Goal: Ask a question: Seek information or help from site administrators or community

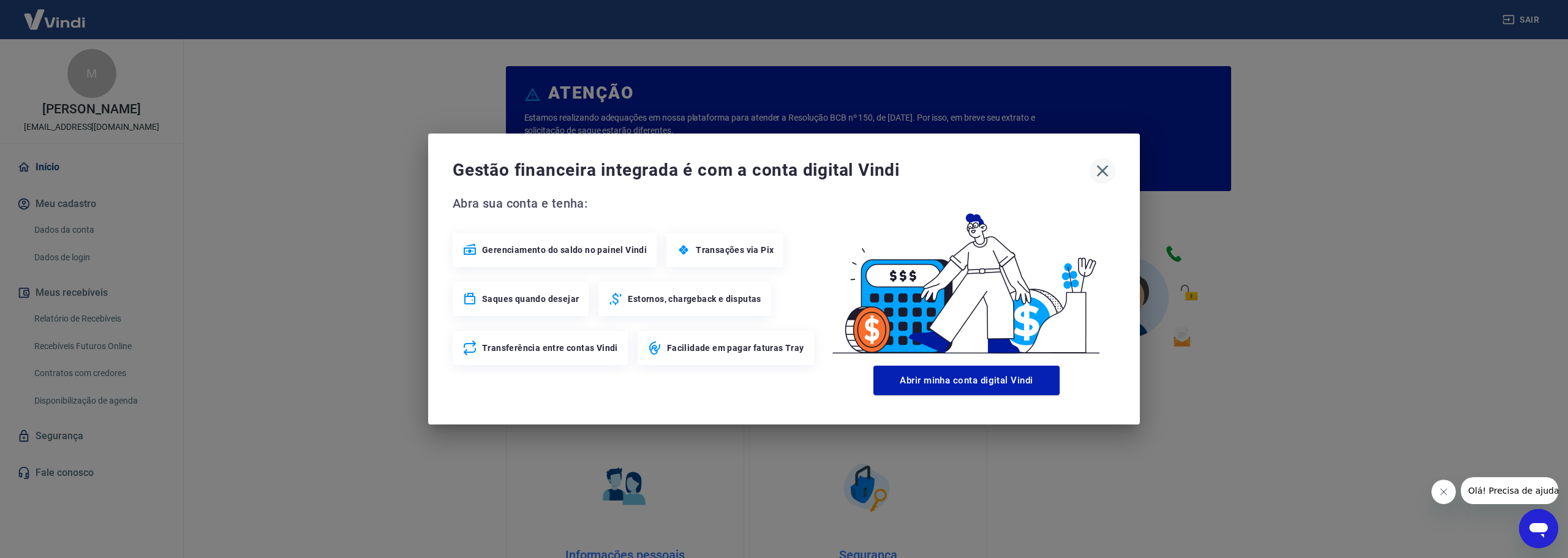
click at [1100, 172] on icon "button" at bounding box center [1102, 171] width 20 height 20
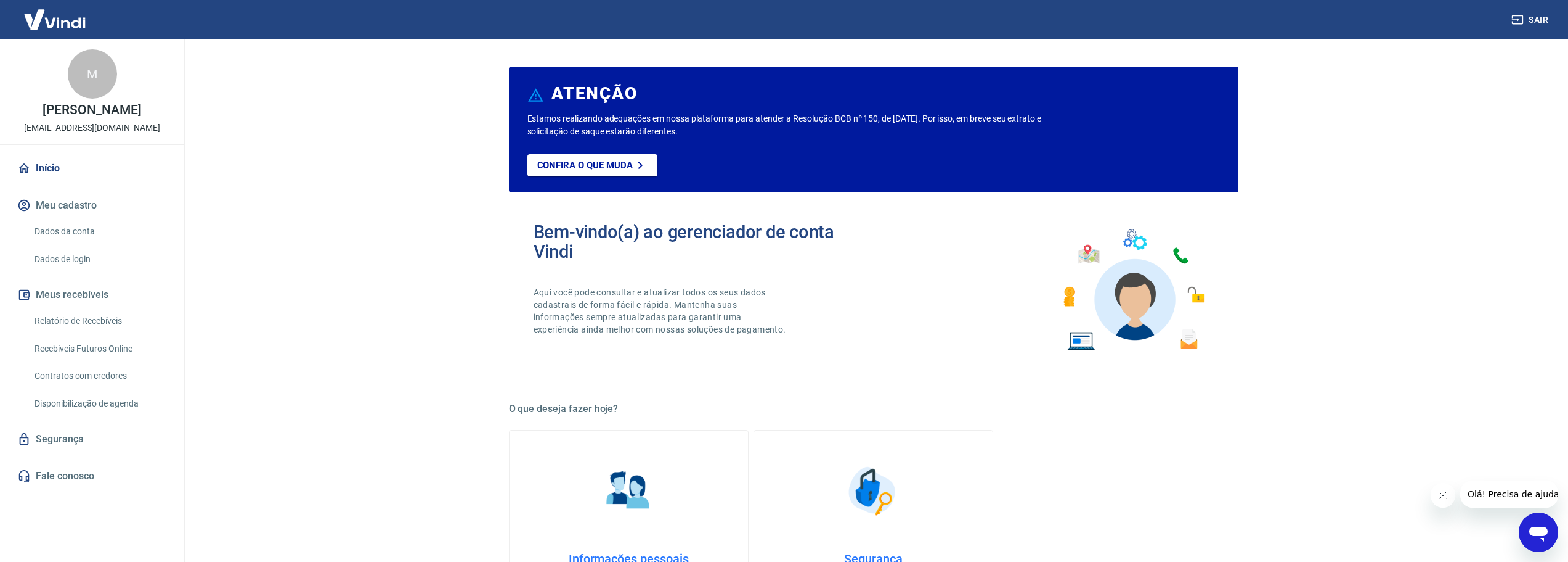
click at [80, 231] on link "Dados da conta" at bounding box center [100, 231] width 140 height 25
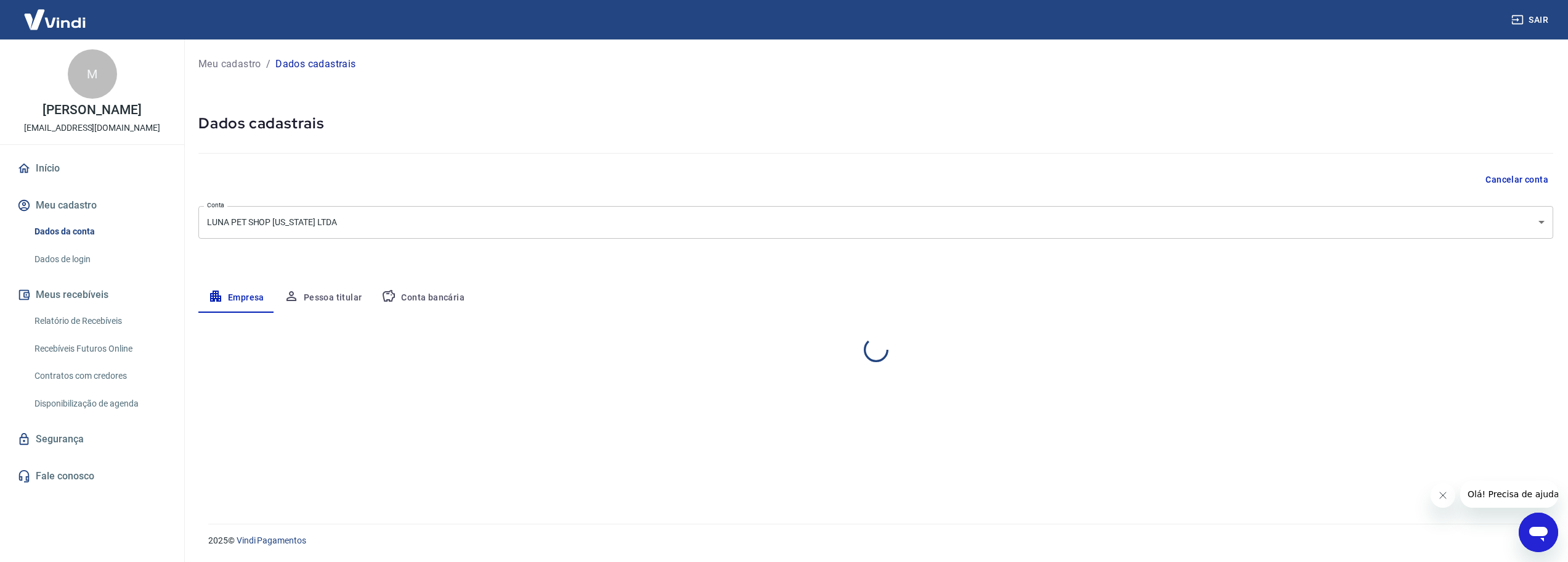
select select "SP"
select select "business"
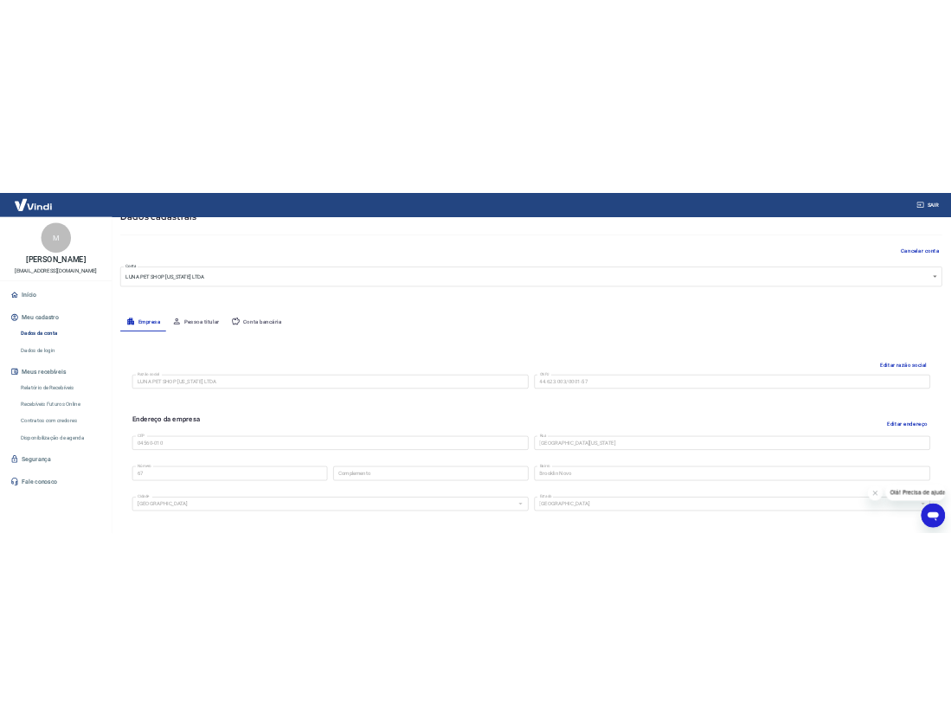
scroll to position [173, 0]
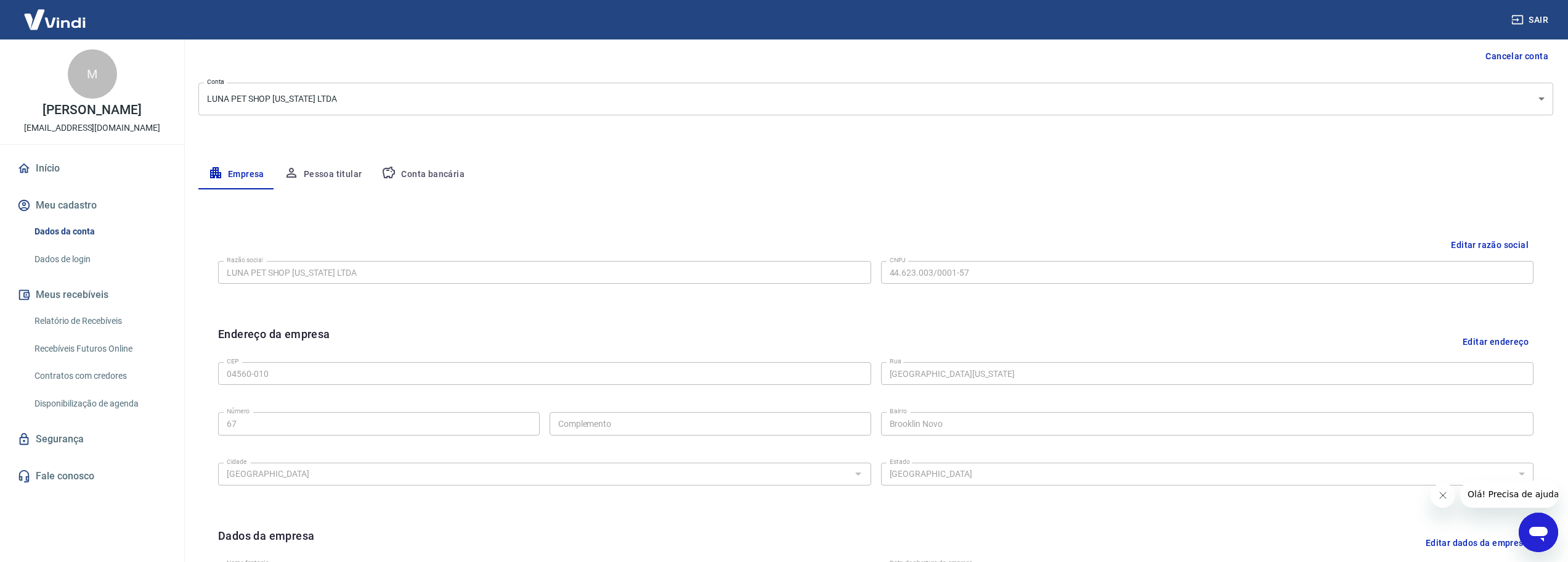
click at [1470, 239] on button "Editar razão social" at bounding box center [1490, 245] width 88 height 23
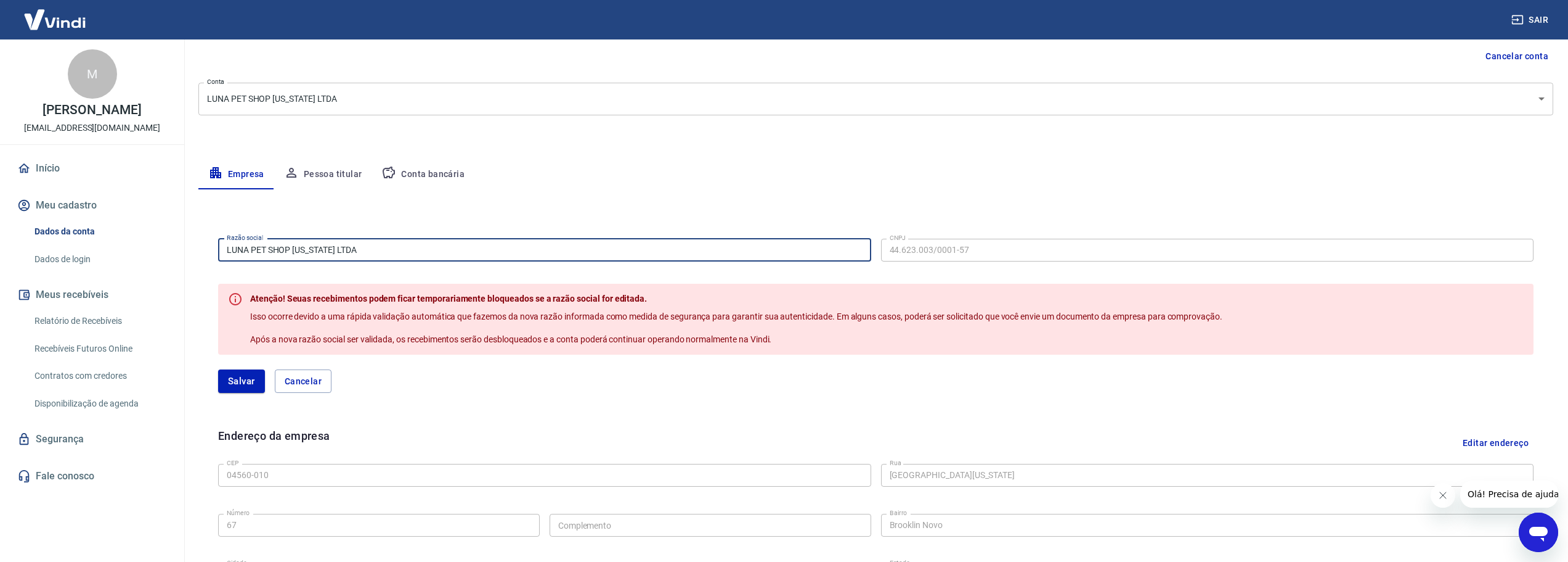
click at [388, 248] on input "LUNA PET SHOP [US_STATE] LTDA" at bounding box center [544, 250] width 653 height 23
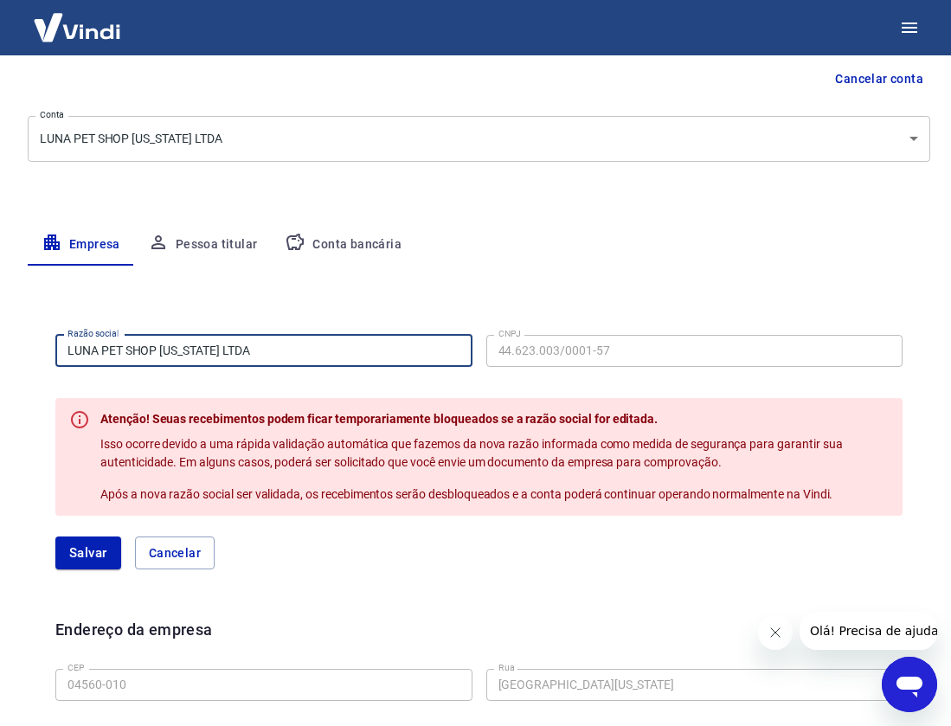
drag, startPoint x: 284, startPoint y: 351, endPoint x: -48, endPoint y: 351, distance: 332.4
click at [0, 351] on html "Meu cadastro / Dados cadastrais Dados cadastrais Cancelar conta Conta LUNA PET …" at bounding box center [475, 190] width 951 height 726
paste input "MRDZ [PERSON_NAME] E COMERCIO VAREJISTA DE PET SHOP"
type input "MRDZ [PERSON_NAME] E COMERCIO VAREJISTA DE PET SHOP LTDA"
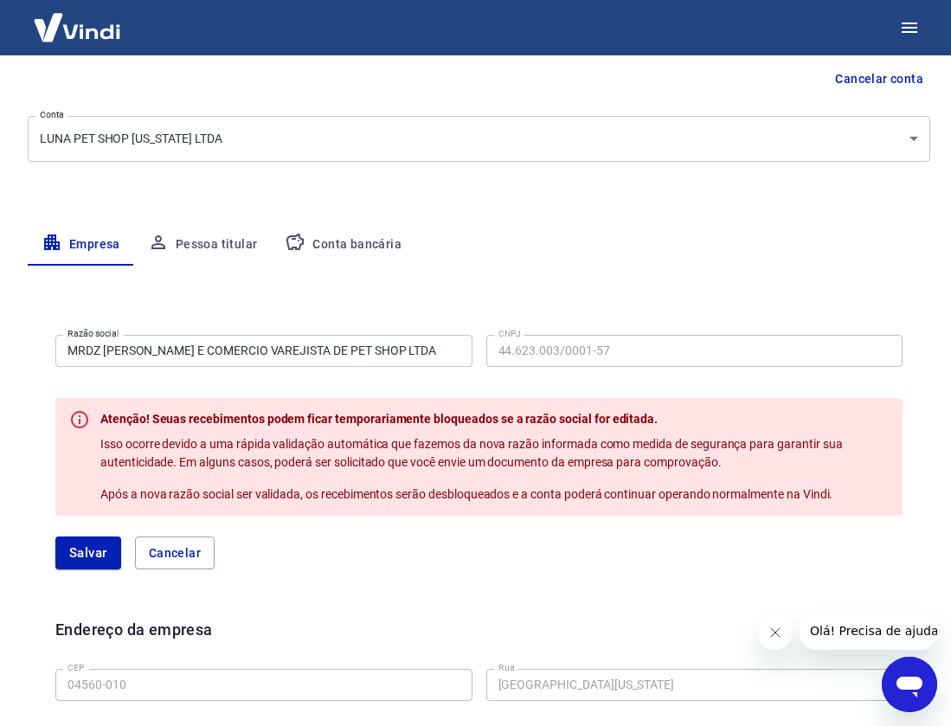
click at [771, 636] on icon "Fechar mensagem da empresa" at bounding box center [774, 632] width 9 height 9
click at [220, 244] on button "Pessoa titular" at bounding box center [203, 245] width 138 height 42
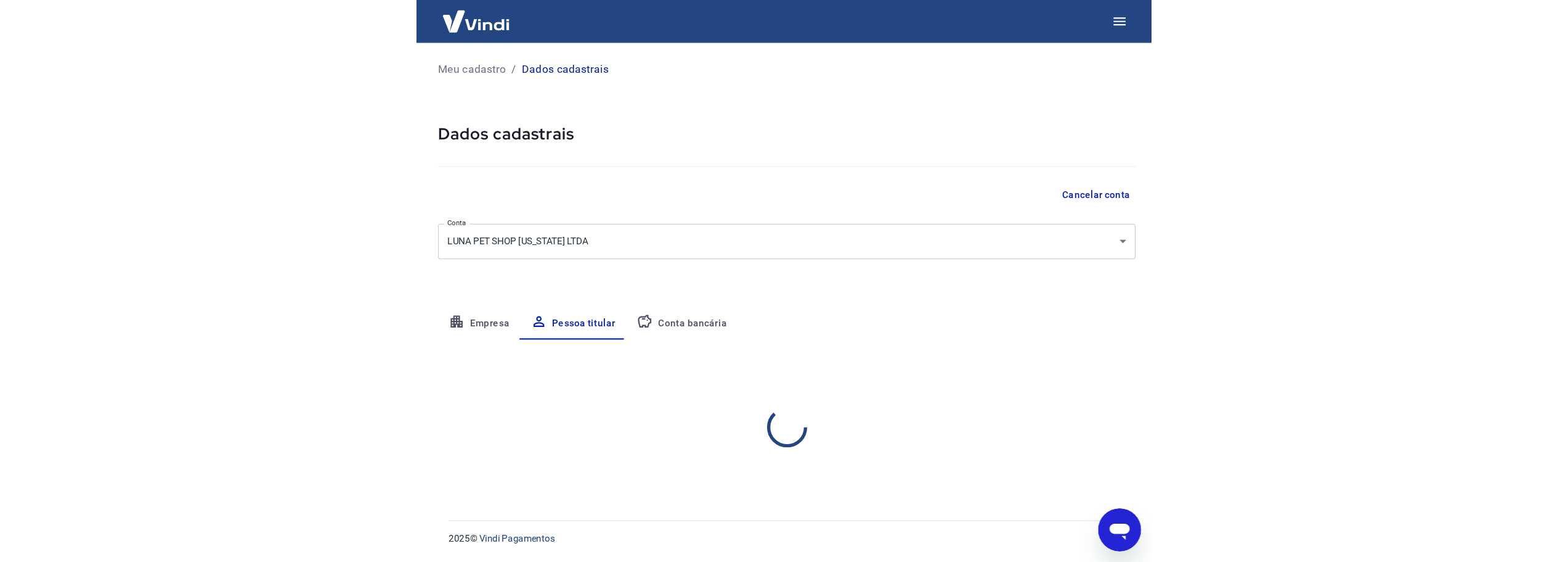
scroll to position [0, 0]
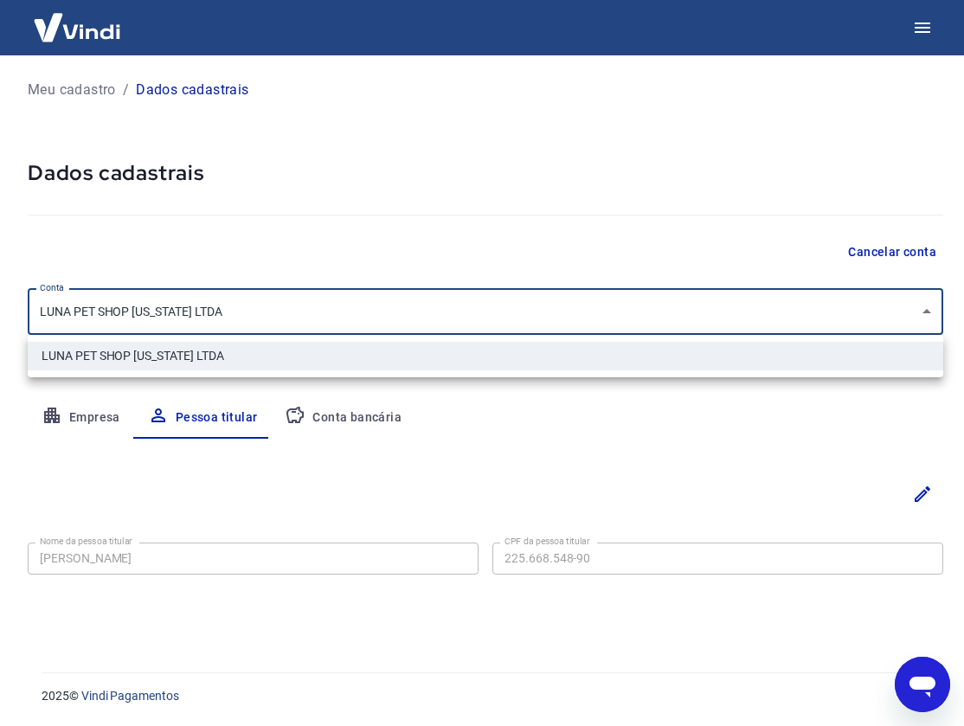
click at [463, 330] on body "Meu cadastro / Dados cadastrais Dados cadastrais Cancelar conta Conta LUNA PET …" at bounding box center [482, 363] width 964 height 726
click at [325, 303] on div at bounding box center [482, 363] width 964 height 726
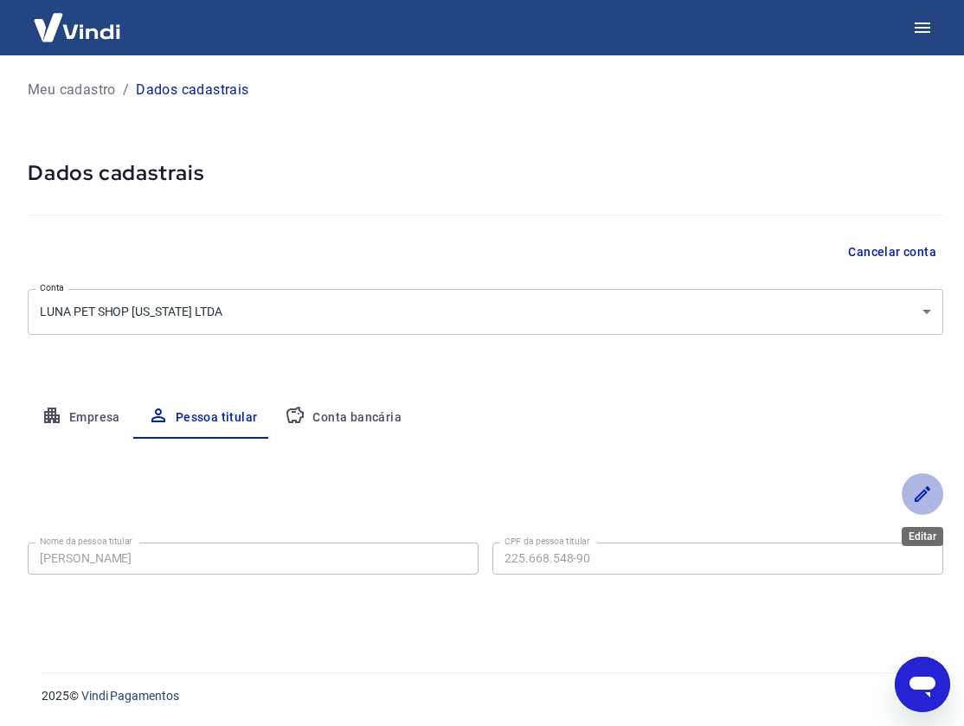
click at [916, 495] on icon "Editar" at bounding box center [922, 494] width 21 height 21
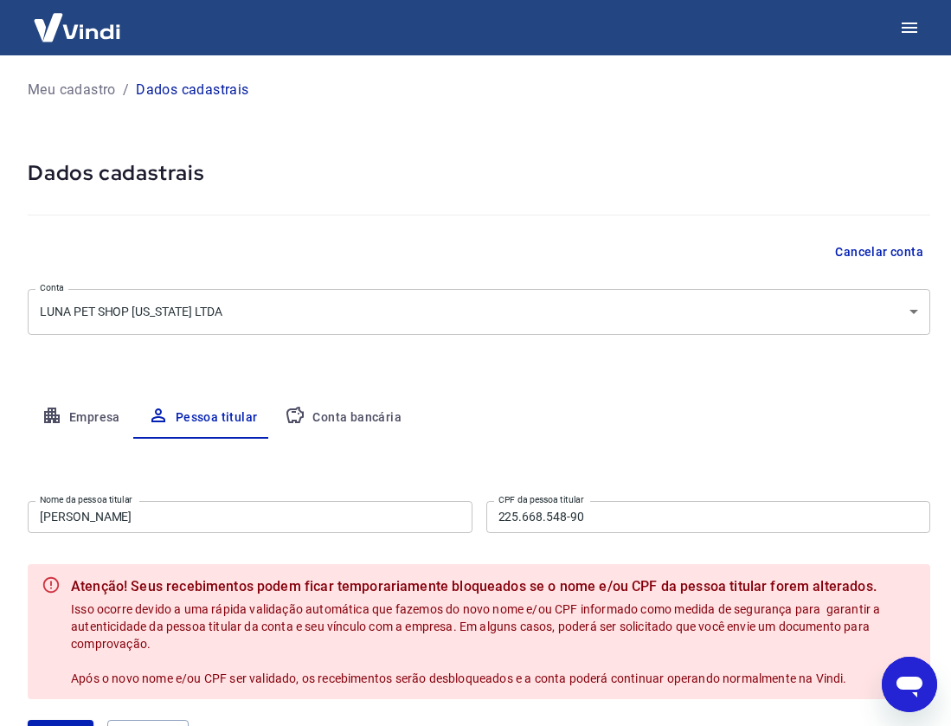
click at [501, 396] on div "Meu cadastro / Dados cadastrais Dados cadastrais Cancelar conta Conta LUNA PET …" at bounding box center [479, 424] width 944 height 739
click at [366, 422] on button "Conta bancária" at bounding box center [343, 418] width 145 height 42
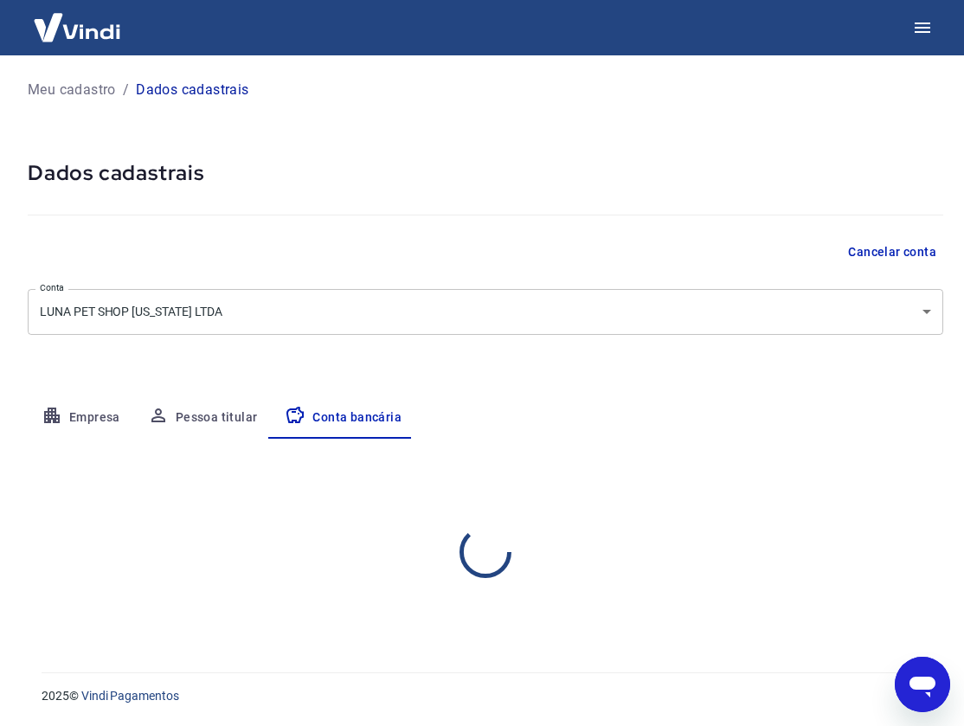
select select "1"
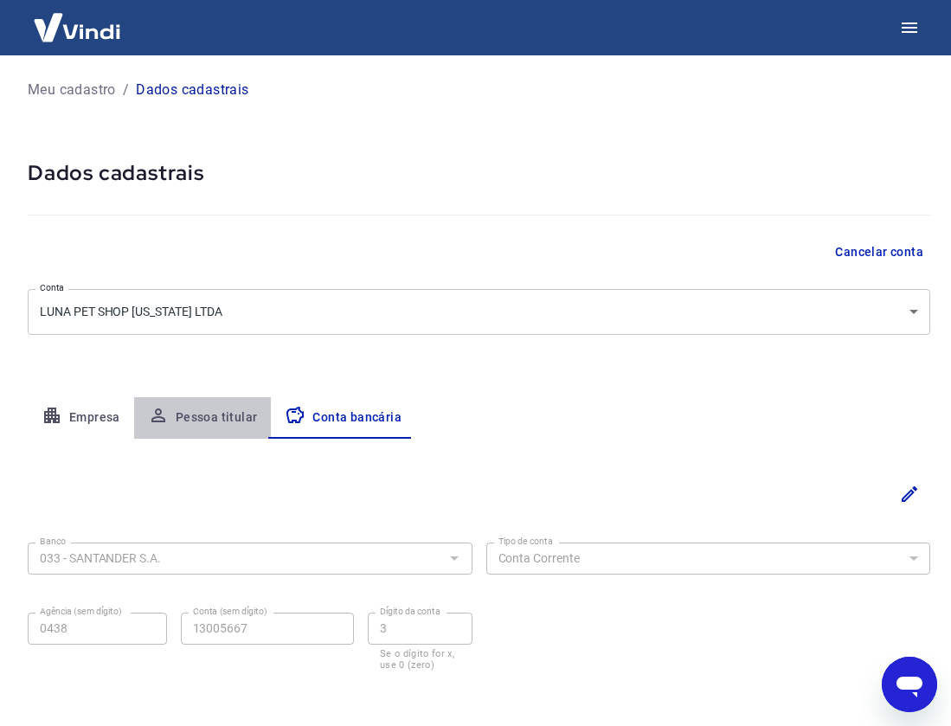
click at [175, 415] on button "Pessoa titular" at bounding box center [203, 418] width 138 height 42
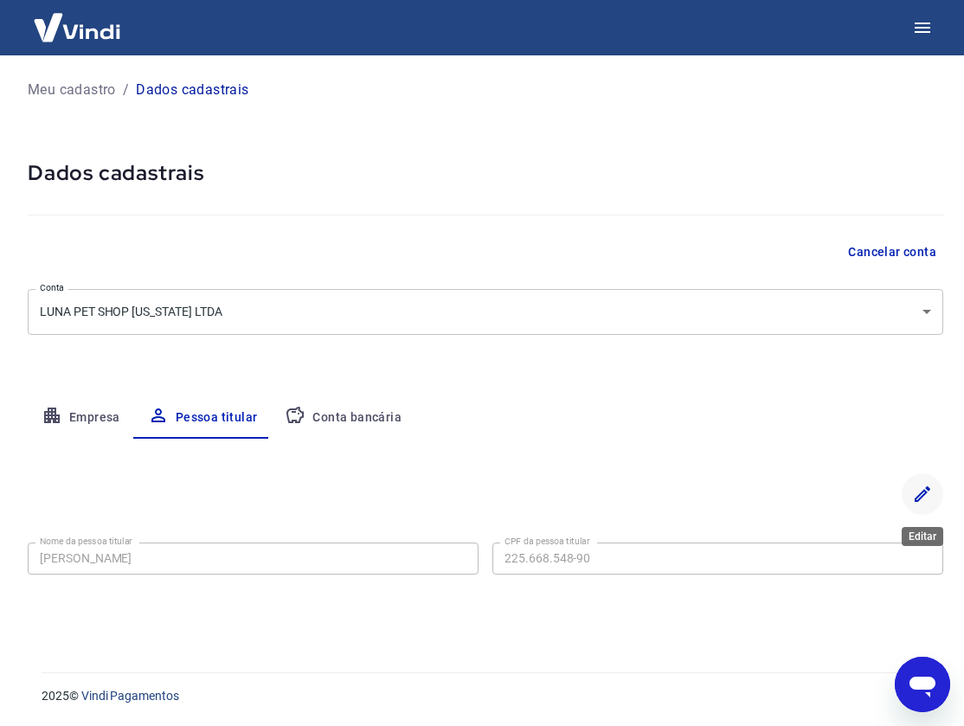
click at [918, 498] on icon "Editar" at bounding box center [922, 494] width 21 height 21
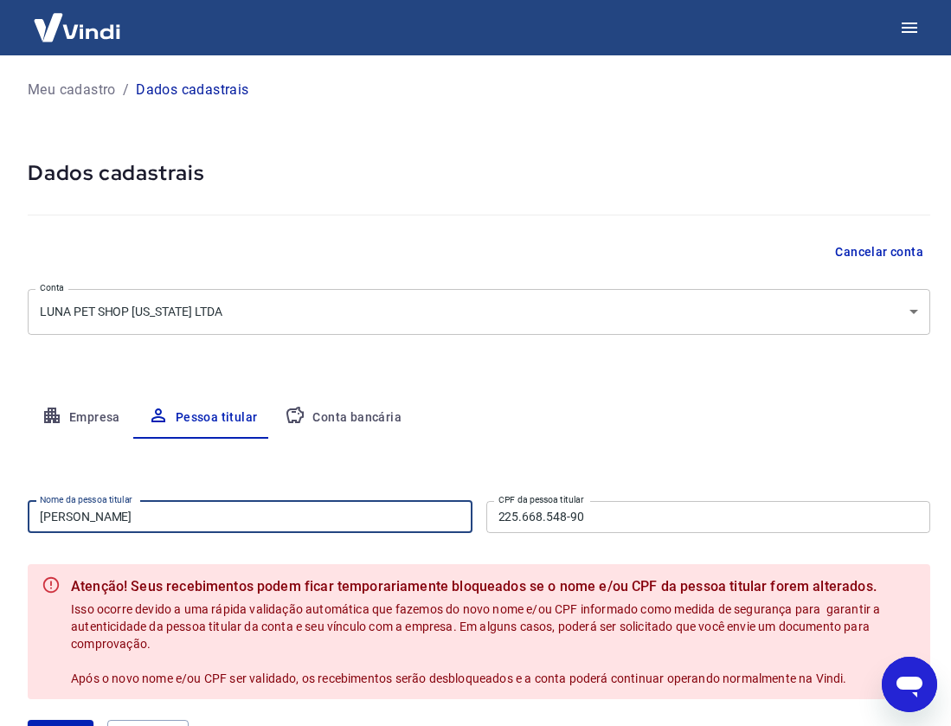
drag, startPoint x: 183, startPoint y: 513, endPoint x: -98, endPoint y: 519, distance: 280.5
click at [0, 519] on html "Meu cadastro / Dados cadastrais Dados cadastrais Cancelar conta Conta LUNA PET …" at bounding box center [475, 363] width 951 height 726
click at [382, 449] on div "Nome da pessoa titular [PERSON_NAME] Nome da pessoa titular CPF da pessoa titul…" at bounding box center [479, 606] width 903 height 335
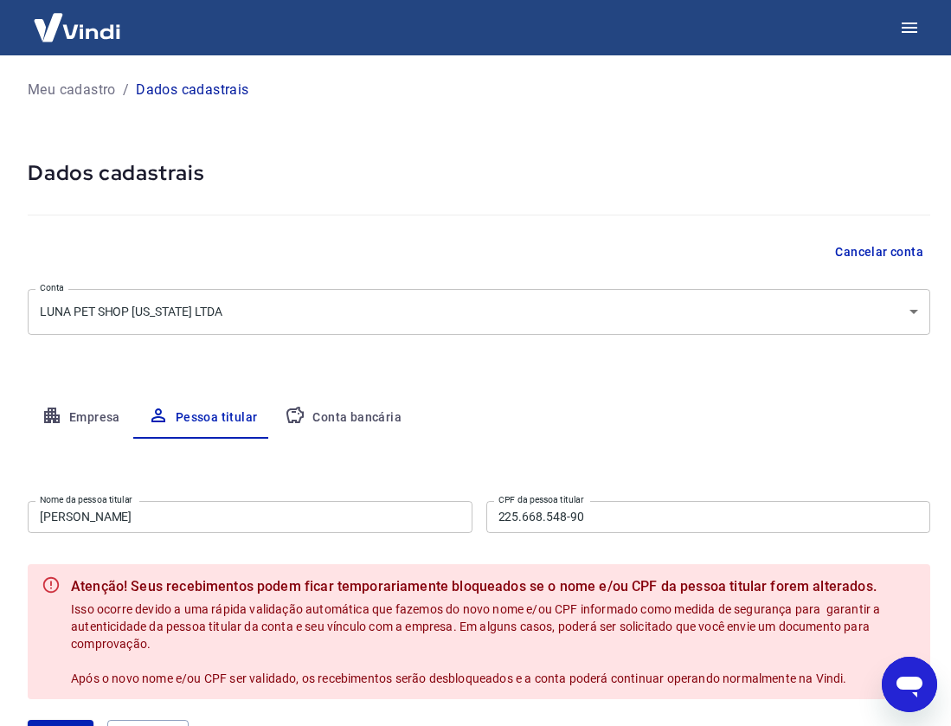
click at [682, 401] on div "Empresa Pessoa titular Conta bancária" at bounding box center [479, 418] width 903 height 42
click at [75, 87] on p "Meu cadastro" at bounding box center [72, 90] width 88 height 21
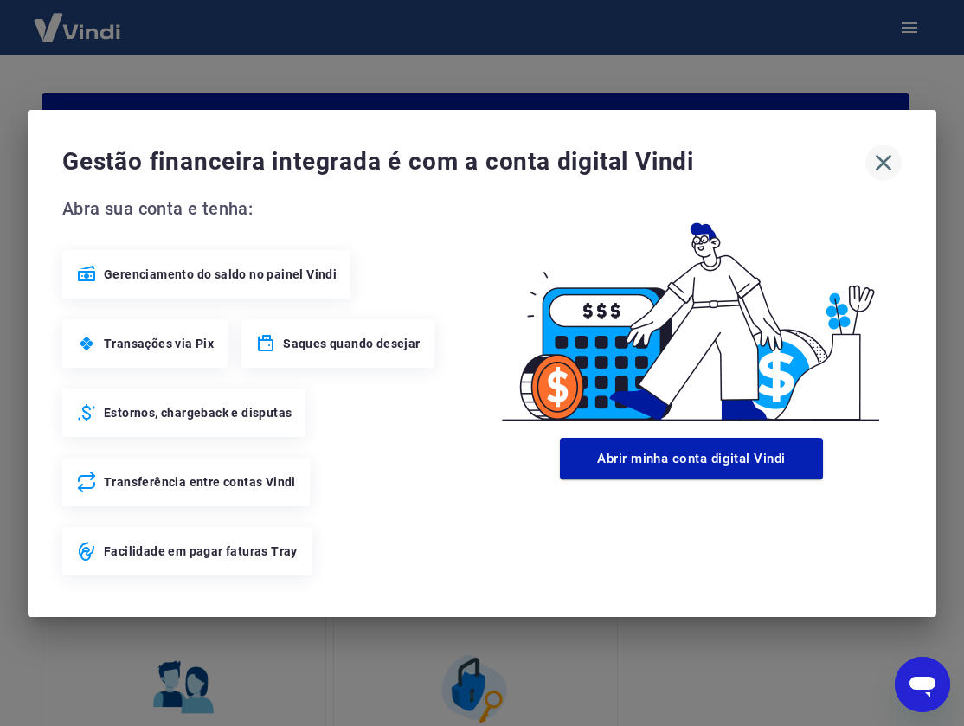
click at [877, 164] on icon "button" at bounding box center [884, 163] width 28 height 28
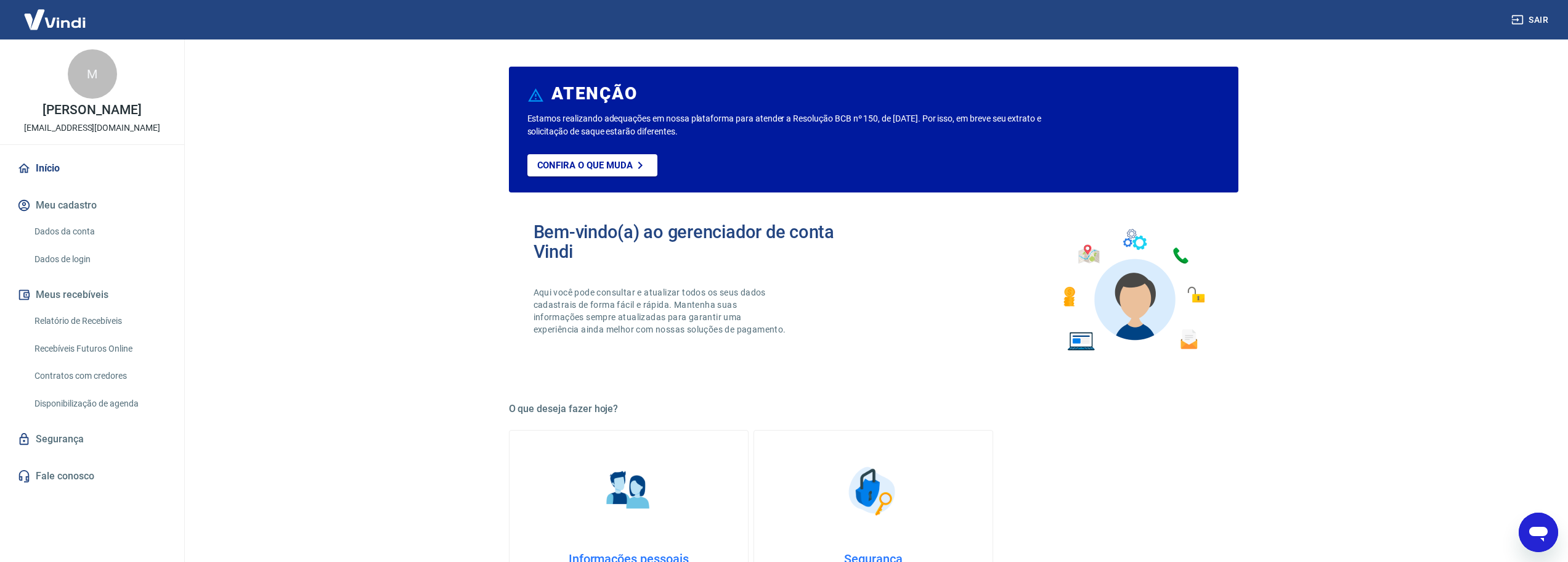
click at [90, 204] on button "Meu cadastro" at bounding box center [92, 205] width 154 height 27
click at [78, 230] on link "Dados da conta" at bounding box center [100, 231] width 140 height 25
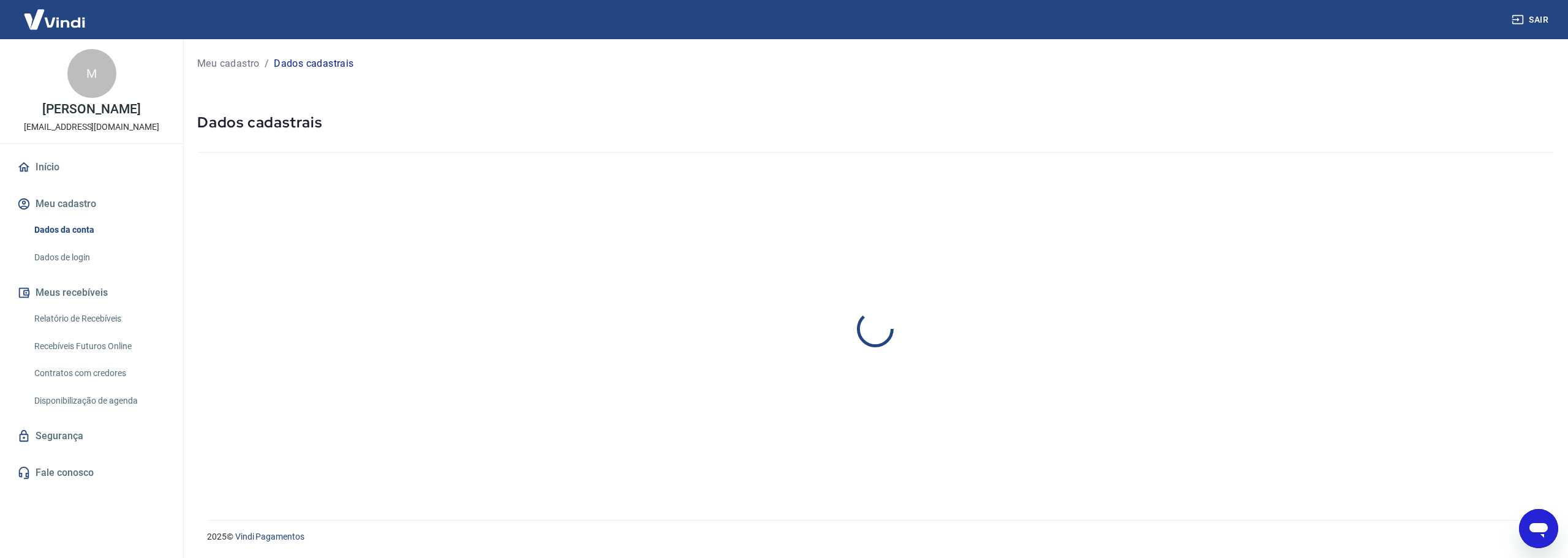
select select "SP"
select select "business"
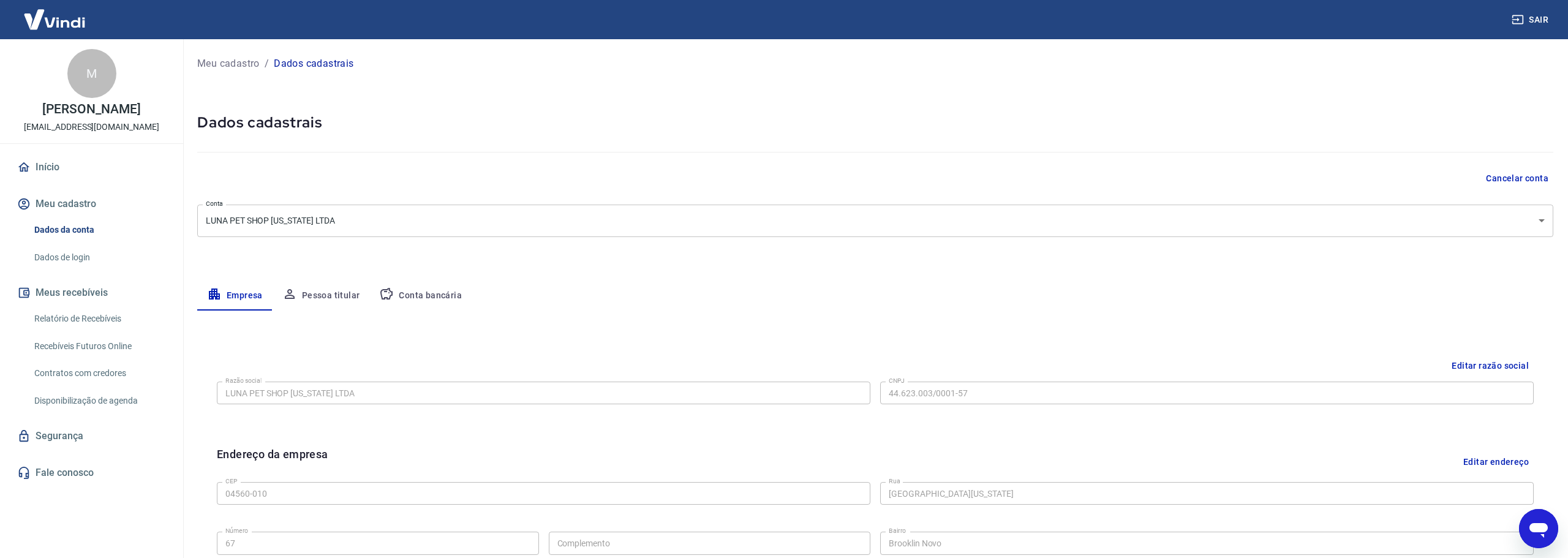
click at [1511, 219] on body "Sair M [PERSON_NAME] [EMAIL_ADDRESS][DOMAIN_NAME] Início Meu cadastro Dados da …" at bounding box center [784, 279] width 1568 height 558
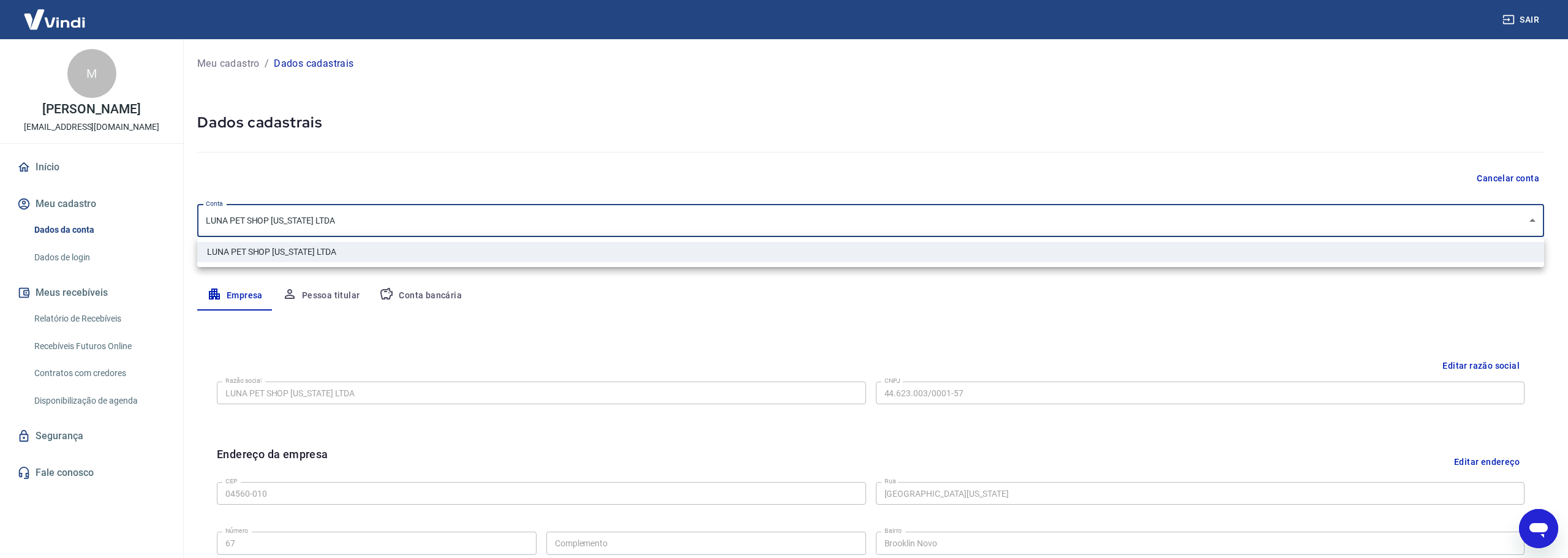
click at [1509, 216] on div at bounding box center [784, 279] width 1568 height 558
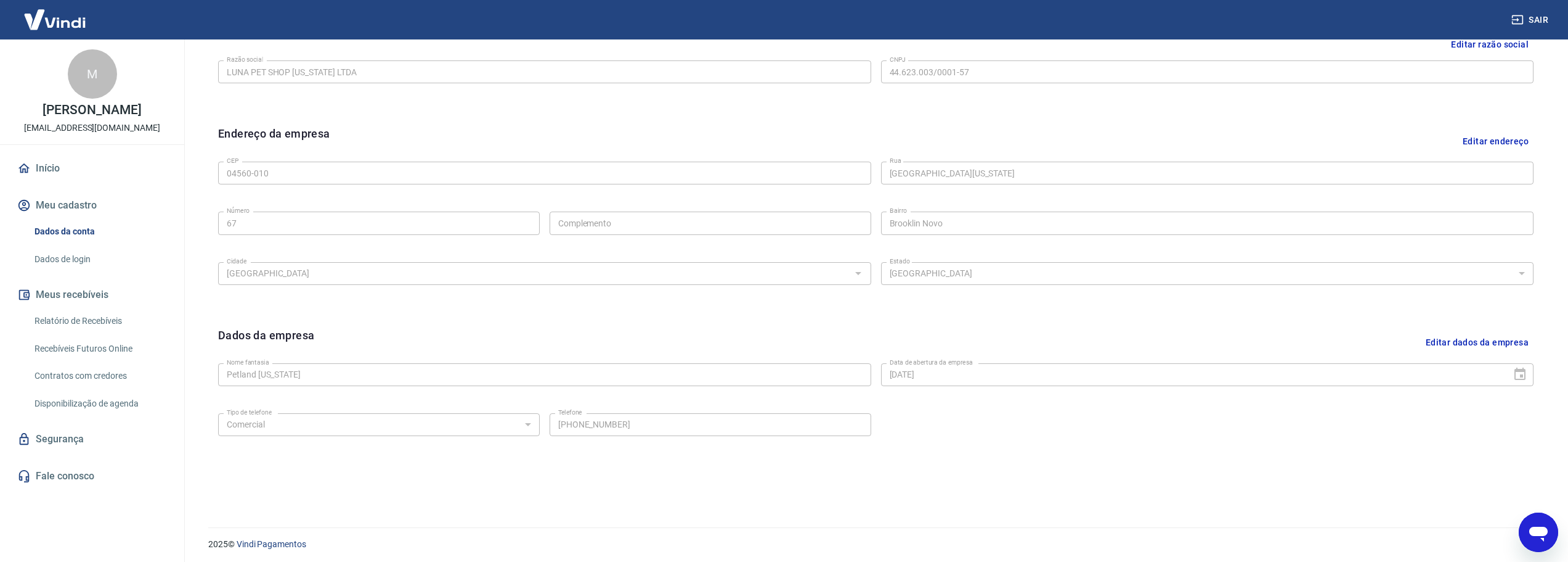
scroll to position [328, 0]
click at [1540, 535] on icon "Abrir janela de mensagens" at bounding box center [1539, 534] width 19 height 15
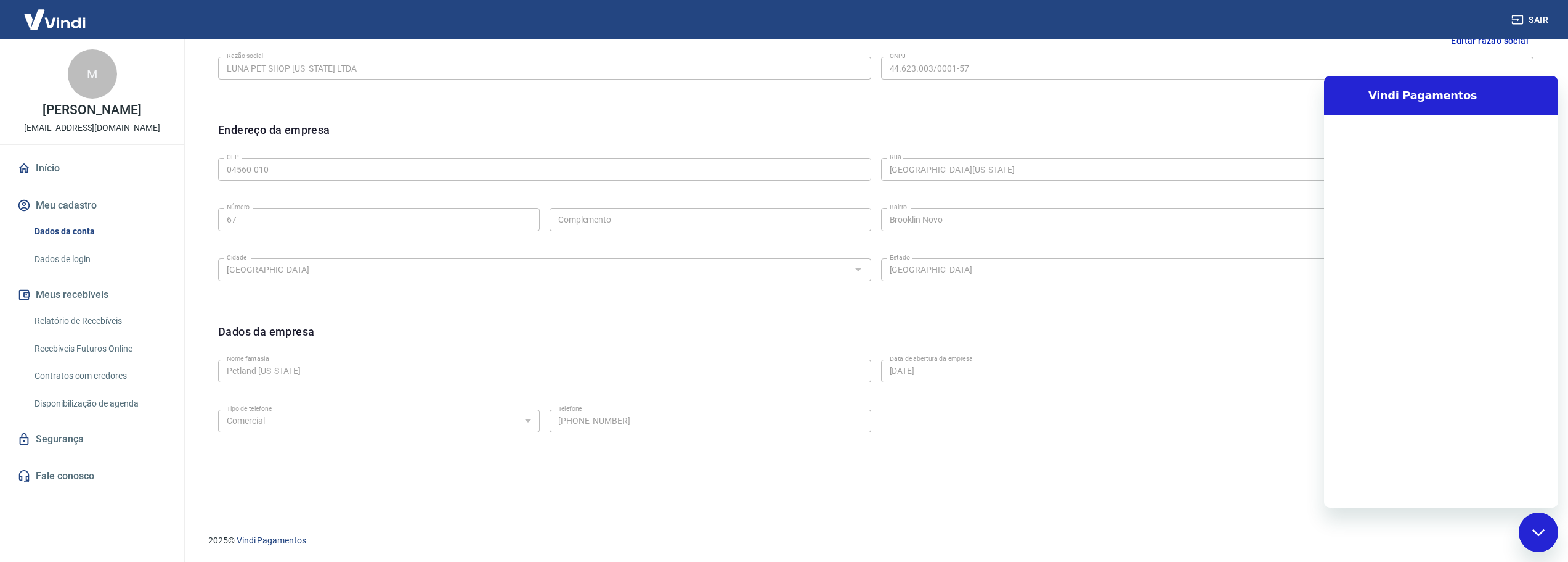
scroll to position [0, 0]
click at [1421, 484] on textarea at bounding box center [1456, 487] width 190 height 25
type textarea "B"
type textarea "x"
type textarea "Bo"
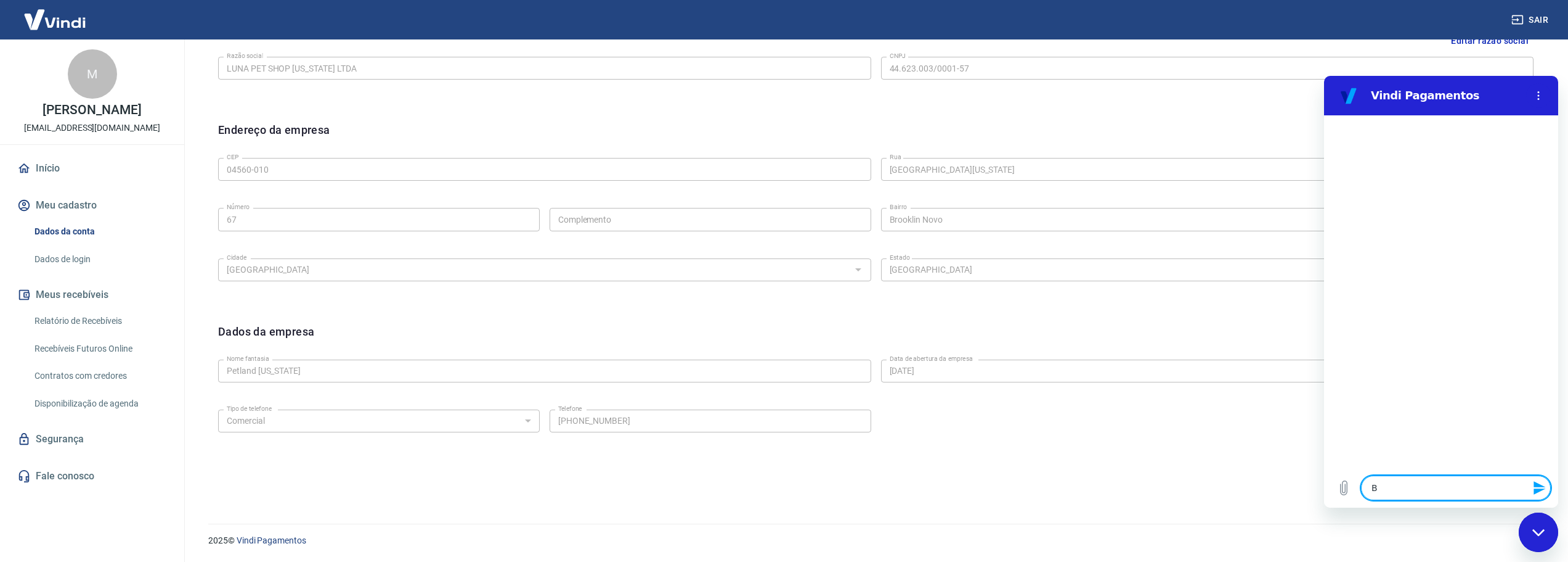
type textarea "x"
type textarea "Bom"
type textarea "x"
type textarea "Bom"
type textarea "x"
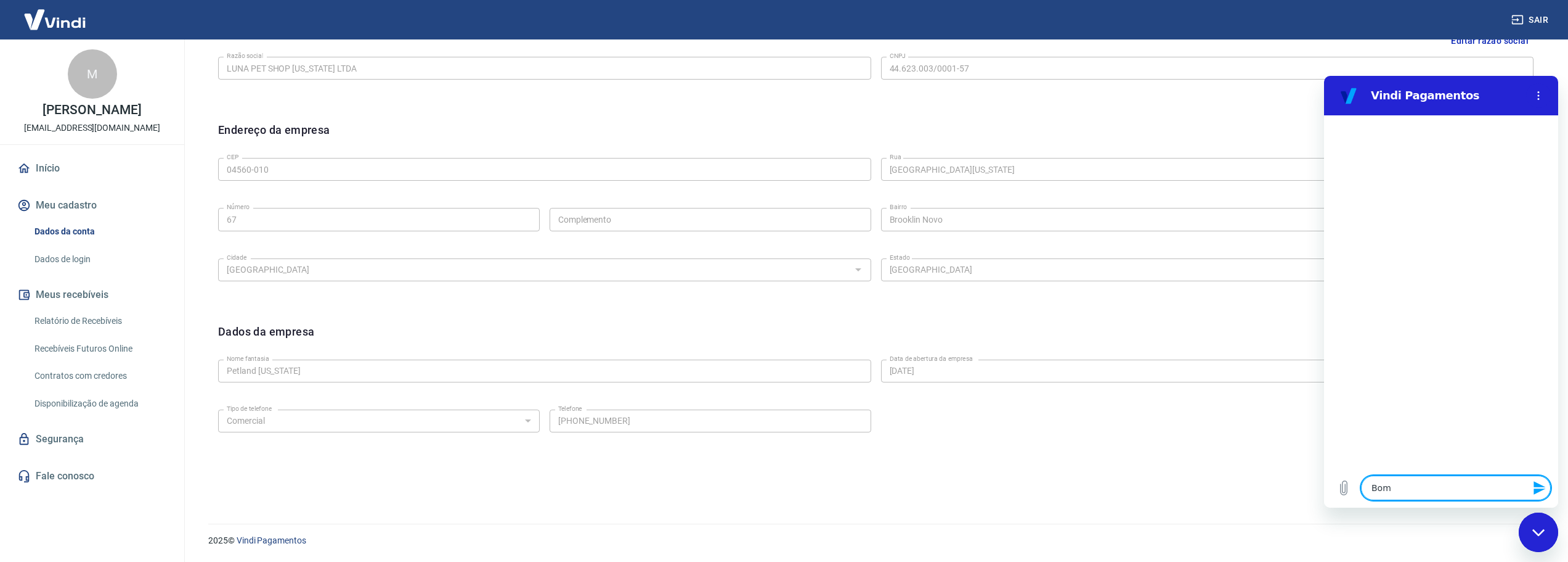
type textarea "Bom d"
type textarea "x"
type textarea "Bom di"
type textarea "x"
type textarea "Bom dia"
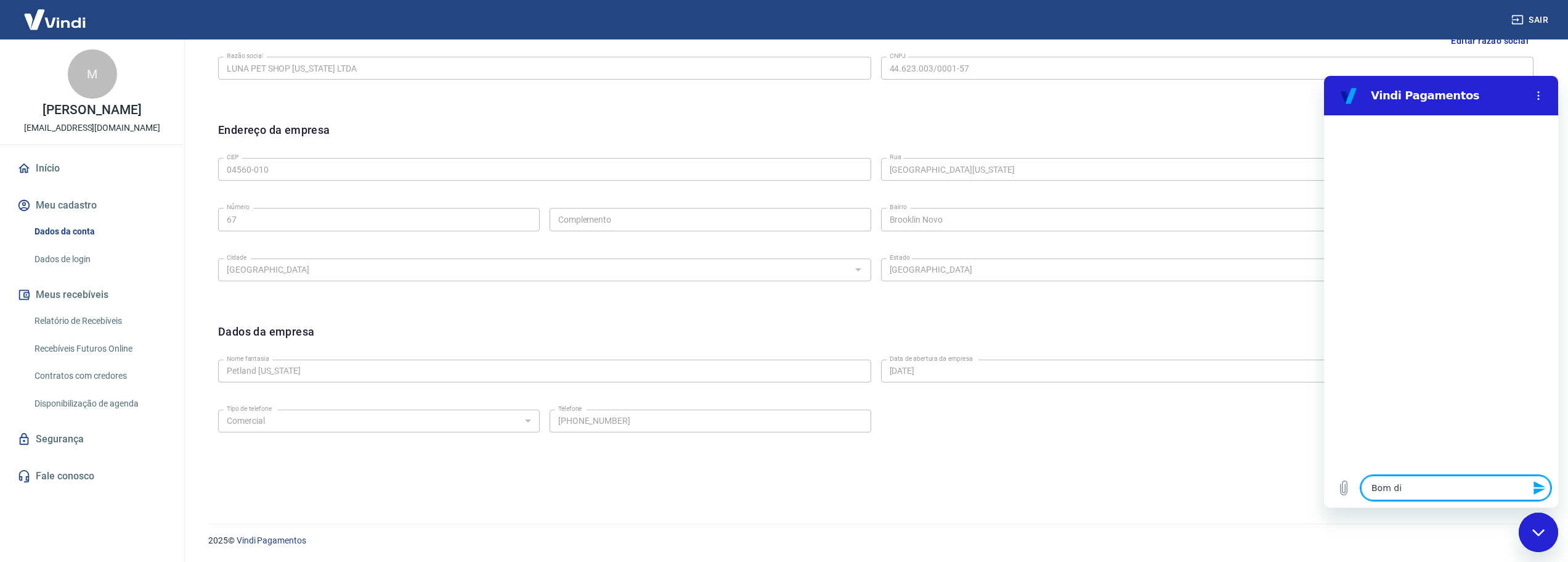
type textarea "x"
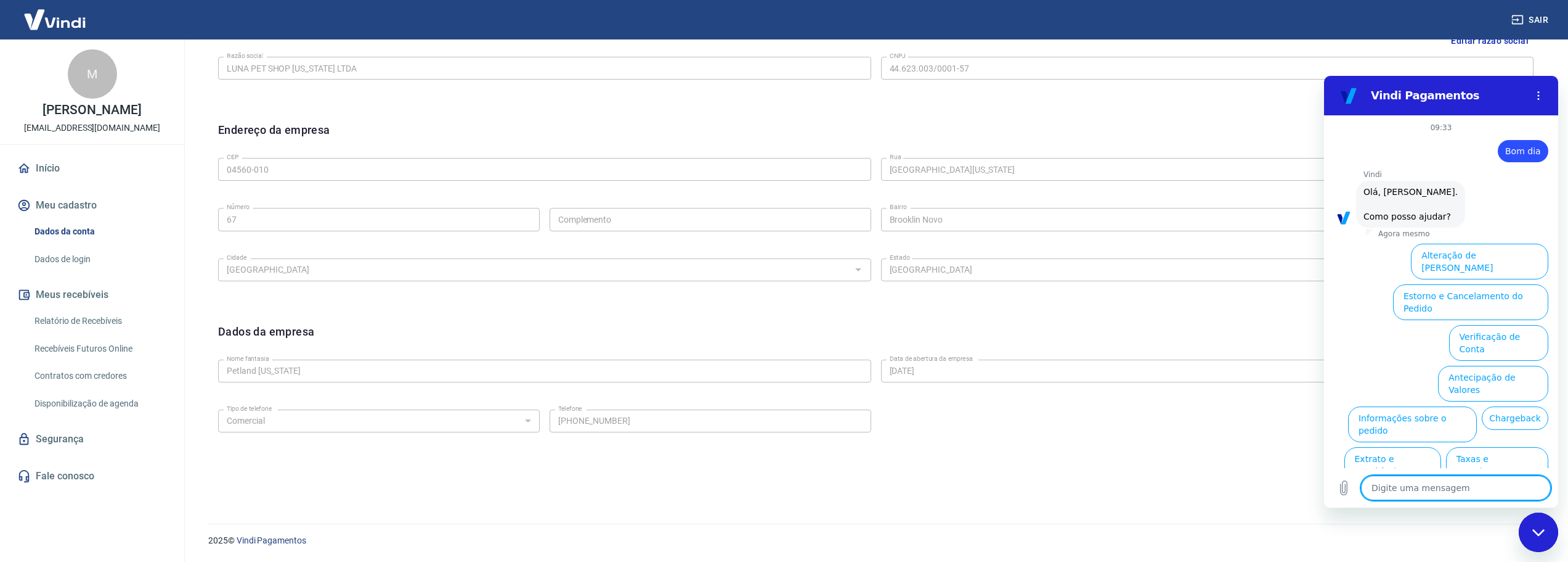
scroll to position [29, 0]
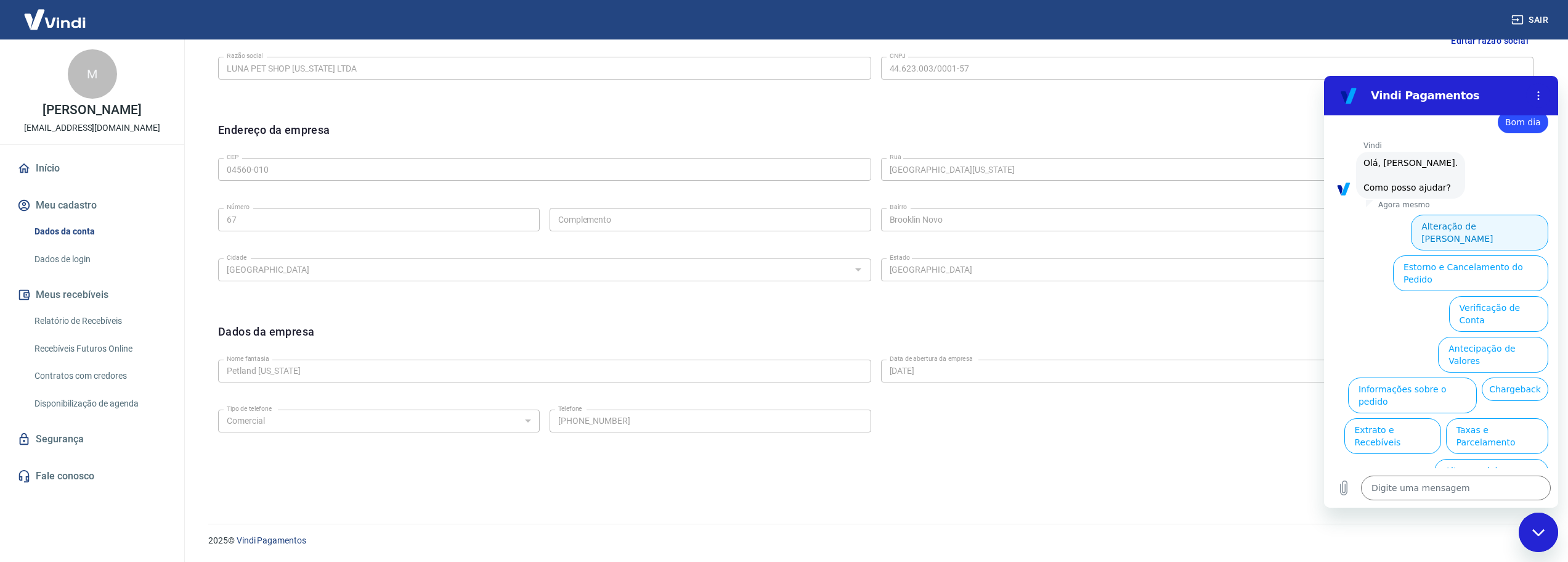
click at [1504, 227] on button "Alteração de [PERSON_NAME]" at bounding box center [1479, 232] width 137 height 36
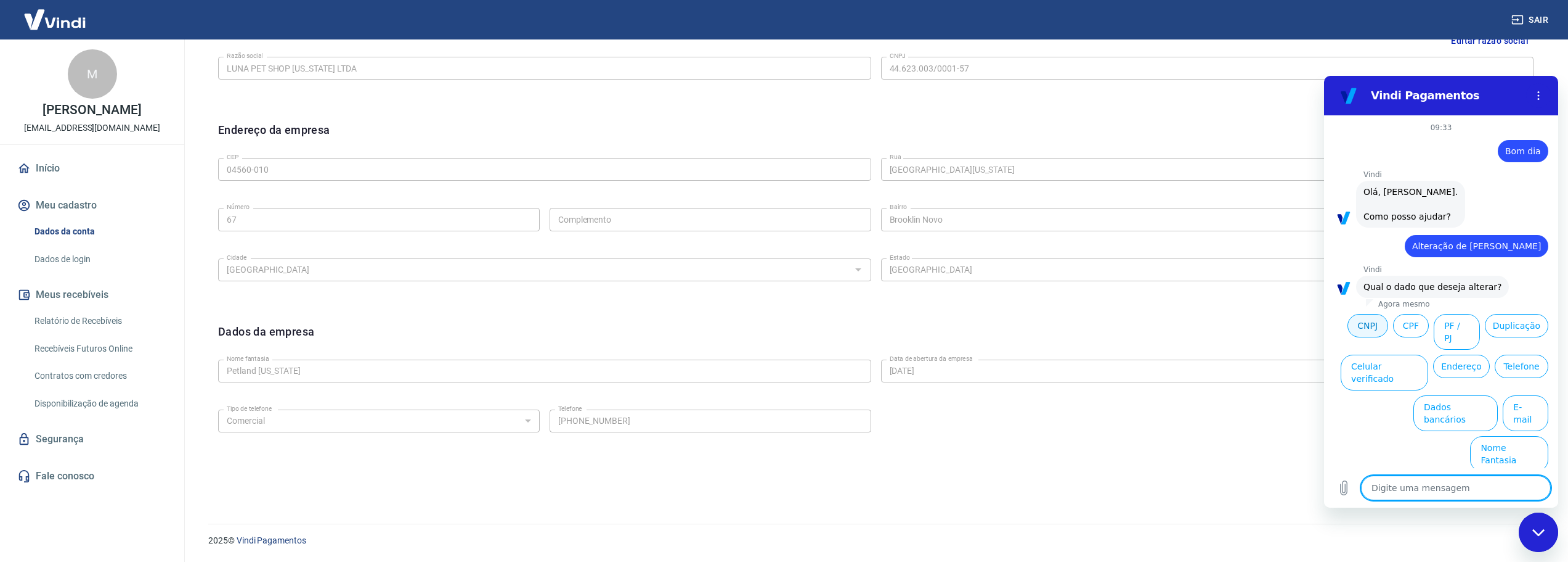
click at [1376, 328] on button "CNPJ" at bounding box center [1367, 326] width 41 height 24
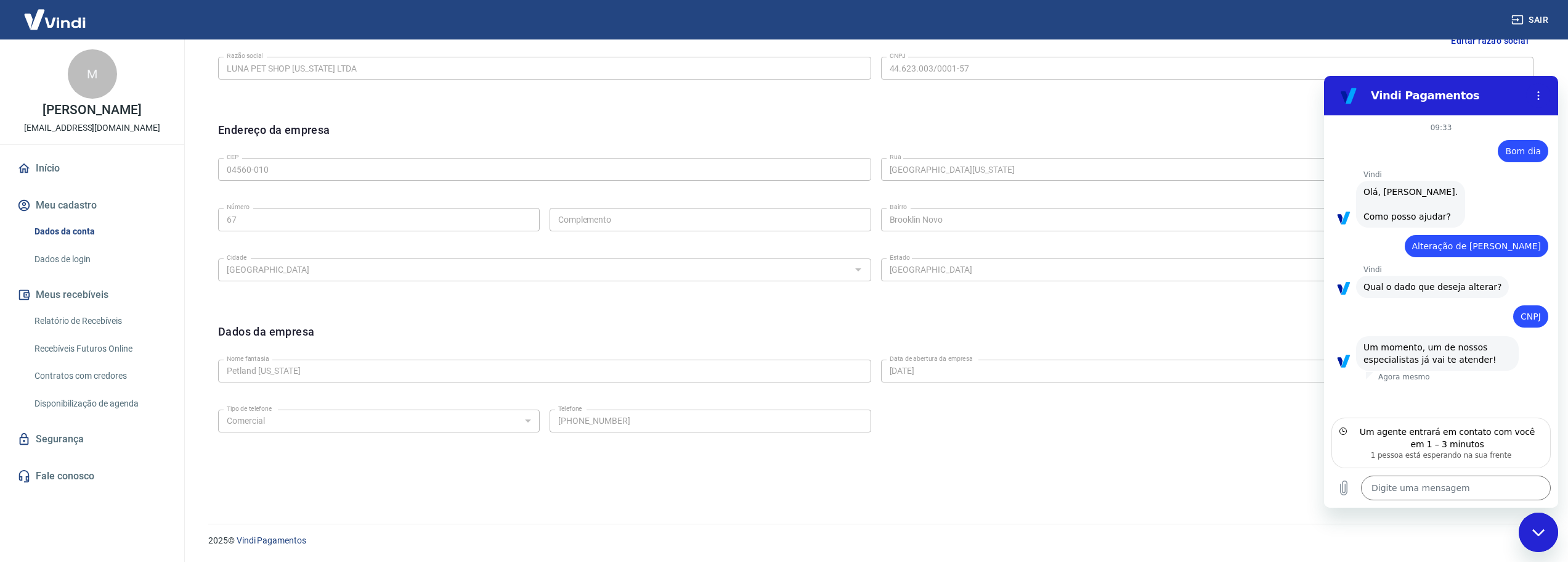
click at [1495, 77] on section "Vindi Pagamentos" at bounding box center [1441, 95] width 234 height 39
drag, startPoint x: 1494, startPoint y: 90, endPoint x: 1154, endPoint y: 102, distance: 340.2
click at [1324, 102] on html "Vindi Pagamentos 09:33 diz: Bom dia Enviado · Agora mesmo [PERSON_NAME] diz: [P…" at bounding box center [1441, 291] width 234 height 432
type textarea "x"
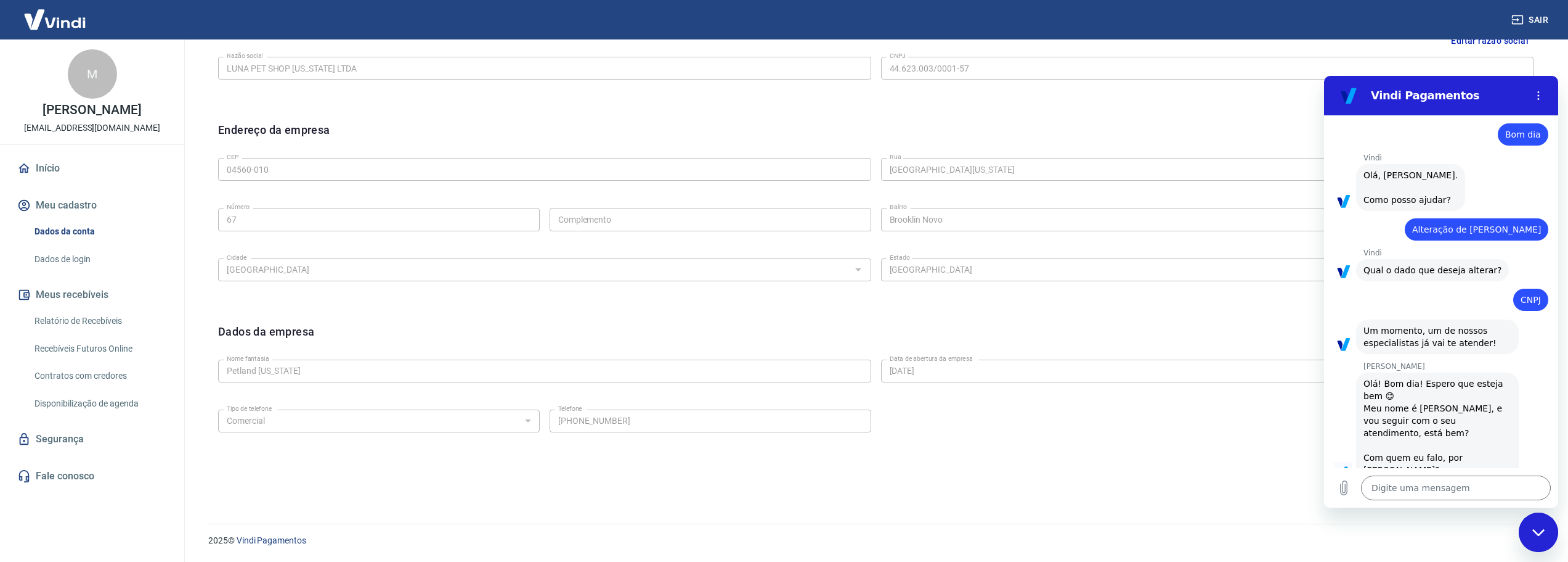
scroll to position [19, 0]
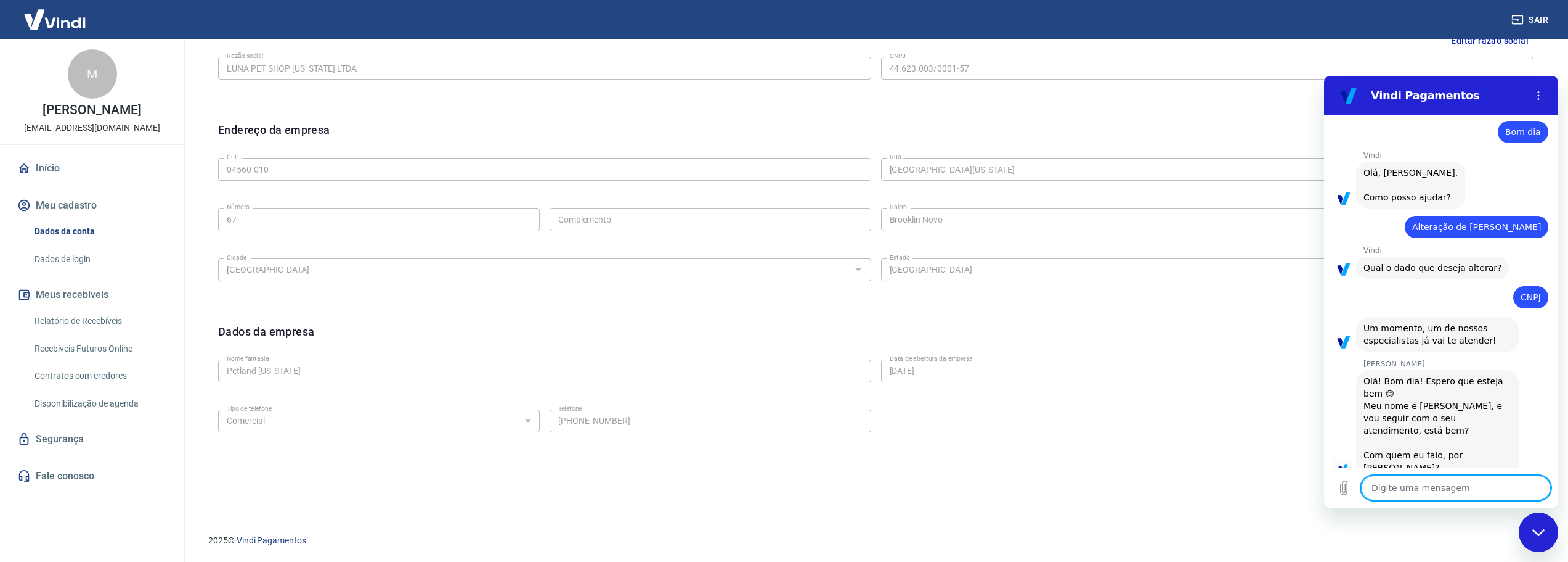
click at [1443, 489] on textarea at bounding box center [1456, 487] width 190 height 25
type textarea "M"
type textarea "x"
type textarea "Ma"
type textarea "x"
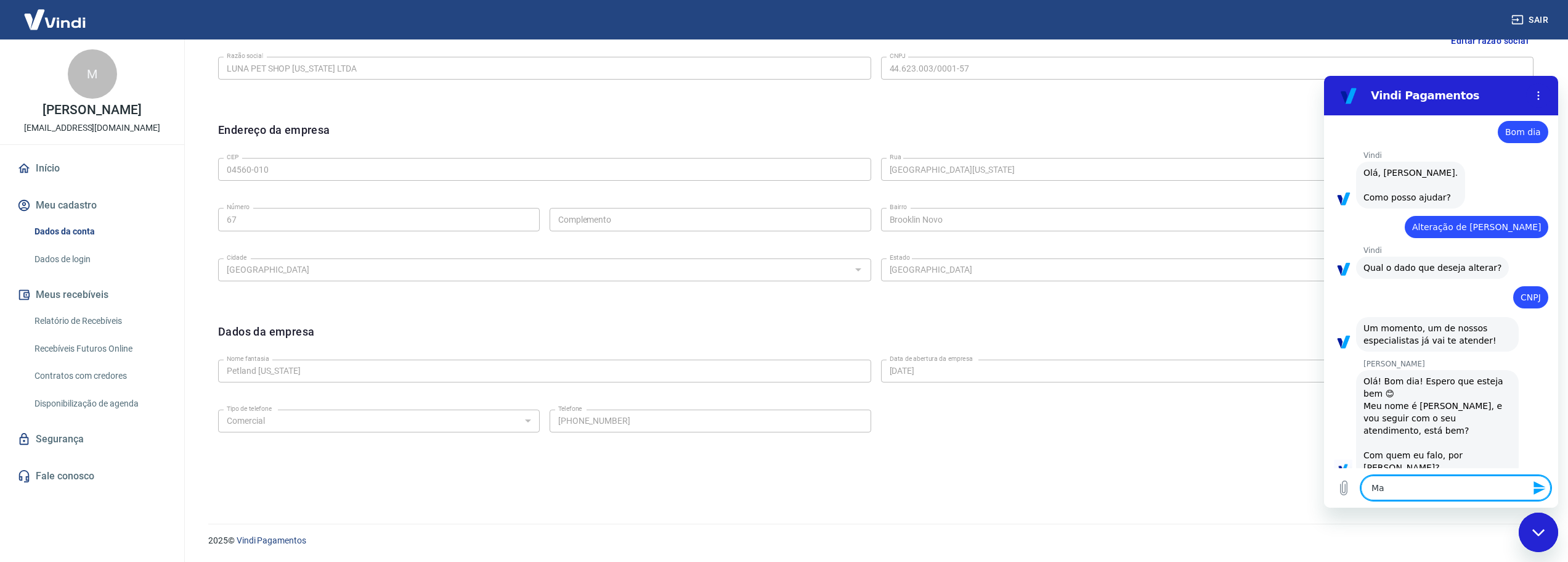
type textarea "Max"
type textarea "x"
type textarea "Maxi"
type textarea "x"
type textarea "Maxim"
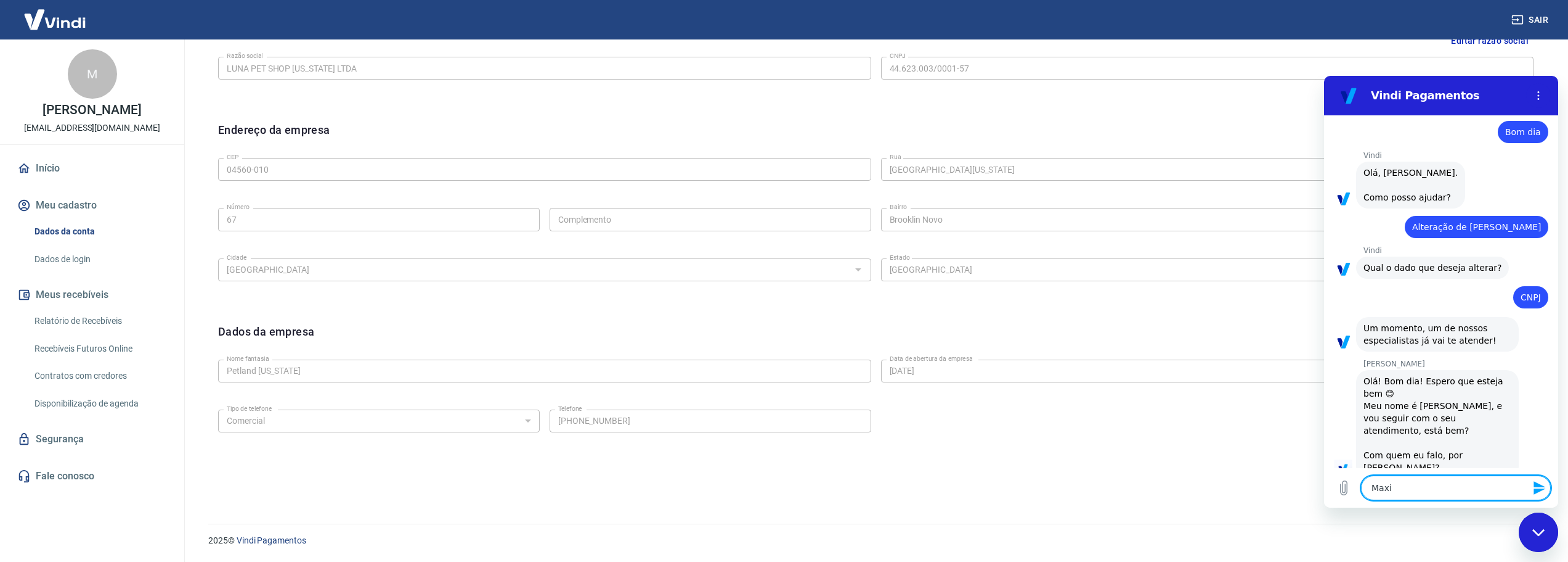
type textarea "x"
type textarea "Maximi"
type textarea "x"
type textarea "Maximil"
type textarea "x"
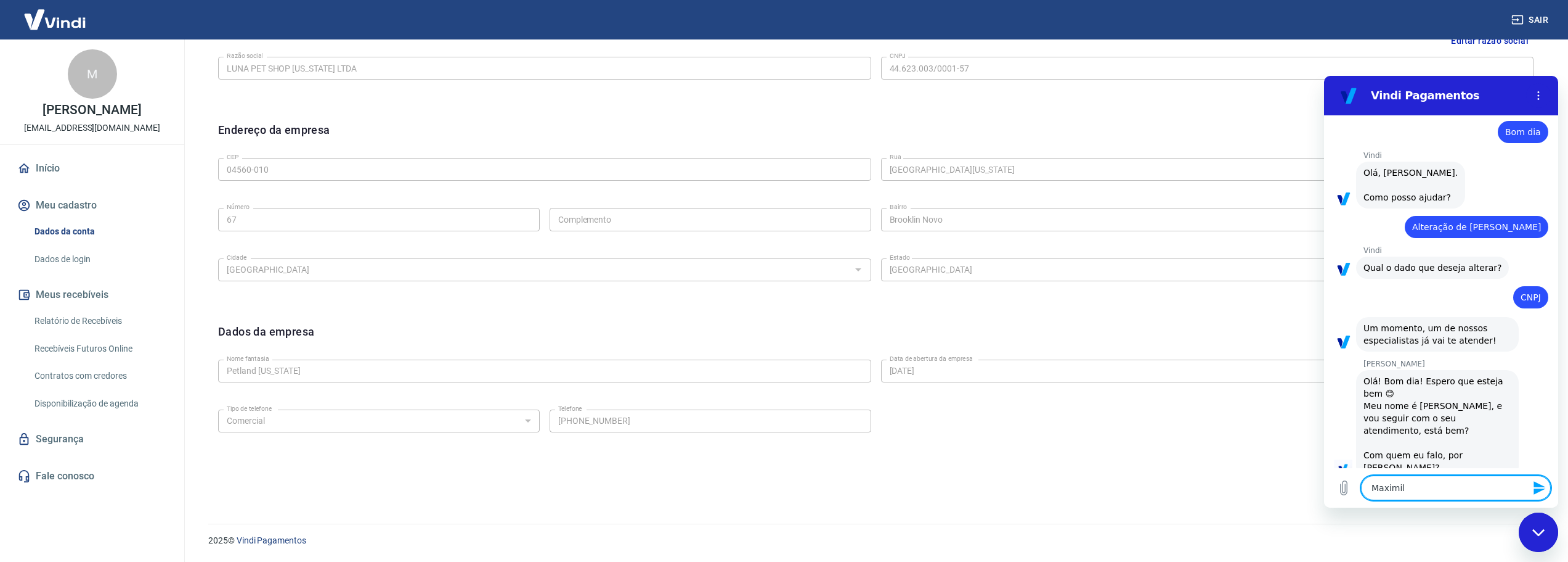
type textarea "Maximili"
type textarea "x"
type textarea "Maximilia"
type textarea "x"
type textarea "[PERSON_NAME]"
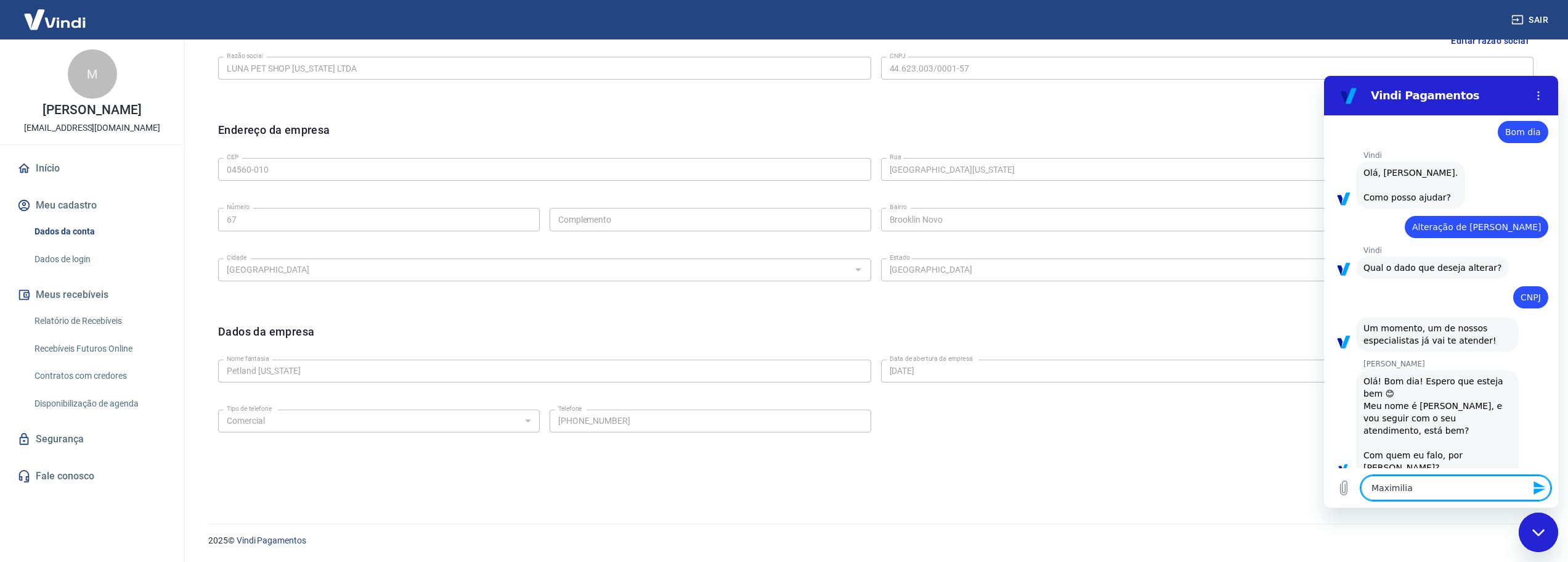
type textarea "x"
type textarea "[PERSON_NAME]"
type textarea "x"
type textarea "[PERSON_NAME]"
type textarea "x"
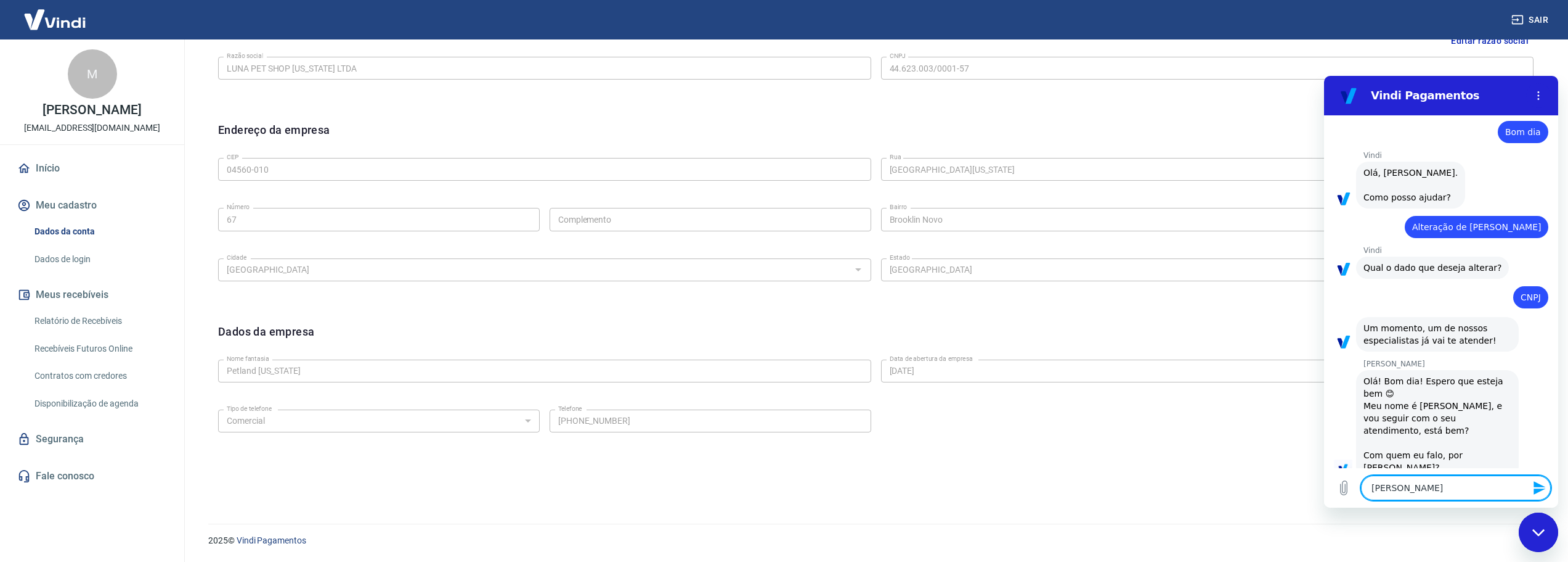
type textarea "[PERSON_NAME]"
type textarea "x"
type textarea "[PERSON_NAME]"
type textarea "x"
type textarea "[PERSON_NAME]"
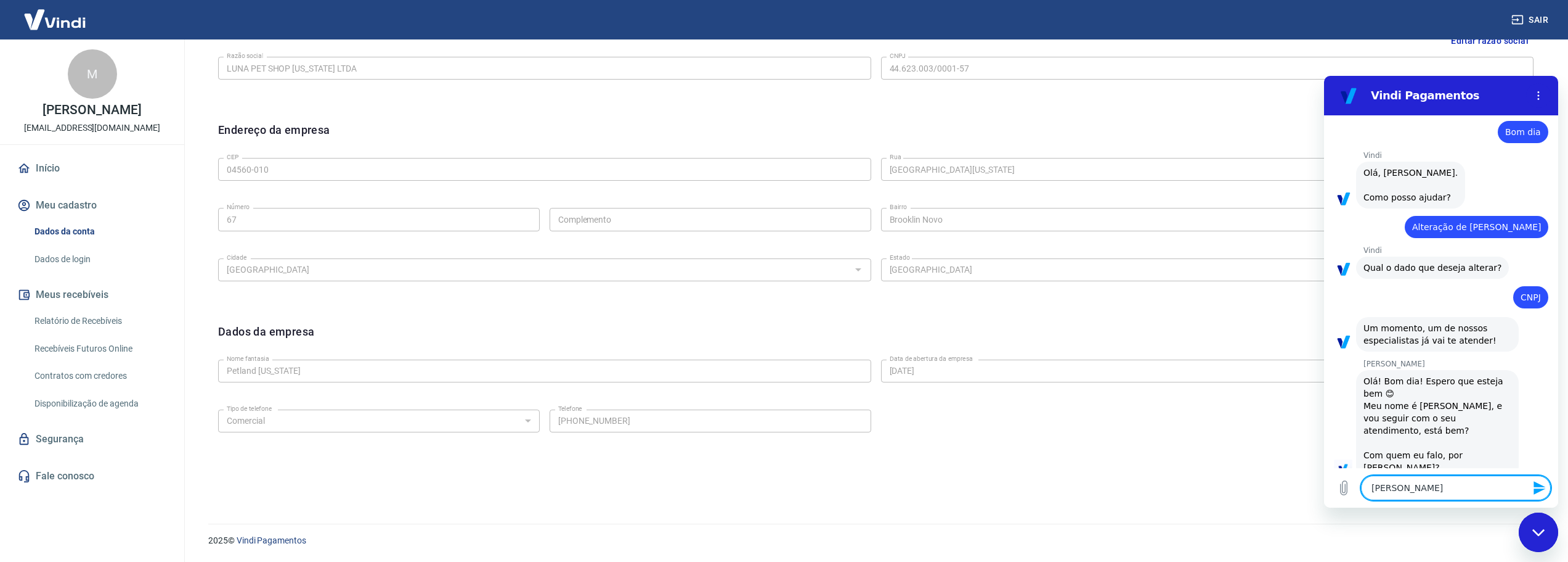
type textarea "x"
type textarea "[PERSON_NAME]"
type textarea "x"
type textarea "[PERSON_NAME]"
type textarea "x"
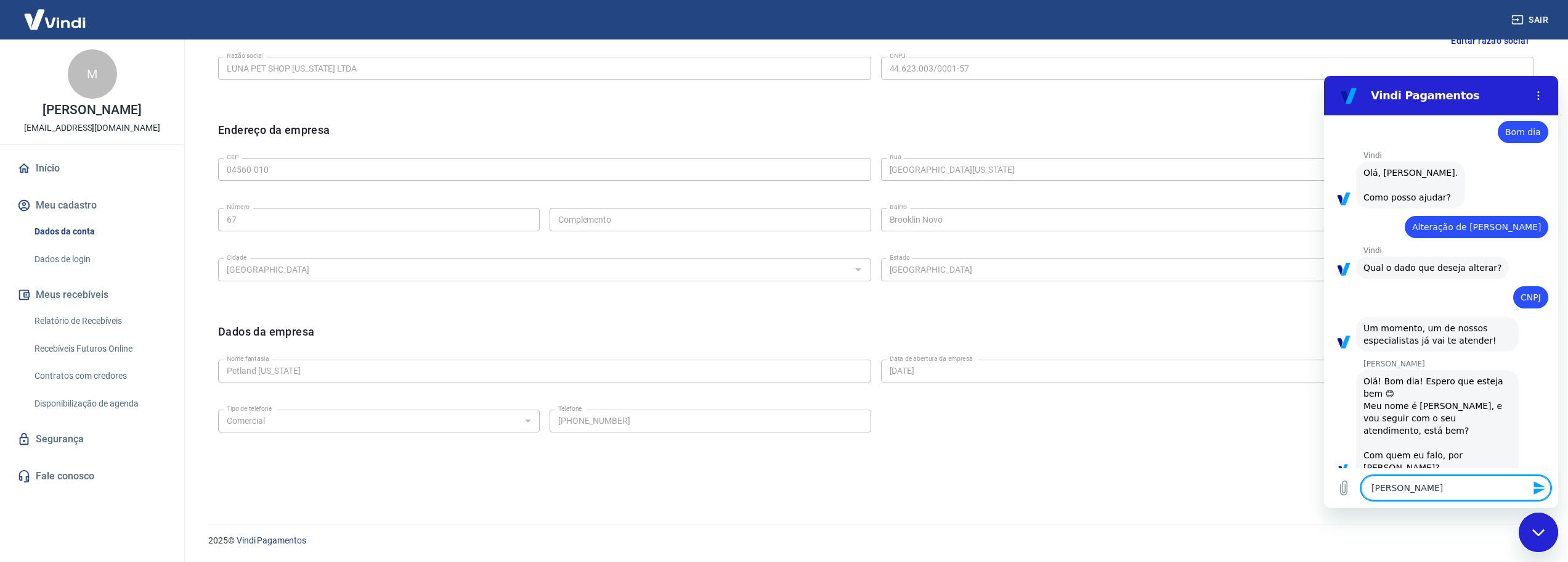
type textarea "[PERSON_NAME]"
type textarea "x"
type textarea "[PERSON_NAME]"
type textarea "x"
type textarea "[PERSON_NAME]"
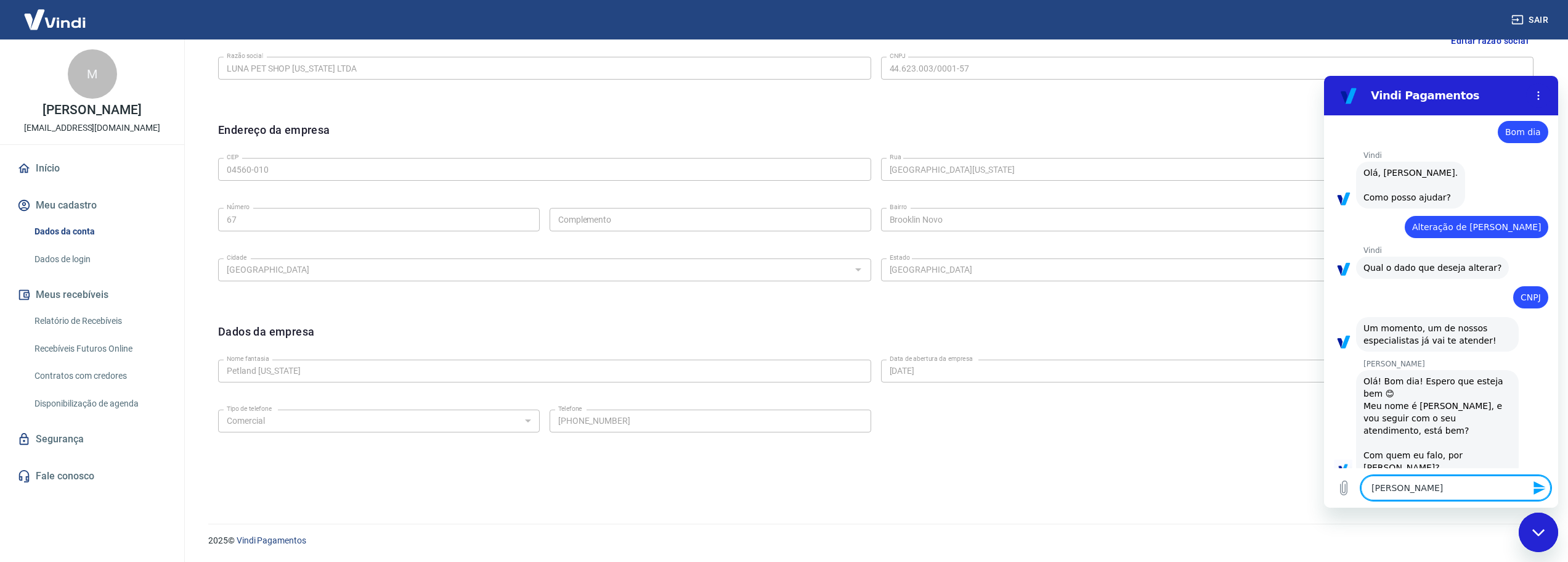
type textarea "x"
type textarea "[PERSON_NAME]"
type textarea "x"
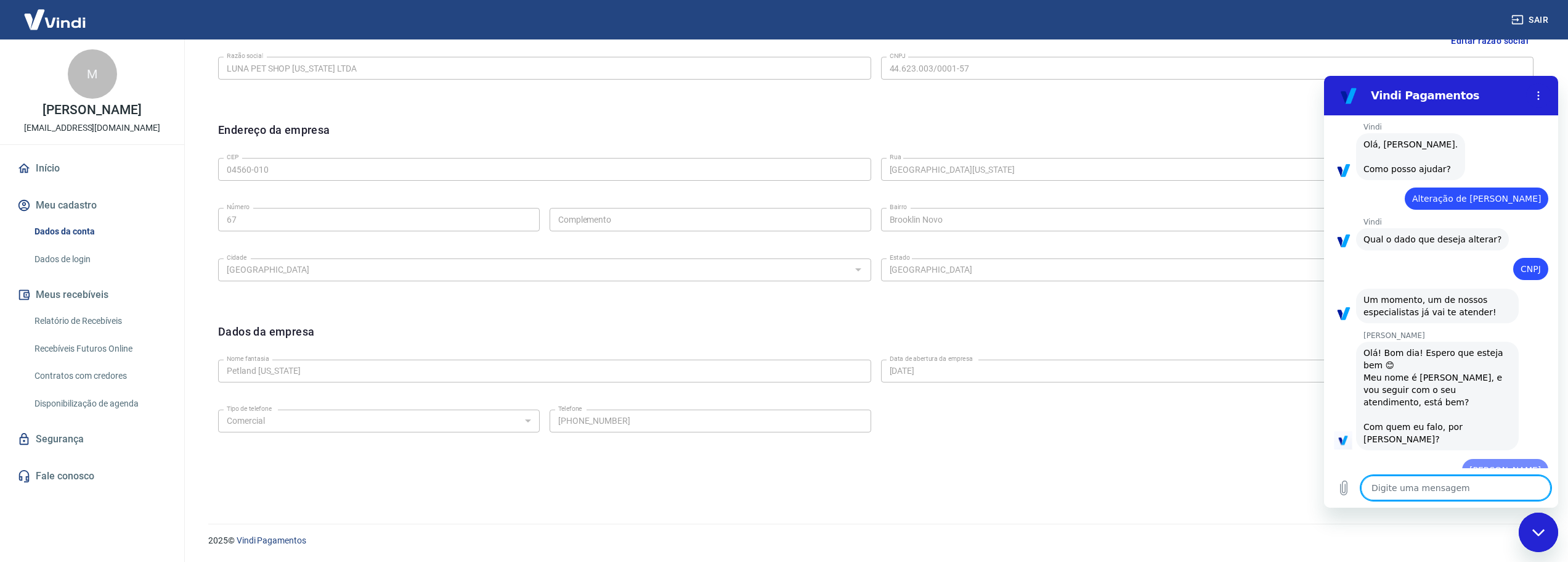
type textarea "x"
type textarea "E"
type textarea "x"
type textarea "Eu"
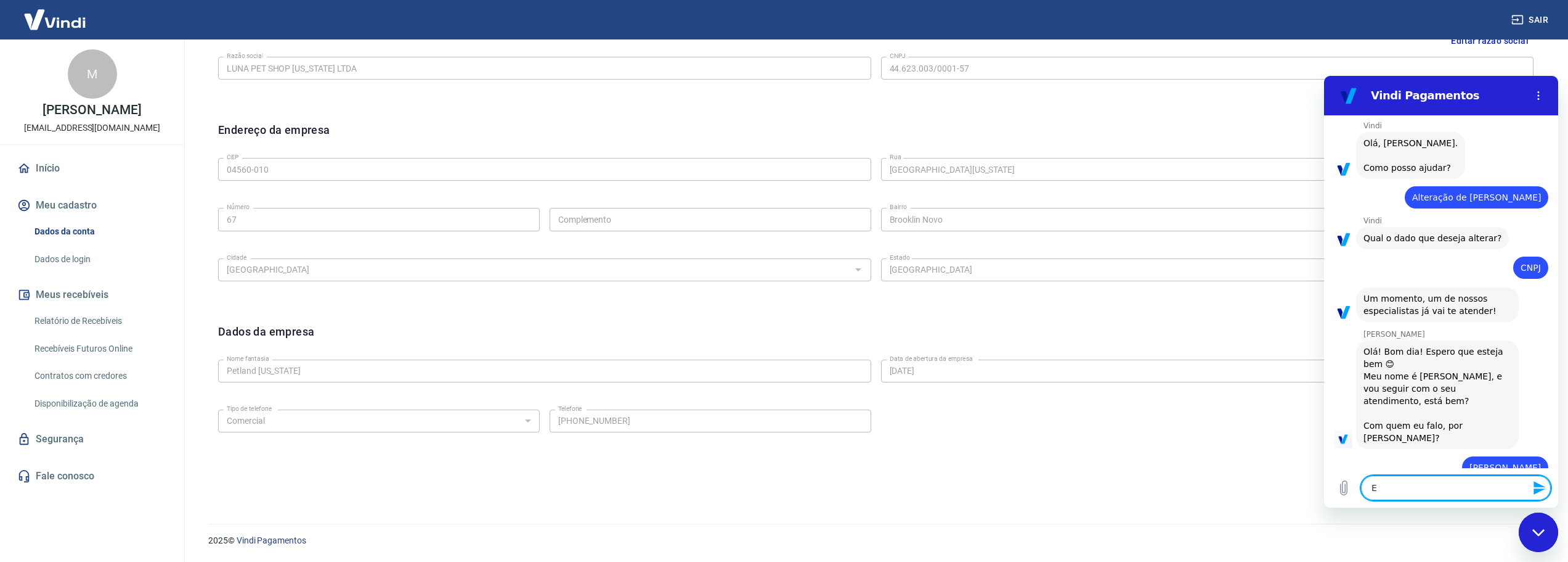
type textarea "x"
type textarea "Eu"
type textarea "x"
type textarea "Eu c"
type textarea "x"
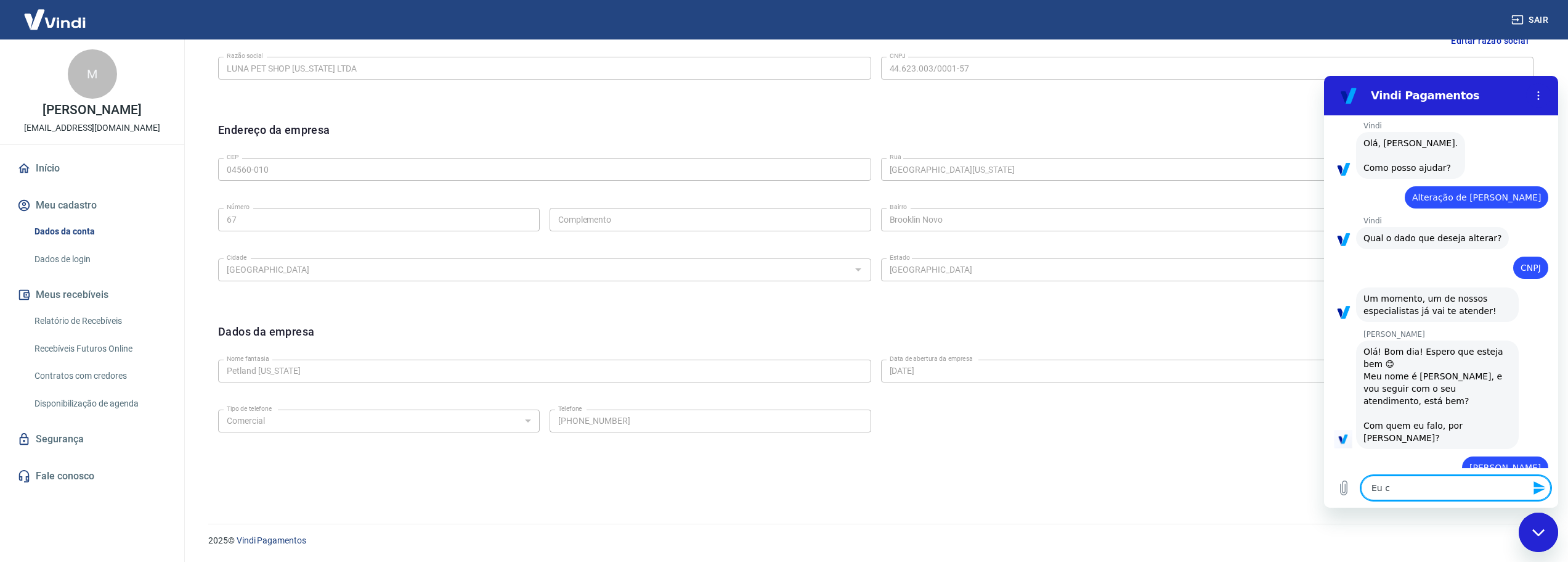
type textarea "Eu co"
type textarea "x"
type textarea "Eu com"
type textarea "x"
type textarea "Eu comp"
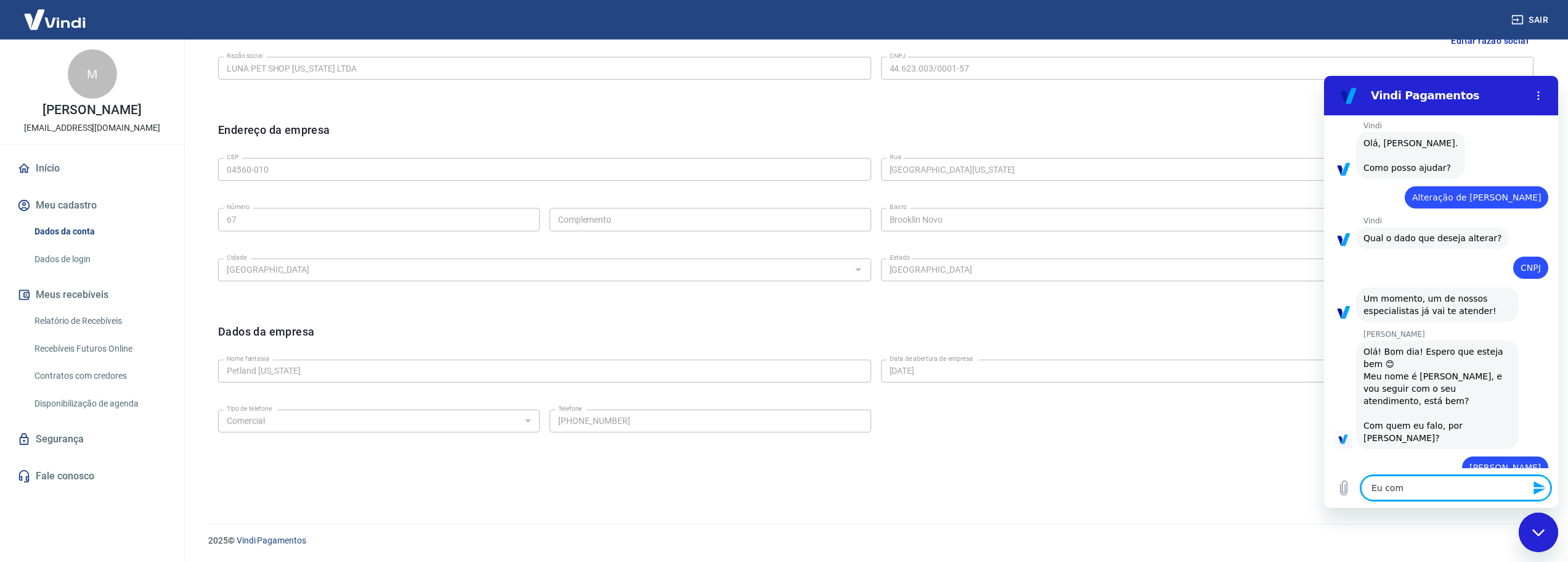
type textarea "x"
type textarea "Eu compr"
type textarea "x"
type textarea "Eu compre"
type textarea "x"
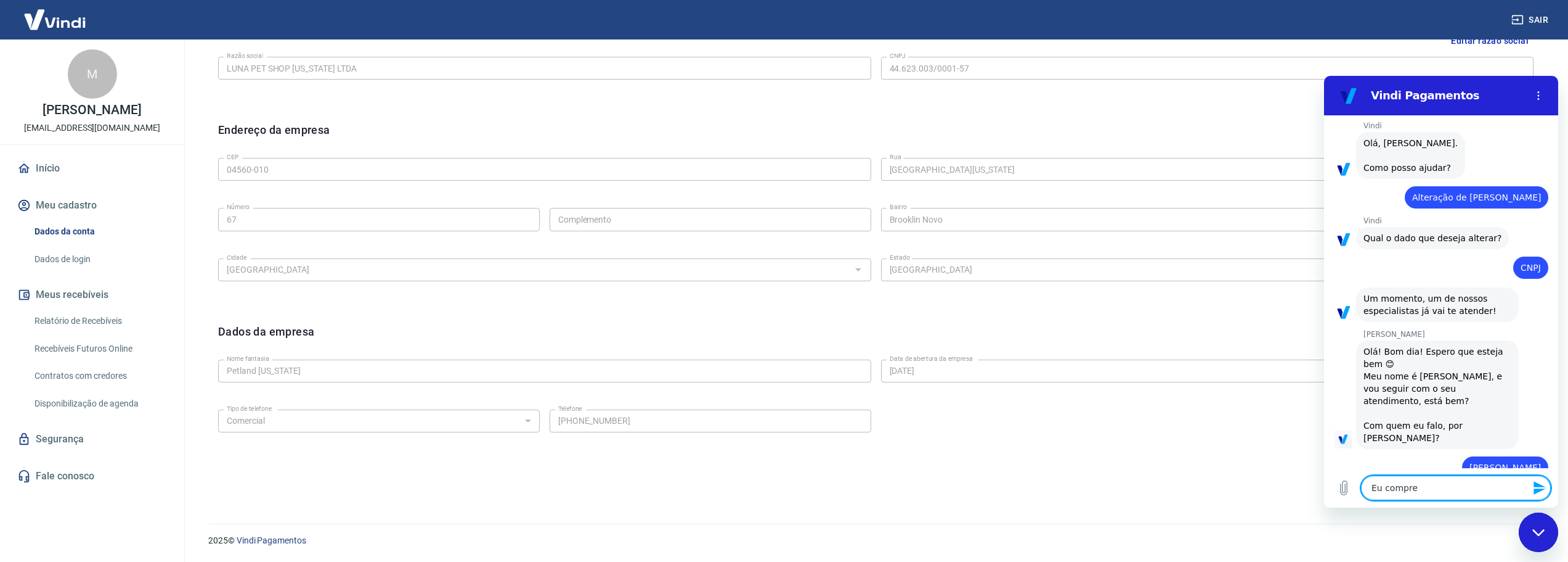
type textarea "Eu comprei"
type textarea "x"
type textarea "Eu comprei"
type textarea "x"
type textarea "Eu comprei a"
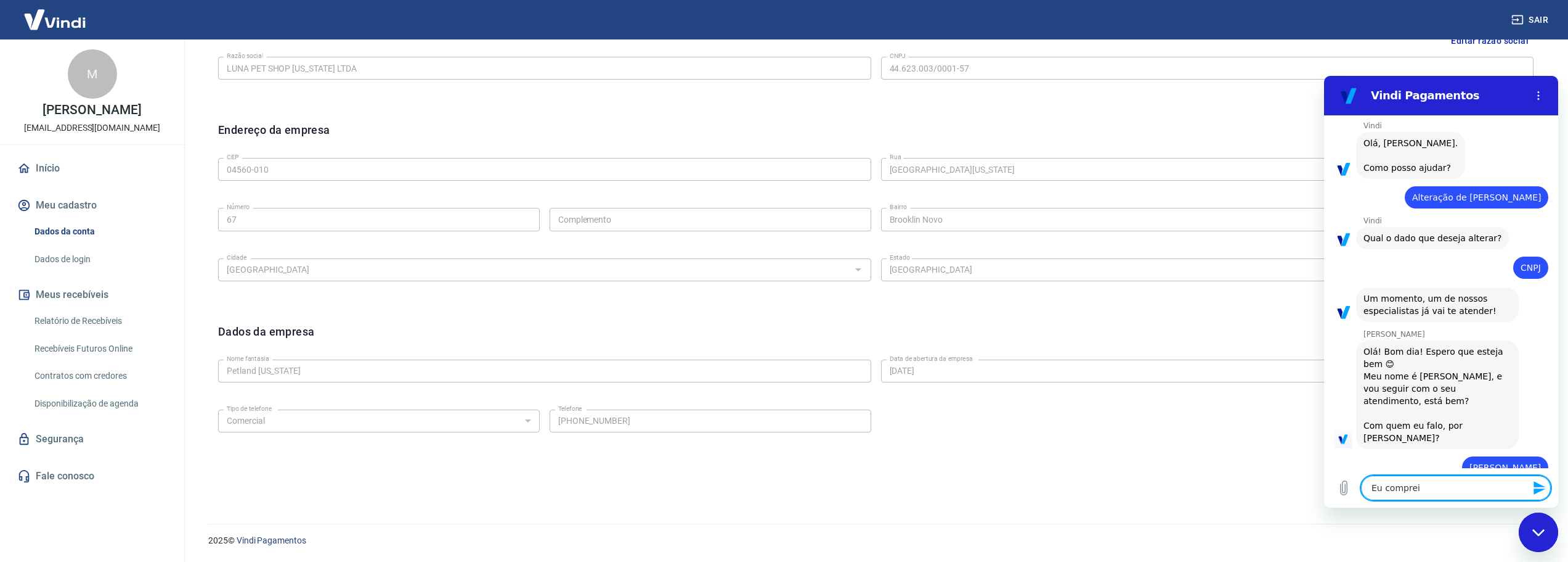
type textarea "x"
type textarea "Eu comprei a"
type textarea "x"
type textarea "Eu comprei a u"
type textarea "x"
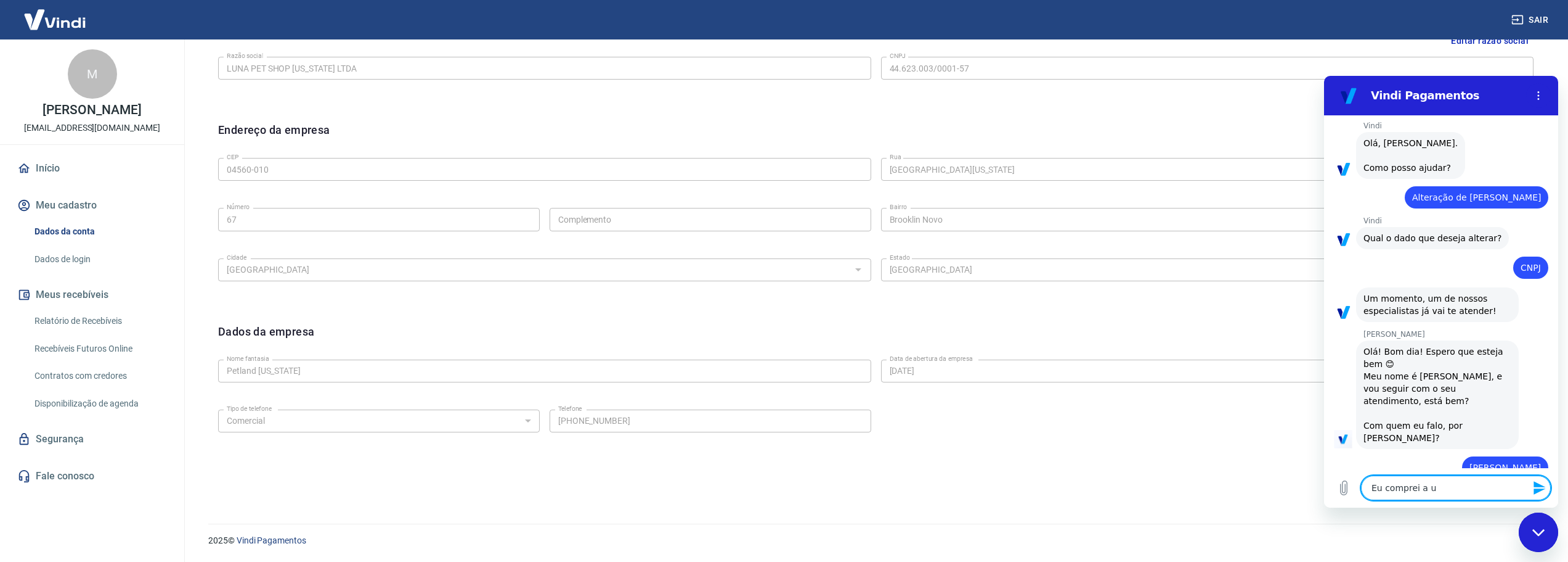
type textarea "Eu comprei a un"
type textarea "x"
type textarea "Eu comprei a uni"
type textarea "x"
type textarea "Eu comprei a unid"
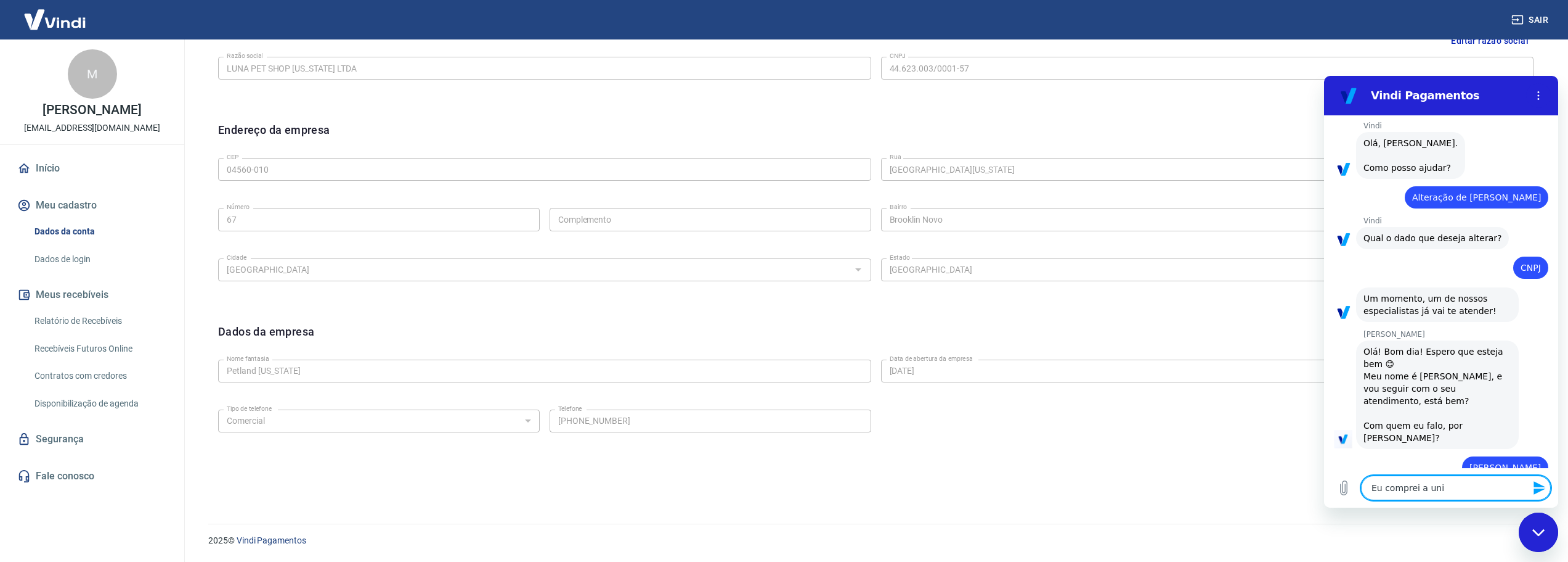
type textarea "x"
type textarea "Eu comprei a unida"
type textarea "x"
type textarea "Eu comprei a unidad"
type textarea "x"
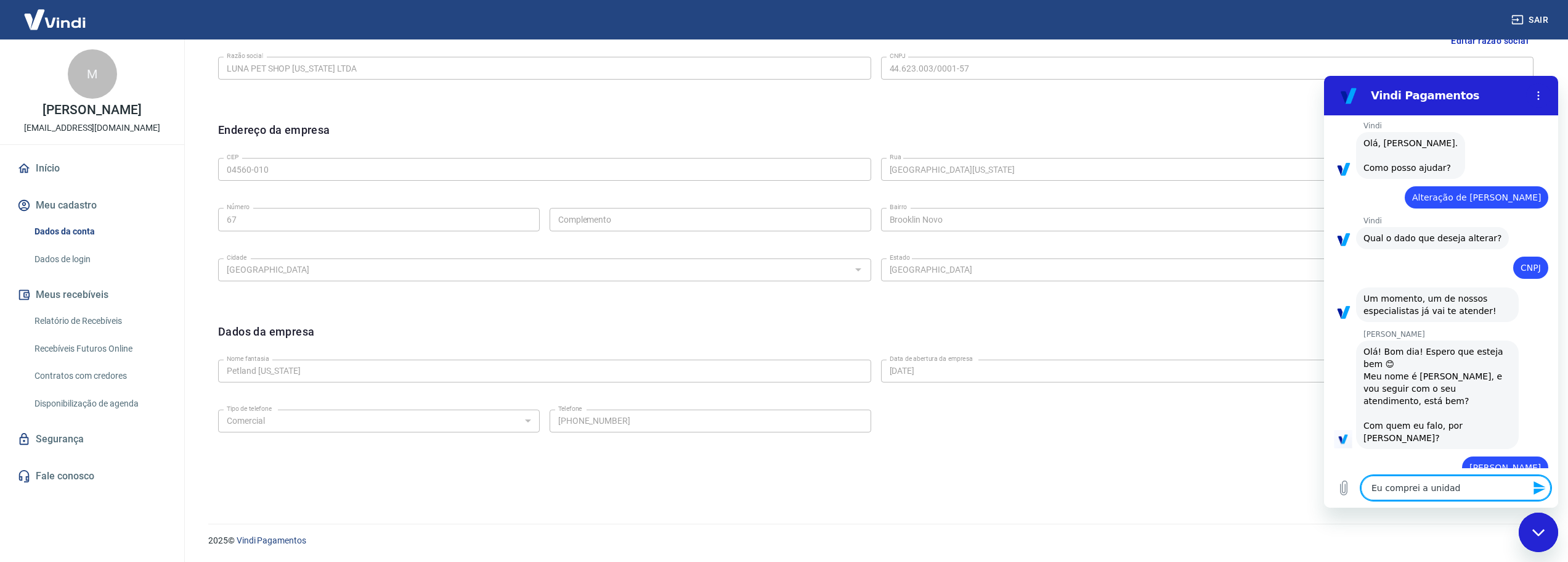
type textarea "Eu comprei a unidade"
type textarea "x"
type textarea "Eu comprei a unidade"
type textarea "x"
type textarea "Eu comprei a unidade N"
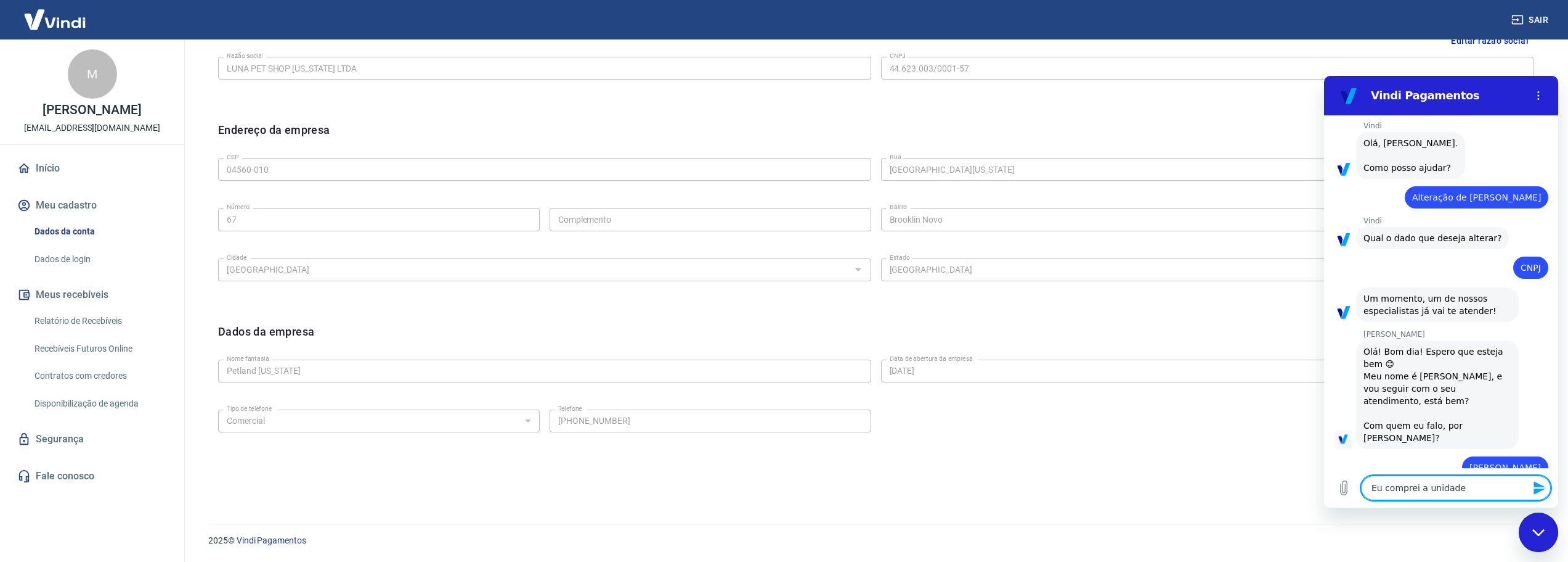
type textarea "x"
type textarea "Eu comprei a unidade Ne"
type textarea "x"
type textarea "Eu comprei a unidade Neb"
type textarea "x"
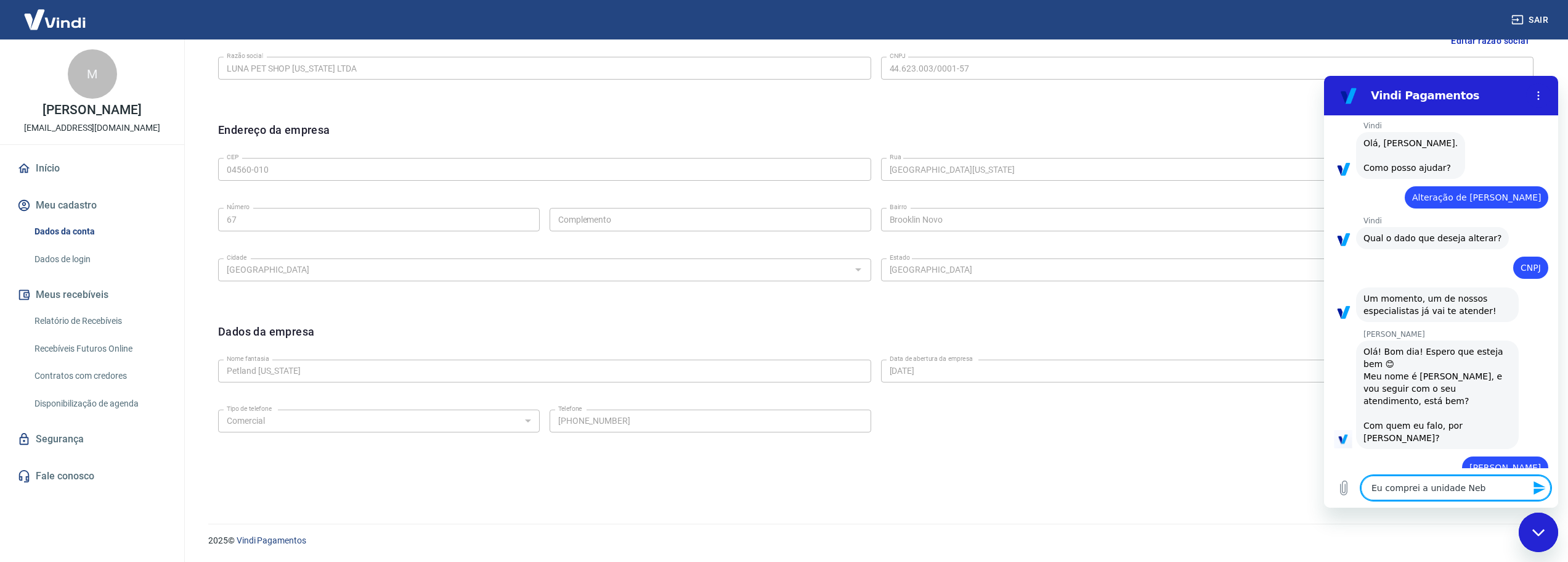
type textarea "Eu comprei a unidade Nebr"
type textarea "x"
type textarea "Eu comprei a unidade Neb"
type textarea "x"
type textarea "Eu comprei a unidade Ne"
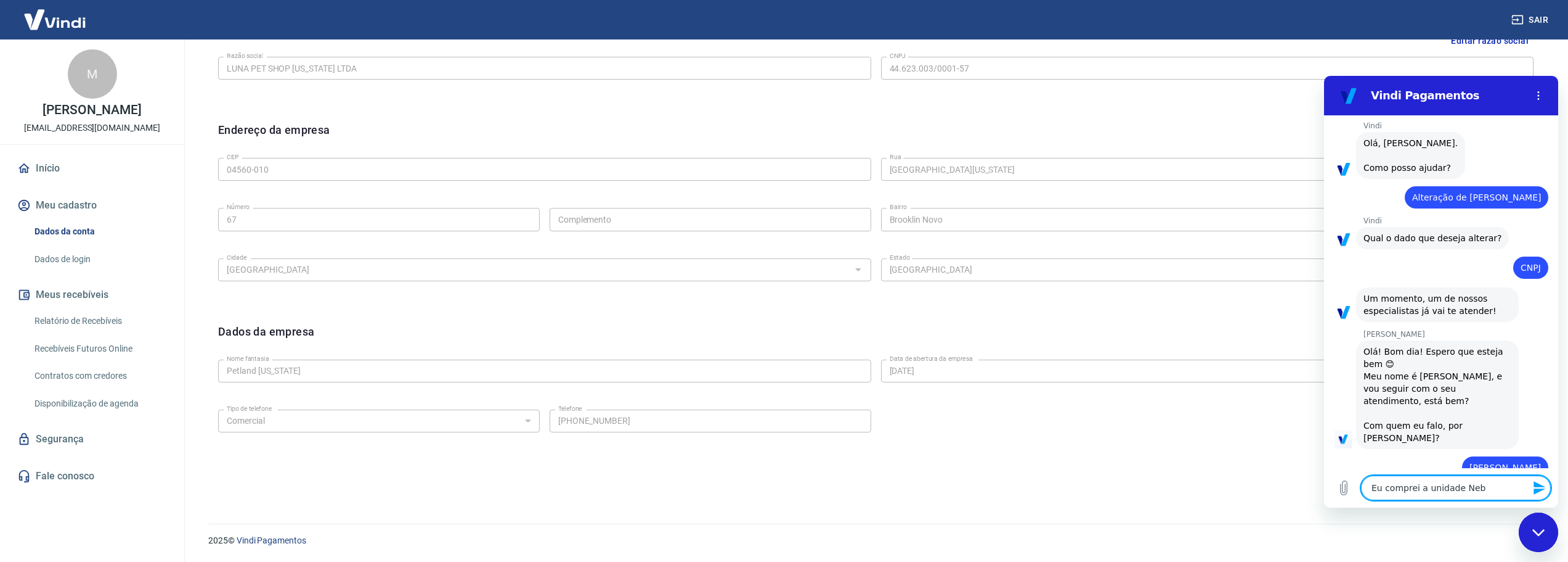
type textarea "x"
type textarea "Eu comprei a unidade N"
type textarea "x"
type textarea "Eu comprei a unidade Ne"
type textarea "x"
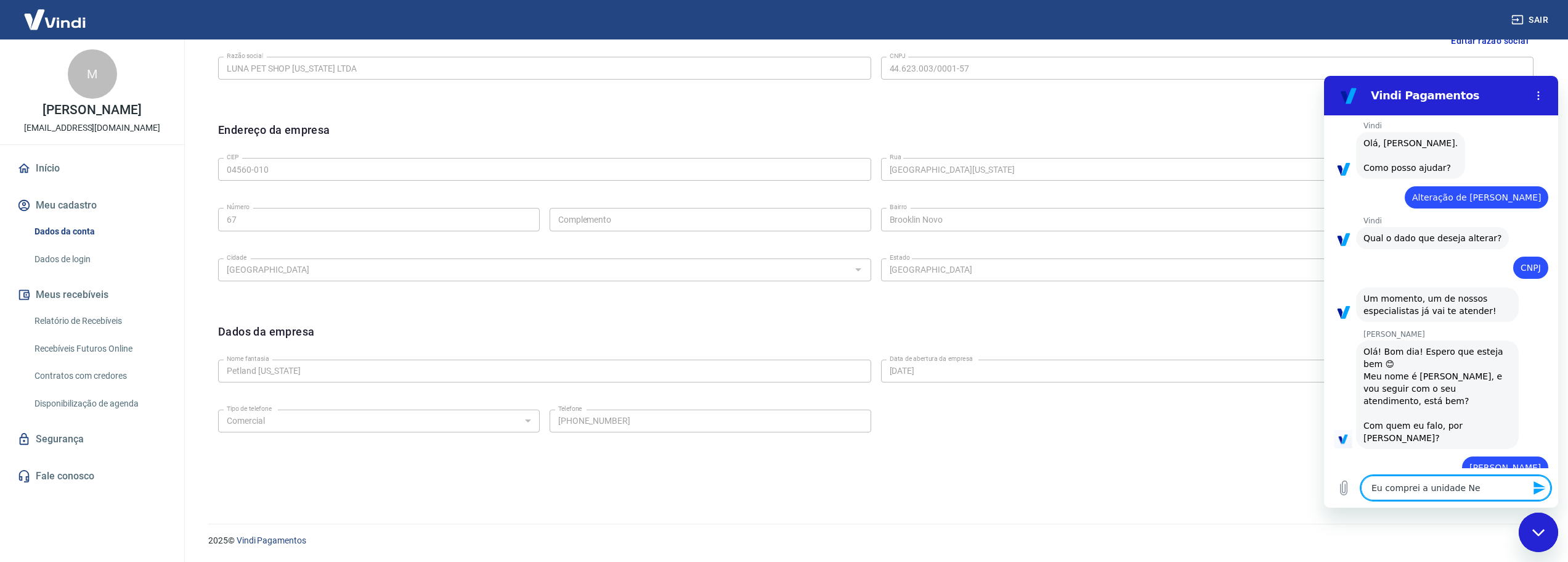
type textarea "Eu comprei a unidade Neb"
type textarea "x"
type textarea "Eu comprei a unidade Nebr"
type textarea "x"
type textarea "Eu comprei a unidade Nebra"
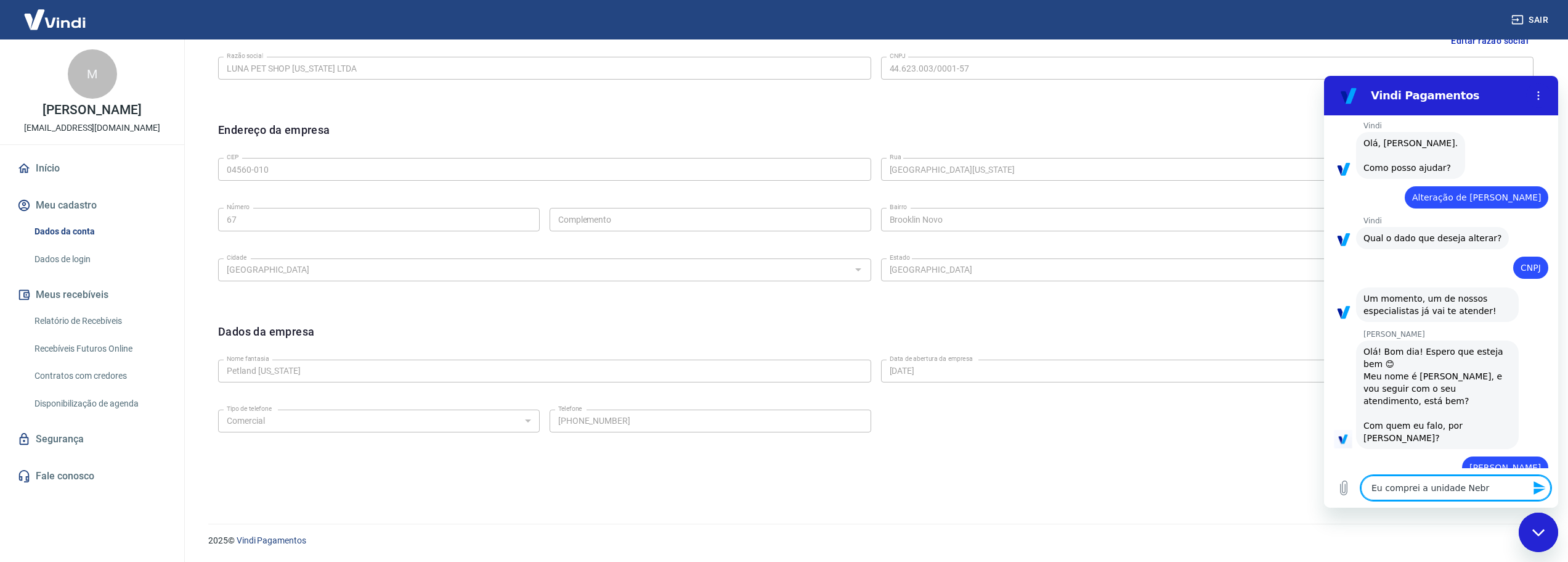
type textarea "x"
type textarea "Eu comprei a unidade Nebras"
type textarea "x"
type textarea "Eu comprei a unidade Nebrask"
type textarea "x"
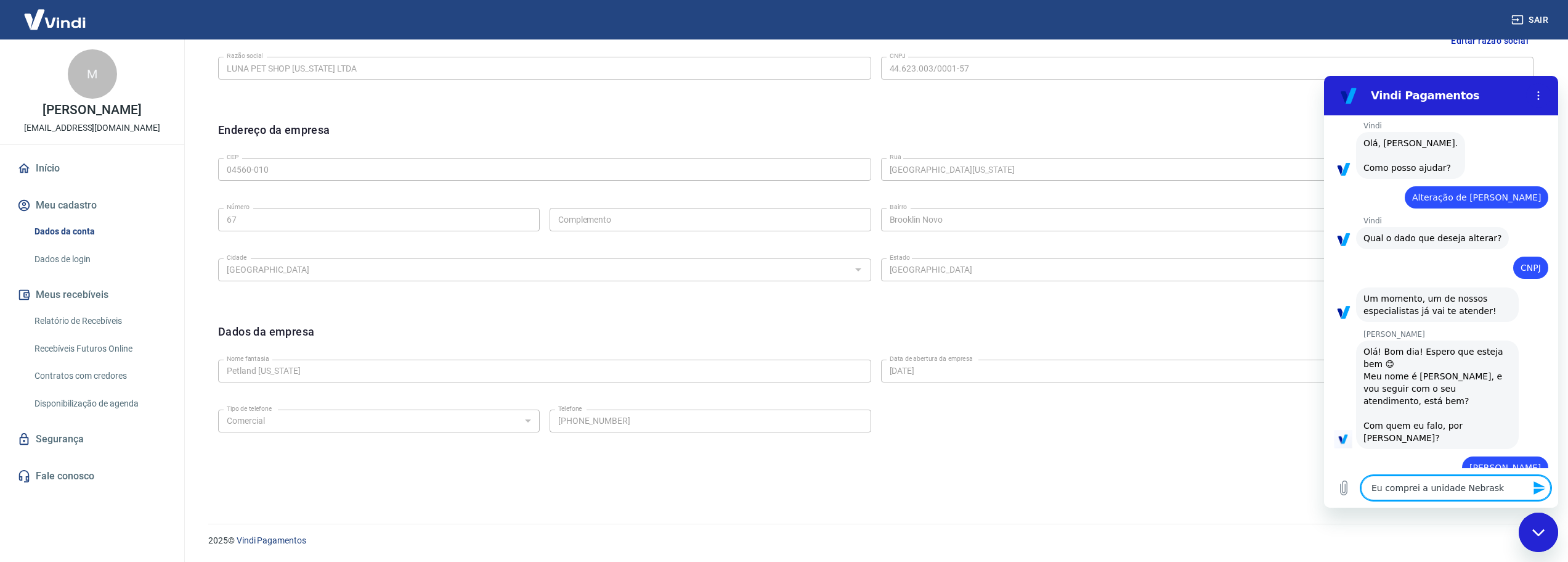
type textarea "Eu comprei a unidade [US_STATE]"
type textarea "x"
type textarea "Eu comprei a unidade [US_STATE]"
type textarea "x"
type textarea "Eu comprei a unidade [US_STATE] d"
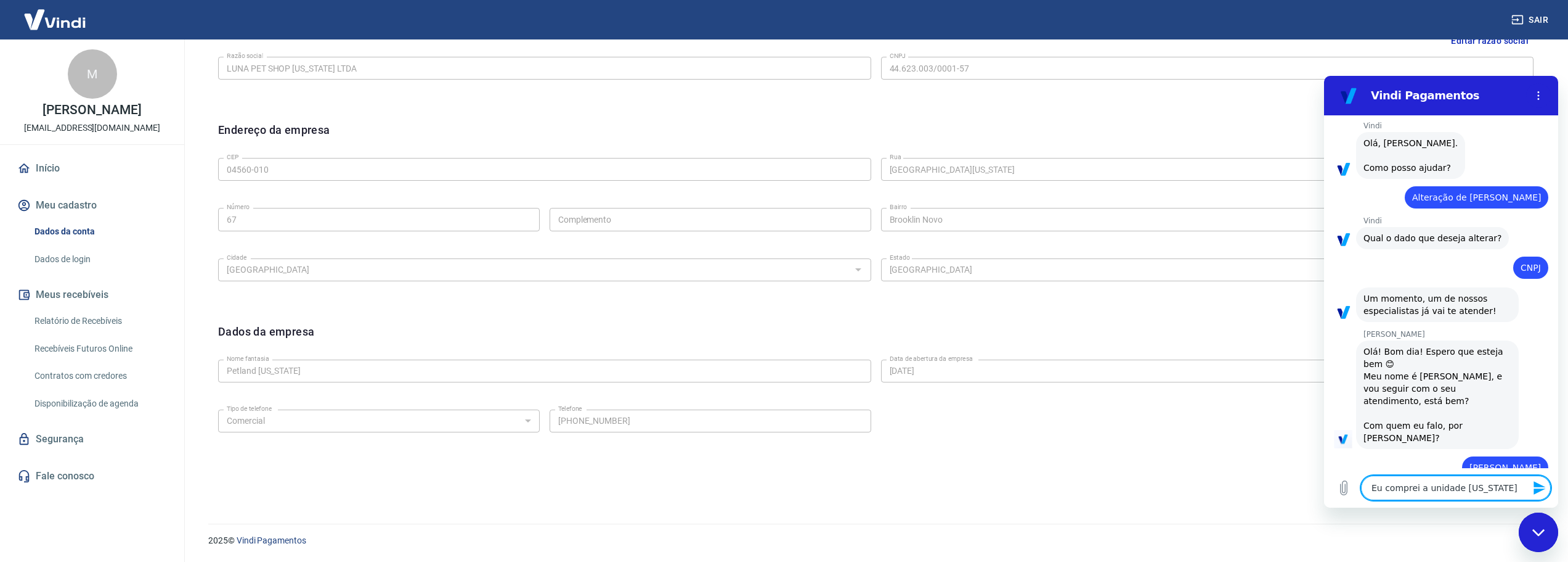
type textarea "x"
type textarea "Eu comprei a unidade [US_STATE] do"
type textarea "x"
type textarea "Eu comprei a unidade [US_STATE] do"
type textarea "x"
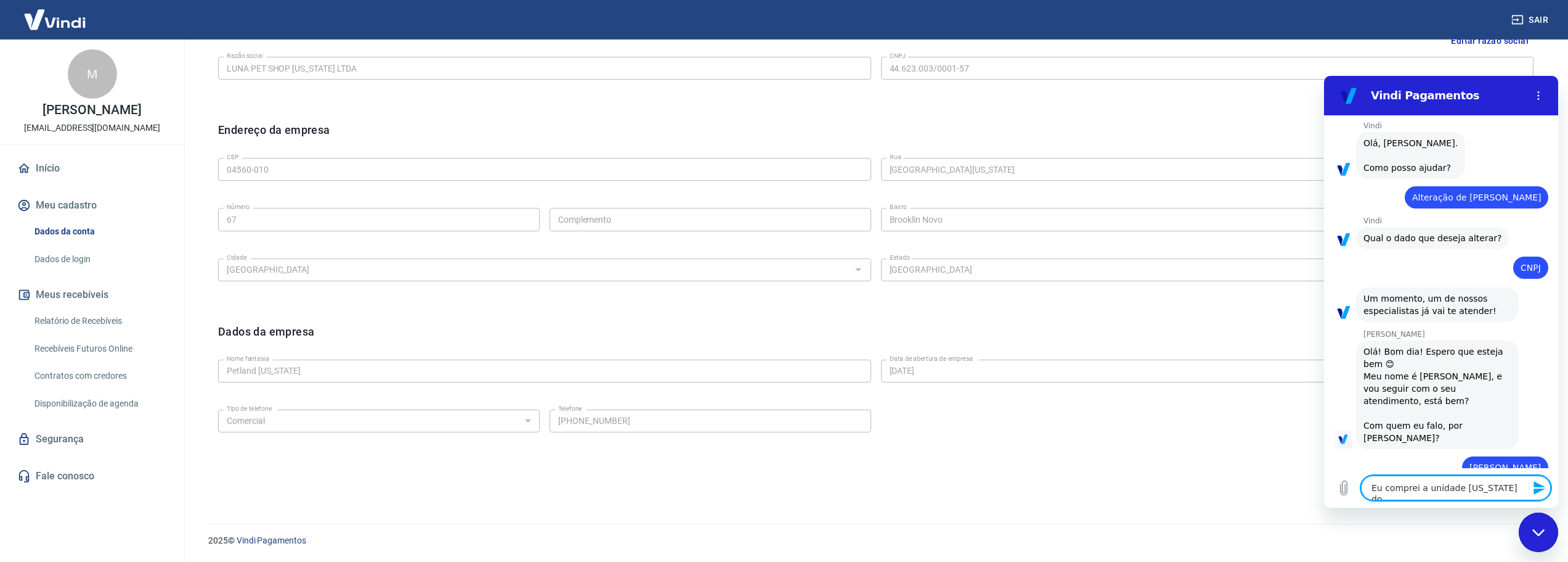
type textarea "Eu comprei a unidade [US_STATE] do M"
type textarea "x"
type textarea "Eu comprei a unidade [US_STATE][GEOGRAPHIC_DATA]"
type textarea "x"
type textarea "Eu comprei a unidade [US_STATE][GEOGRAPHIC_DATA]"
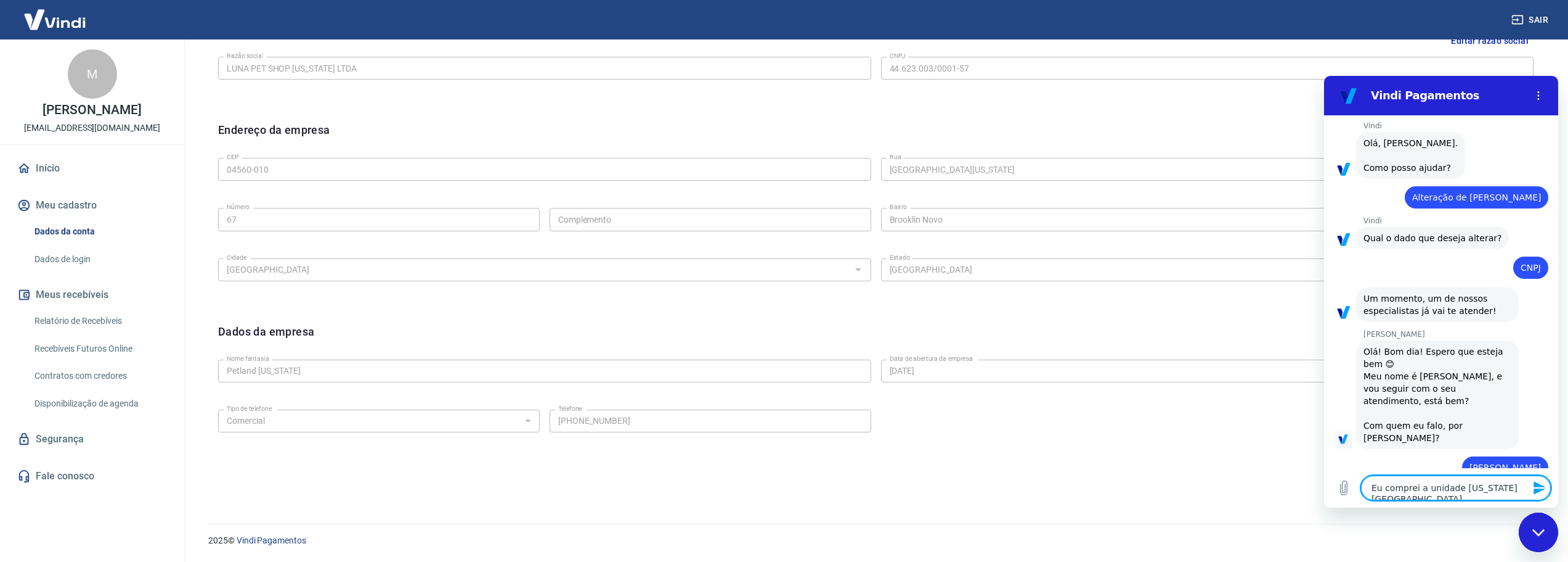
type textarea "x"
type textarea "Eu comprei a unidade [US_STATE] do Marc"
type textarea "x"
type textarea "Eu comprei a unidade [US_STATE] do Marce"
type textarea "x"
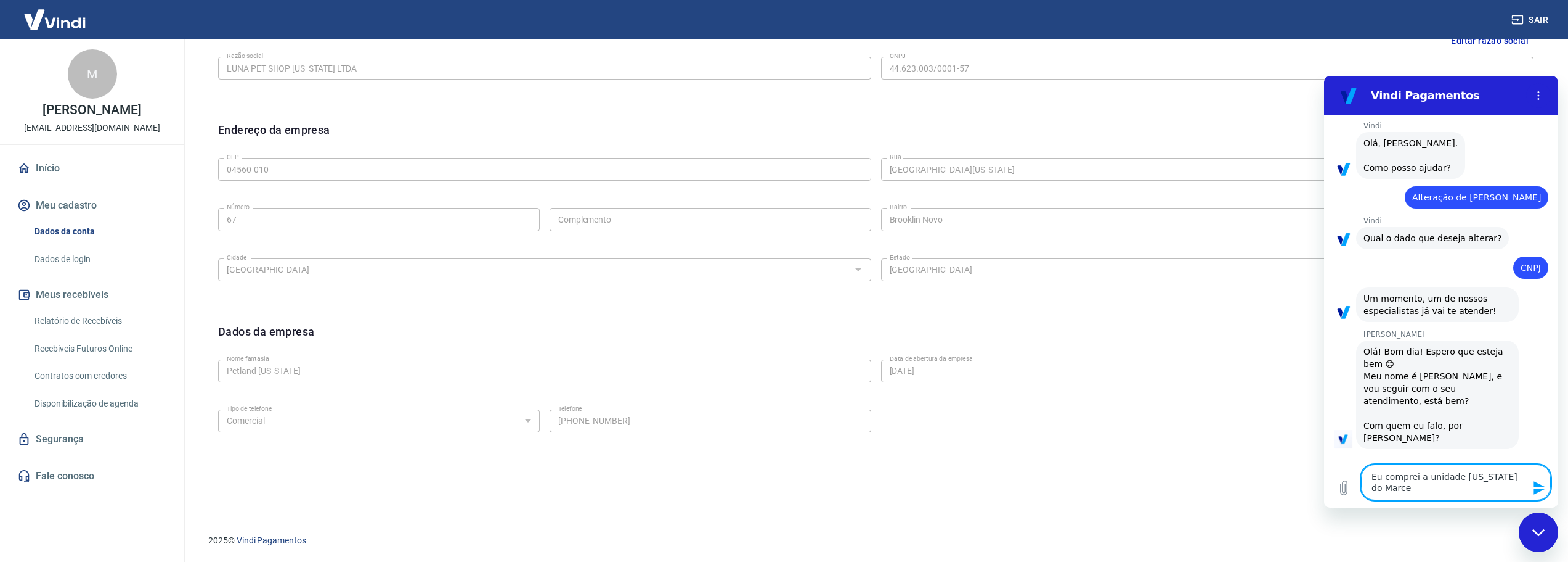
type textarea "Eu comprei a unidade [US_STATE] do Marcel"
type textarea "x"
type textarea "Eu comprei a unidade [US_STATE] do Marcelo"
type textarea "x"
type textarea "Eu comprei a unidade [US_STATE] do Marcelo"
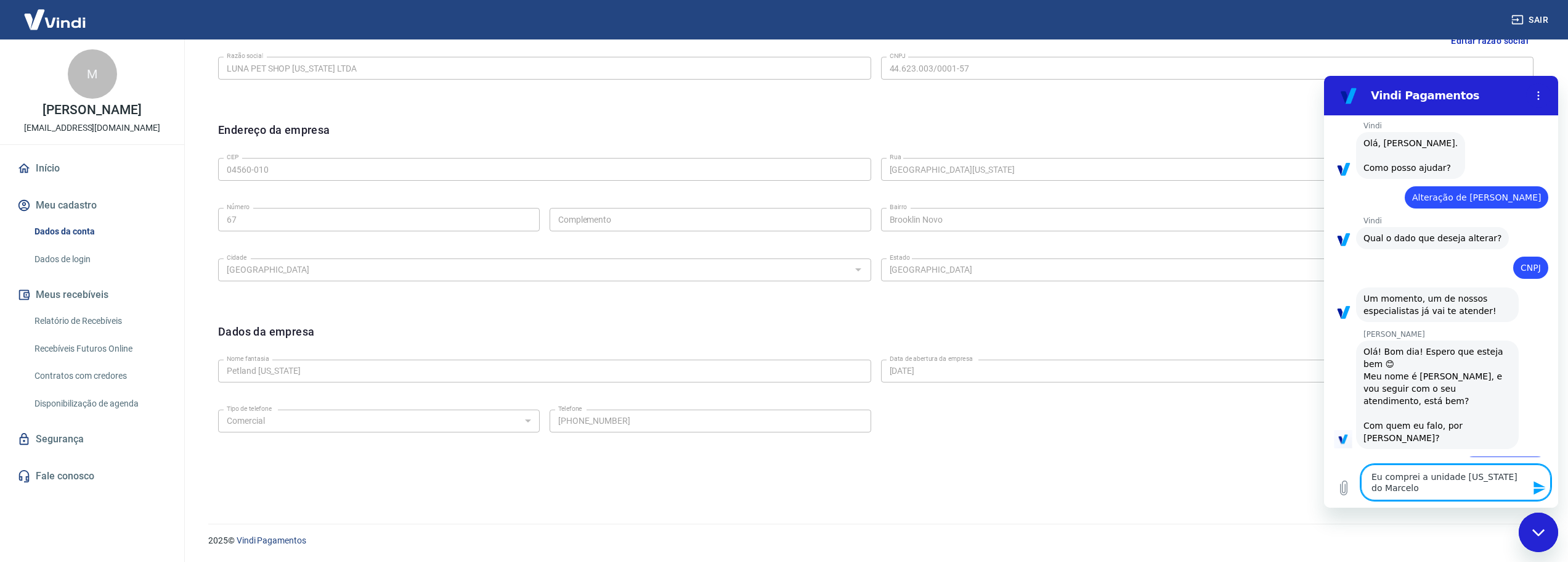
type textarea "x"
type textarea "Eu comprei a unidade [US_STATE] do Marcelo e"
type textarea "x"
type textarea "Eu comprei a unidade [US_STATE] do Marcelo e"
type textarea "x"
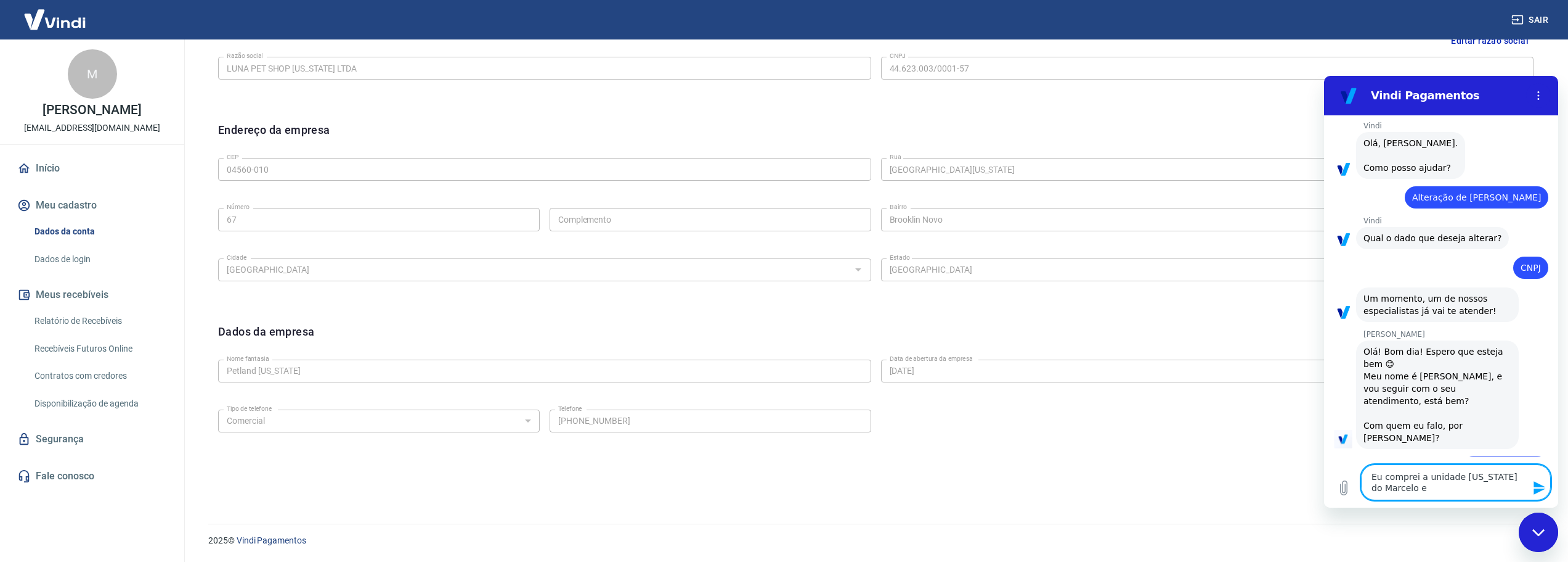
type textarea "Eu comprei a unidade [US_STATE] do Marcelo e n"
type textarea "x"
type textarea "Eu comprei a unidade [US_STATE] do Marcelo e ne"
type textarea "x"
type textarea "Eu comprei a unidade [US_STATE] do Marcelo e nec"
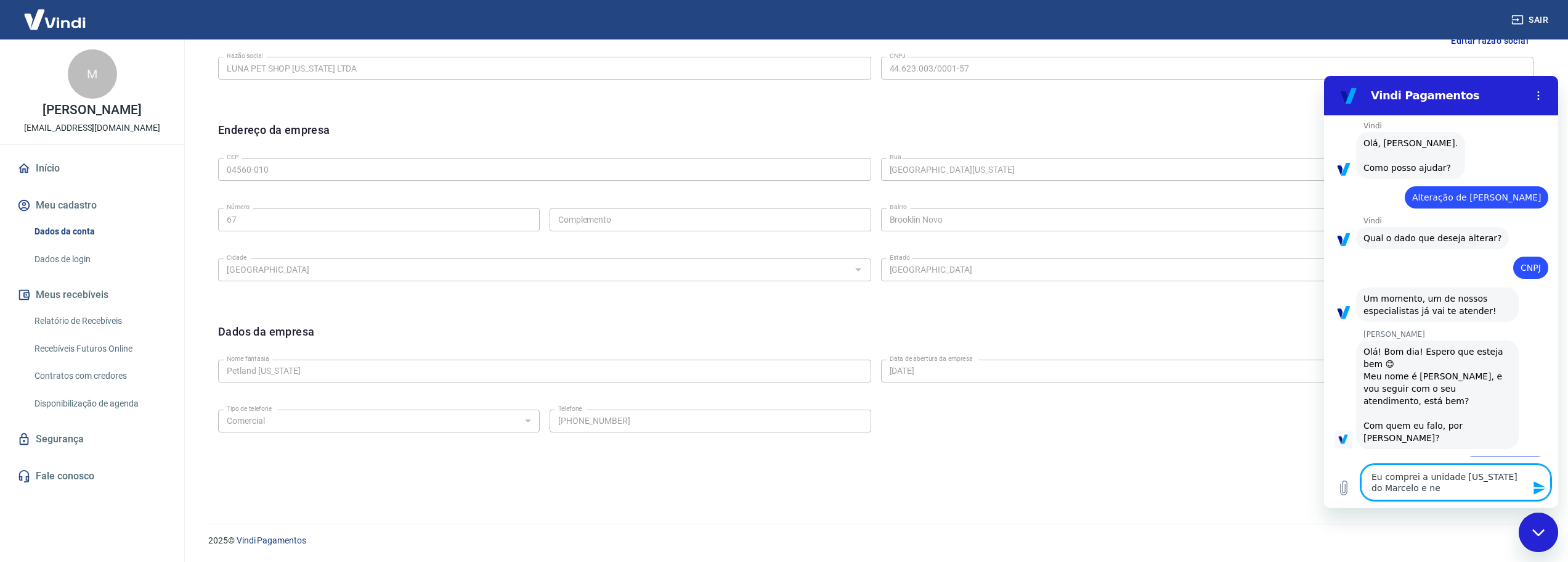
type textarea "x"
type textarea "Eu comprei a unidade [US_STATE] do Marcelo e nece"
type textarea "x"
type textarea "Eu comprei a unidade [US_STATE] do Marcelo e neces"
type textarea "x"
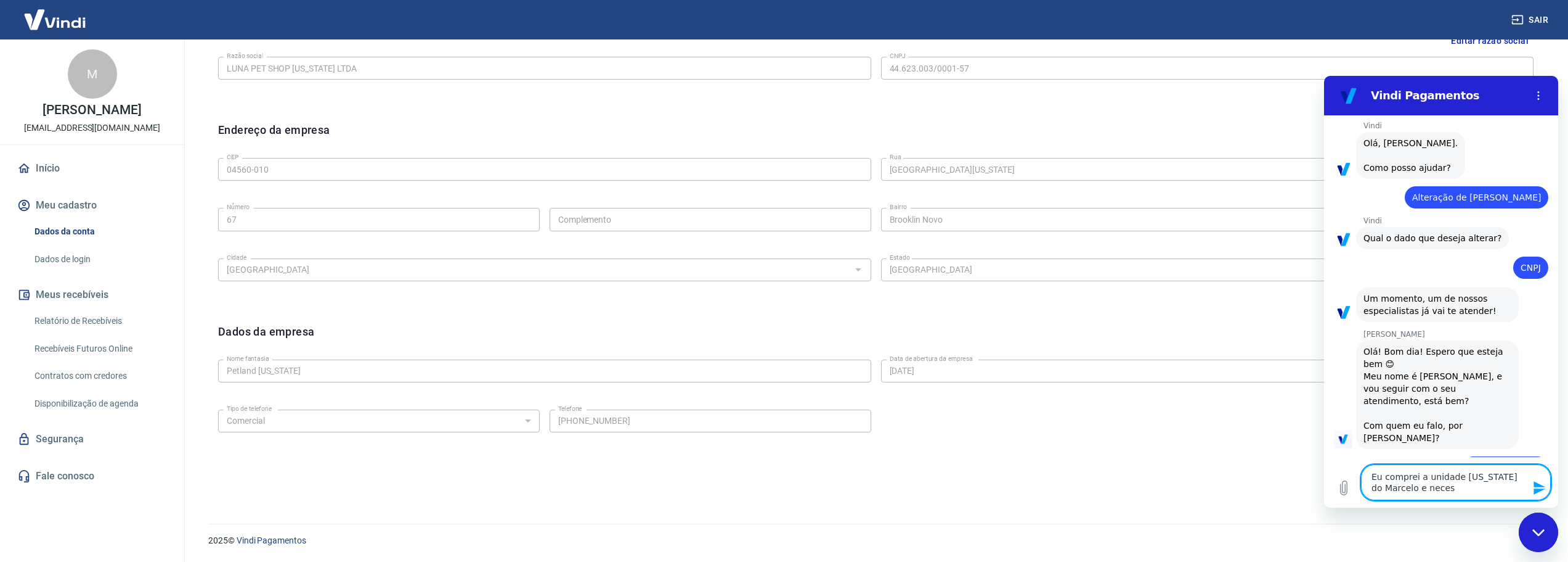
type textarea "Eu comprei a unidade [US_STATE] do Marcelo e necess"
type textarea "x"
type textarea "Eu comprei a unidade [US_STATE] do Marcelo e necessi"
type textarea "x"
type textarea "Eu comprei a unidade [US_STATE] do Marcelo e necessit"
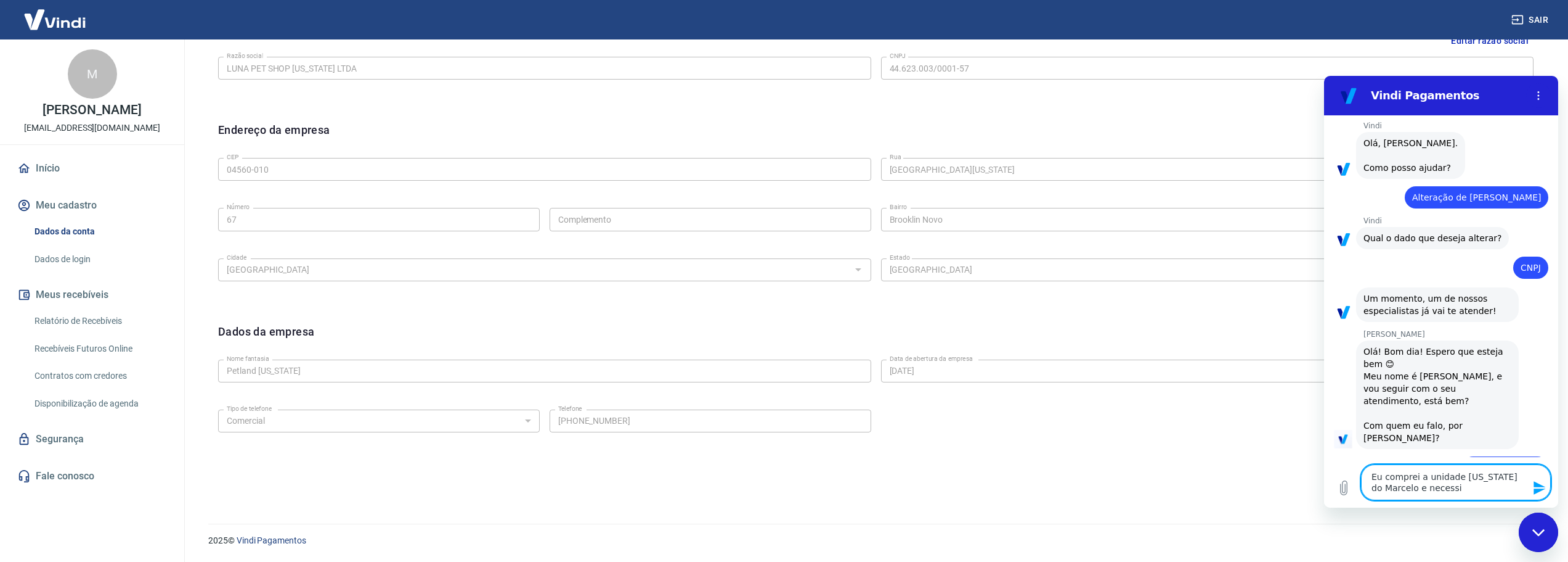
type textarea "x"
type textarea "Eu comprei a unidade [US_STATE] do Marcelo e necessito"
type textarea "x"
type textarea "Eu comprei a unidade [US_STATE] do Marcelo e necessito"
type textarea "x"
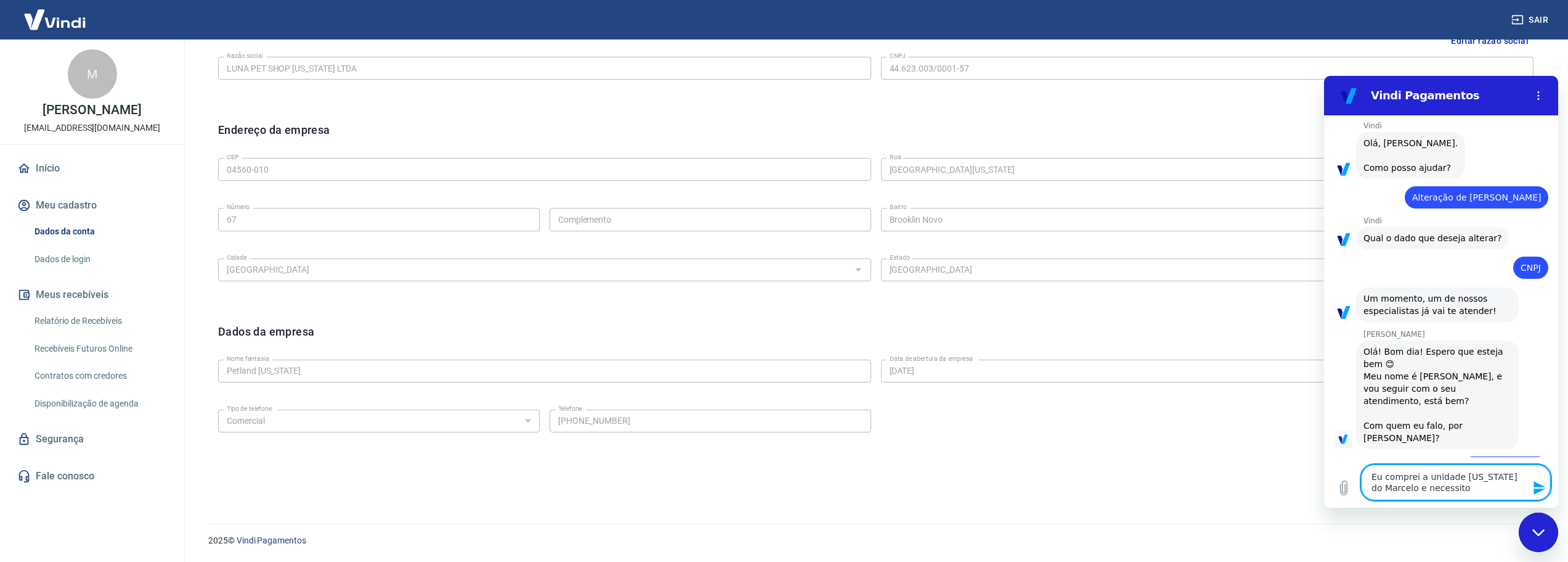
type textarea "Eu comprei a unidade [US_STATE] do Marcelo e necessito f"
type textarea "x"
type textarea "Eu comprei a unidade [US_STATE] do [PERSON_NAME] e necessito fa"
type textarea "x"
type textarea "Eu comprei a unidade [US_STATE] do Marcelo e necessito faz"
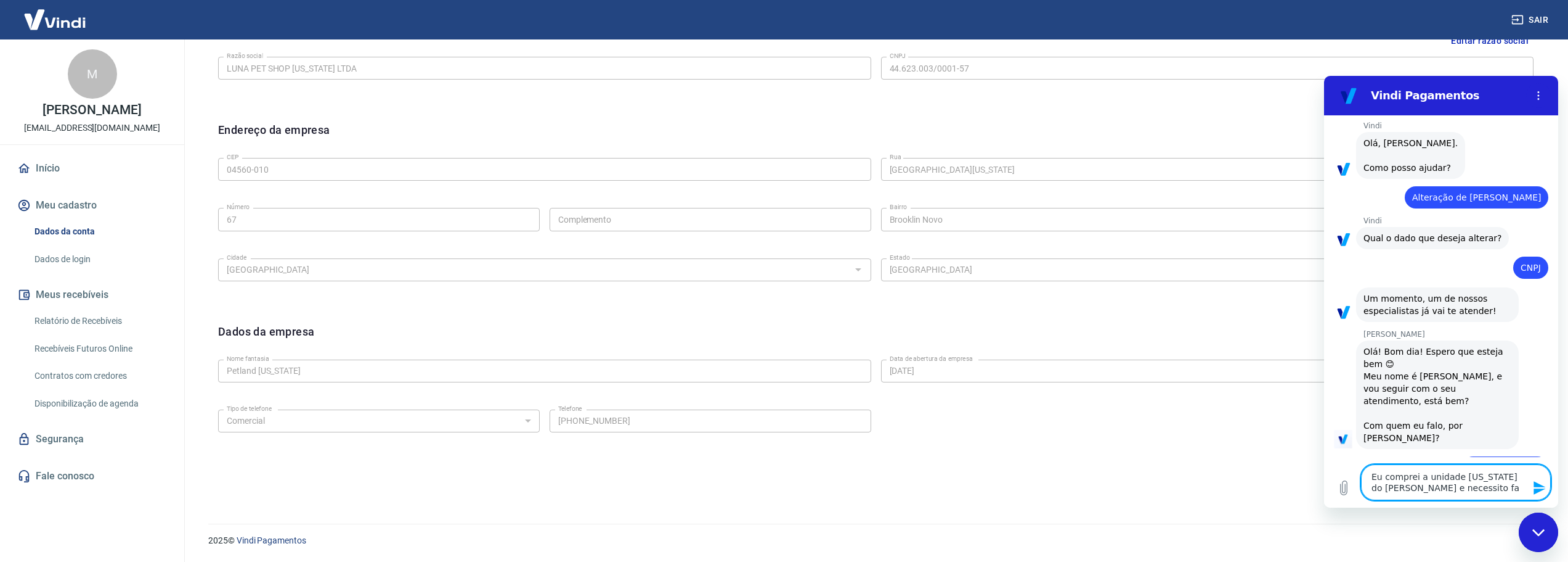
type textarea "x"
type textarea "Eu comprei a unidade [US_STATE] do Marcelo e necessito faze"
type textarea "x"
type textarea "Eu comprei a unidade [US_STATE] do Marcelo e necessito fazer"
type textarea "x"
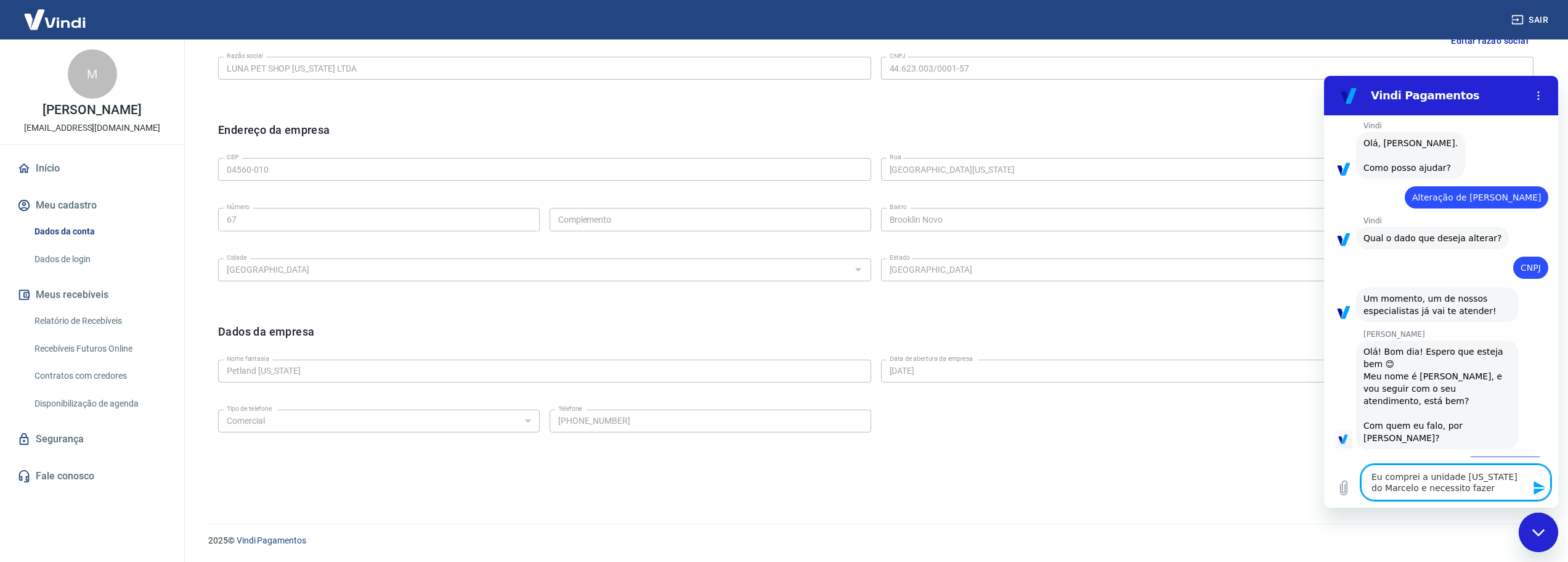
type textarea "Eu comprei a unidade [US_STATE] do Marcelo e necessito fazer"
type textarea "x"
type textarea "Eu comprei a unidade [US_STATE] do [PERSON_NAME] e necessito fazer a"
type textarea "x"
type textarea "Eu comprei a unidade [US_STATE] do [PERSON_NAME] e necessito fazer al"
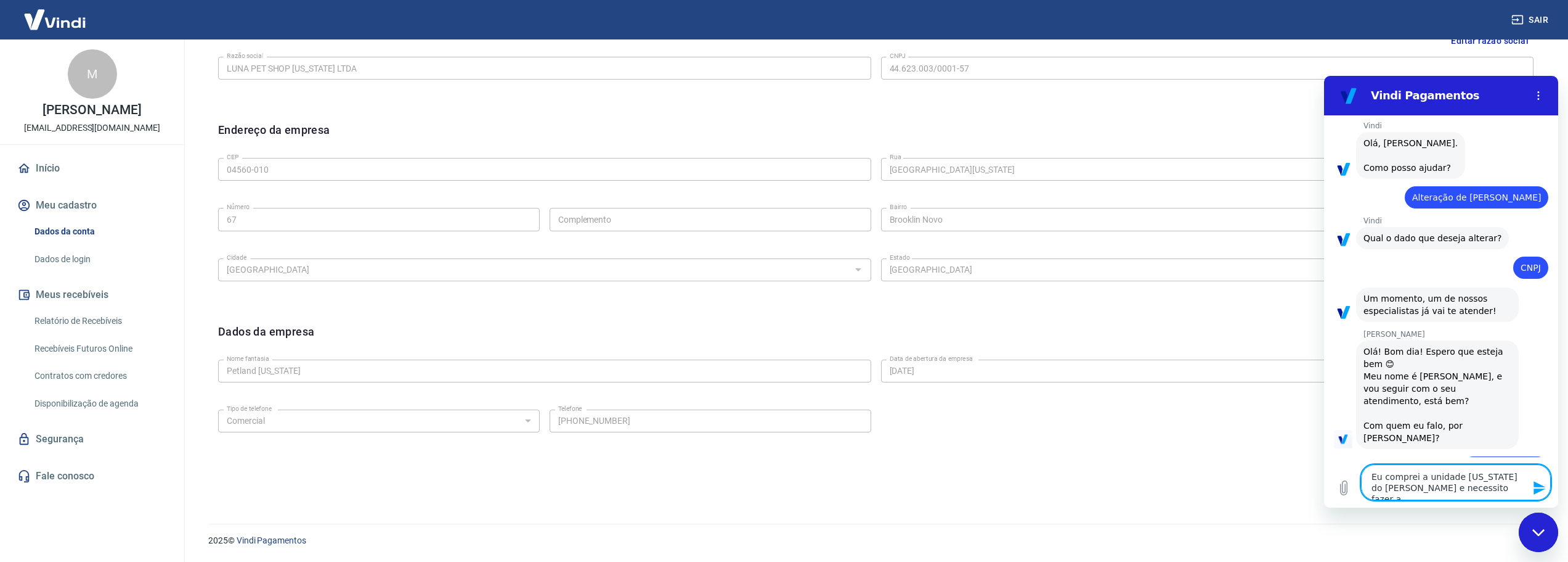
type textarea "x"
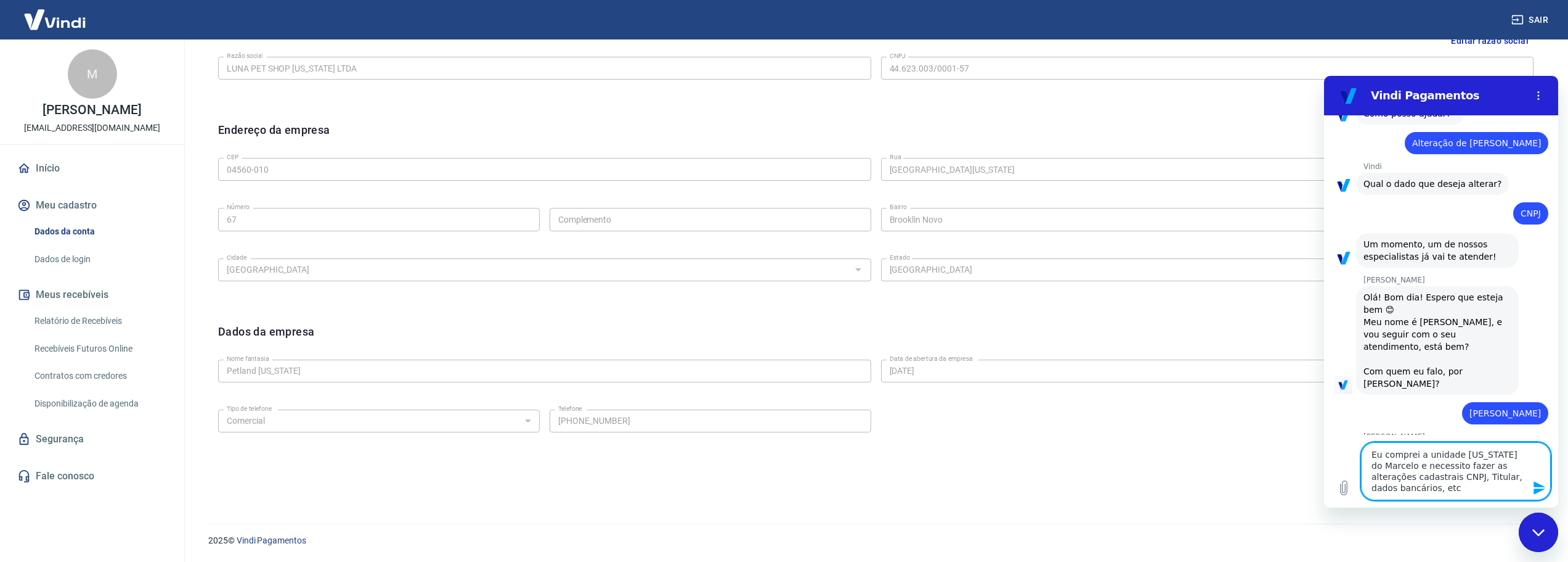
scroll to position [105, 0]
click at [1461, 486] on textarea "Eu comprei a unidade [US_STATE] do Marcelo e necessito fazer as alterações cada…" at bounding box center [1456, 471] width 190 height 58
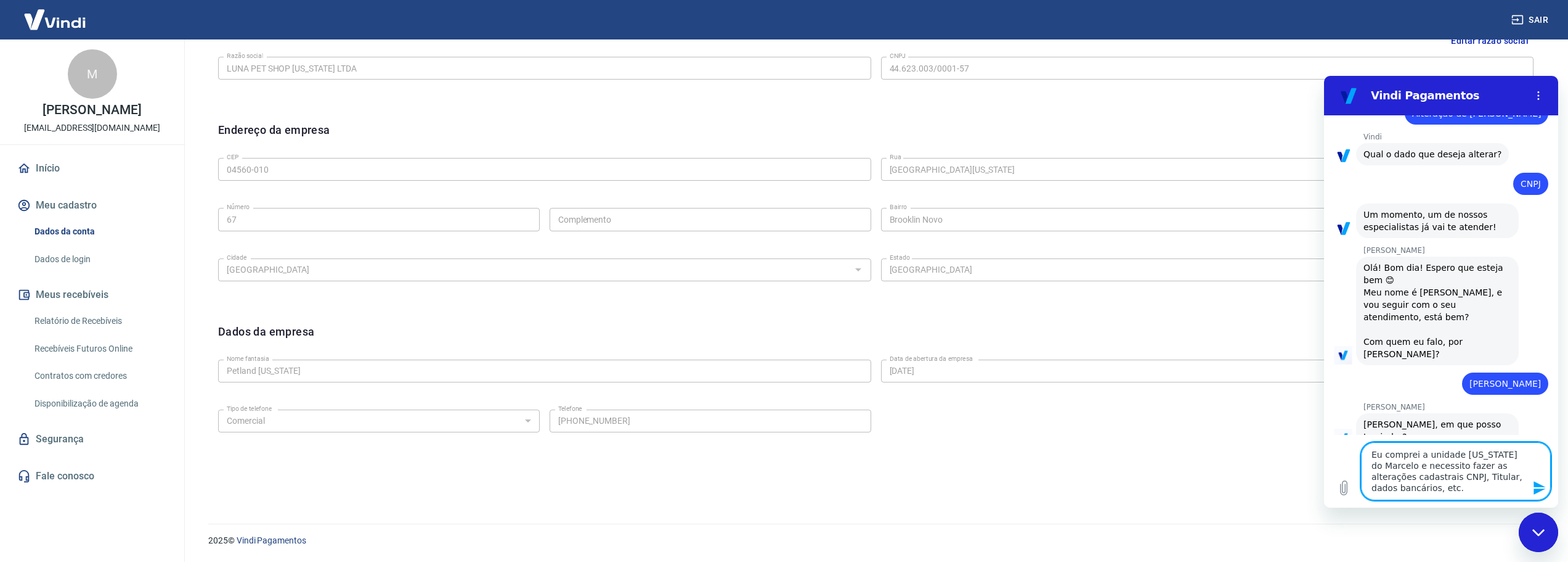
scroll to position [135, 0]
click at [1538, 494] on icon "Enviar mensagem" at bounding box center [1540, 487] width 15 height 15
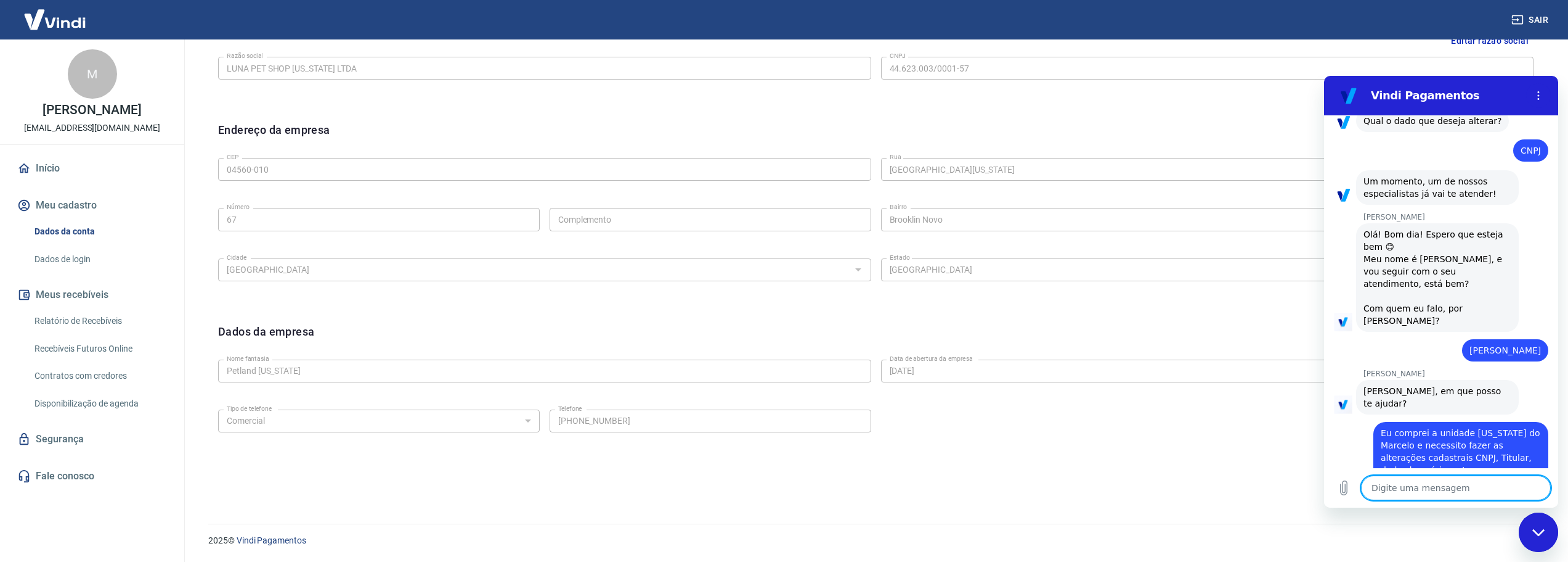
scroll to position [168, 0]
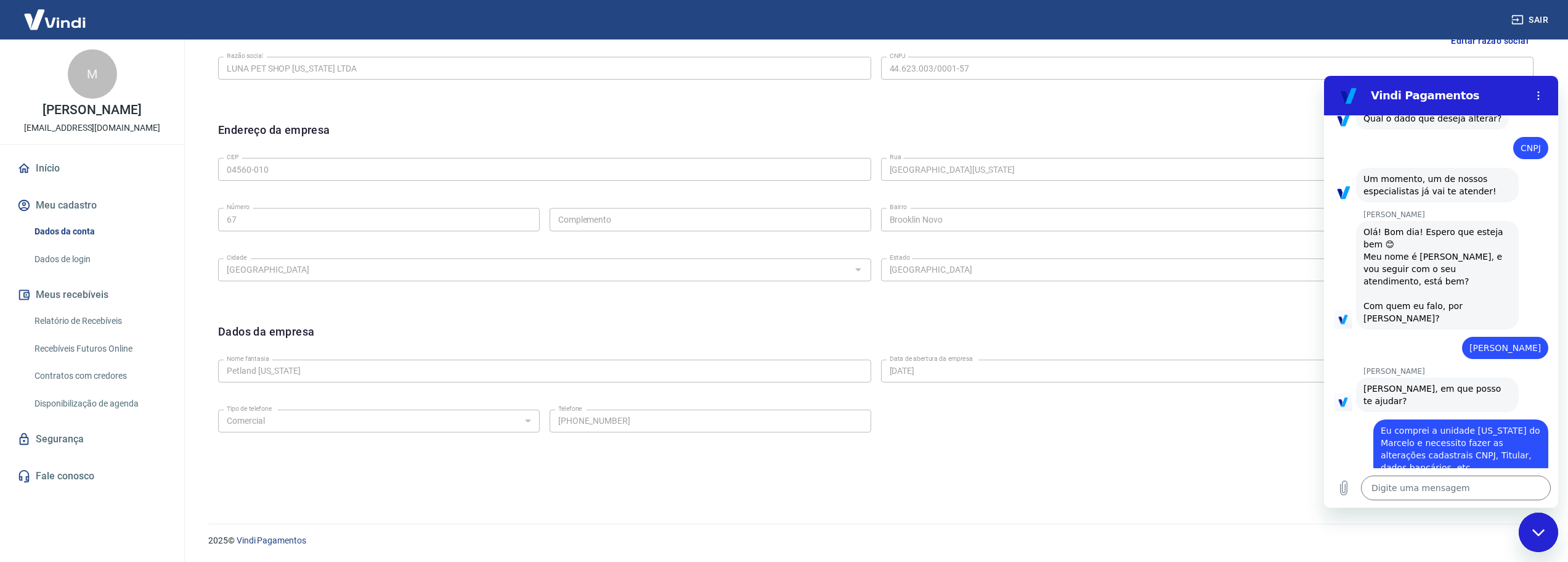
click at [542, 120] on div "Endereço da empresa Editar endereço CEP 04560-010 CEP [GEOGRAPHIC_DATA][US_STAT…" at bounding box center [876, 212] width 1335 height 201
click at [1209, 438] on div "Tipo de telefone Residencial Comercial Tipo de telefone Telefone [PHONE_NUMBER]…" at bounding box center [875, 430] width 1315 height 50
click at [580, 489] on div "Editar razão social Razão social LUNA PET SHOP [US_STATE] LTDA Razão social CNP…" at bounding box center [876, 252] width 1355 height 484
click at [70, 319] on link "Relatório de Recebíveis" at bounding box center [100, 321] width 140 height 25
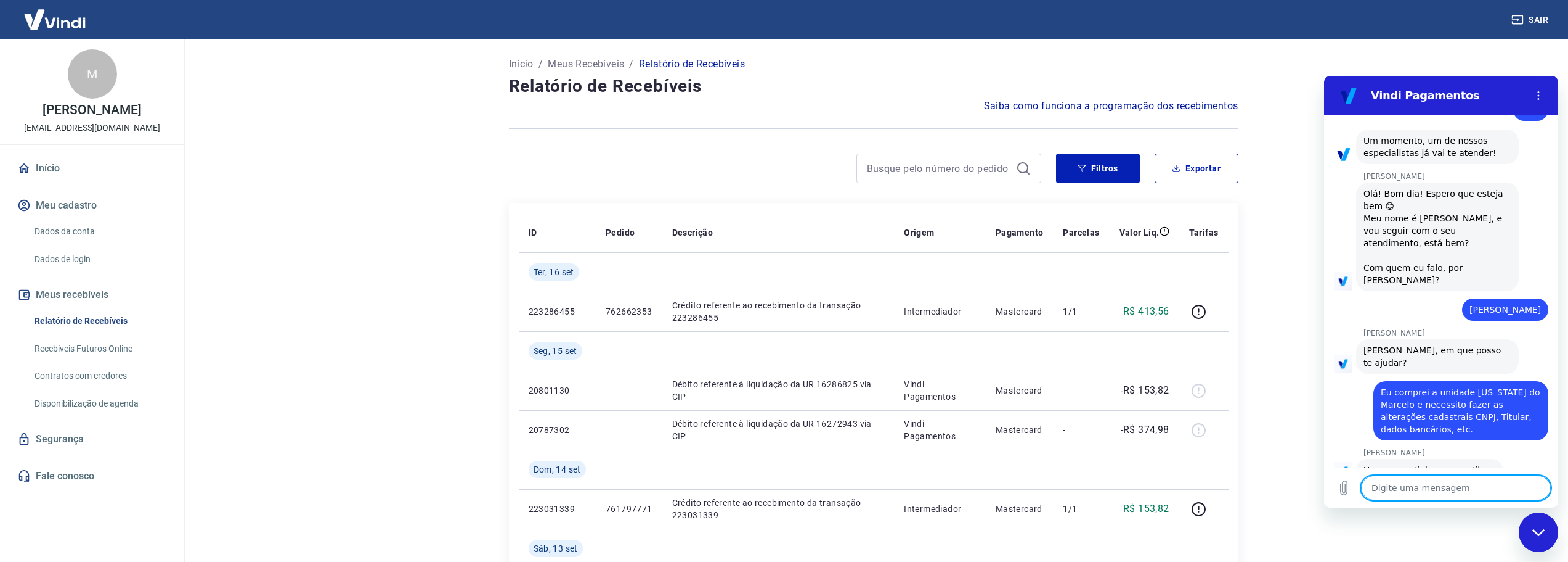
scroll to position [209, 0]
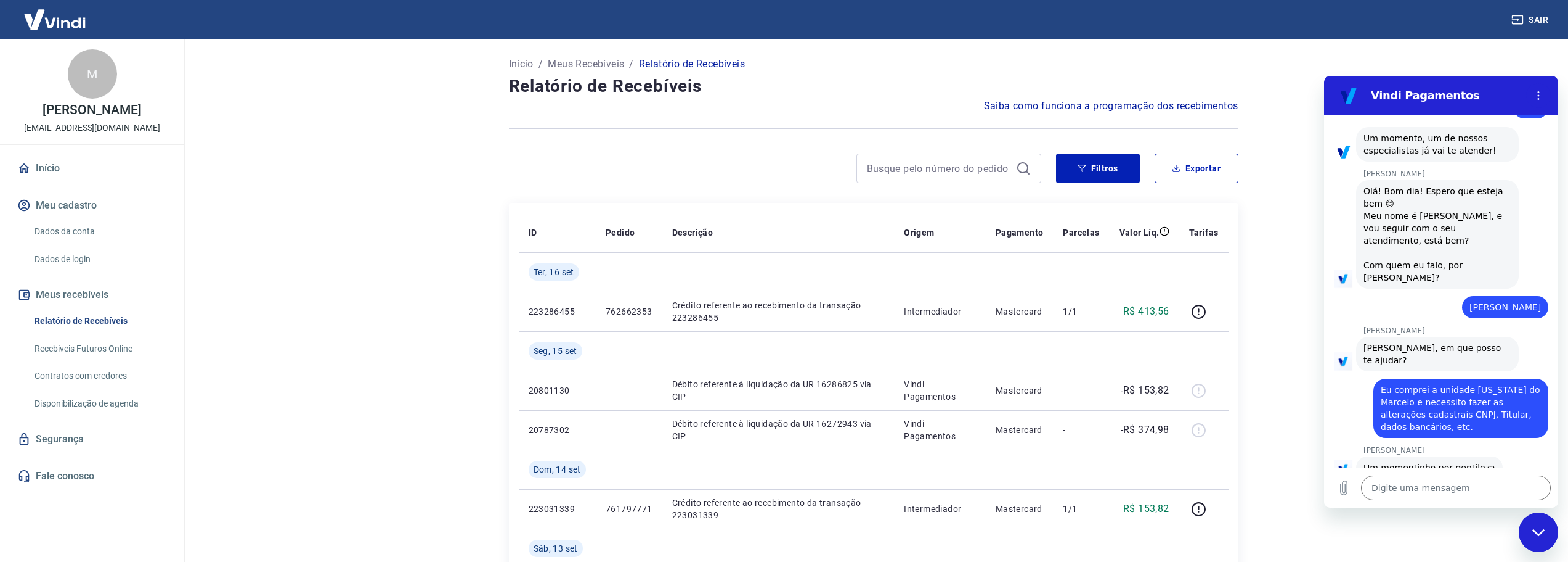
click at [112, 348] on link "Recebíveis Futuros Online" at bounding box center [100, 348] width 140 height 25
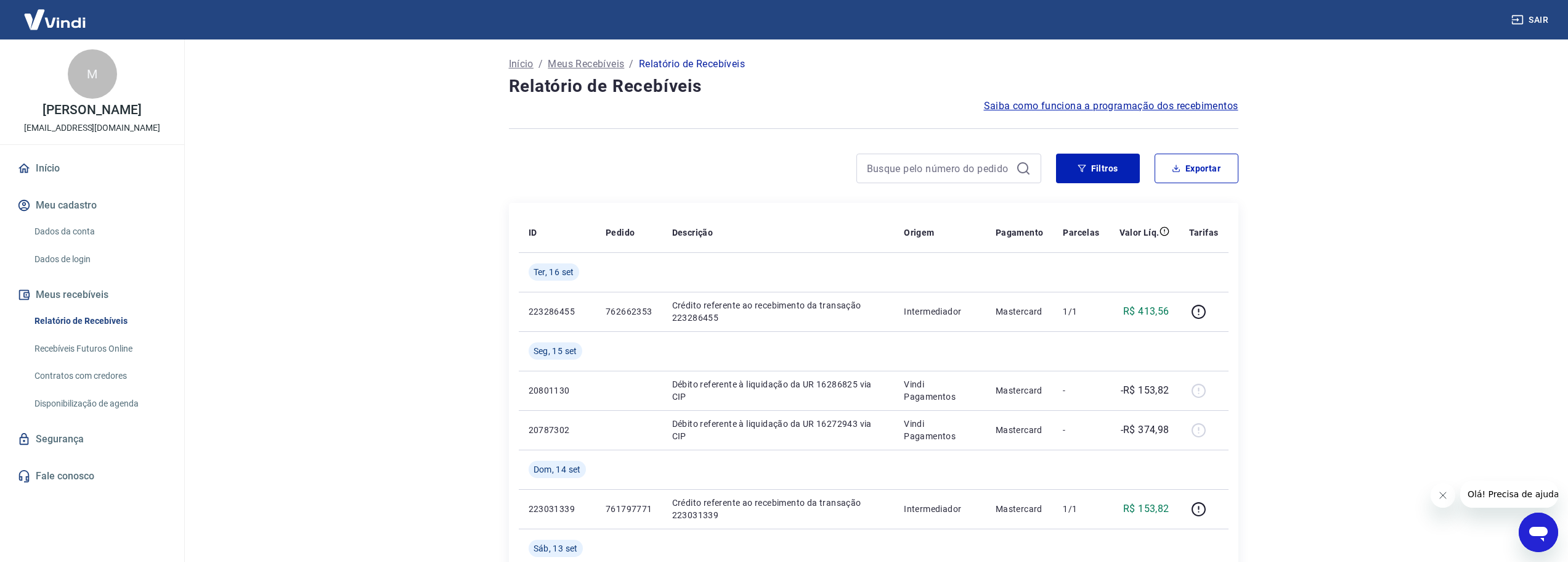
click at [1544, 529] on icon "Abrir janela de mensagens" at bounding box center [1539, 534] width 19 height 15
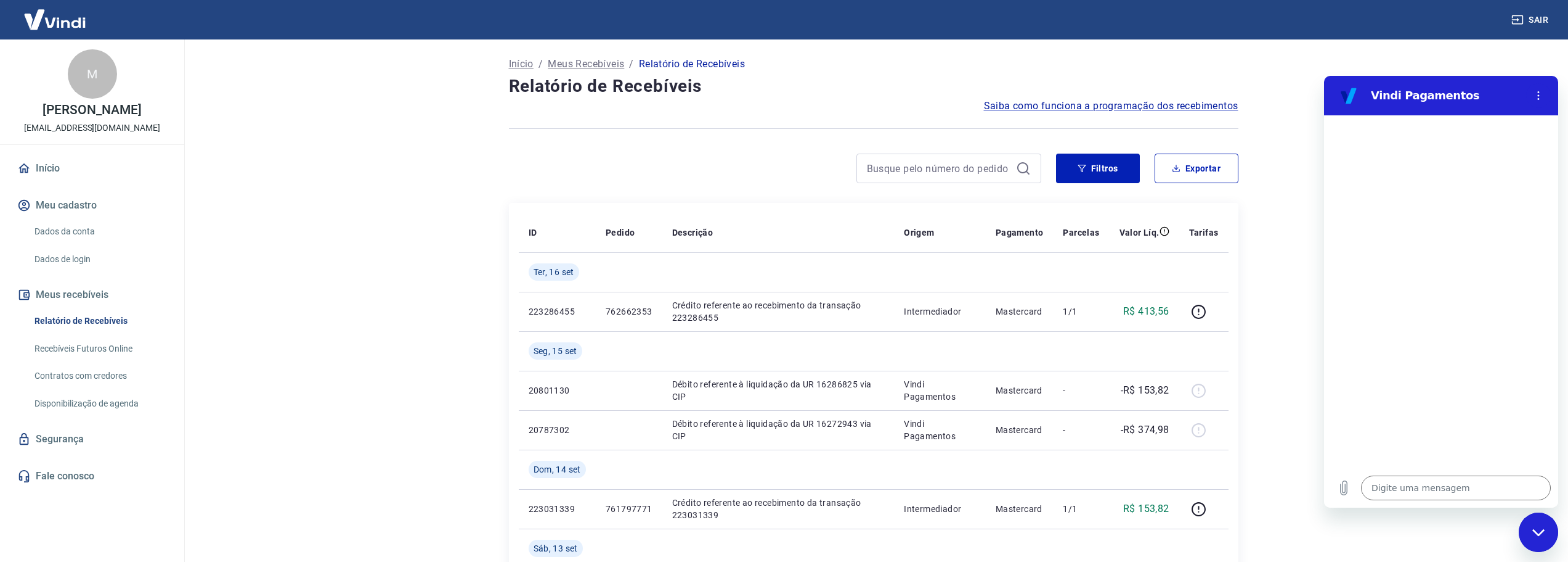
click at [66, 227] on link "Dados da conta" at bounding box center [100, 231] width 140 height 25
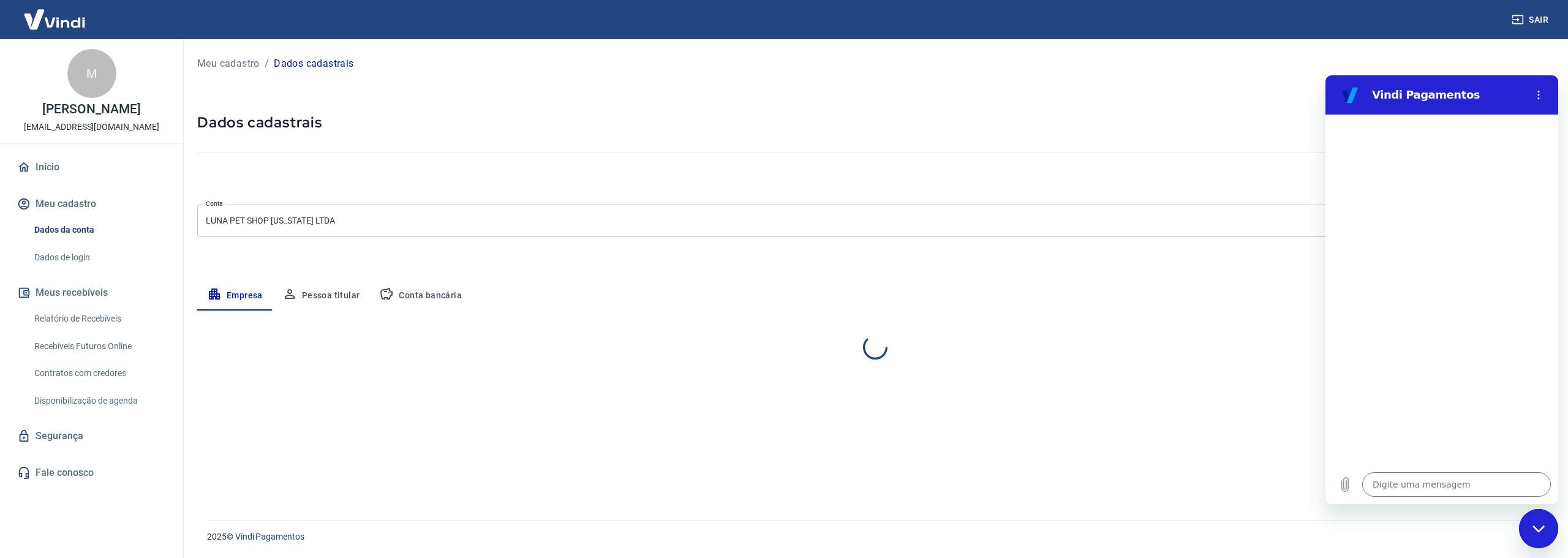
select select "SP"
select select "business"
click at [74, 197] on button "Meu cadastro" at bounding box center [91, 204] width 154 height 27
click at [1464, 410] on div at bounding box center [1432, 289] width 233 height 350
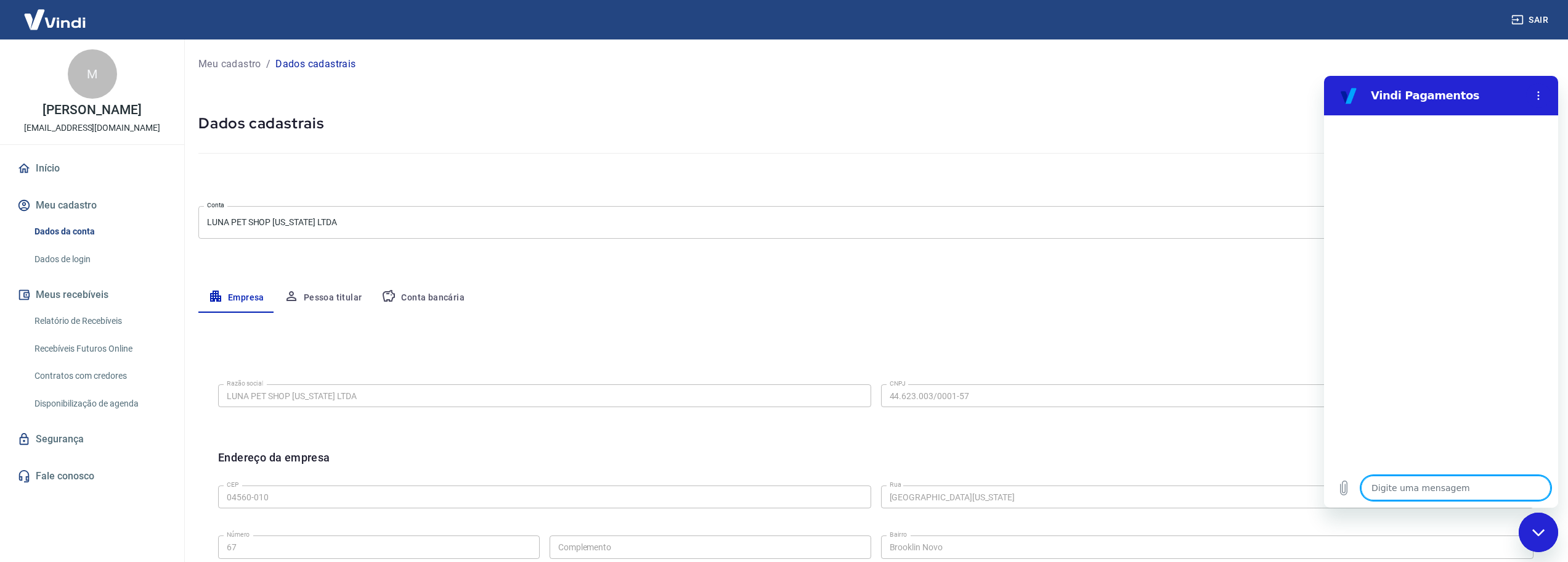
click at [1424, 486] on textarea at bounding box center [1456, 487] width 190 height 25
click at [1542, 92] on icon "Menu de opções" at bounding box center [1539, 95] width 10 height 10
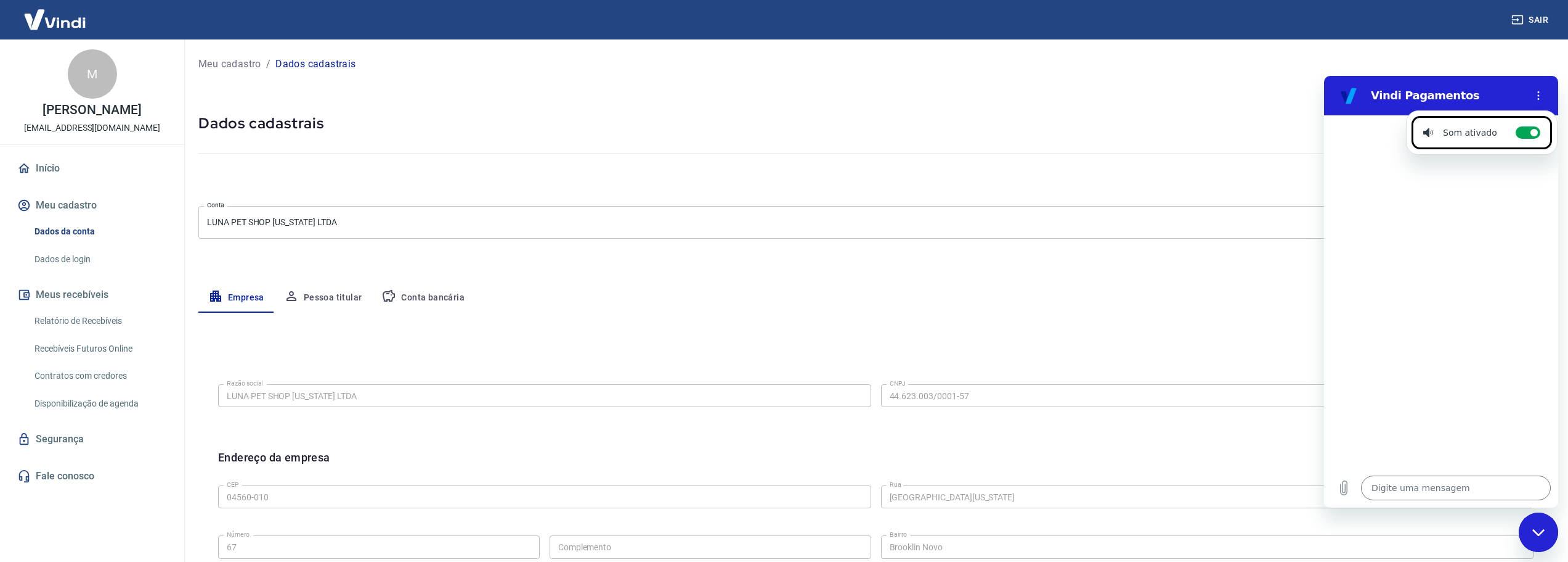
click at [1225, 330] on div "Editar razão social Razão social LUNA PET SHOP [US_STATE] LTDA Razão social CNP…" at bounding box center [876, 567] width 1355 height 509
click at [1268, 473] on div "Endereço da empresa Editar endereço" at bounding box center [875, 464] width 1315 height 31
click at [1544, 525] on div "Fechar janela de mensagens" at bounding box center [1539, 532] width 37 height 37
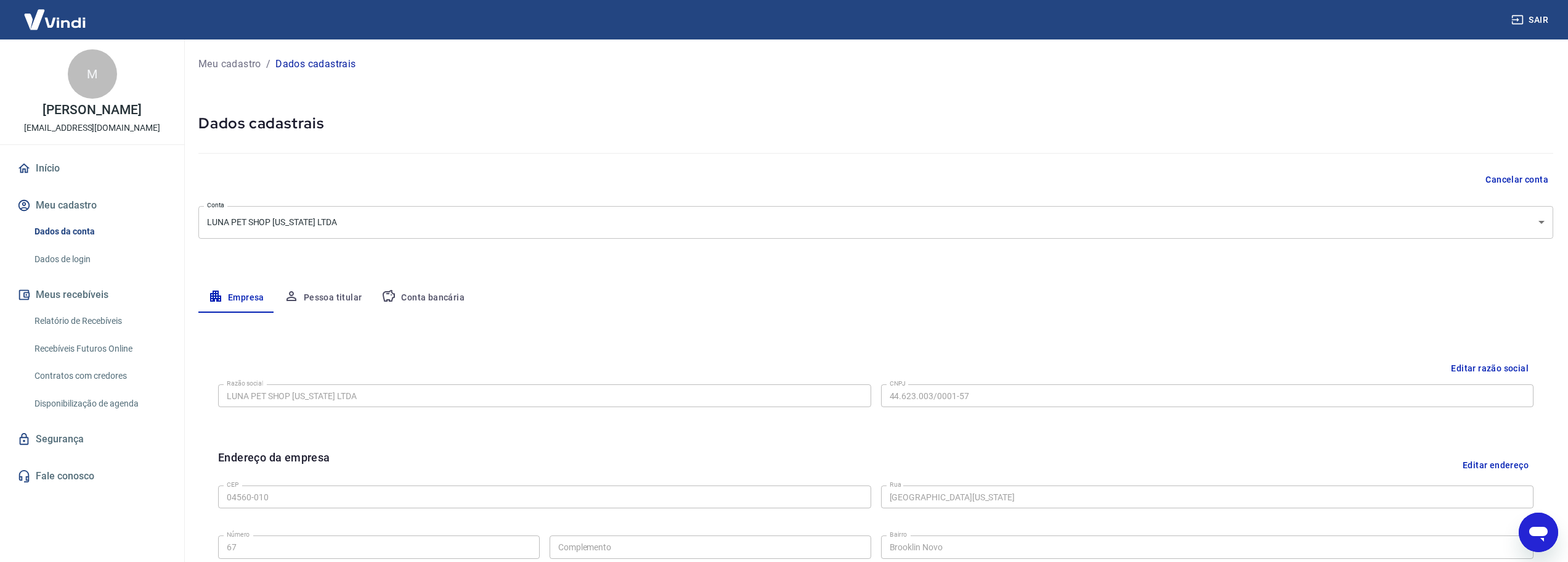
click at [57, 231] on link "Dados da conta" at bounding box center [100, 231] width 140 height 25
click at [1536, 524] on icon "Abrir janela de mensagens" at bounding box center [1538, 531] width 22 height 22
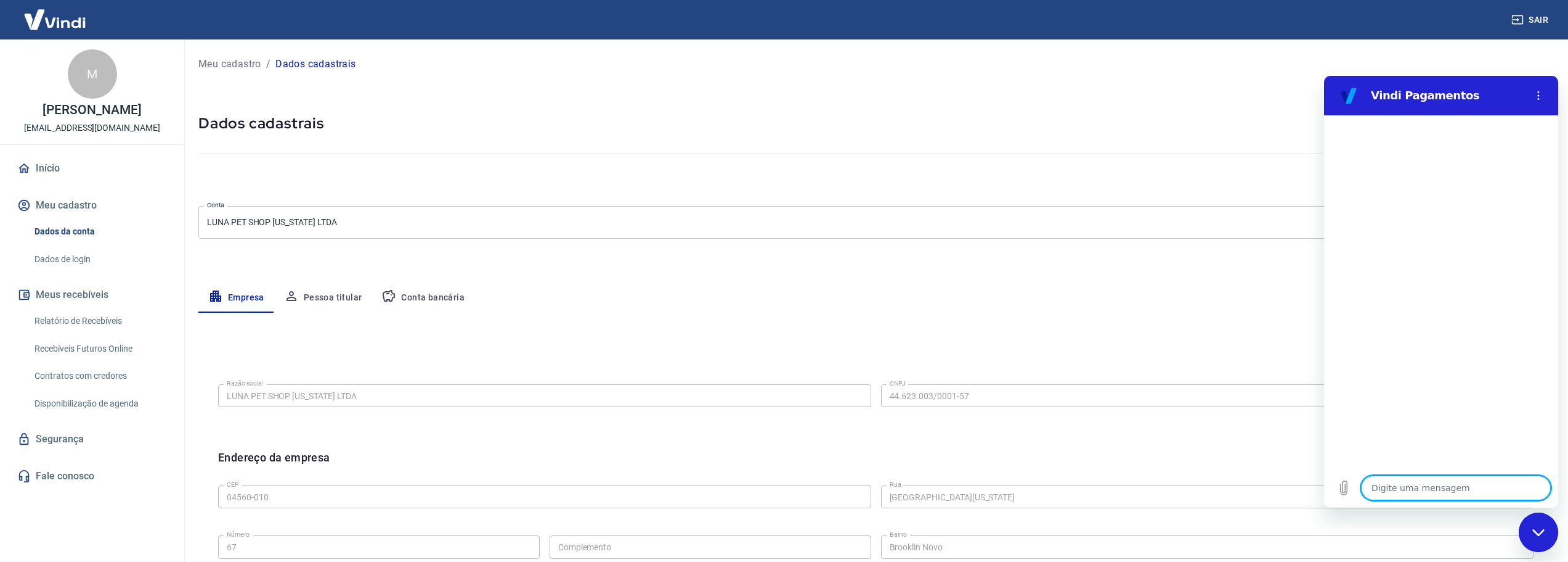
drag, startPoint x: 942, startPoint y: 350, endPoint x: 877, endPoint y: 330, distance: 68.0
click at [942, 350] on div "Editar razão social Razão social LUNA PET SHOP NEBRASKA LTDA Razão social CNPJ …" at bounding box center [876, 393] width 1335 height 93
click at [1544, 526] on div "Fechar janela de mensagens" at bounding box center [1539, 532] width 37 height 37
type textarea "x"
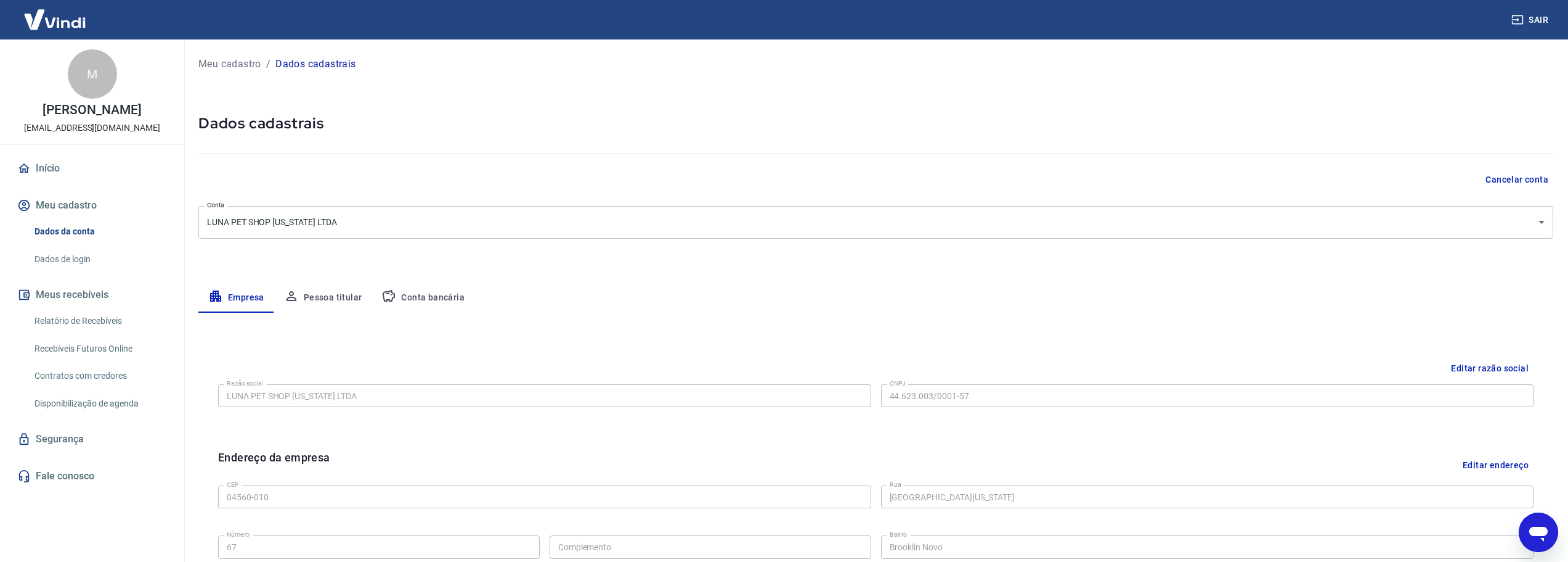
click at [80, 347] on link "Recebíveis Futuros Online" at bounding box center [100, 348] width 140 height 25
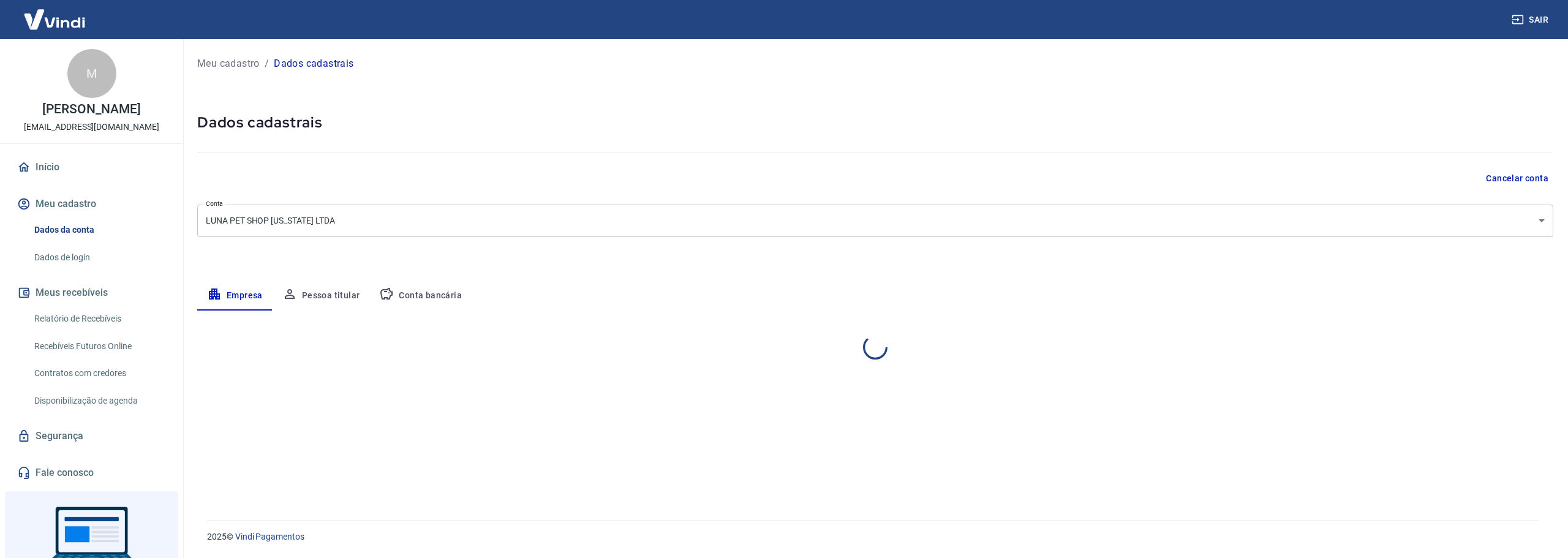
select select "SP"
select select "business"
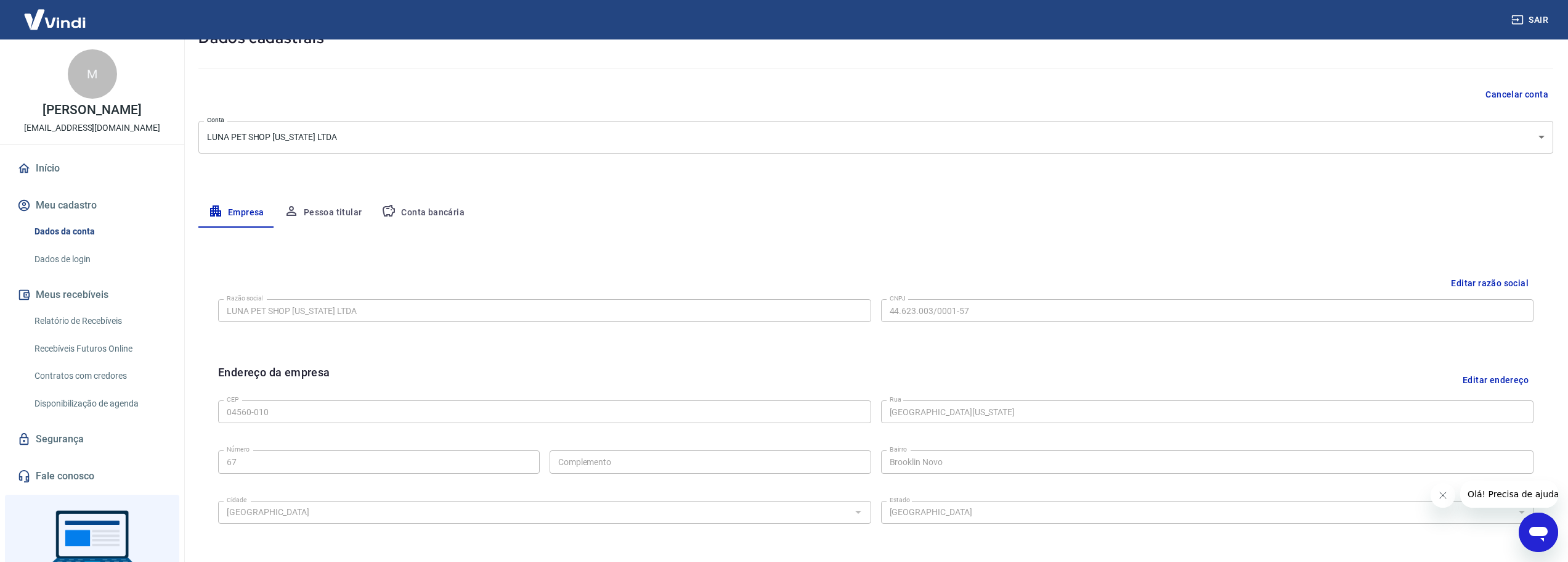
scroll to position [80, 0]
click at [410, 214] on button "Conta bancária" at bounding box center [423, 217] width 103 height 30
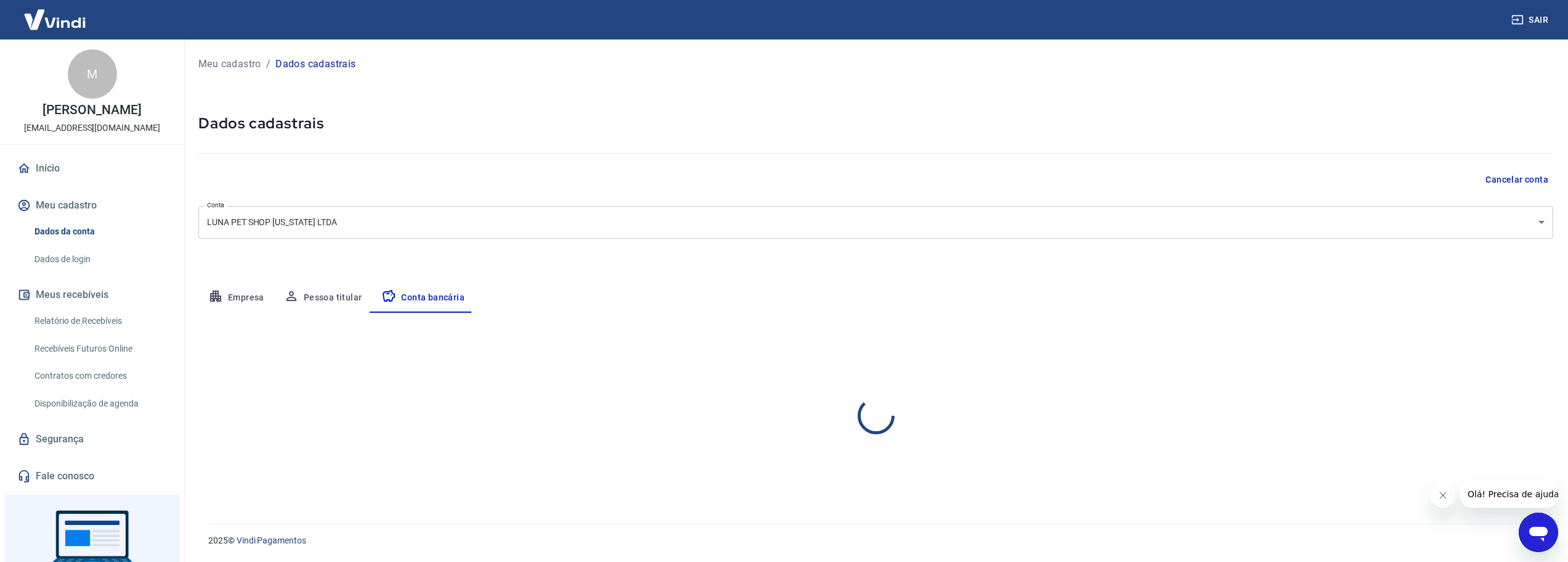
scroll to position [0, 0]
select select "1"
click at [1503, 346] on button "Editar conta bancária" at bounding box center [1511, 349] width 103 height 24
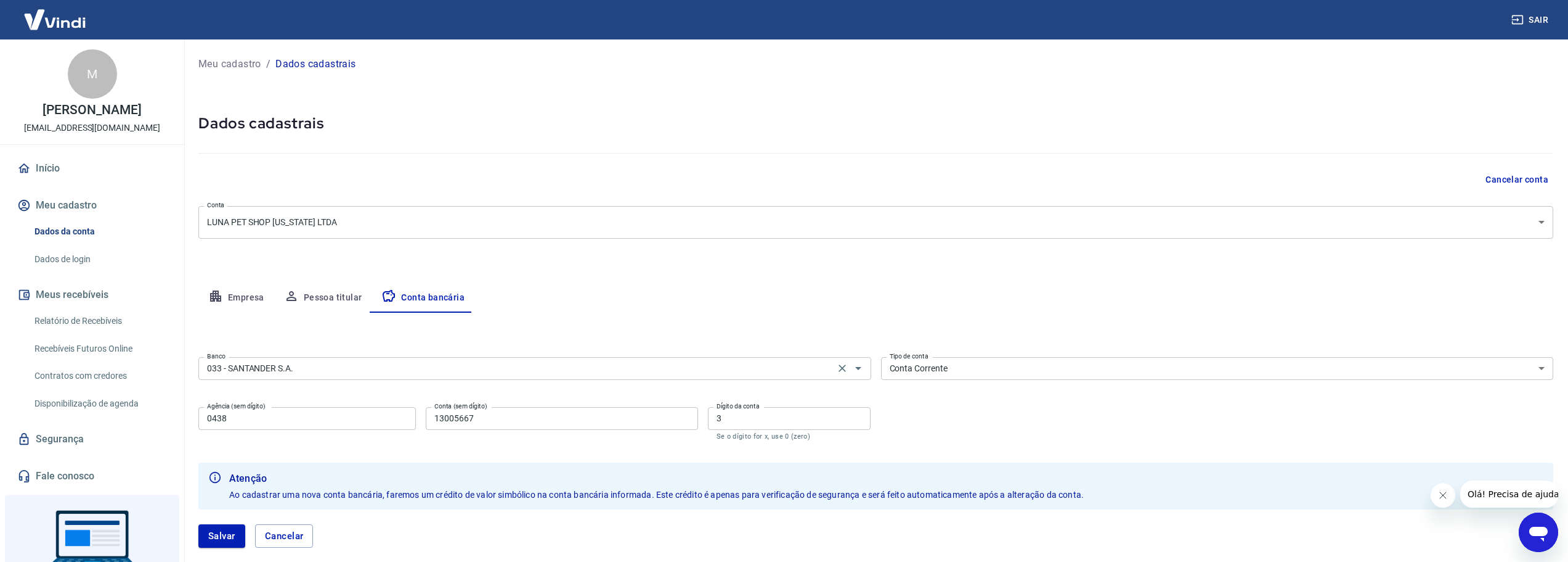
click at [742, 373] on input "033 - SANTANDER S.A." at bounding box center [517, 368] width 629 height 16
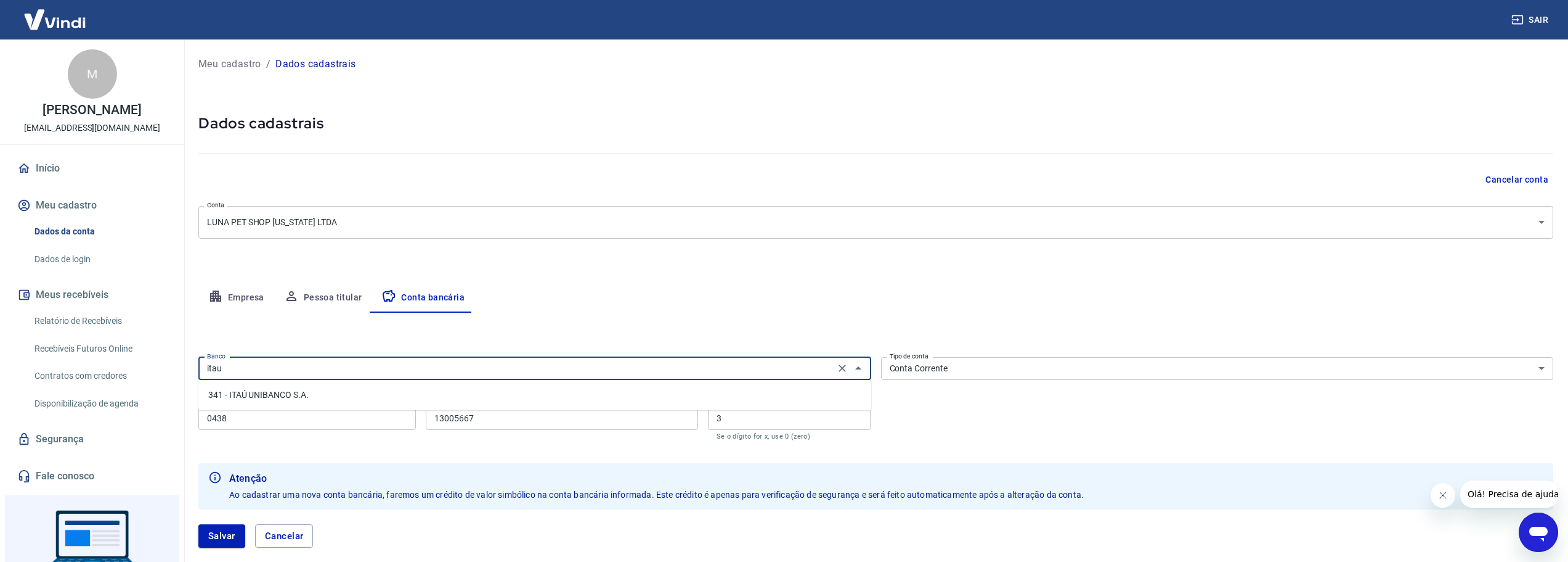
click at [271, 396] on li "341 - ITAÚ UNIBANCO S.A." at bounding box center [535, 395] width 673 height 21
type input "341 - ITAÚ UNIBANCO S.A."
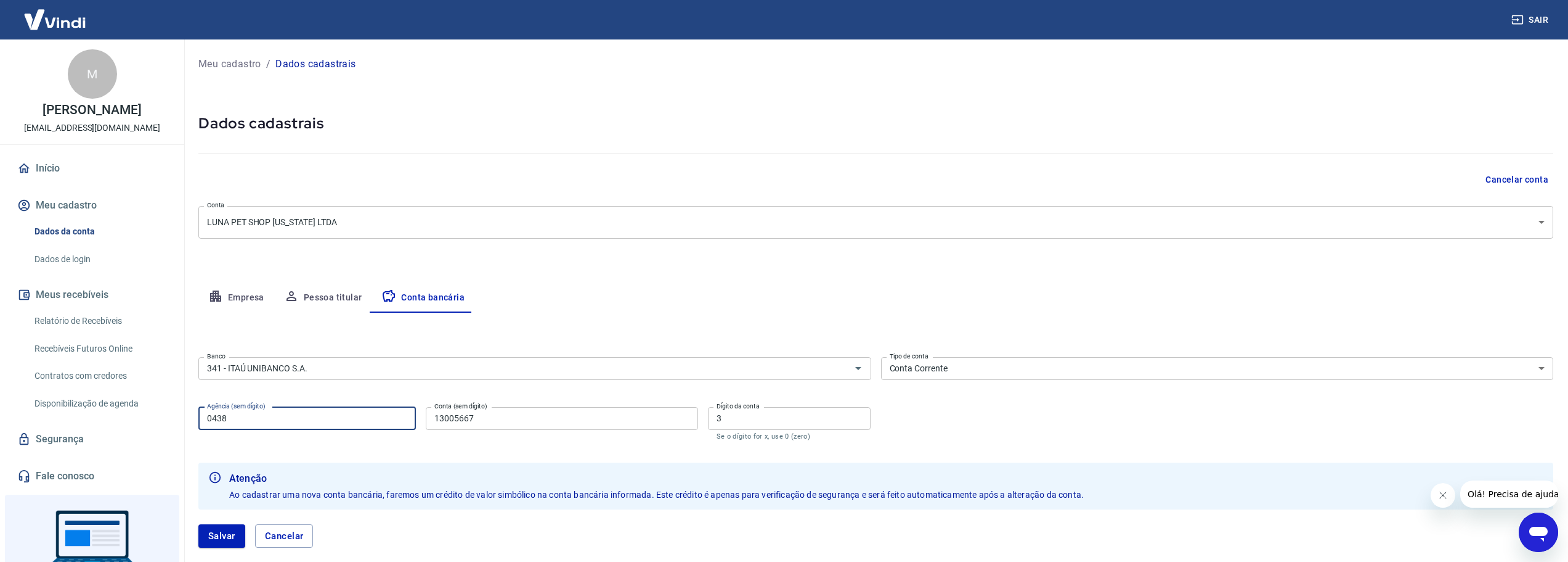
click at [272, 421] on input "0438" at bounding box center [307, 418] width 218 height 23
type input "7257"
click at [508, 414] on input "13005667" at bounding box center [562, 418] width 272 height 23
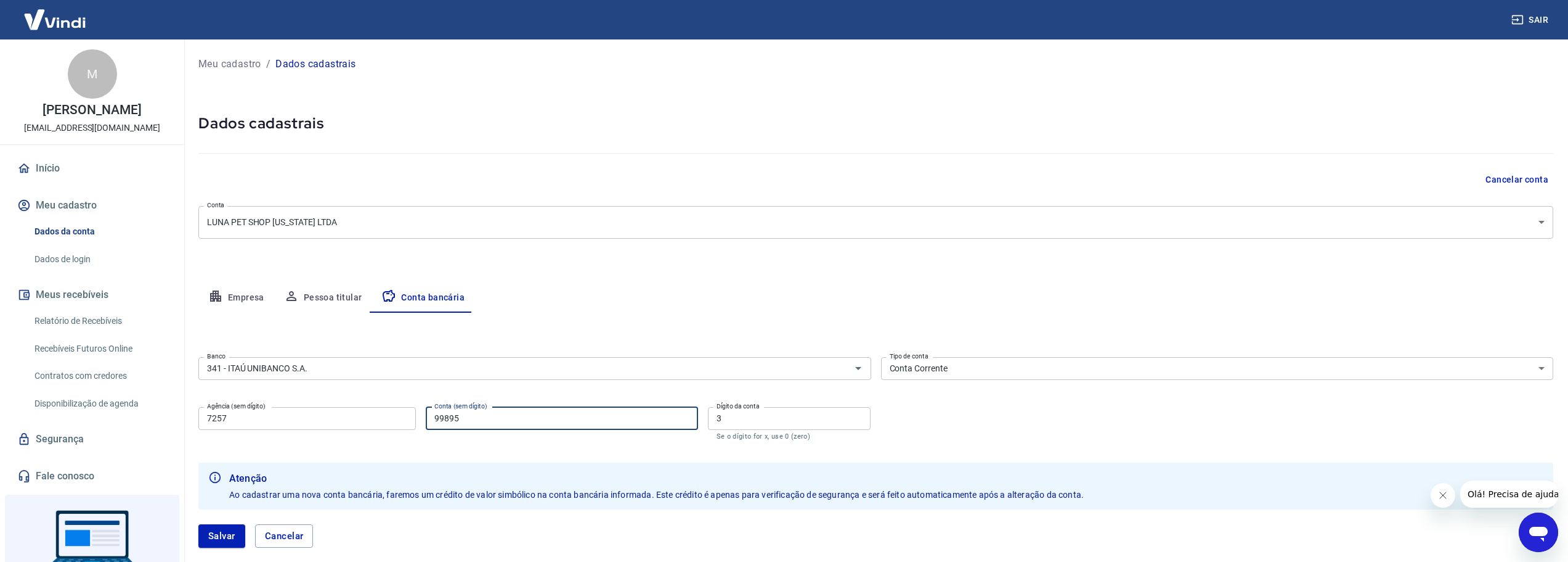
type input "99895"
drag, startPoint x: 733, startPoint y: 417, endPoint x: 701, endPoint y: 418, distance: 32.0
click at [701, 418] on div "Agência (sem dígito) 7257 Agência (sem dígito) Conta (sem dígito) 99895 Conta (…" at bounding box center [535, 422] width 673 height 41
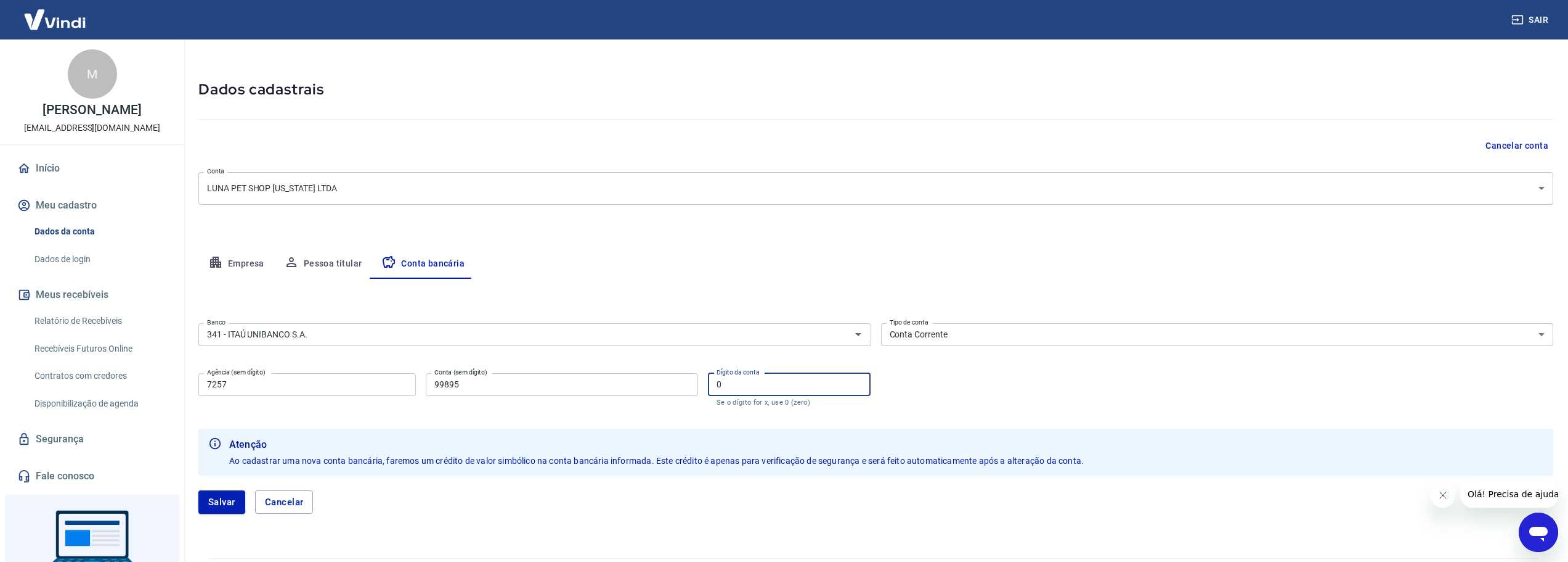
scroll to position [68, 0]
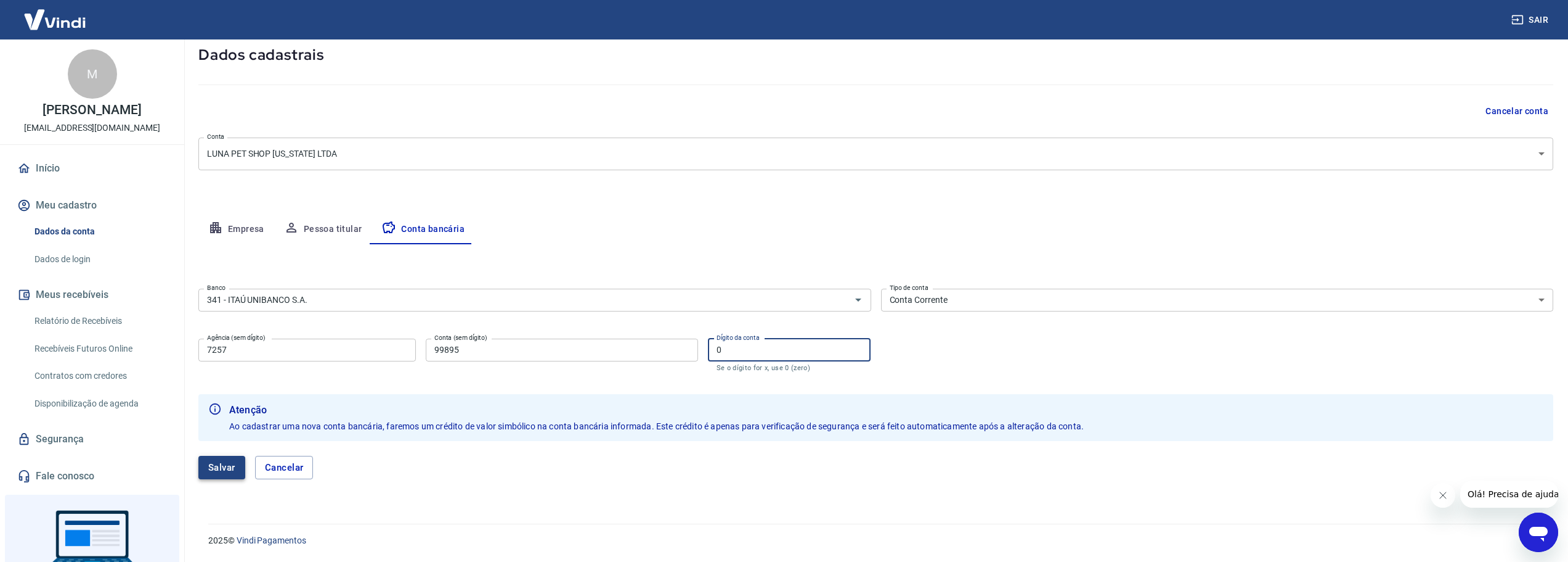
type input "0"
click at [226, 472] on button "Salvar" at bounding box center [222, 467] width 47 height 24
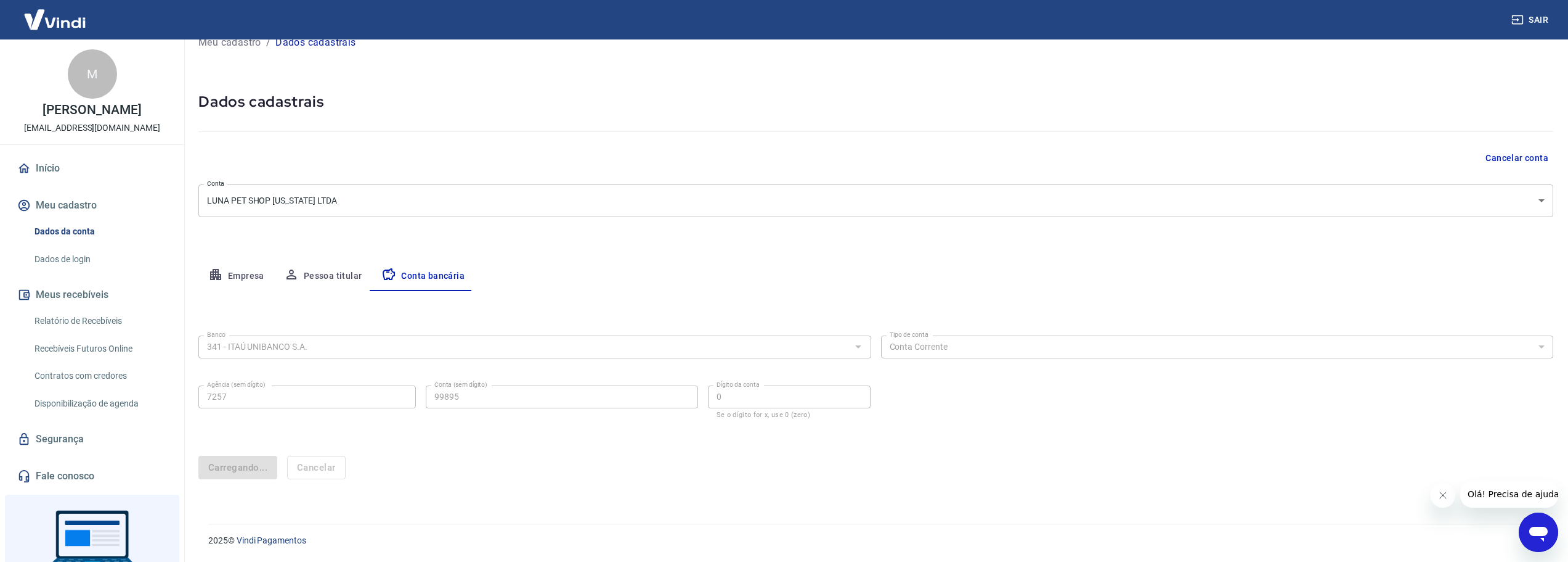
scroll to position [0, 0]
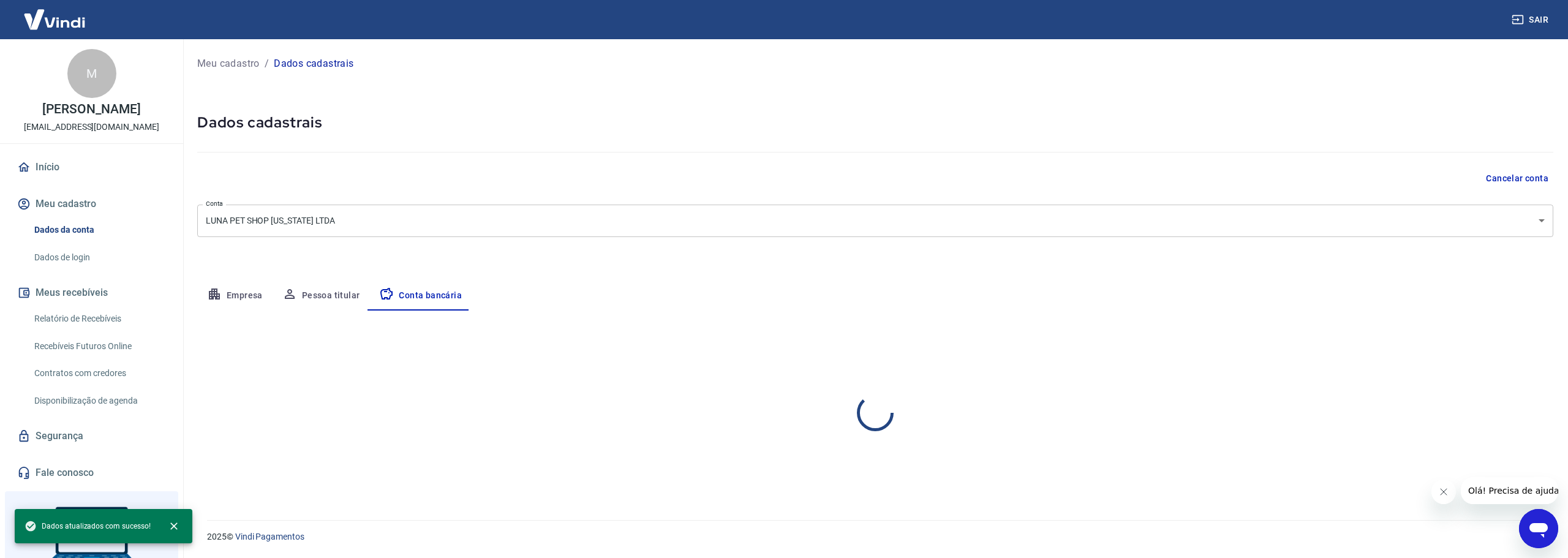
select select "1"
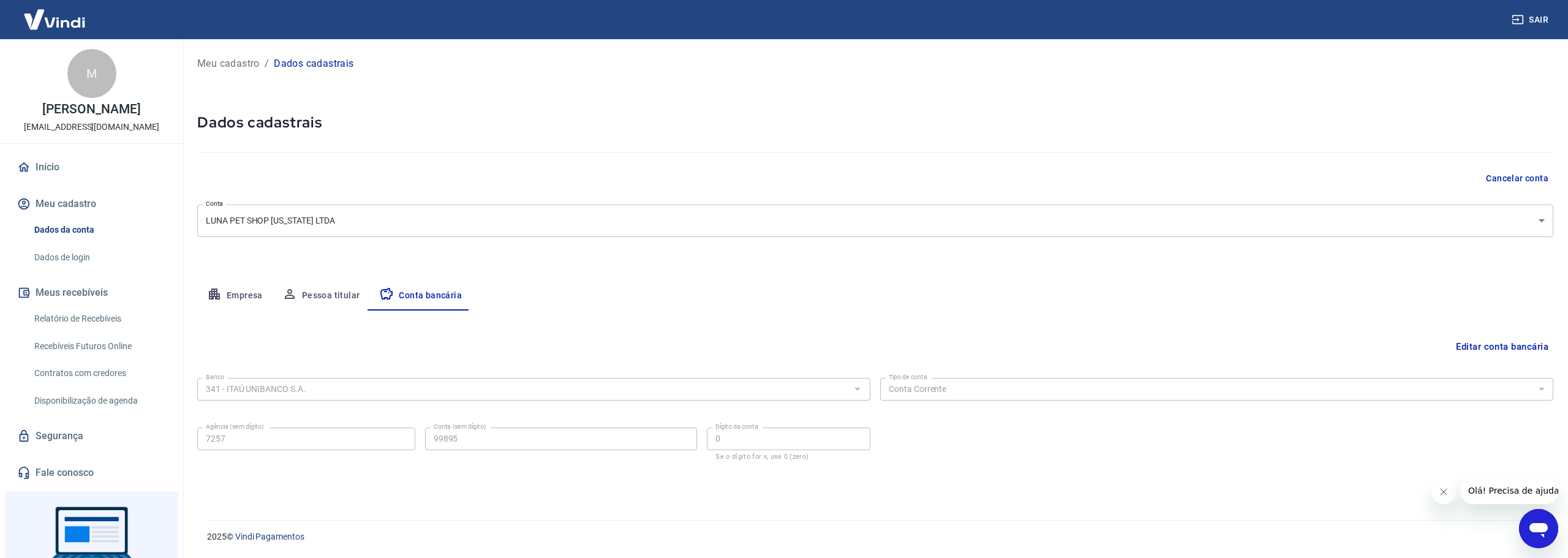
click at [321, 280] on div "Meu cadastro / Dados cadastrais Dados cadastrais Cancelar conta Conta LUNA PET …" at bounding box center [875, 272] width 1385 height 466
click at [325, 305] on button "Pessoa titular" at bounding box center [321, 296] width 98 height 30
click at [1487, 349] on button "Editar nome e CPF" at bounding box center [1508, 347] width 91 height 23
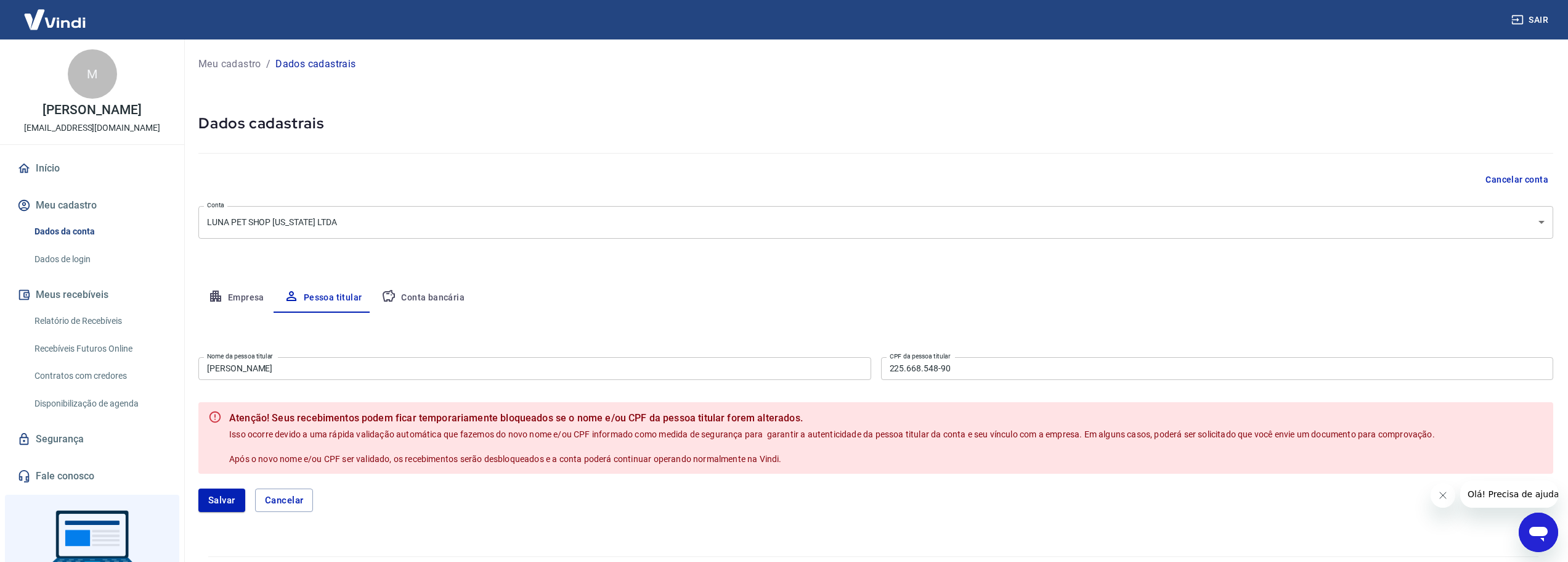
click at [296, 367] on input "[PERSON_NAME]" at bounding box center [535, 368] width 673 height 23
drag, startPoint x: 959, startPoint y: 352, endPoint x: 959, endPoint y: 358, distance: 6.0
click at [959, 355] on div "Editar nome e CPF Nome da pessoa titular Marcelo Mesquita Nome da pessoa titula…" at bounding box center [876, 420] width 1355 height 214
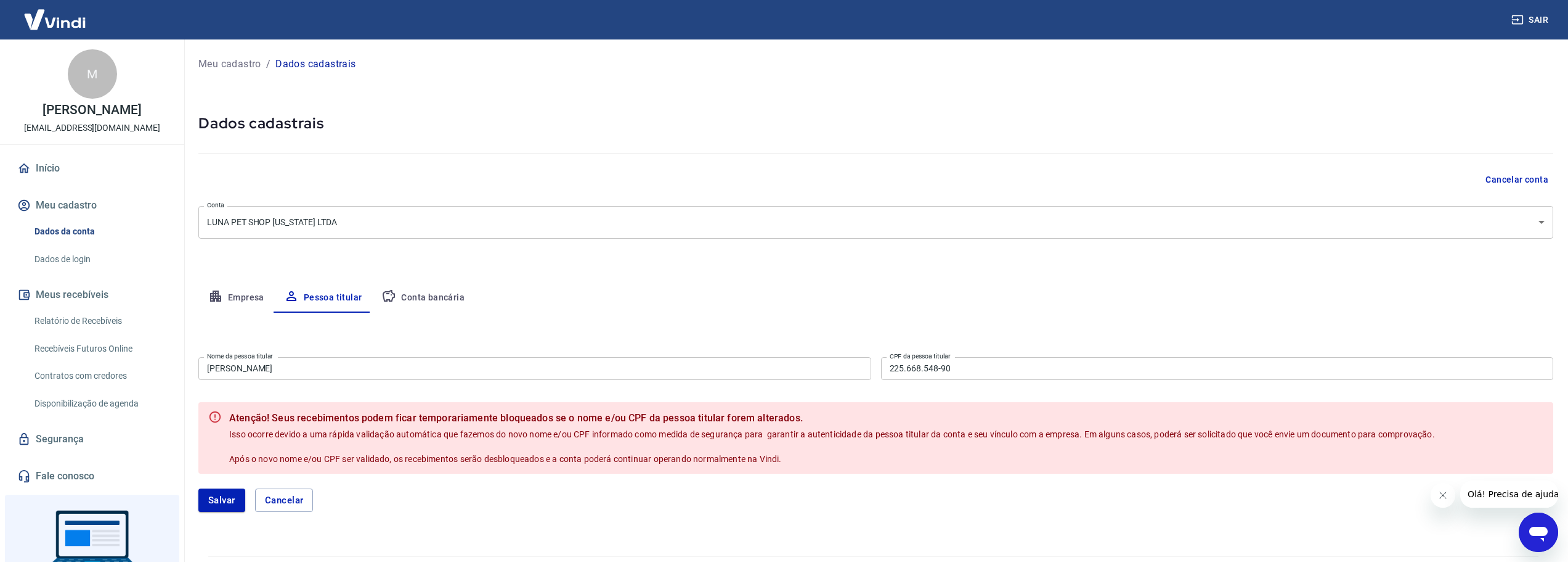
click at [957, 365] on input "225.668.548-90" at bounding box center [1217, 368] width 673 height 23
click at [957, 364] on input "225.668.548-90" at bounding box center [1217, 368] width 673 height 23
click at [957, 366] on input "225.668.548-90" at bounding box center [1217, 368] width 673 height 23
type input "225.668.548"
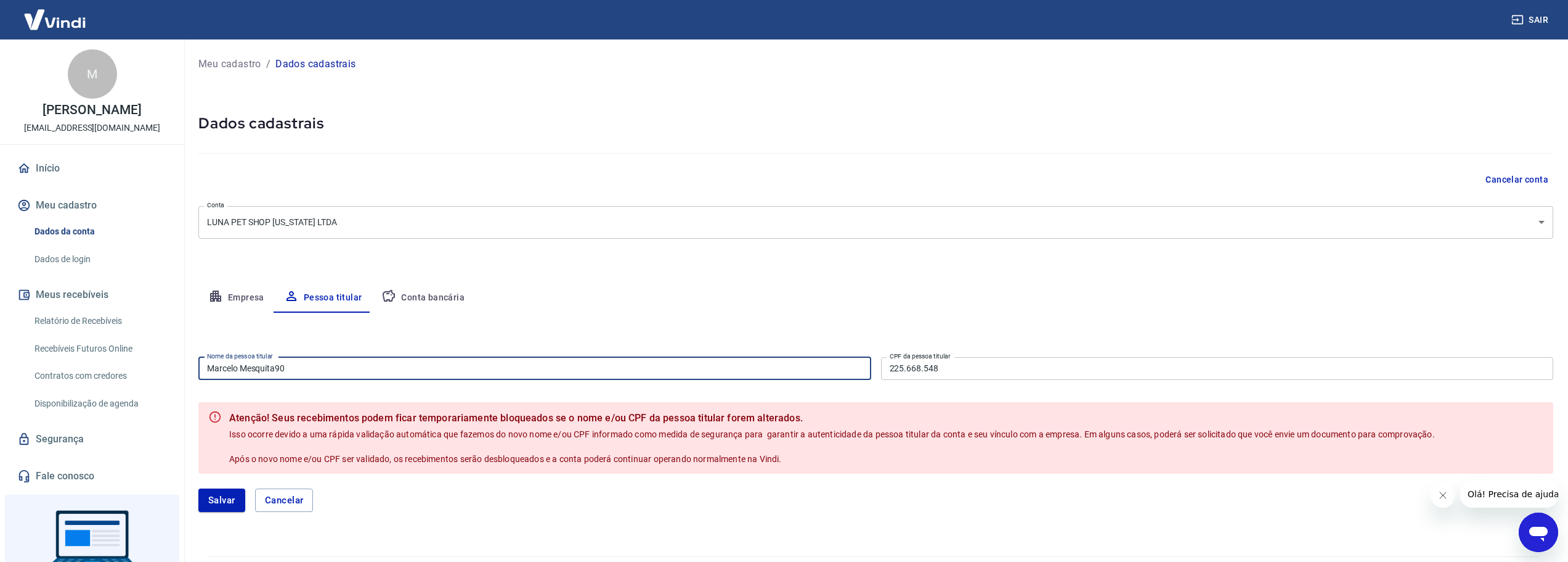
type input "Marcelo Mesquita90"
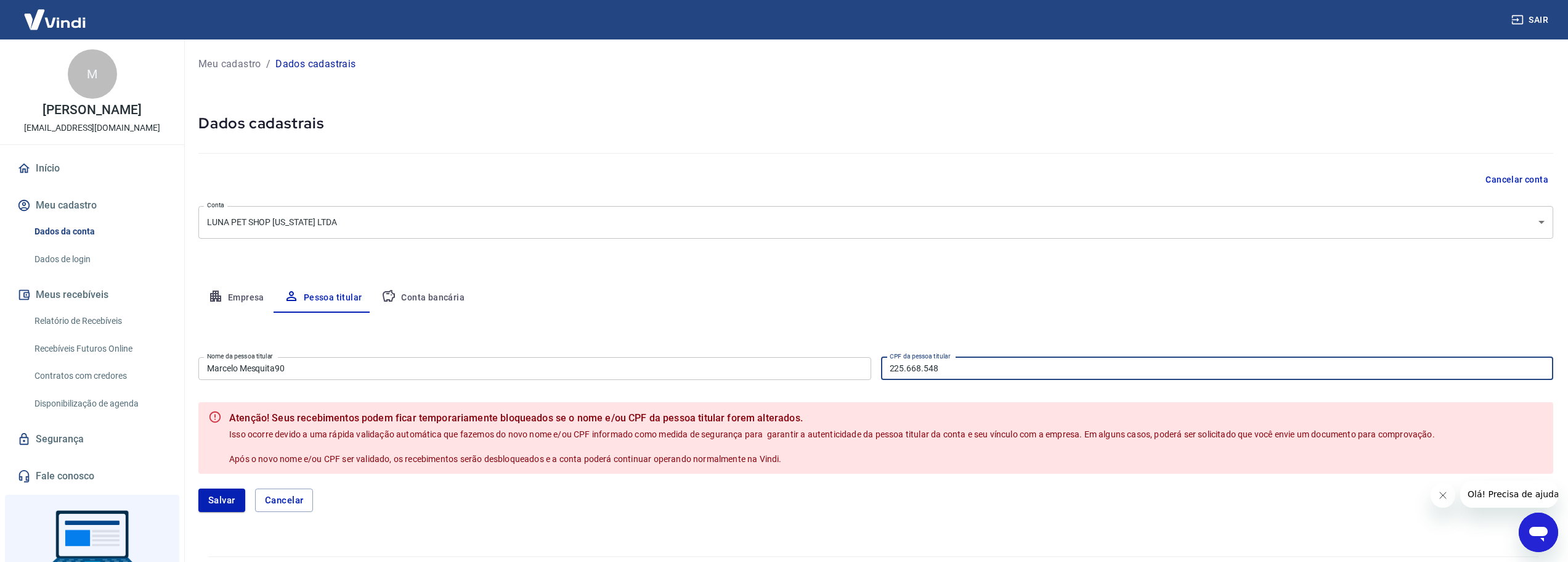
drag, startPoint x: 890, startPoint y: 368, endPoint x: 989, endPoint y: 370, distance: 99.0
click at [989, 370] on input "225.668.548" at bounding box center [1217, 368] width 673 height 23
type input "255.218.158-99"
click at [263, 366] on input "Marcelo Mesquita90" at bounding box center [535, 368] width 673 height 23
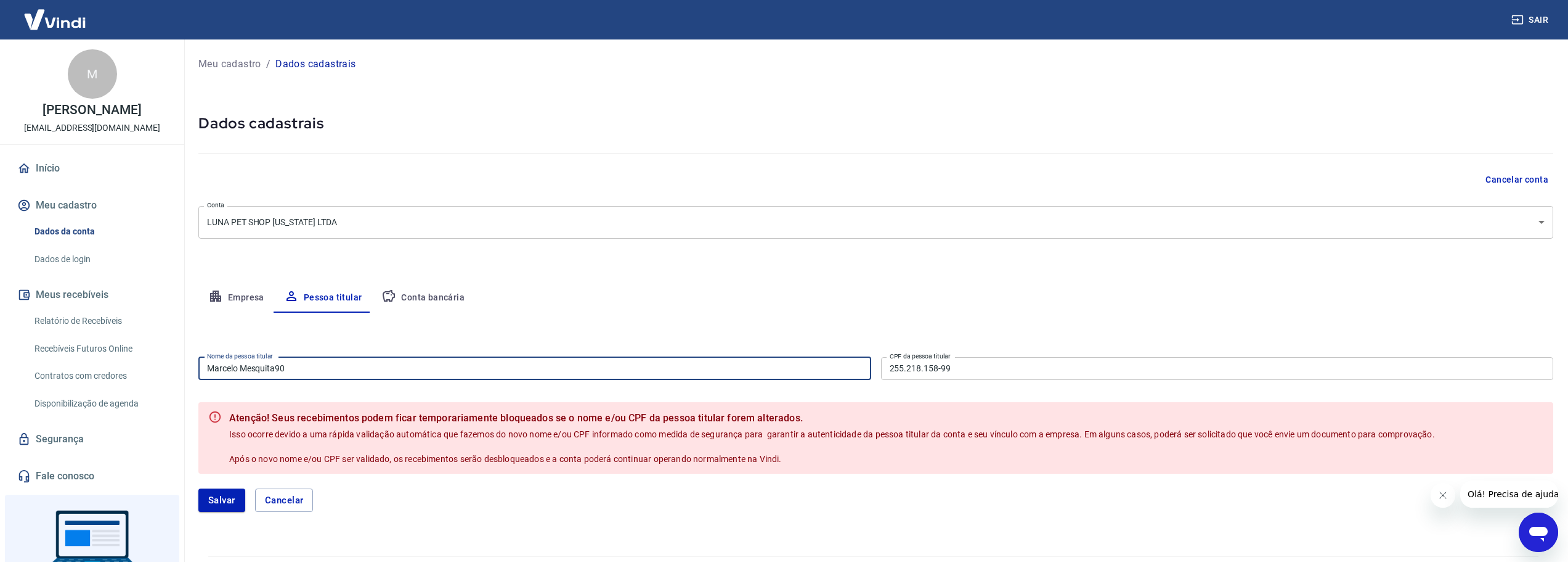
click at [263, 366] on input "Marcelo Mesquita90" at bounding box center [535, 368] width 673 height 23
click at [330, 366] on input "Marcelo Mesquita90" at bounding box center [535, 368] width 673 height 23
type input "M"
type input "Maximiliano Raul Dominguez"
click at [1535, 529] on icon "Abrir janela de mensagens" at bounding box center [1539, 534] width 19 height 15
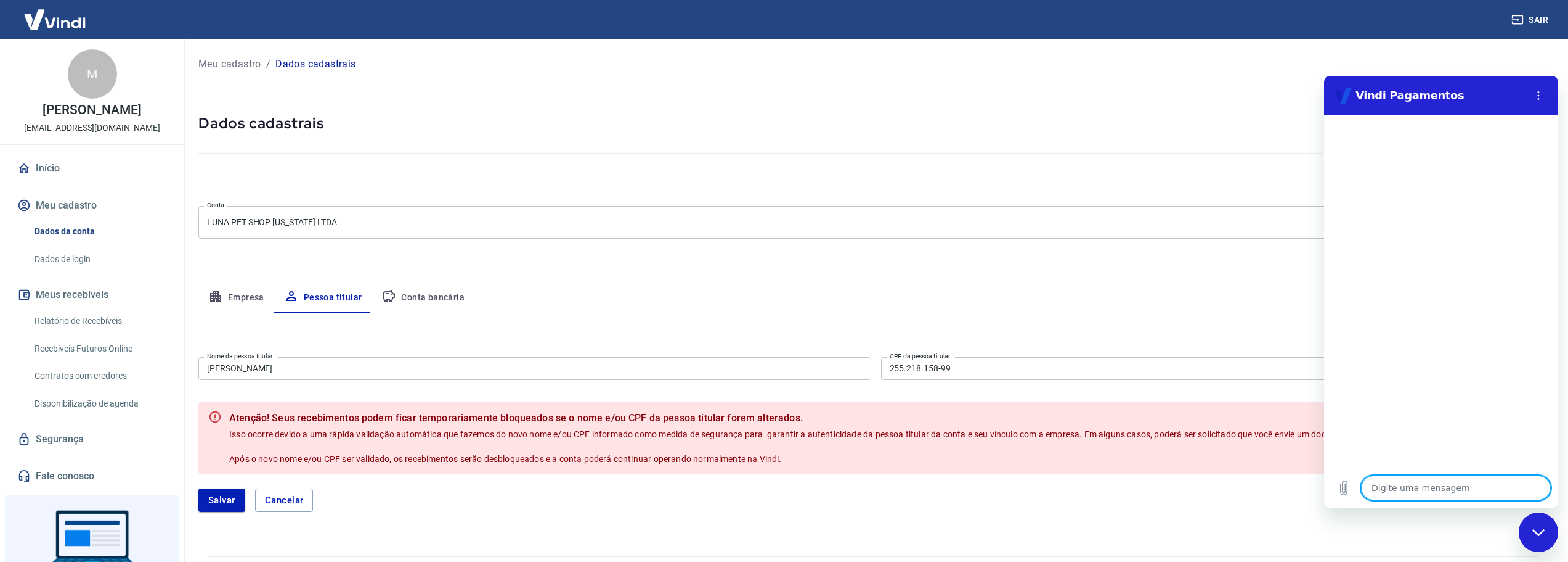
drag, startPoint x: 1545, startPoint y: 530, endPoint x: 3037, endPoint y: 1035, distance: 1575.1
click at [1545, 530] on div "Fechar janela de mensagens" at bounding box center [1539, 532] width 37 height 37
type textarea "x"
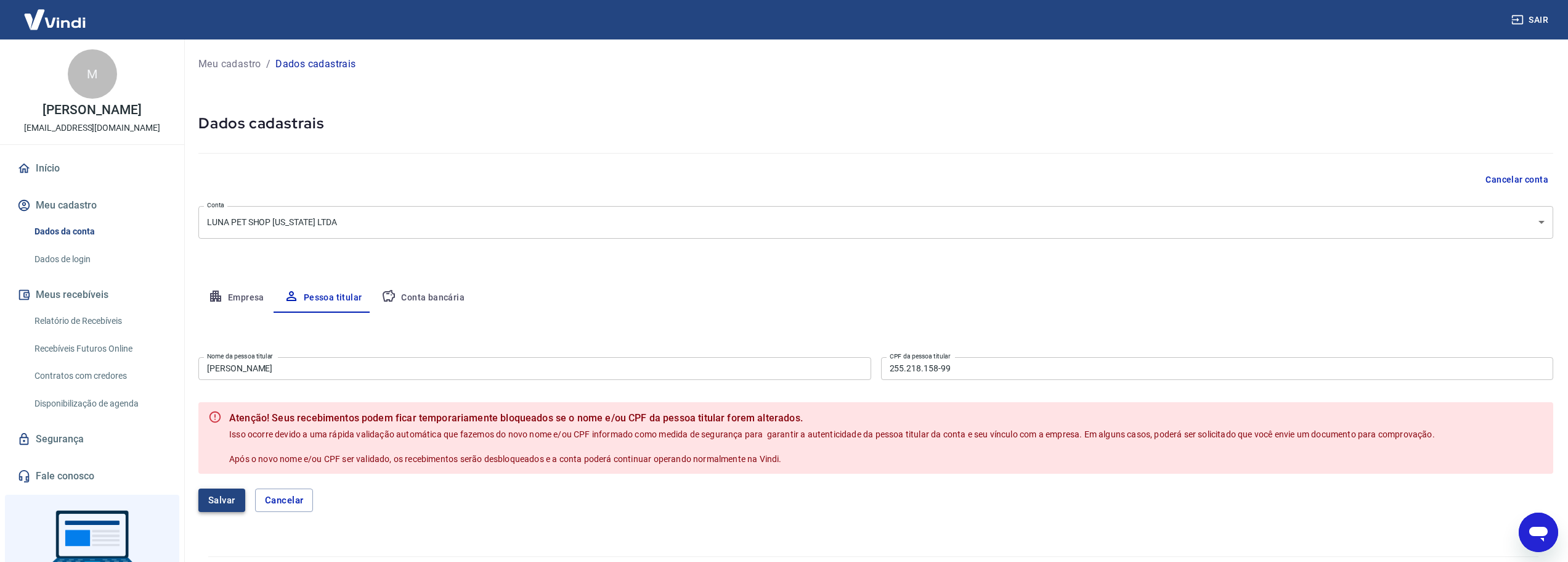
click at [223, 499] on button "Salvar" at bounding box center [222, 500] width 47 height 24
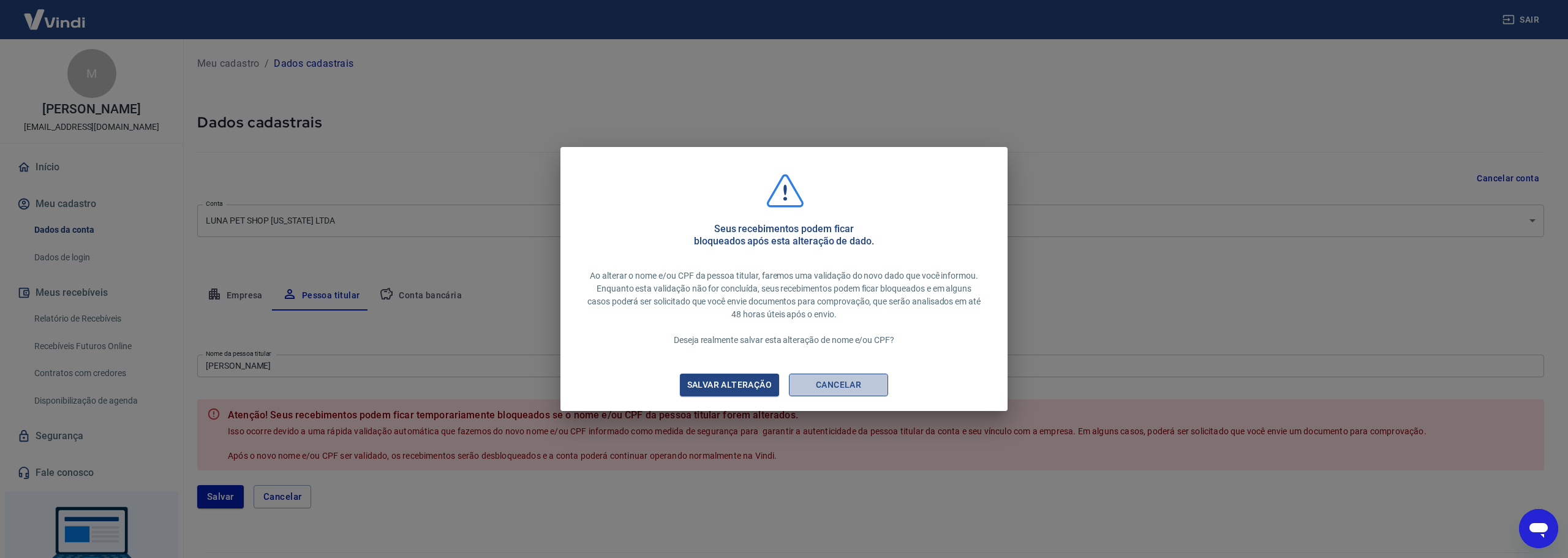
click at [872, 390] on button "Cancelar" at bounding box center [838, 385] width 99 height 23
type input "[PERSON_NAME]"
type input "225.668.548-90"
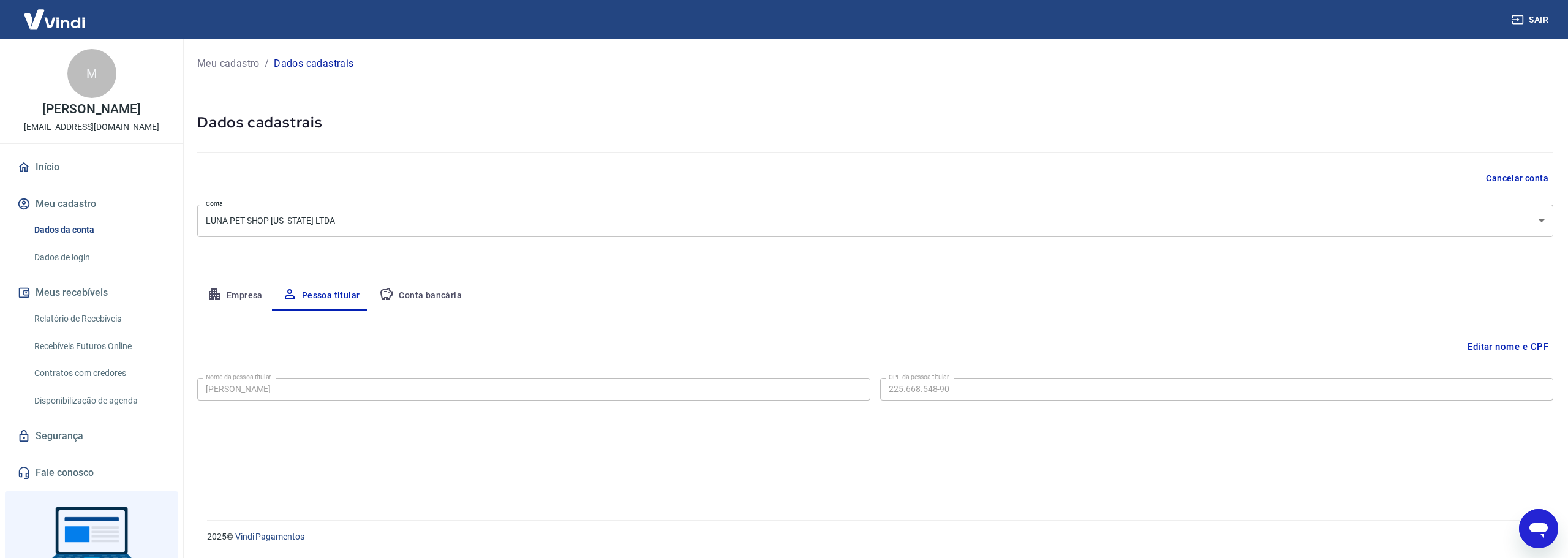
click at [543, 469] on div "Editar nome e CPF Nome da pessoa titular Marcelo Mesquita Nome da pessoa titula…" at bounding box center [875, 400] width 1356 height 180
click at [430, 293] on button "Conta bancária" at bounding box center [420, 296] width 103 height 30
select select "1"
click at [73, 256] on link "Dados de login" at bounding box center [99, 257] width 139 height 25
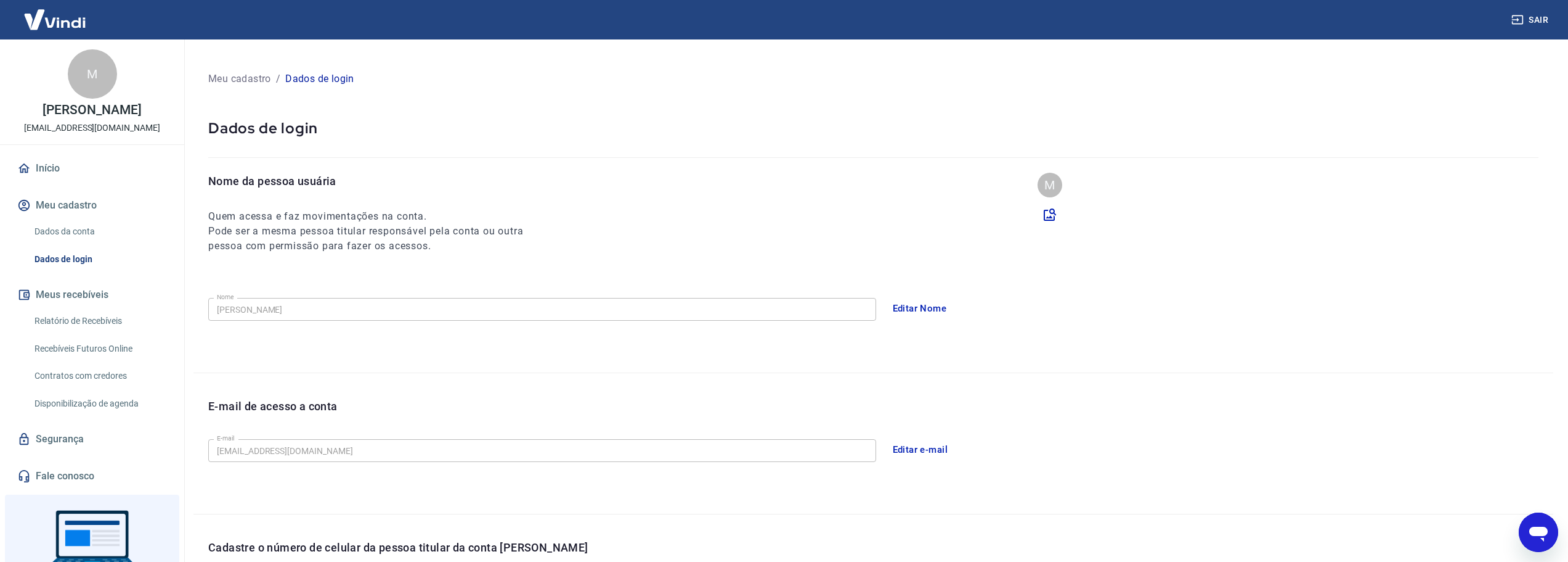
click at [915, 310] on button "Editar Nome" at bounding box center [920, 308] width 68 height 26
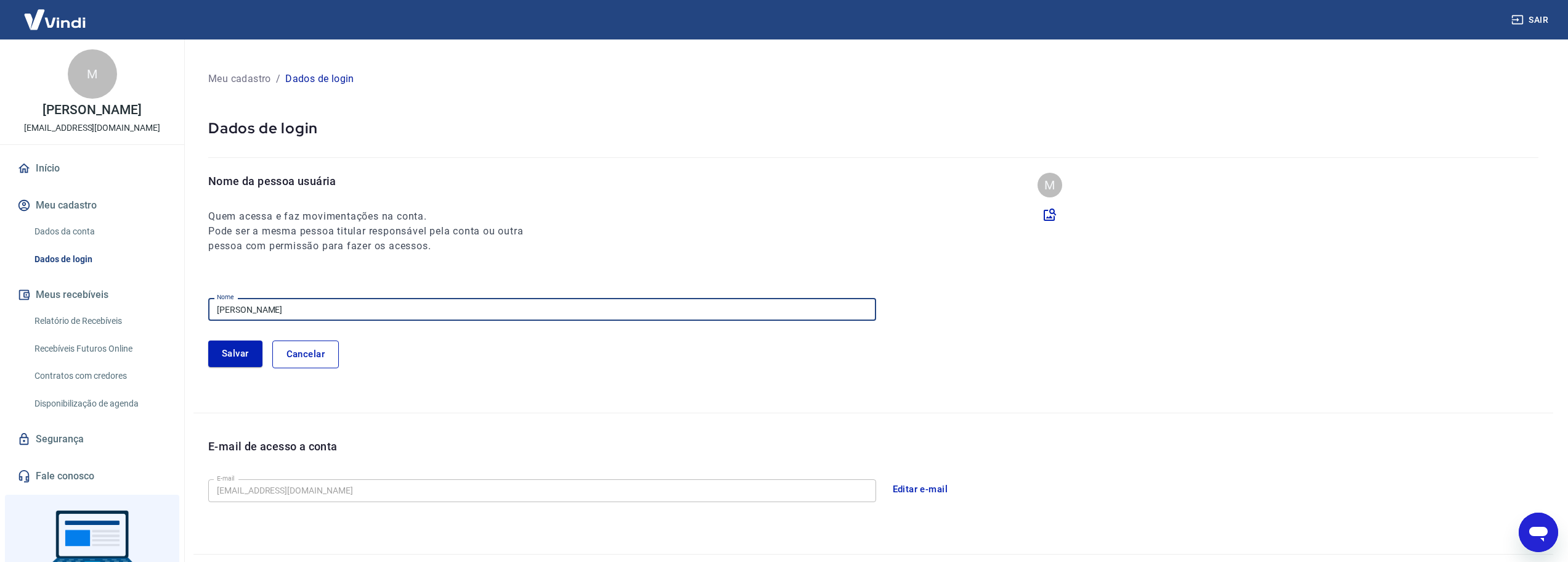
drag, startPoint x: 306, startPoint y: 308, endPoint x: 48, endPoint y: 313, distance: 258.0
click at [48, 313] on div "Sair M Marcelo Mesquita petshopnebraska@outlook.com Início Meu cadastro Dados d…" at bounding box center [784, 281] width 1568 height 562
type input "Maximiliano Raul Dominguez"
click at [234, 352] on button "Salvar" at bounding box center [236, 353] width 54 height 26
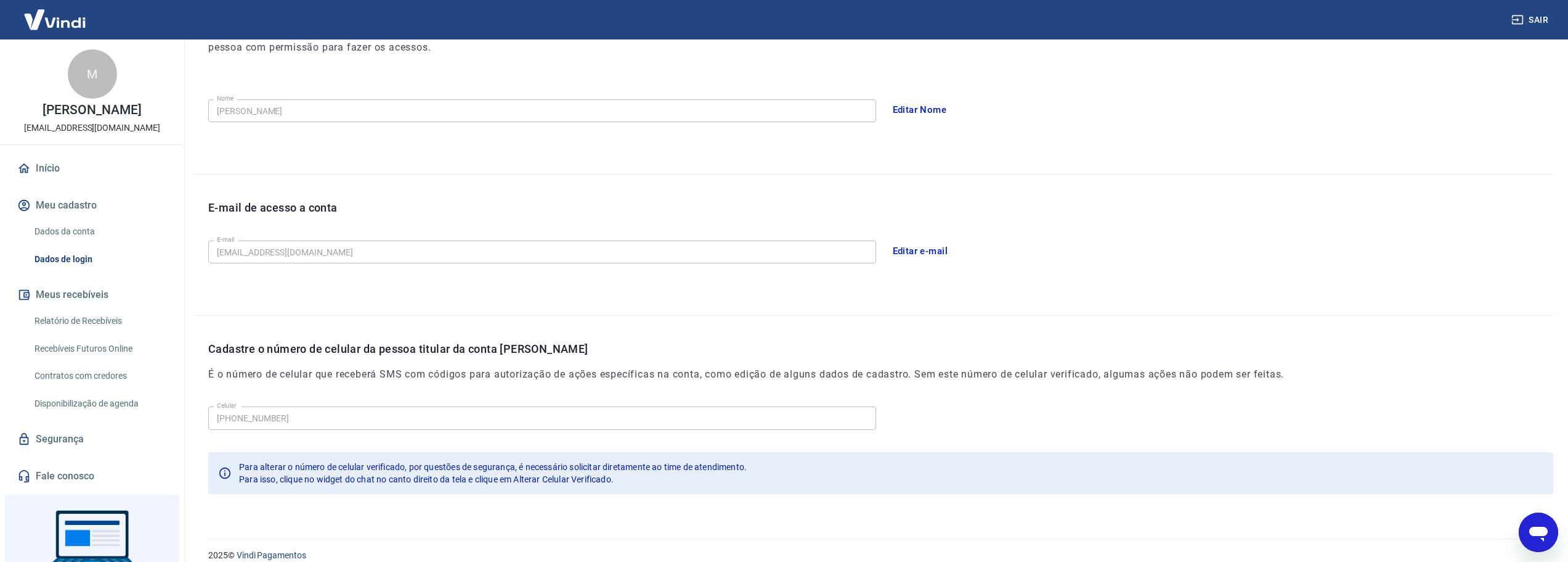
scroll to position [214, 0]
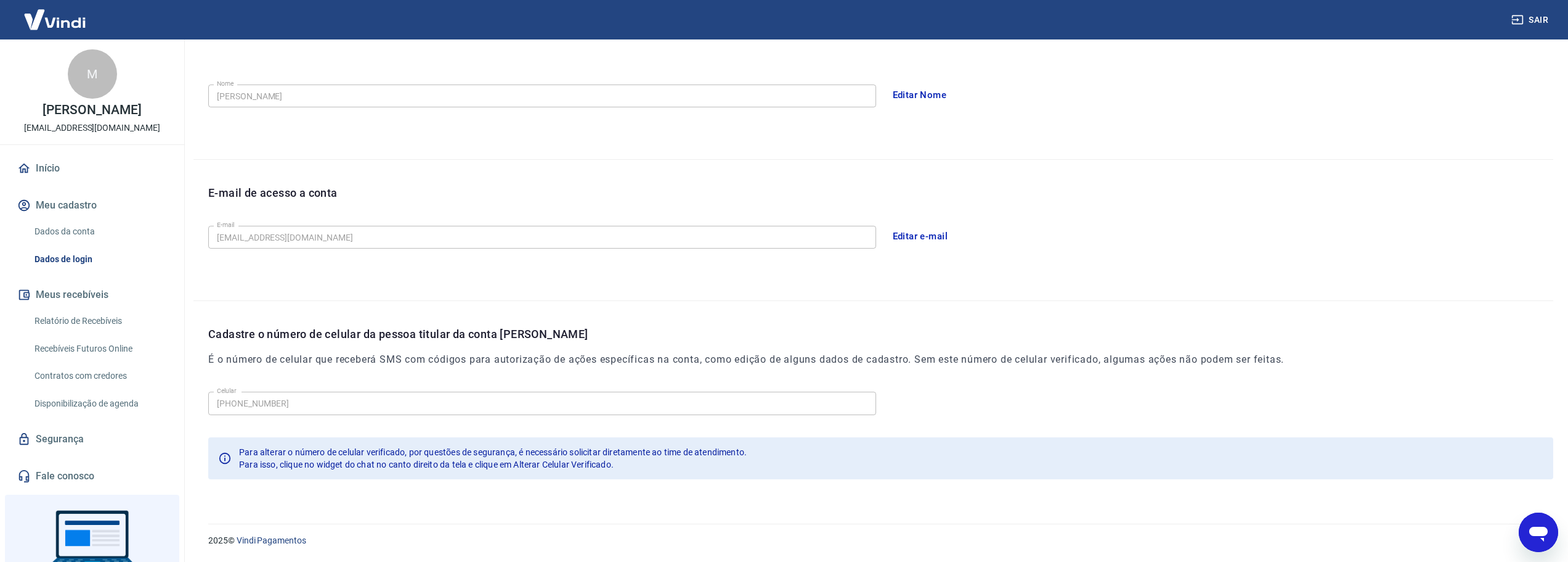
click at [1547, 529] on icon "Abrir janela de mensagens" at bounding box center [1539, 534] width 19 height 15
type textarea "x"
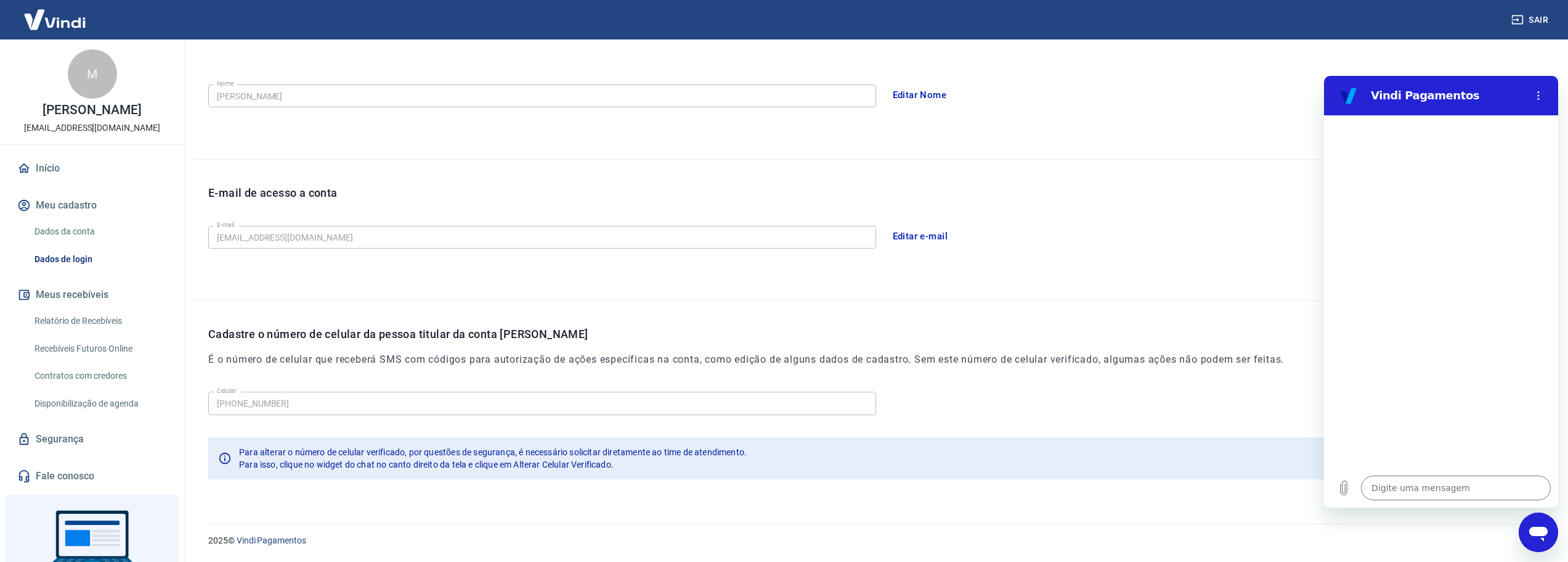
scroll to position [0, 0]
click at [1497, 489] on textarea at bounding box center [1456, 487] width 190 height 25
type textarea "b"
type textarea "x"
type textarea "bo"
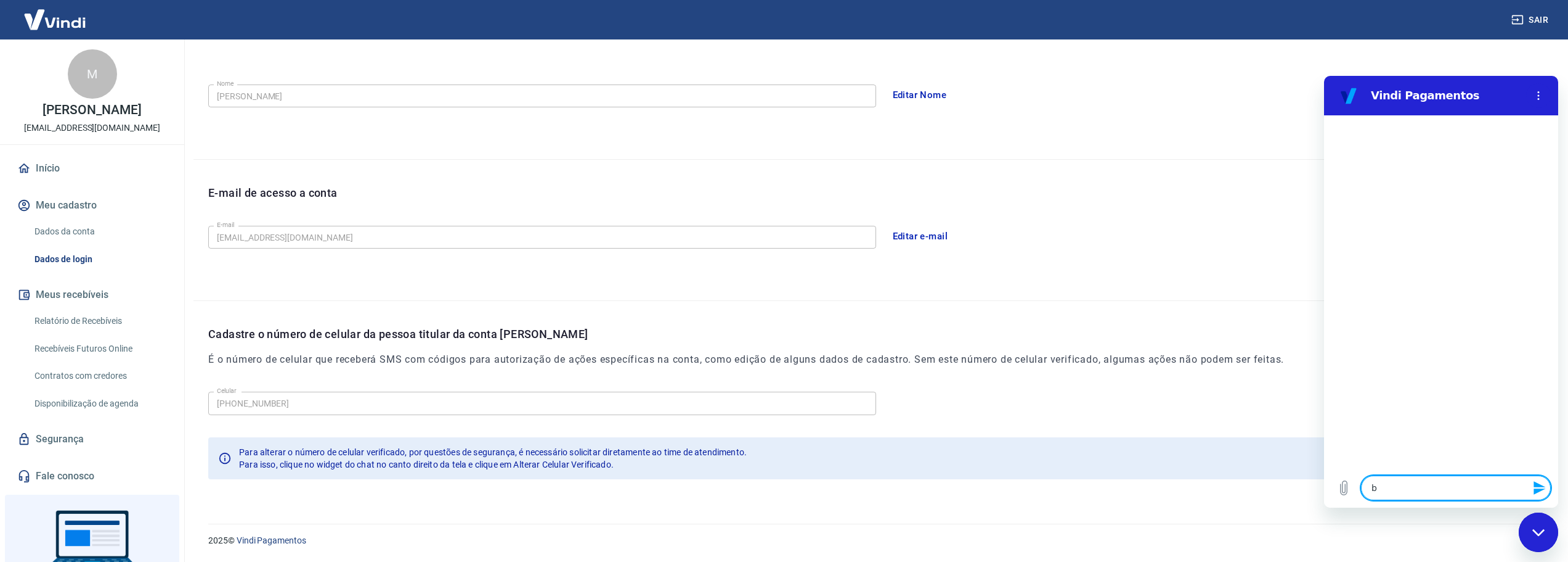
type textarea "x"
type textarea "bom"
type textarea "x"
type textarea "bom"
type textarea "x"
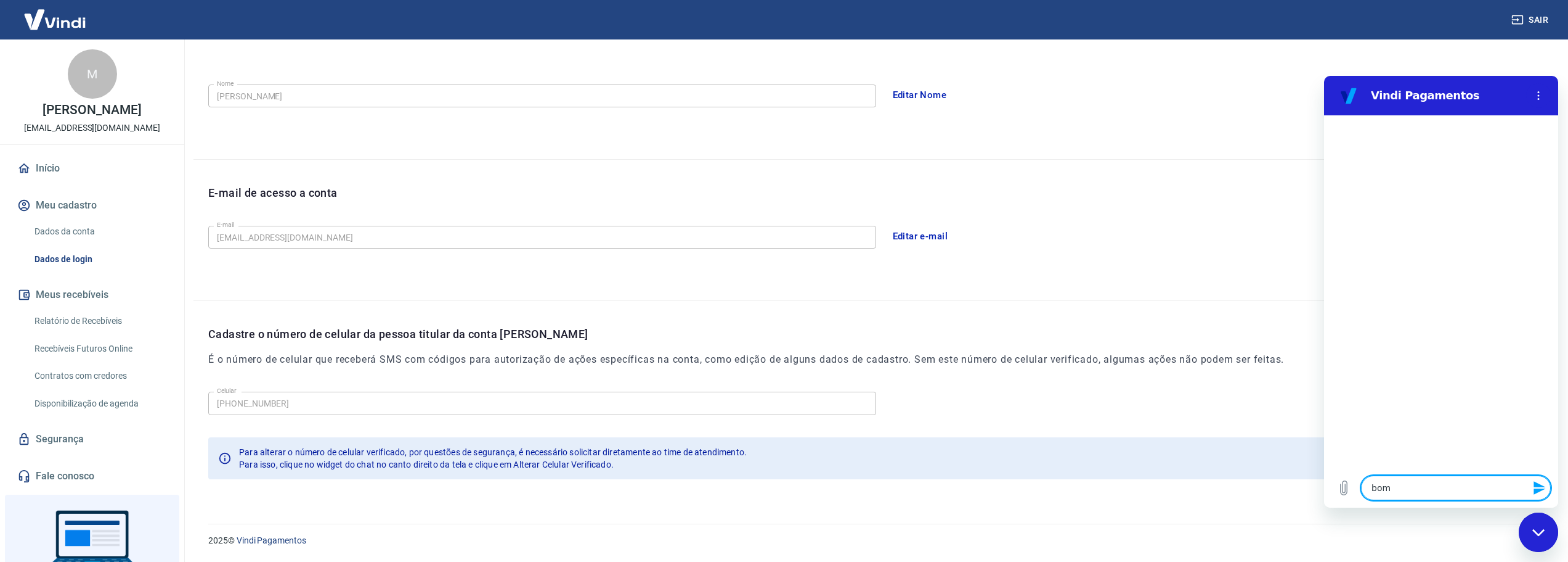
type textarea "bom d"
type textarea "x"
type textarea "bom di"
type textarea "x"
type textarea "bom dia"
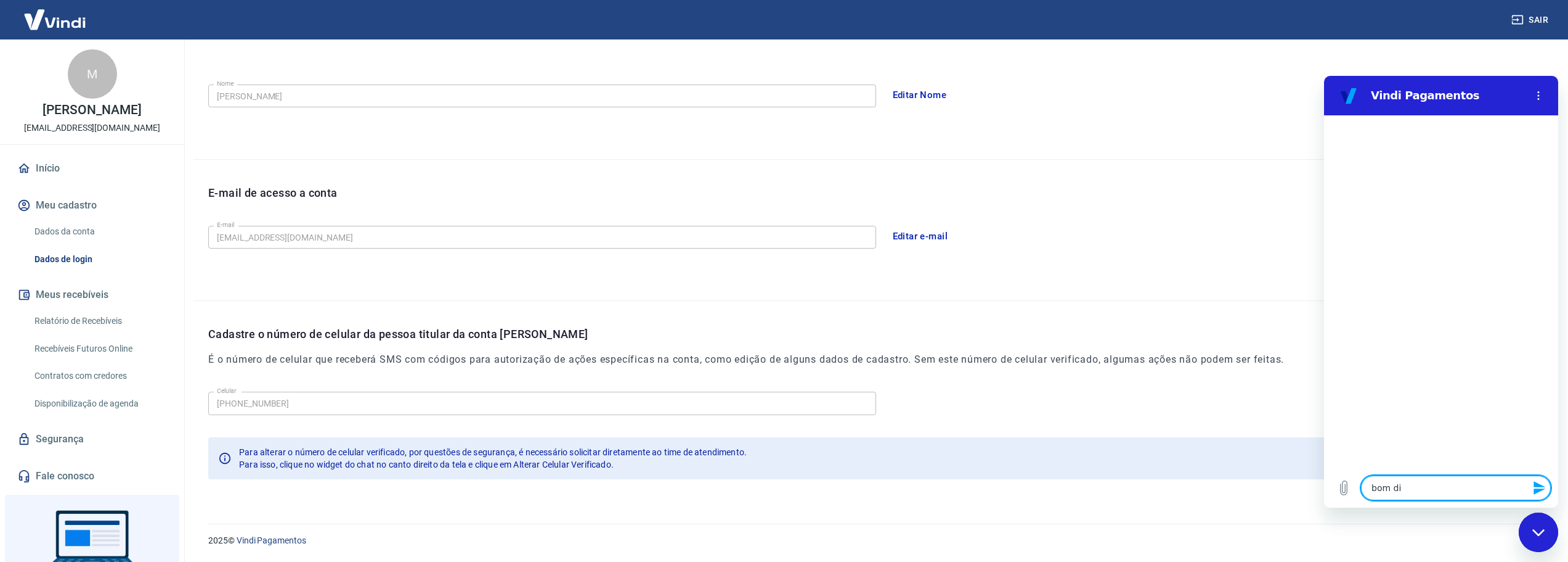
type textarea "x"
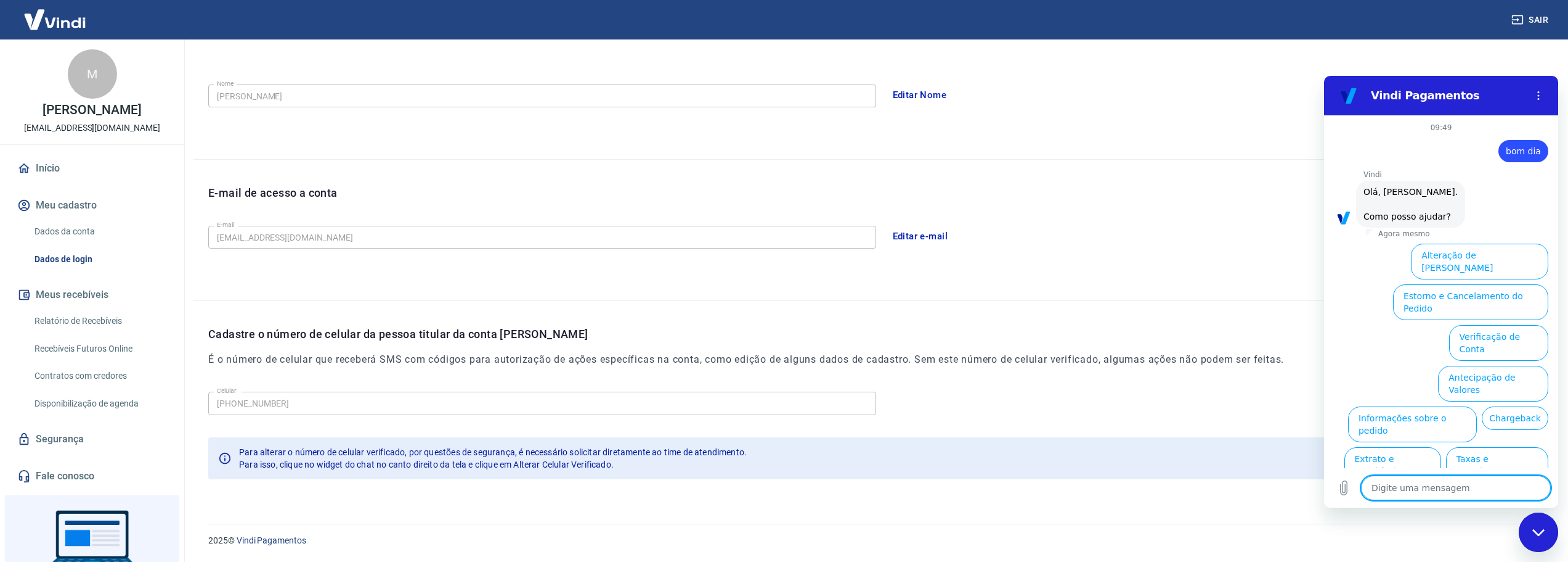
scroll to position [29, 0]
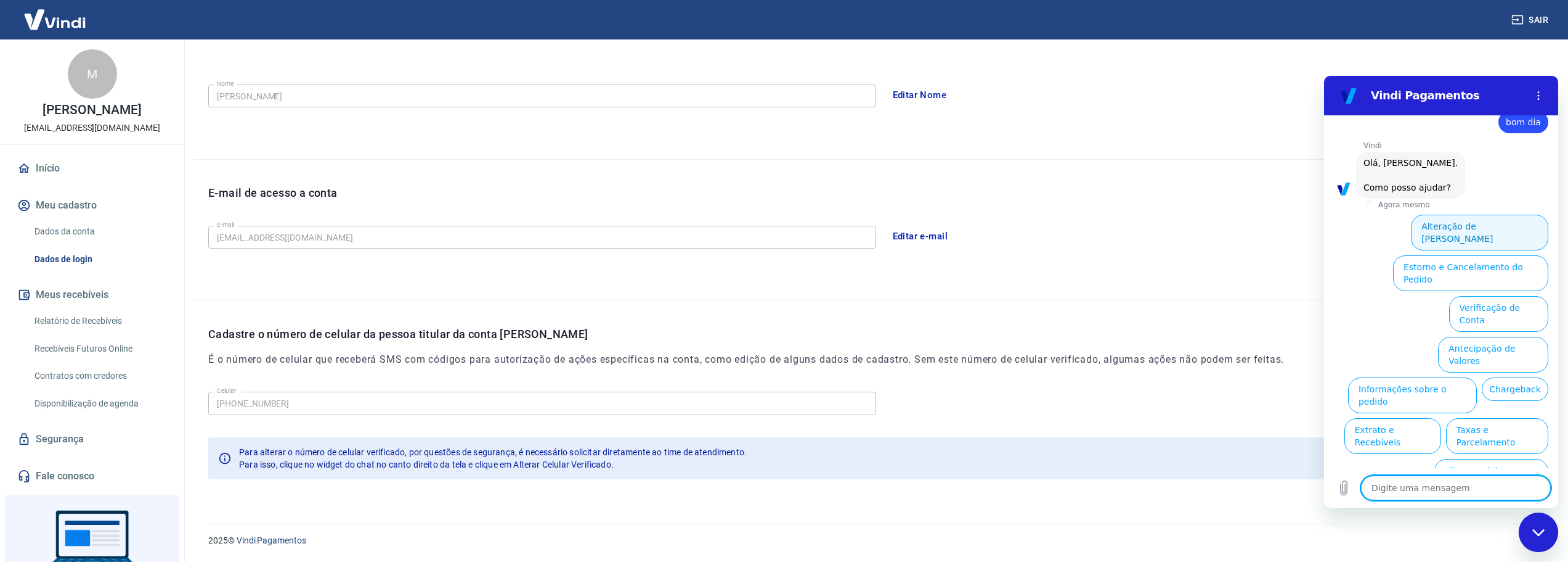
click at [1475, 222] on button "Alteração de [PERSON_NAME]" at bounding box center [1479, 232] width 137 height 36
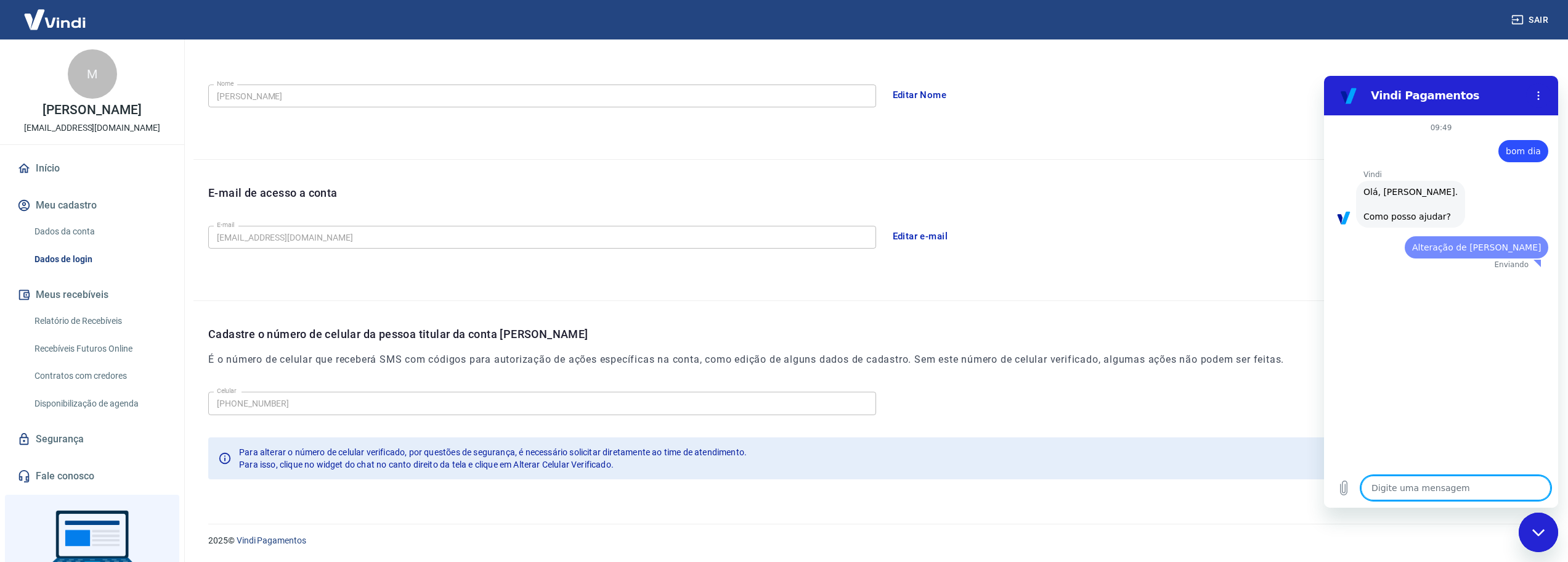
scroll to position [0, 0]
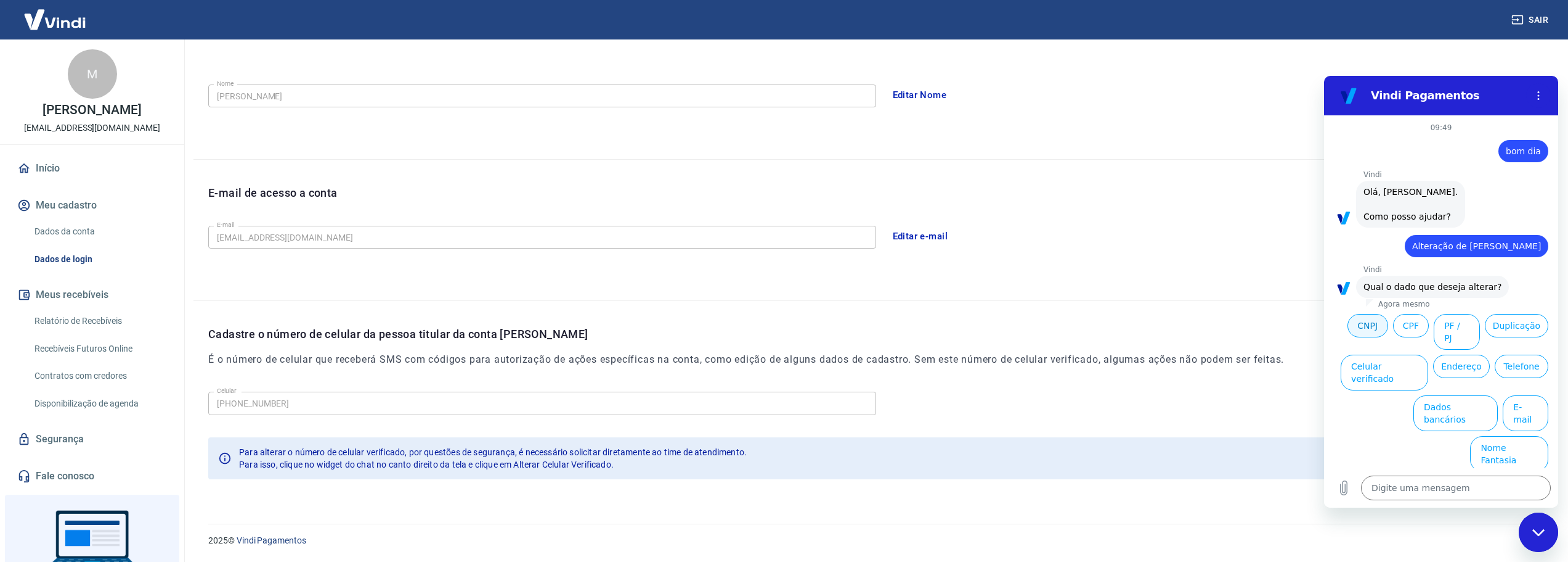
click at [1374, 323] on button "CNPJ" at bounding box center [1367, 326] width 41 height 24
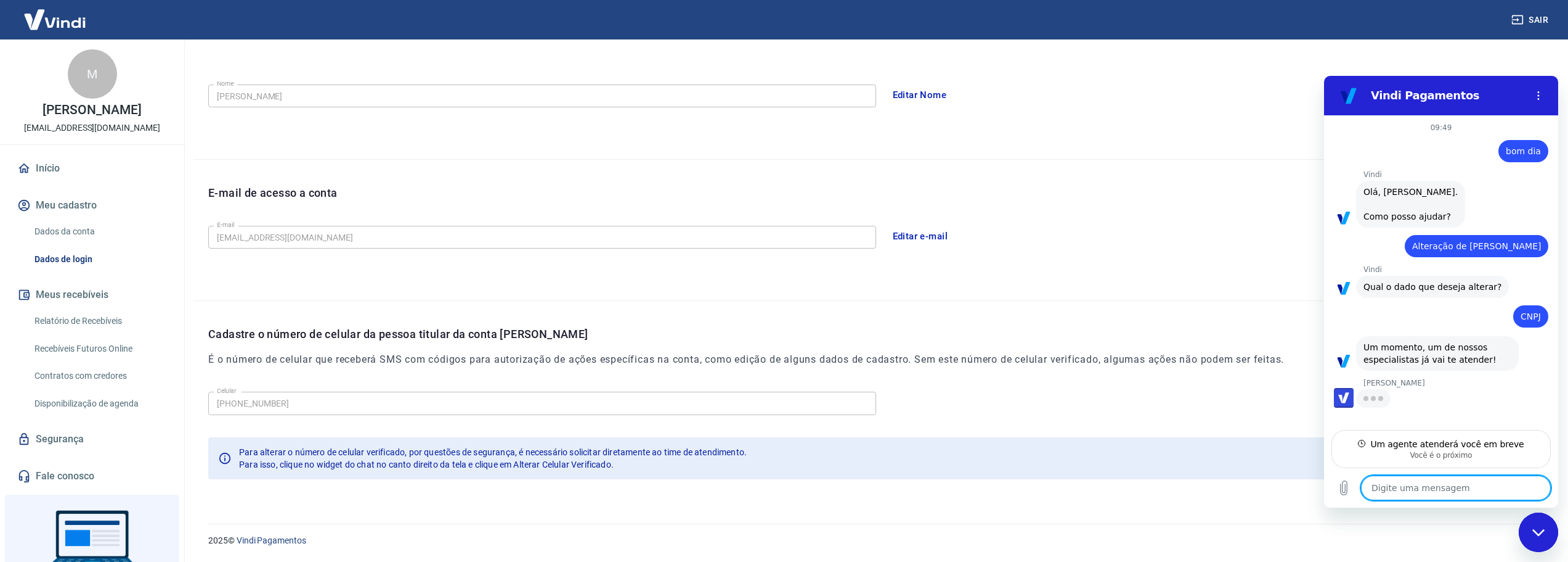
type textarea "x"
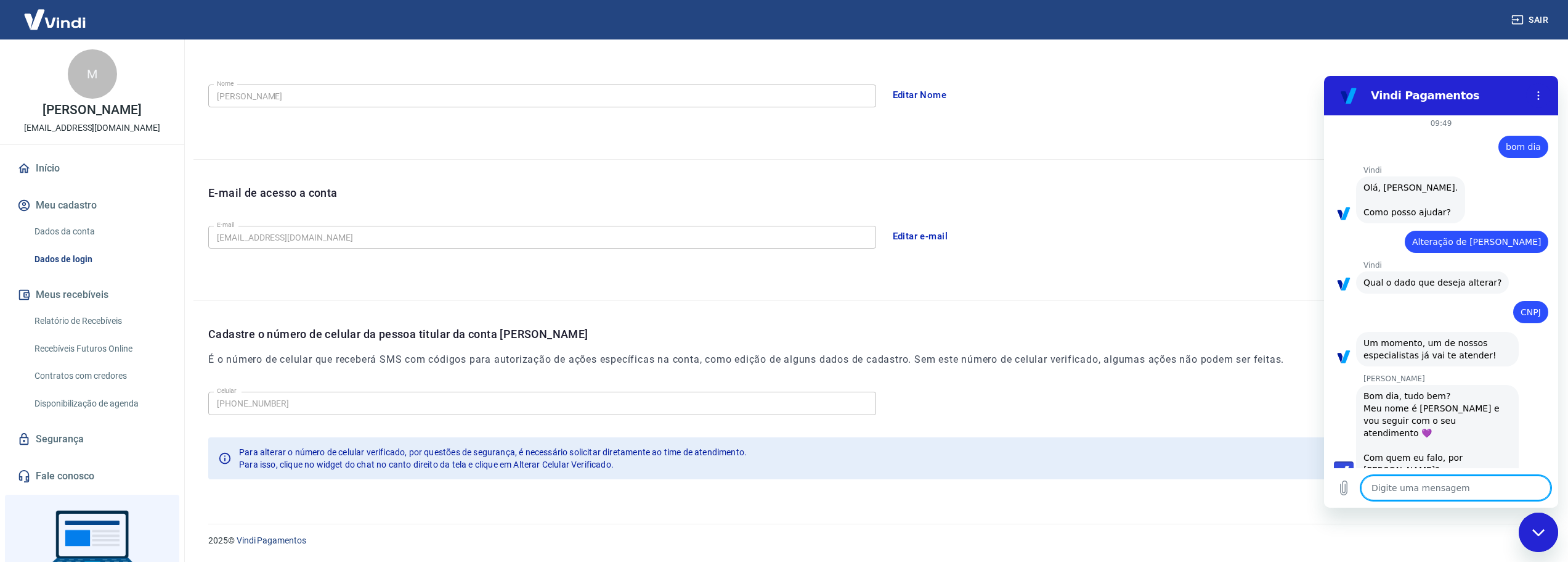
scroll to position [7, 0]
type textarea "m"
type textarea "x"
type textarea "mA"
type textarea "x"
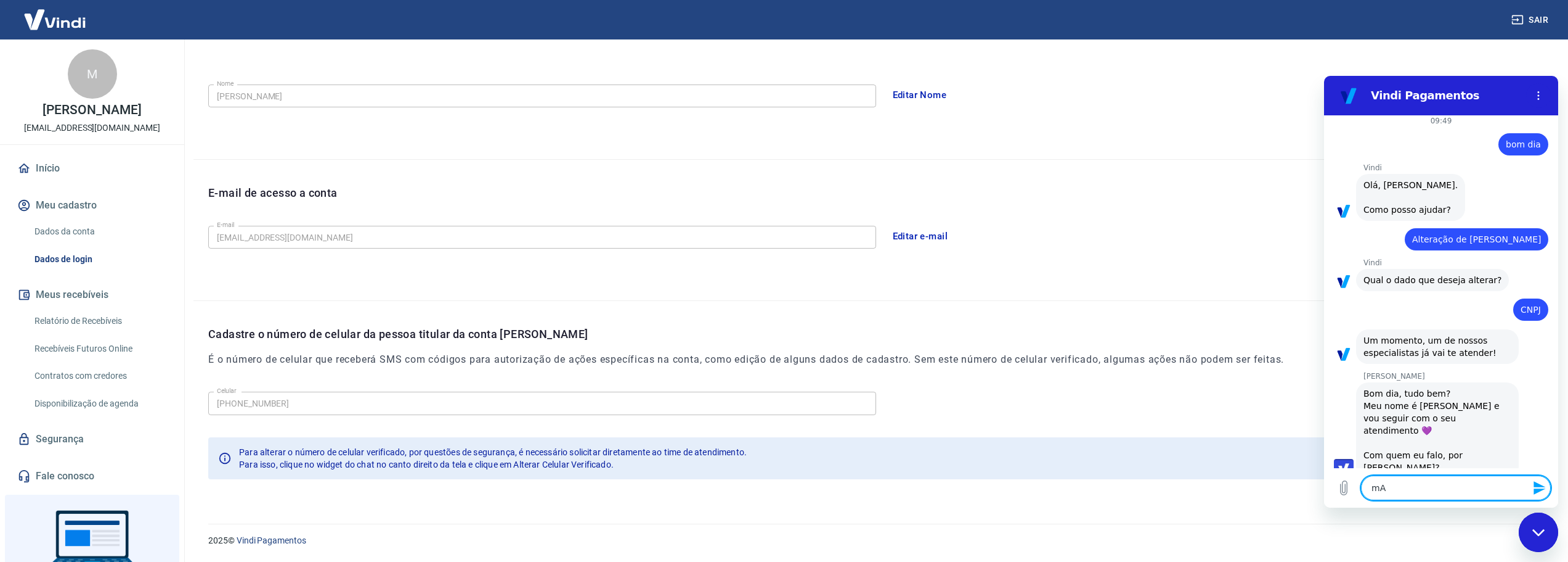
type textarea "mAX"
type textarea "x"
type textarea "mAXI"
type textarea "x"
type textarea "mAX"
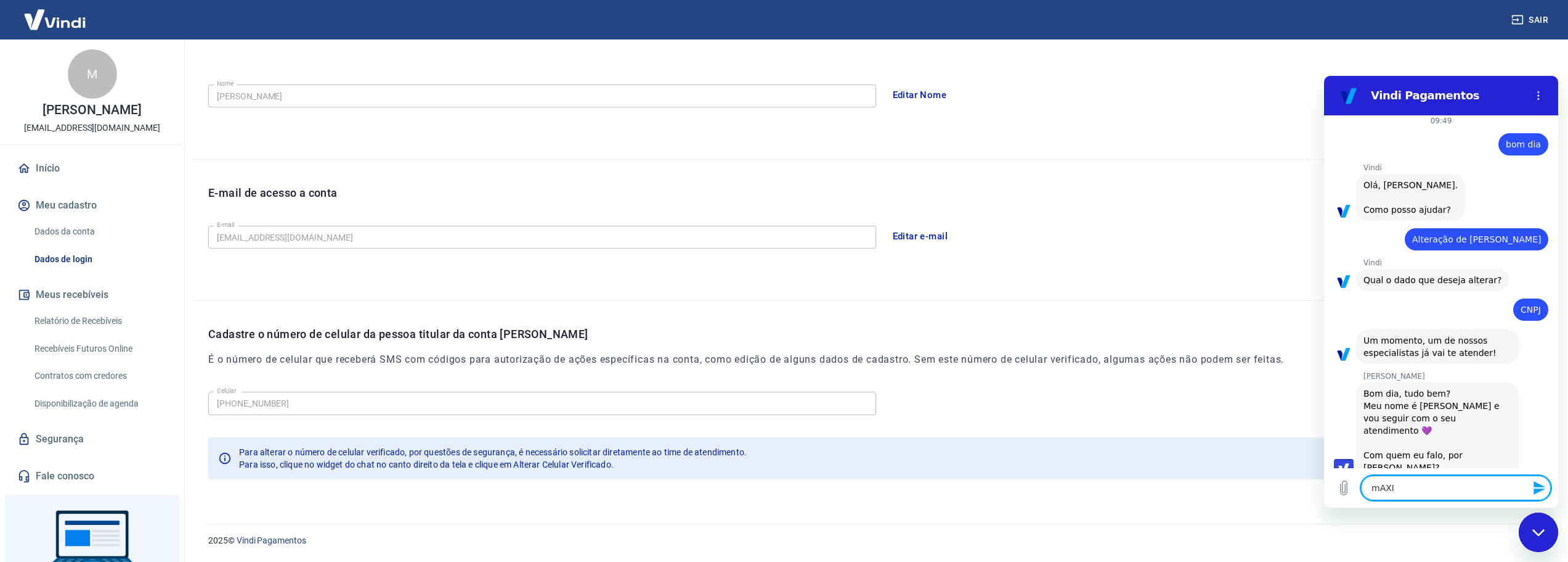
type textarea "x"
type textarea "mA"
type textarea "x"
type textarea "m"
type textarea "x"
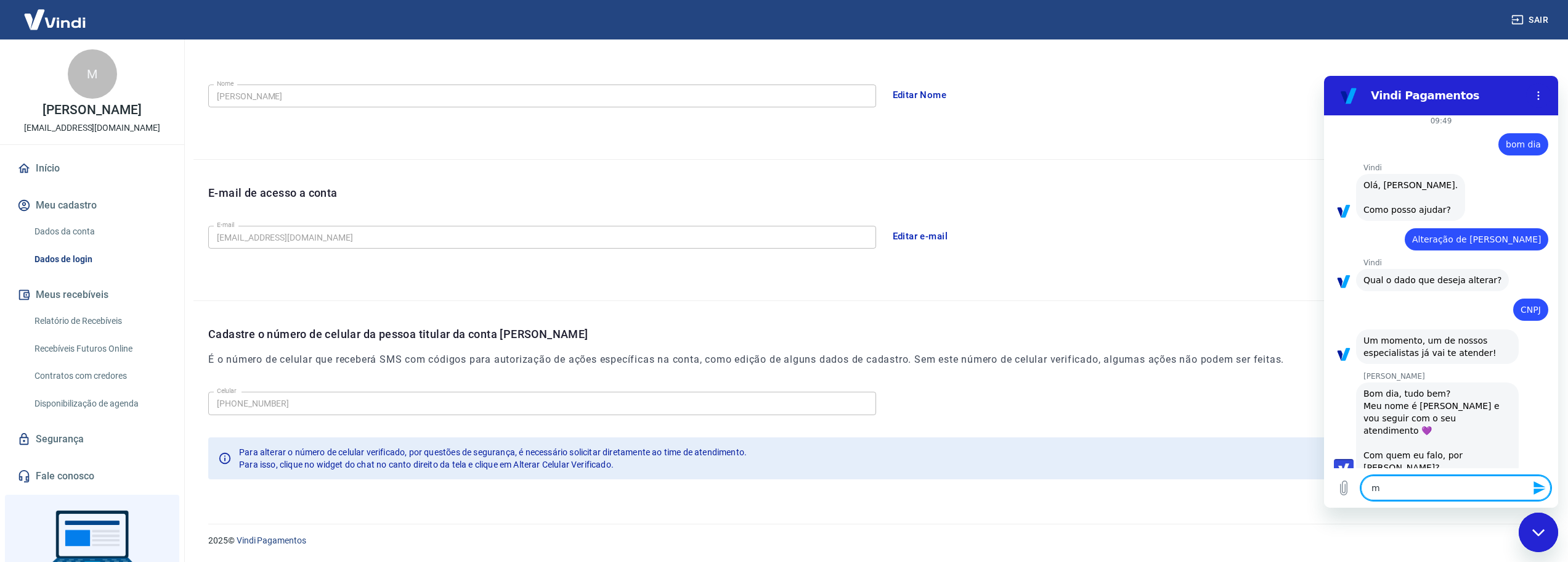
type textarea "x"
type textarea "M"
type textarea "x"
type textarea "Ma"
type textarea "x"
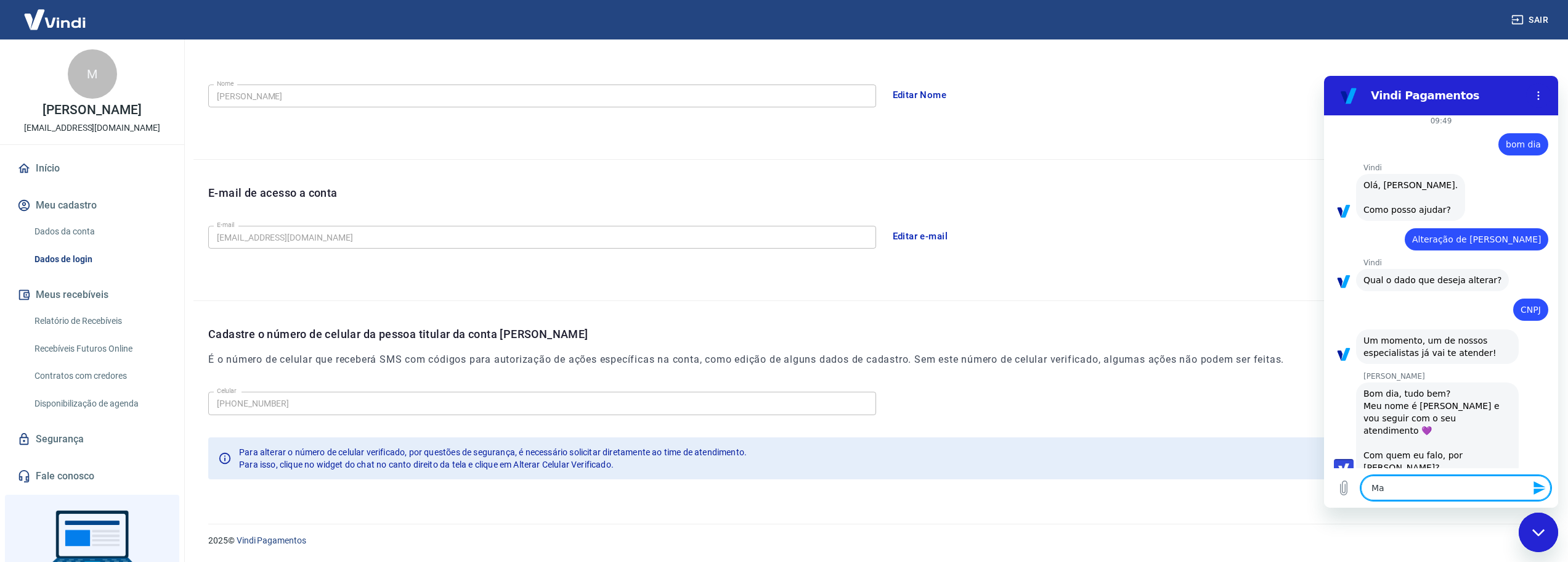
type textarea "Max"
type textarea "x"
type textarea "Maxi"
type textarea "x"
type textarea "Maxim"
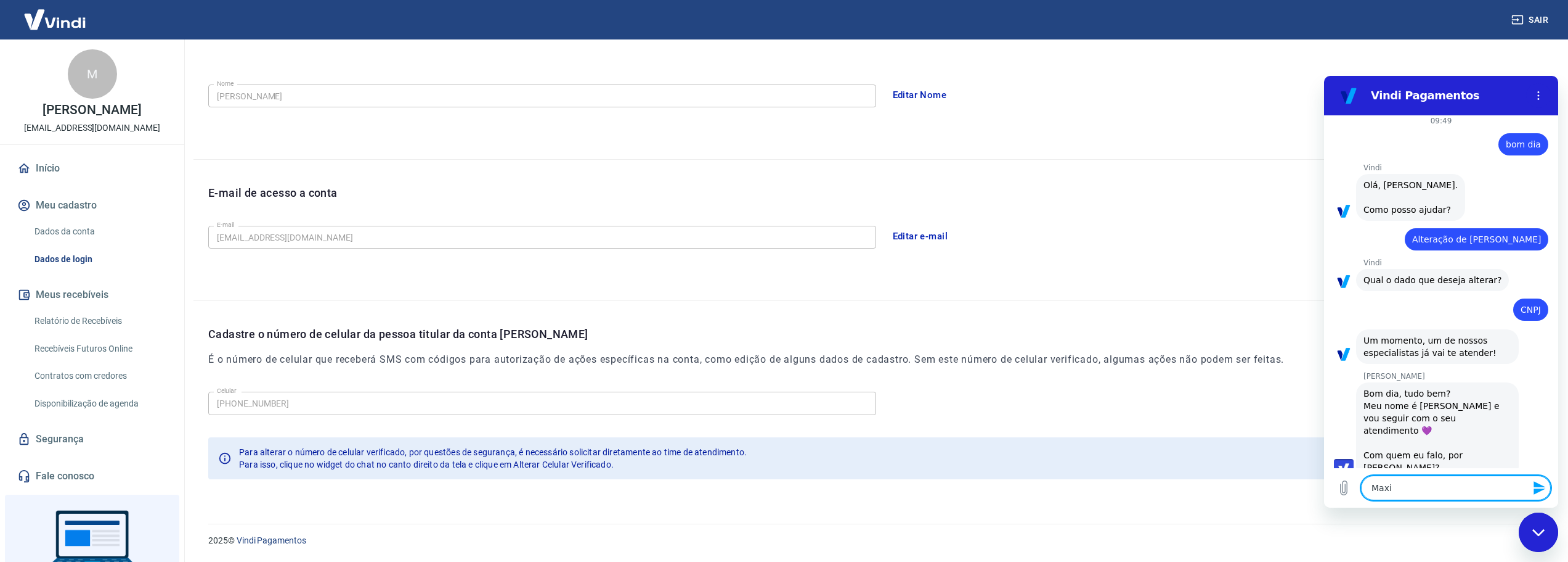
type textarea "x"
type textarea "Maximi"
type textarea "x"
type textarea "Maximil"
type textarea "x"
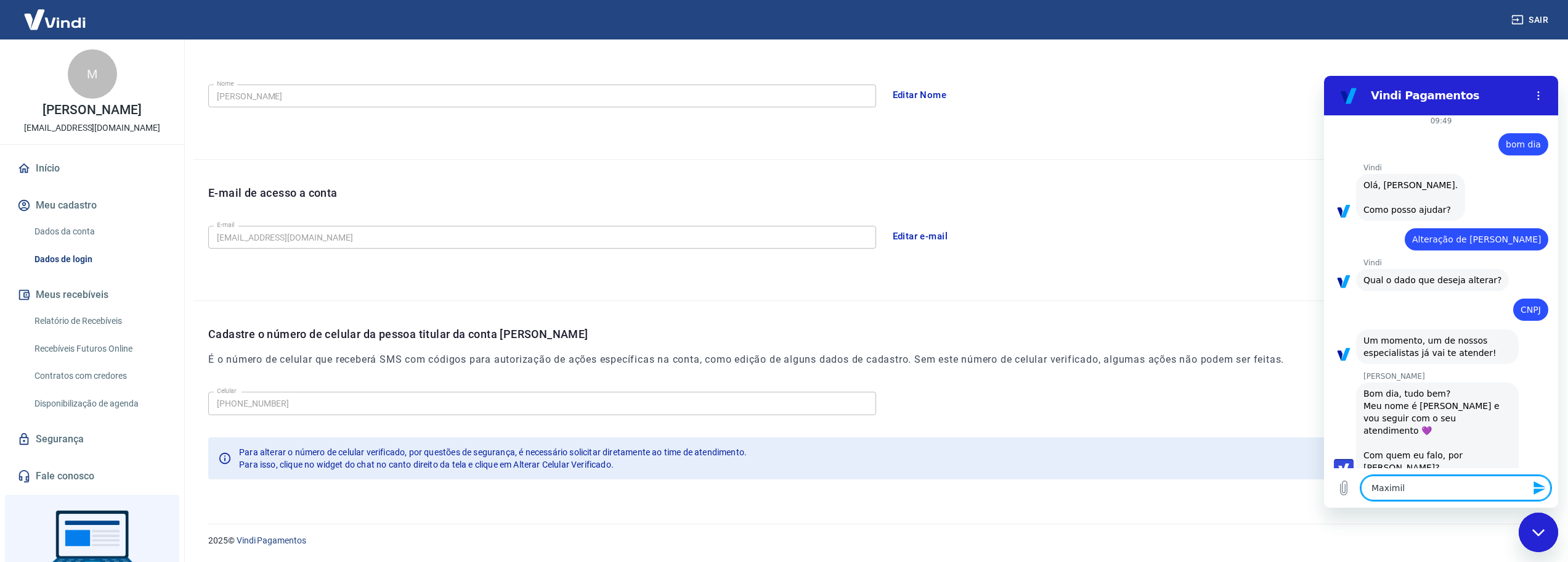
type textarea "Maximili"
type textarea "x"
type textarea "Maximilia"
type textarea "x"
type textarea "[PERSON_NAME]"
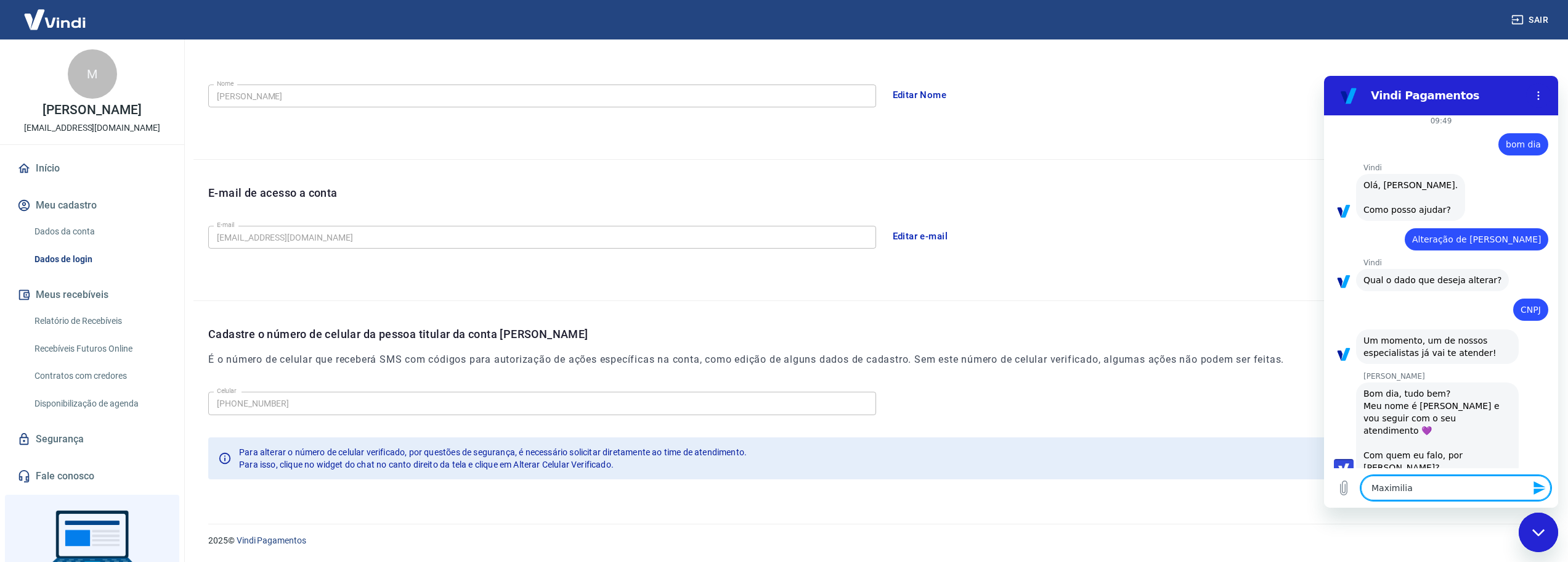
type textarea "x"
type textarea "[PERSON_NAME]"
type textarea "x"
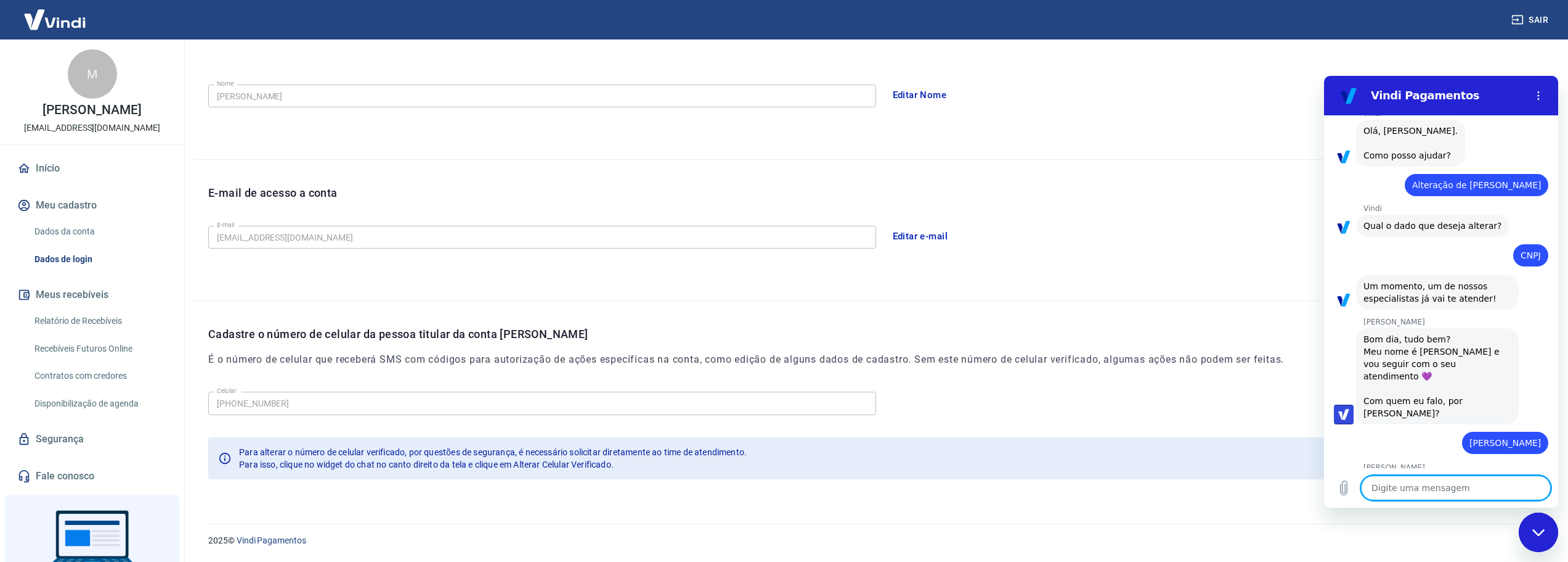
scroll to position [60, 0]
type textarea "x"
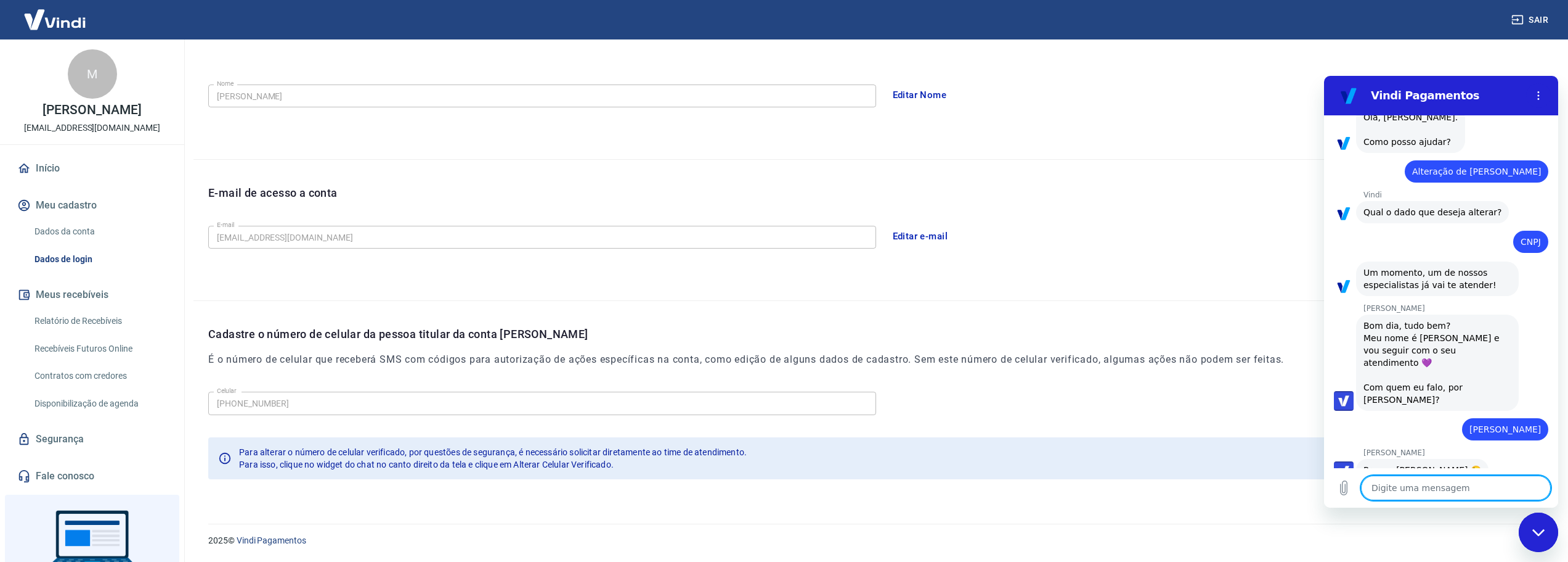
scroll to position [77, 0]
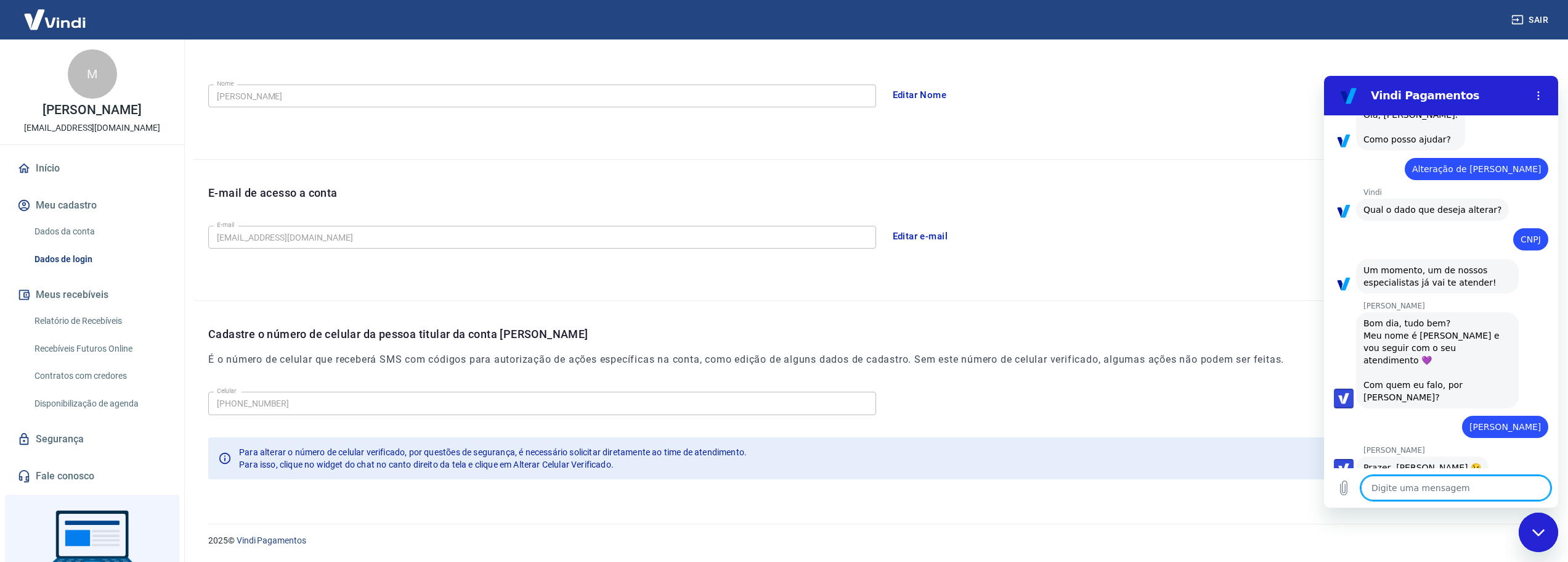
type textarea "N"
type textarea "x"
type textarea "Ne"
type textarea "x"
type textarea "Nec"
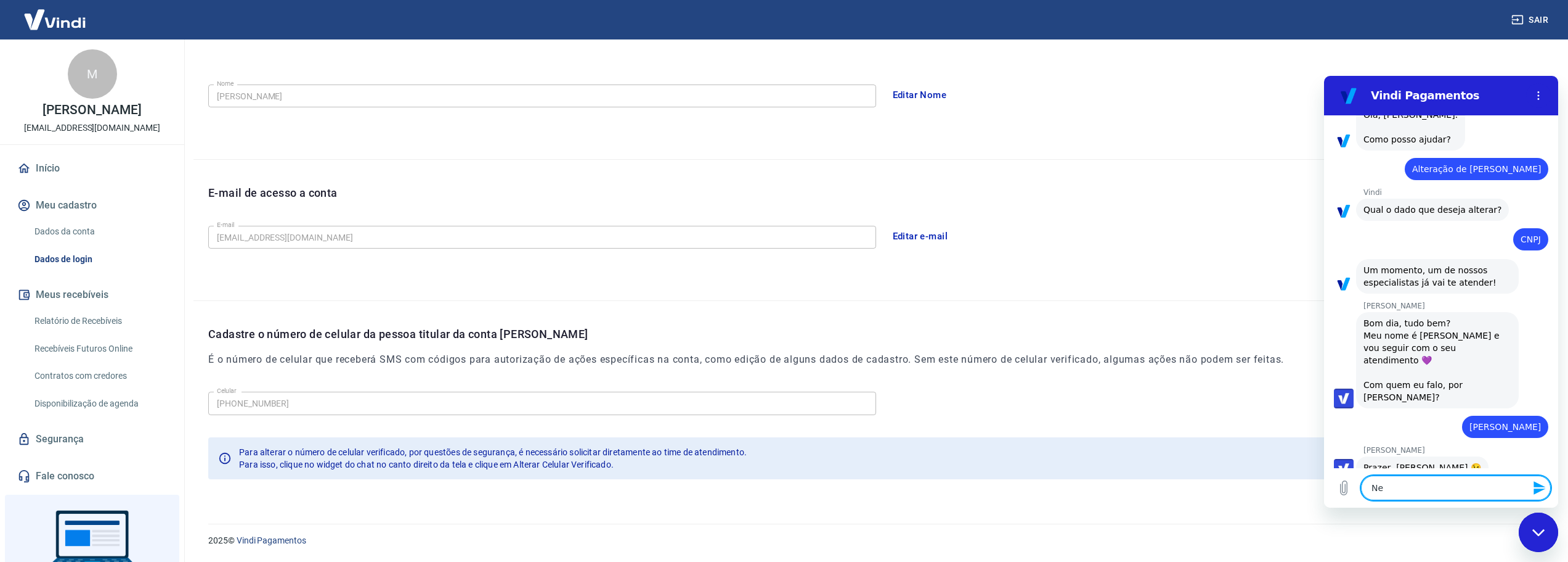
type textarea "x"
type textarea "Nece"
type textarea "x"
type textarea "Neces"
type textarea "x"
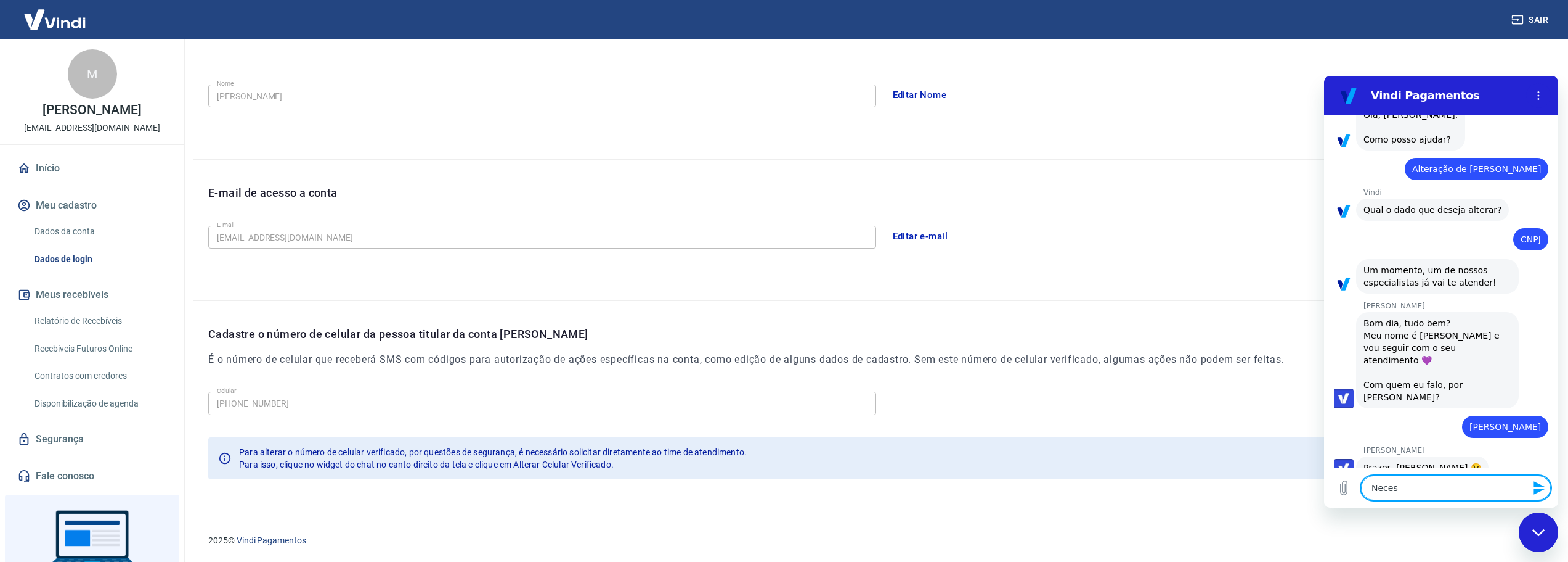
type textarea "Necess"
type textarea "x"
type textarea "Necessi"
type textarea "x"
type textarea "Necessit"
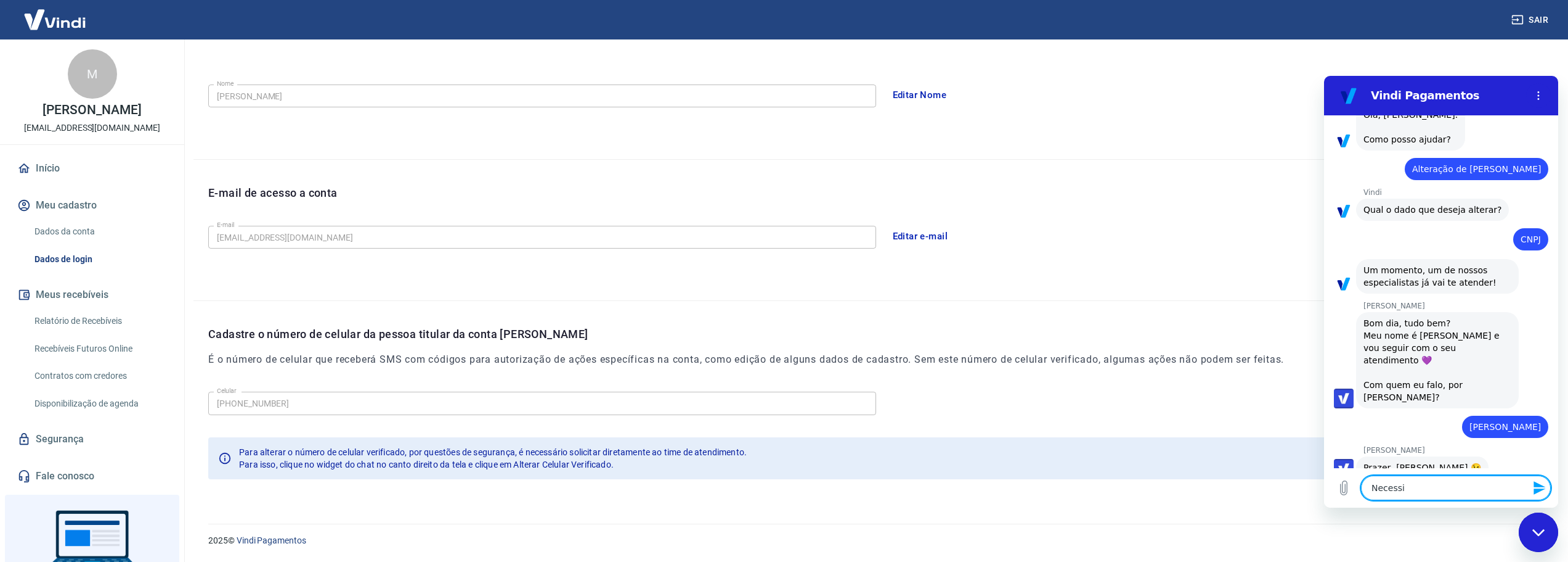
type textarea "x"
type textarea "Necessito"
type textarea "x"
type textarea "Necessito"
type textarea "x"
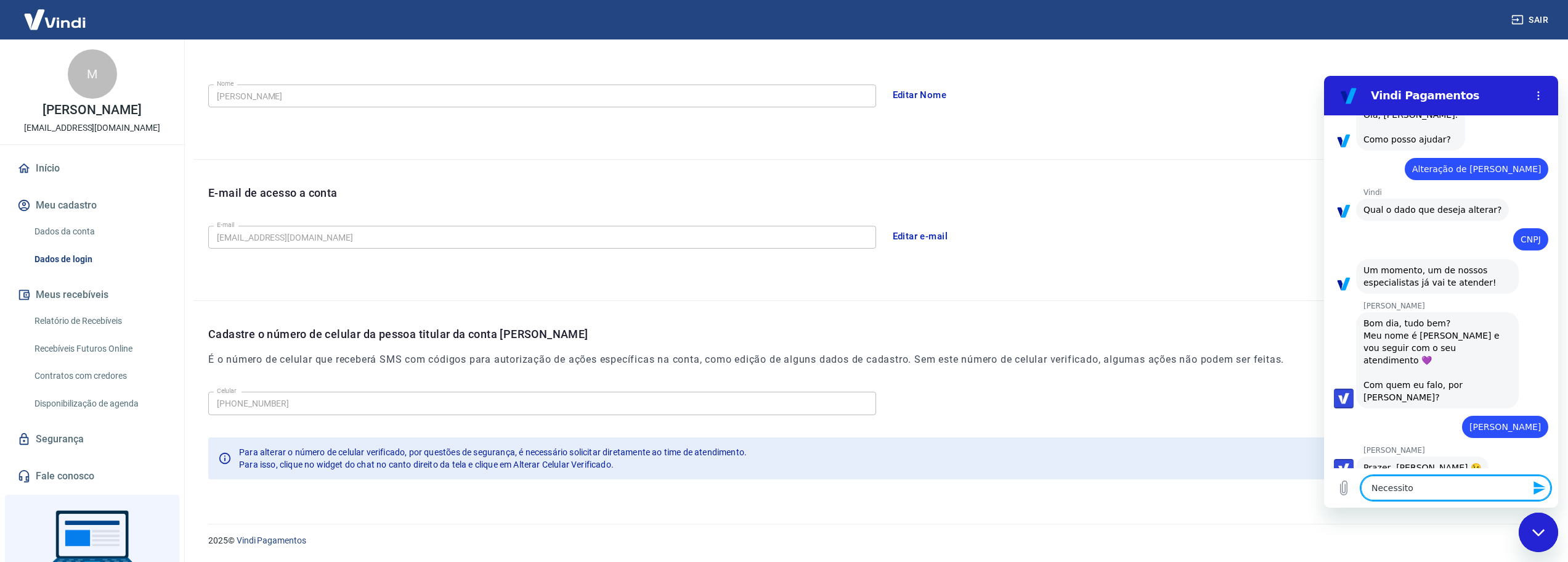
type textarea "Necessito a"
type textarea "x"
type textarea "Necessito al"
type textarea "x"
type textarea "Necessito alt"
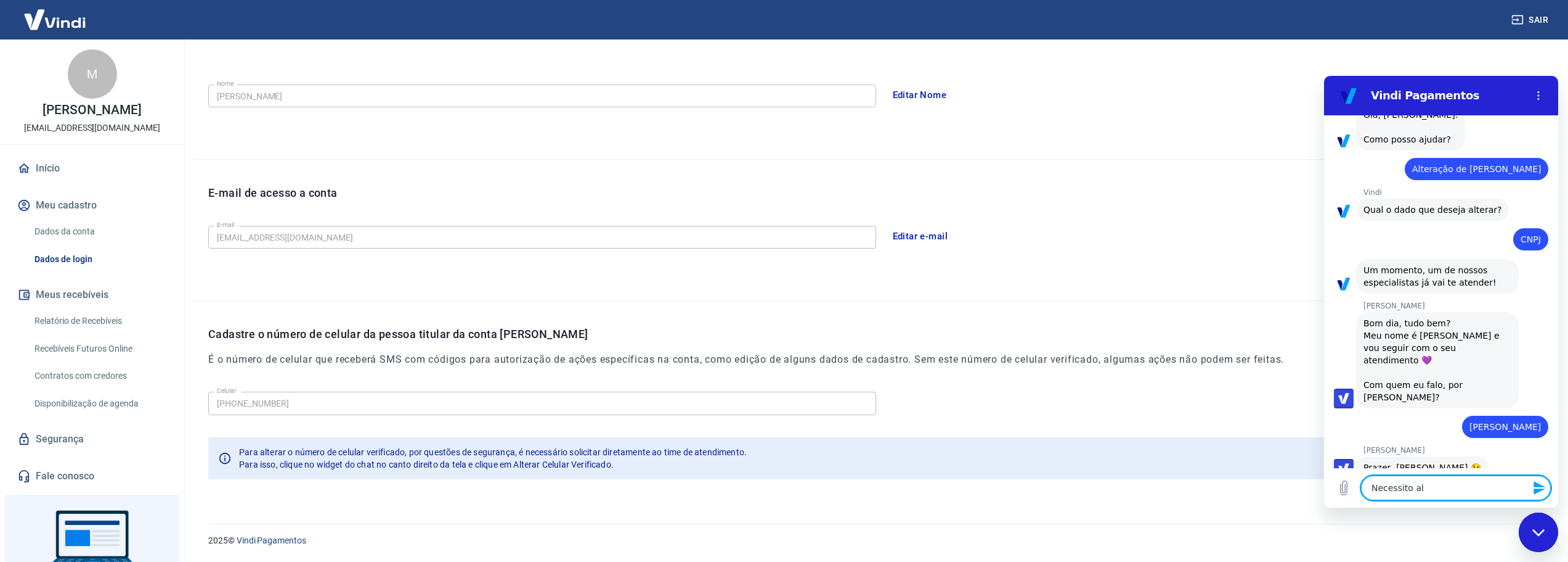
type textarea "x"
type textarea "Necessito alte"
type textarea "x"
type textarea "Necessito alter"
type textarea "x"
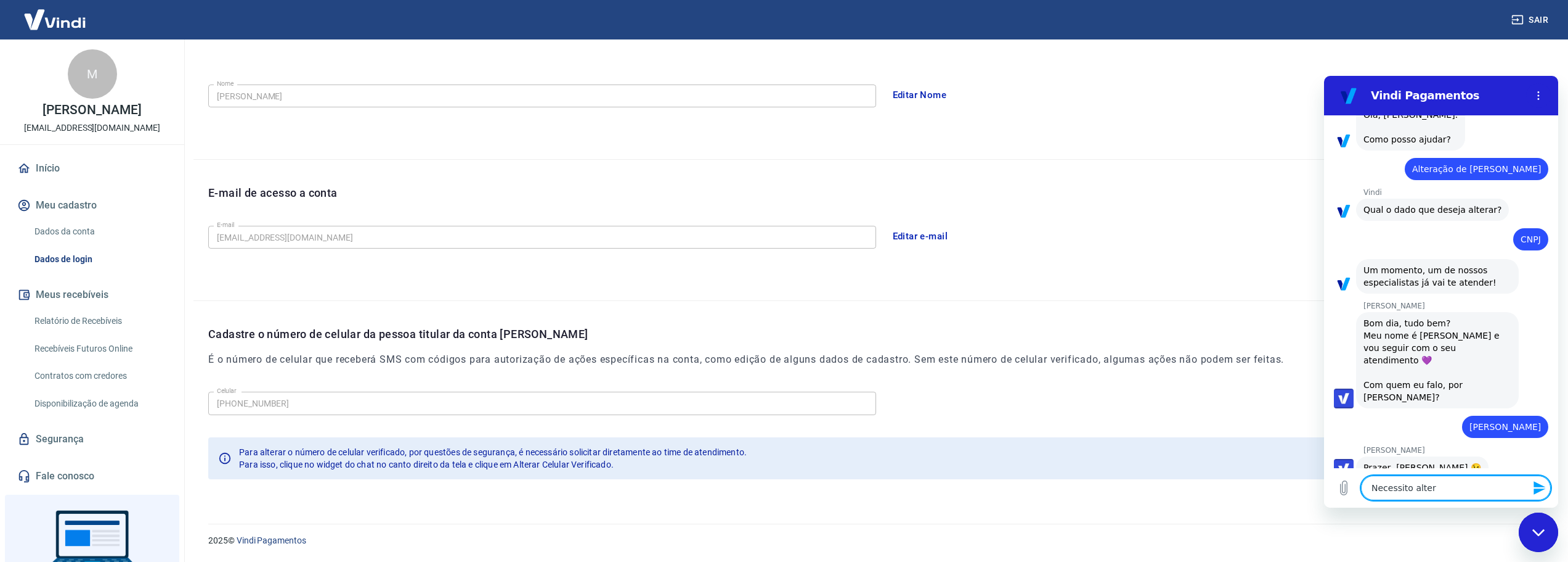
type textarea "Necessito altera"
type textarea "x"
type textarea "Necessito alterar"
type textarea "x"
type textarea "Necessito alterar"
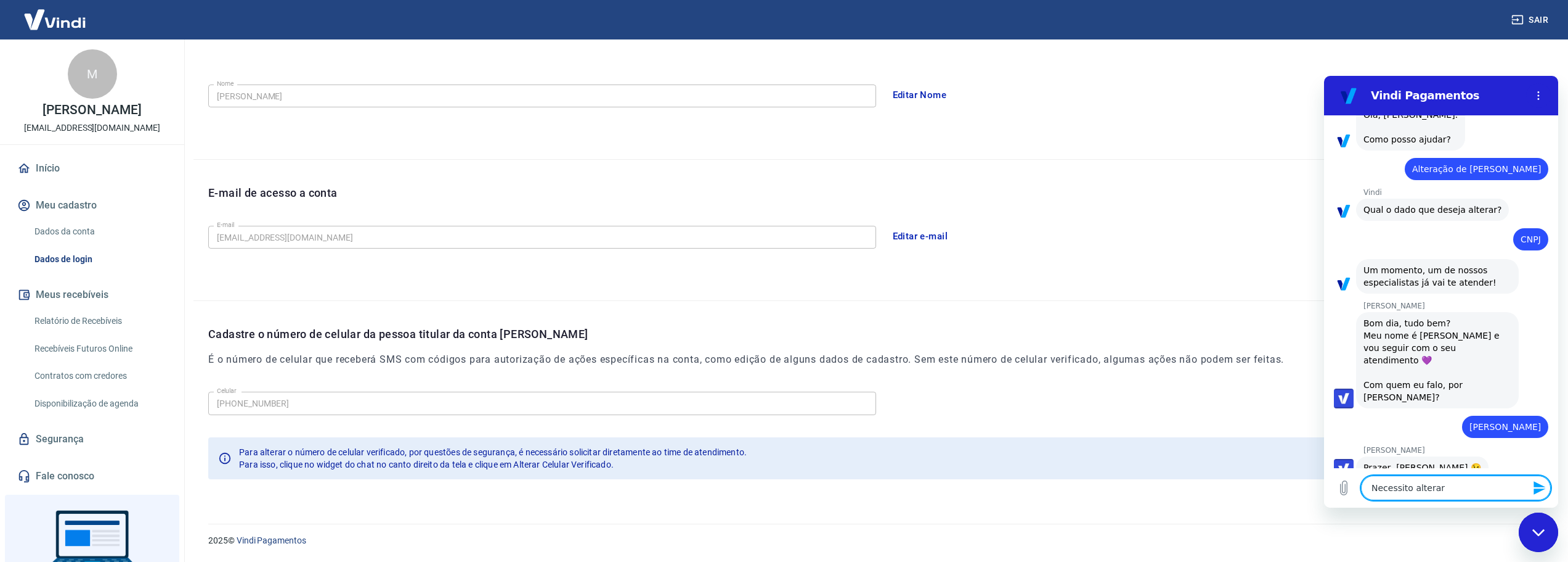
type textarea "x"
type textarea "Necessito alterar o"
type textarea "x"
type textarea "Necessito alterar os"
type textarea "x"
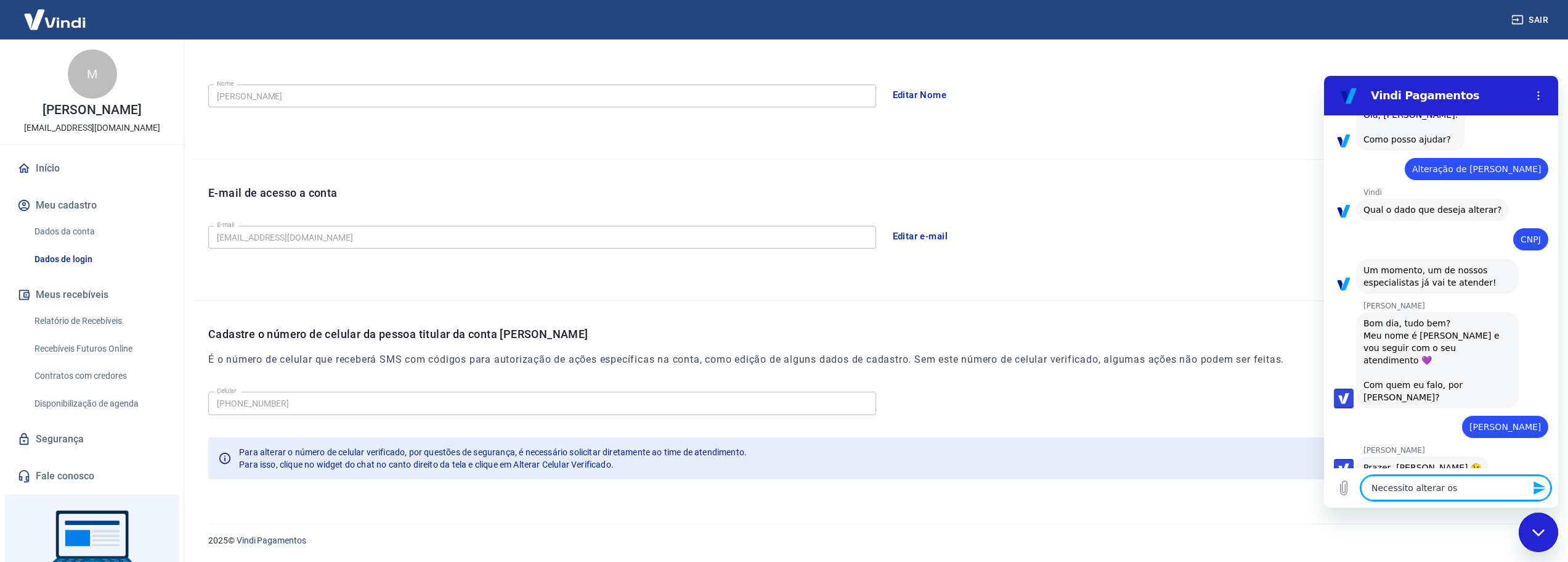
type textarea "Necessito alterar os"
type textarea "x"
type textarea "Necessito alterar os d"
type textarea "x"
type textarea "Necessito alterar os da"
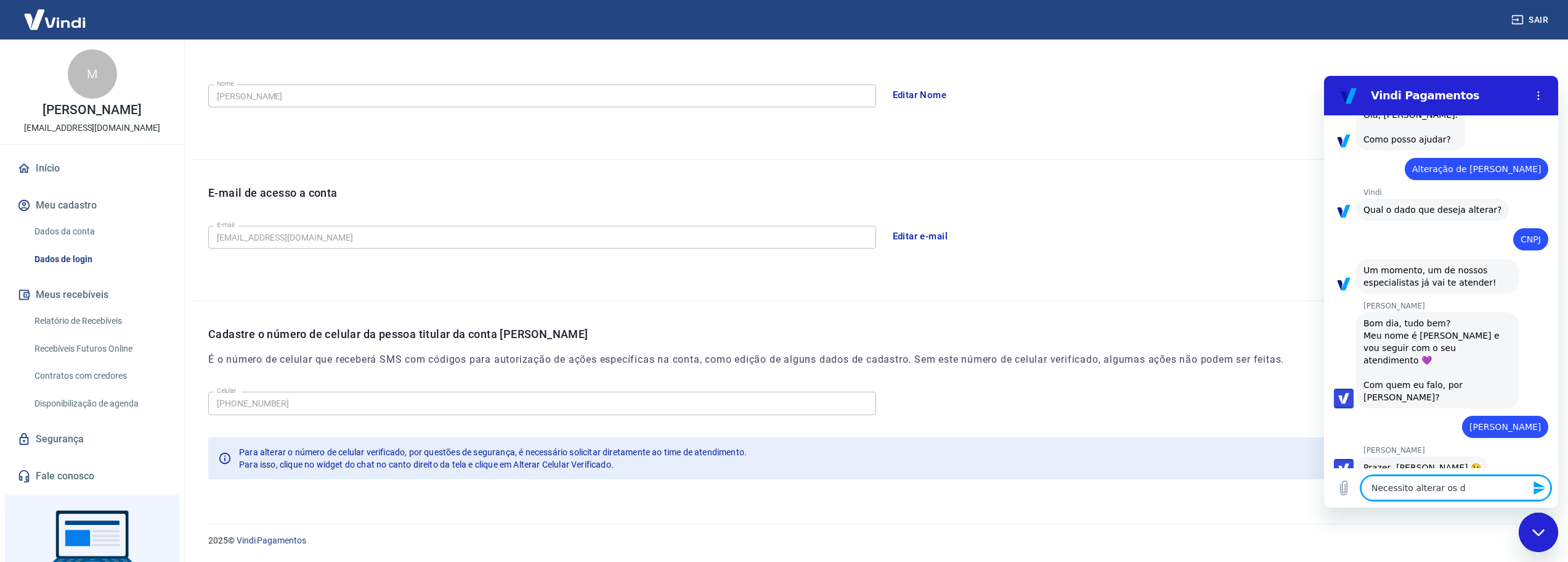
type textarea "x"
type textarea "Necessito alterar os dad"
type textarea "x"
type textarea "Necessito alterar os dado"
type textarea "x"
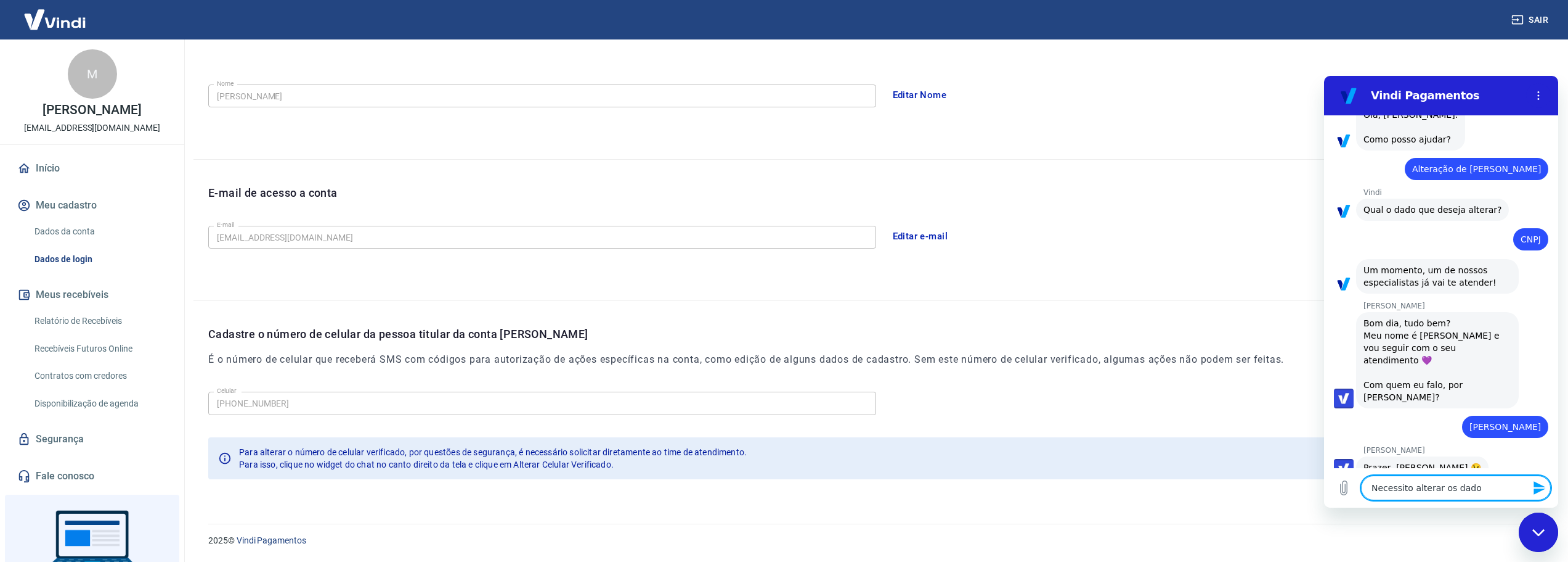
type textarea "Necessito alterar os dados"
type textarea "x"
type textarea "Necessito alterar os dados"
type textarea "x"
type textarea "Necessito alterar os dados c"
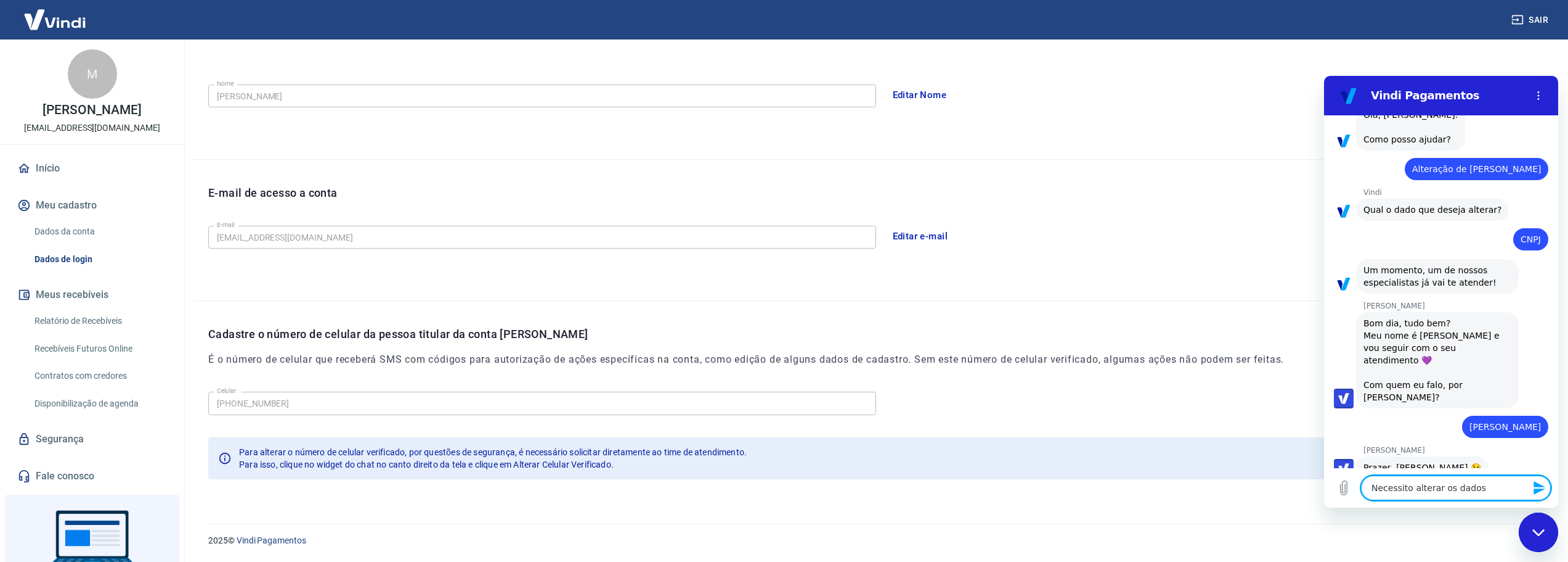
type textarea "x"
type textarea "Necessito alterar os dados ca"
type textarea "x"
type textarea "Necessito alterar os dados cad"
type textarea "x"
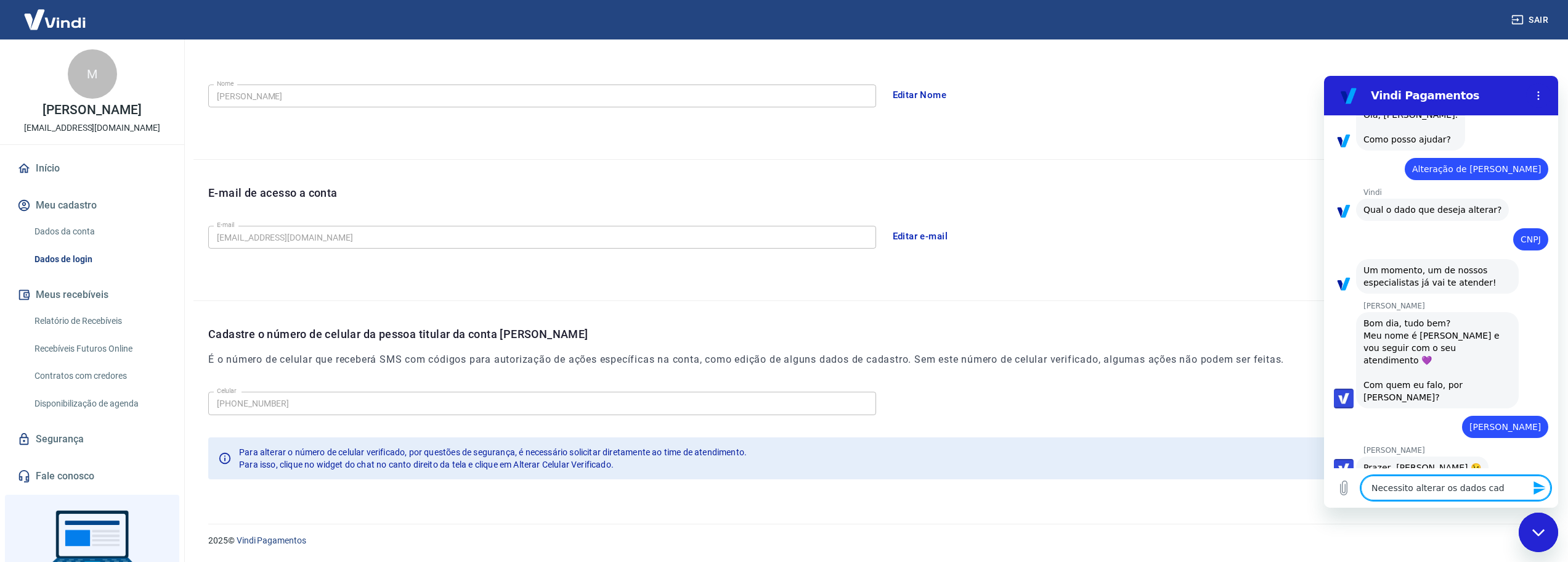
type textarea "Necessito alterar os dados cada"
type textarea "x"
type textarea "Necessito alterar os dados cadas"
type textarea "x"
type textarea "Necessito alterar os dados cadast"
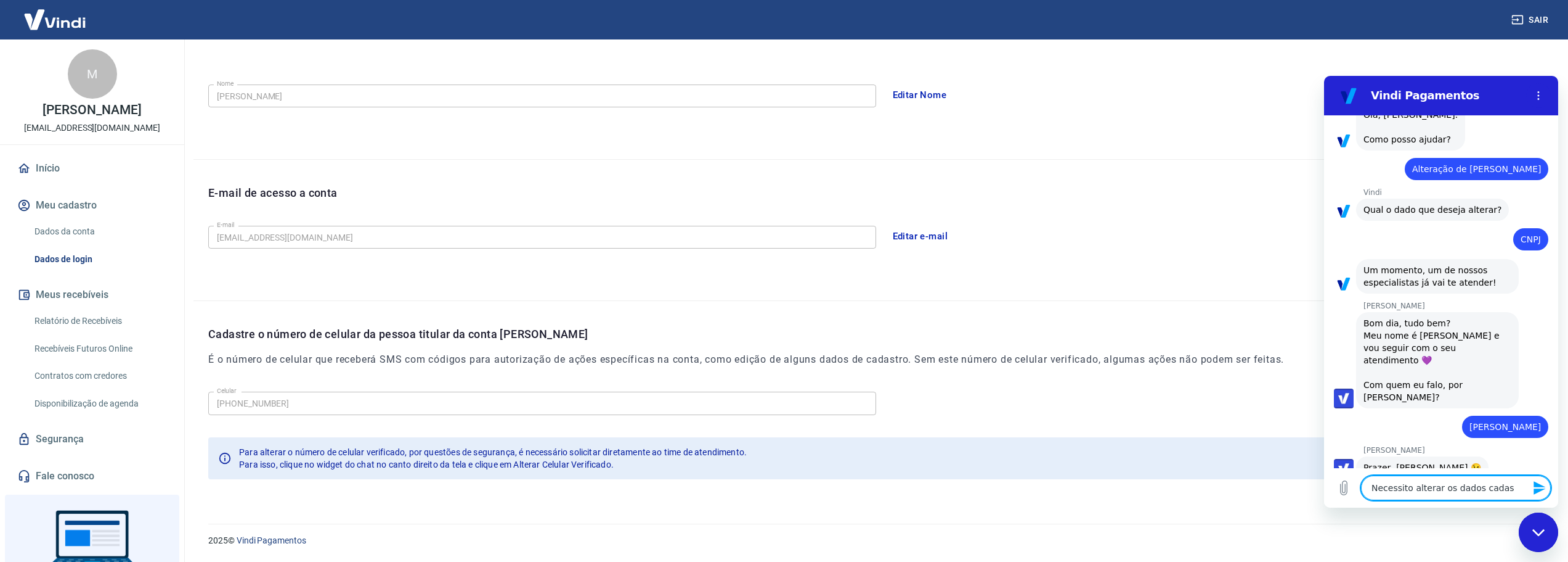
type textarea "x"
type textarea "Necessito alterar os dados cadastr"
type textarea "x"
type textarea "Necessito alterar os dados cadastra"
type textarea "x"
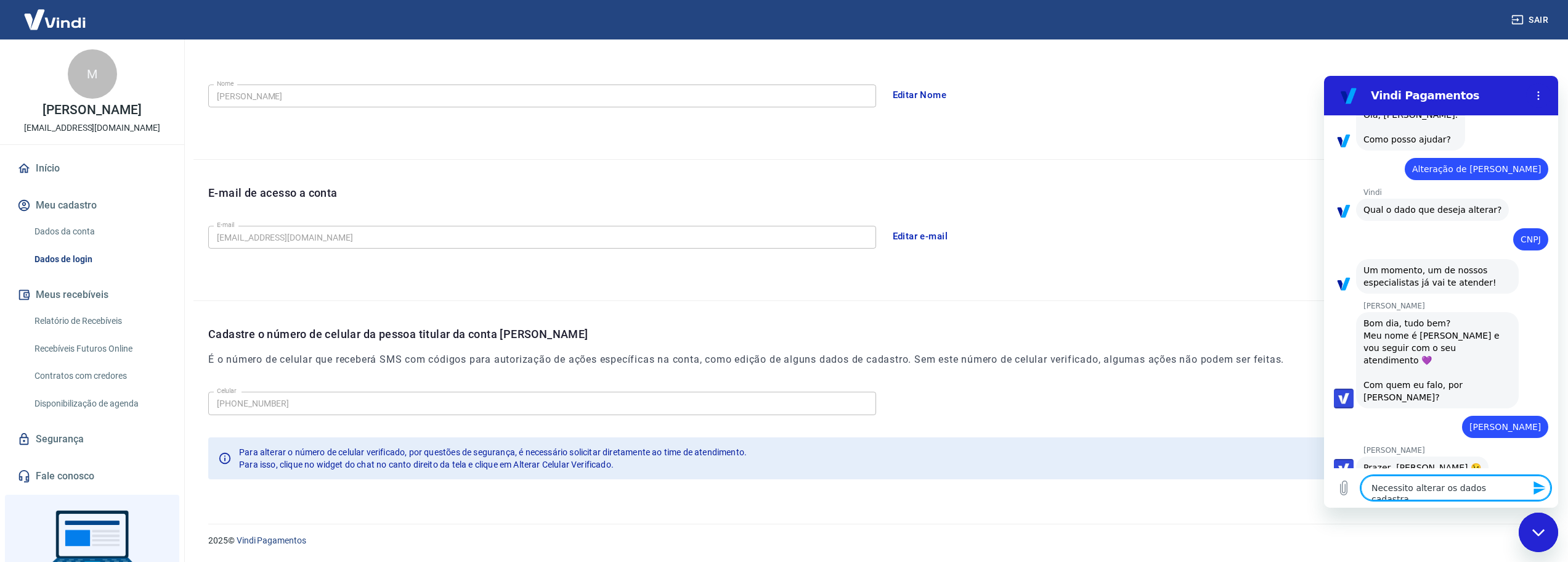
type textarea "Necessito alterar os dados cadastrai"
type textarea "x"
type textarea "Necessito alterar os dados cadastrais"
type textarea "x"
type textarea "Necessito alterar os dados cadastrais"
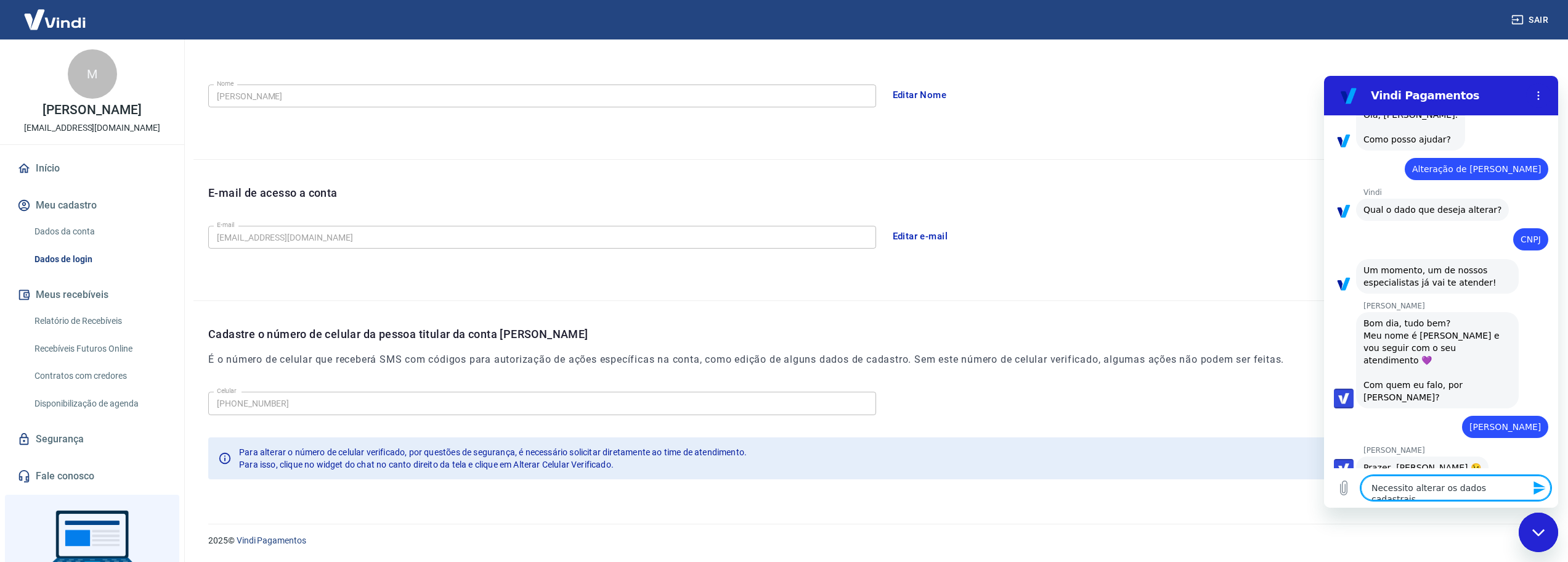
type textarea "x"
type textarea "Necessito alterar os dados cadastrais C"
type textarea "x"
type textarea "Necessito alterar os dados cadastrais CN"
type textarea "x"
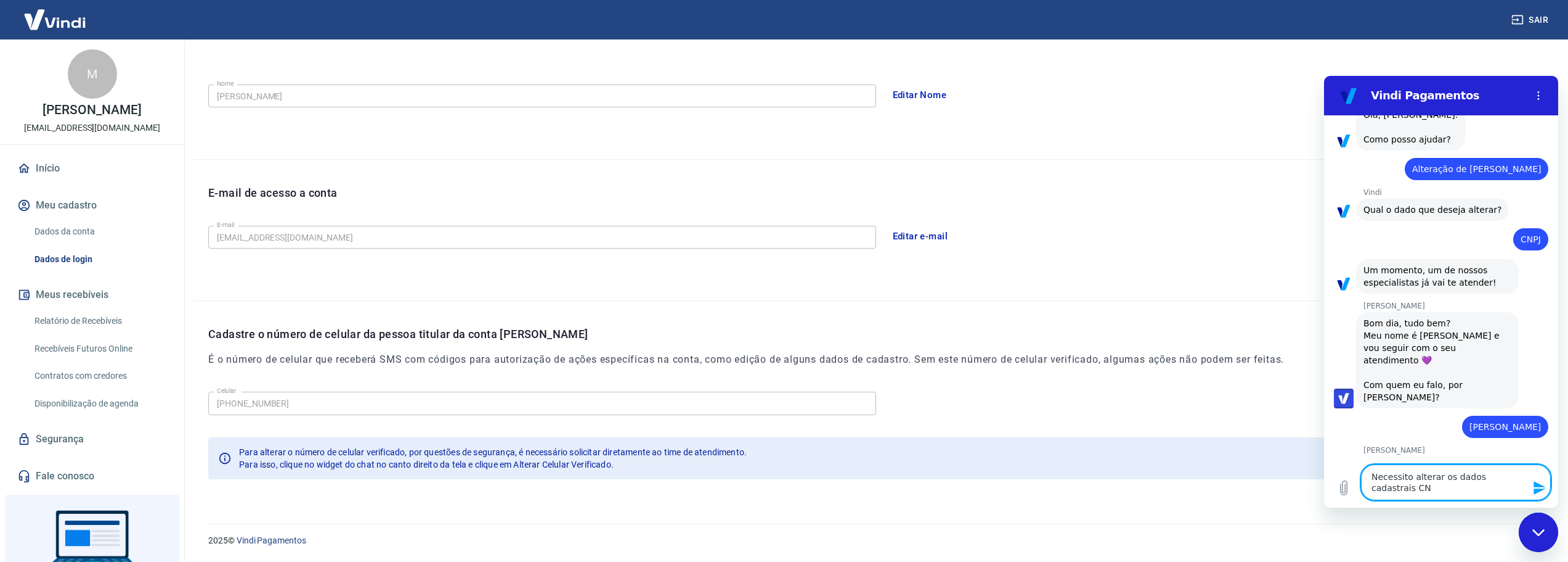
type textarea "Necessito alterar os dados cadastrais CNP"
type textarea "x"
type textarea "Necessito alterar os dados cadastrais CNPJ"
type textarea "x"
type textarea "Necessito alterar os dados cadastrais CNPJ,"
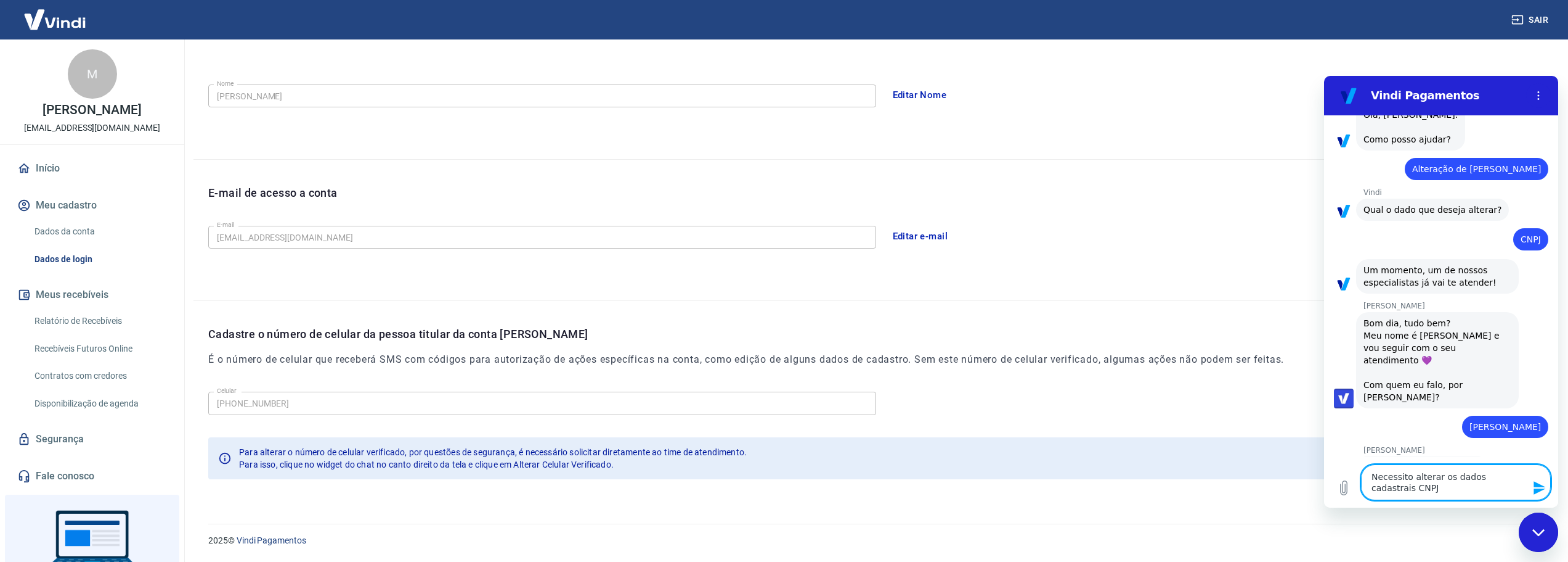
type textarea "x"
type textarea "Necessito alterar os dados cadastrais CNPJ,"
type textarea "x"
type textarea "Necessito alterar os dados cadastrais CNPJ, d"
type textarea "x"
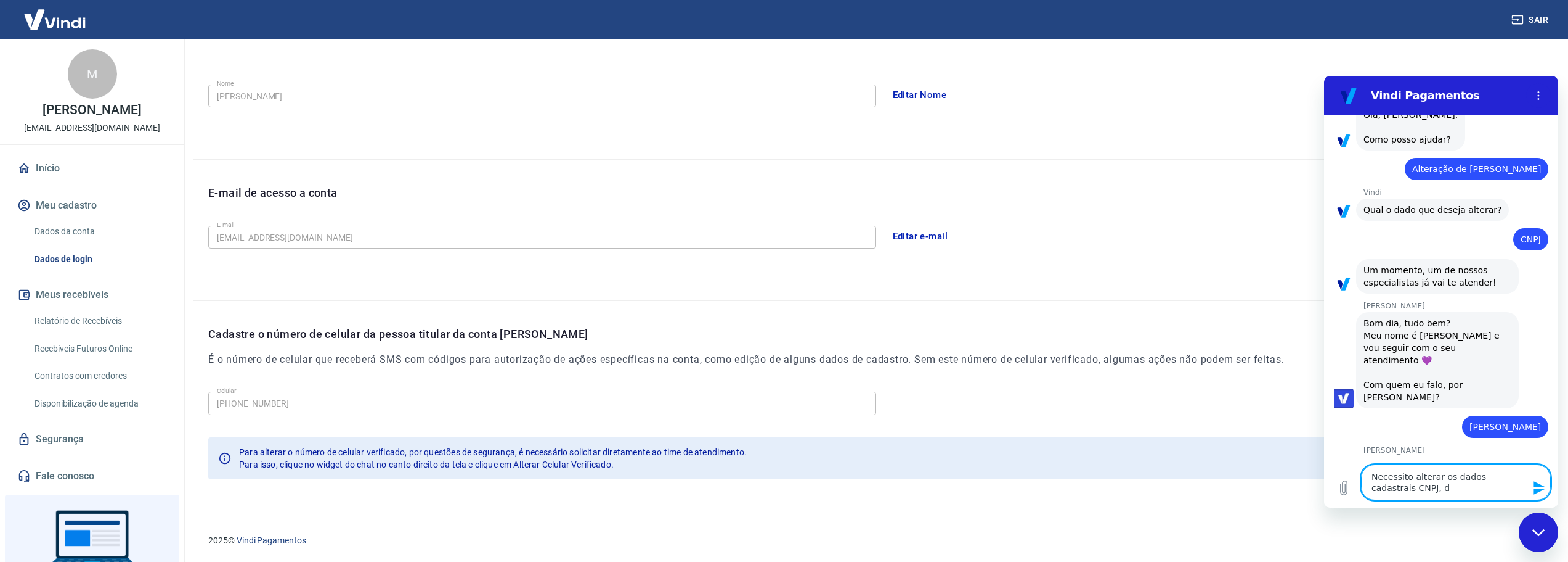
type textarea "Necessito alterar os dados cadastrais CNPJ, da"
type textarea "x"
type textarea "Necessito alterar os dados cadastrais CNPJ, dad"
type textarea "x"
type textarea "Necessito alterar os dados cadastrais CNPJ, dado"
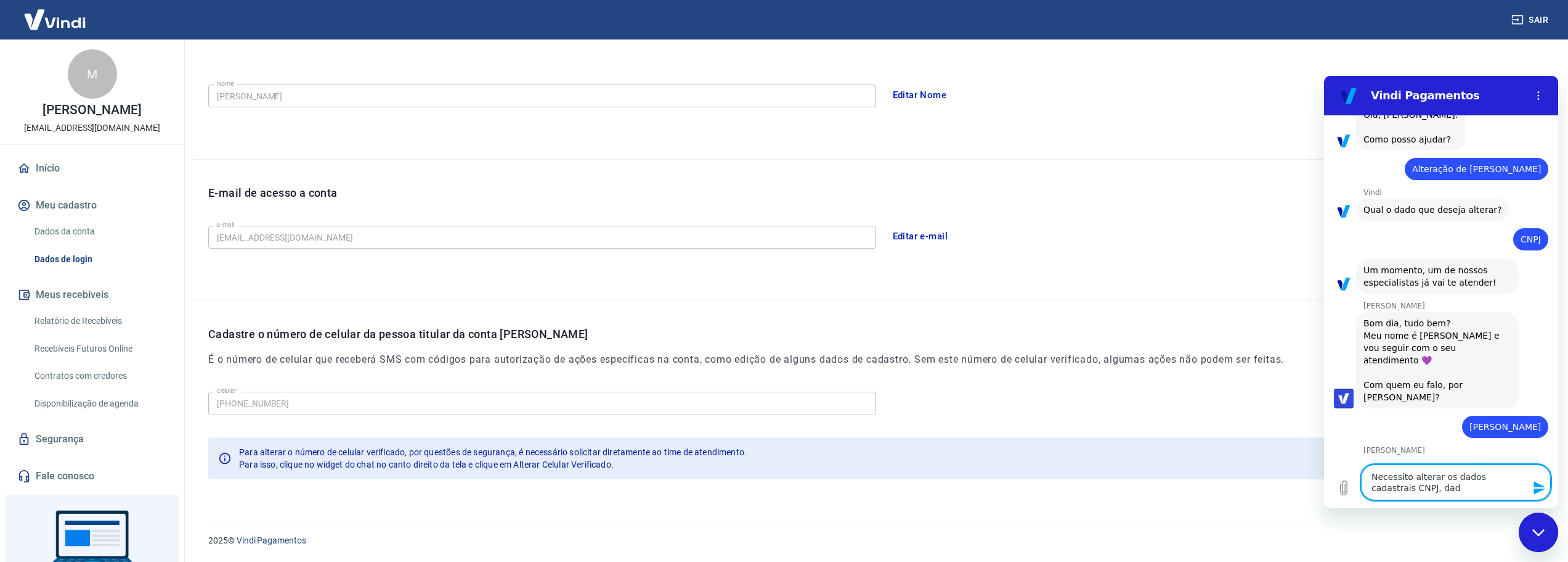
type textarea "x"
type textarea "Necessito alterar os dados cadastrais CNPJ, dados"
type textarea "x"
type textarea "Necessito alterar os dados cadastrais CNPJ, dados"
type textarea "x"
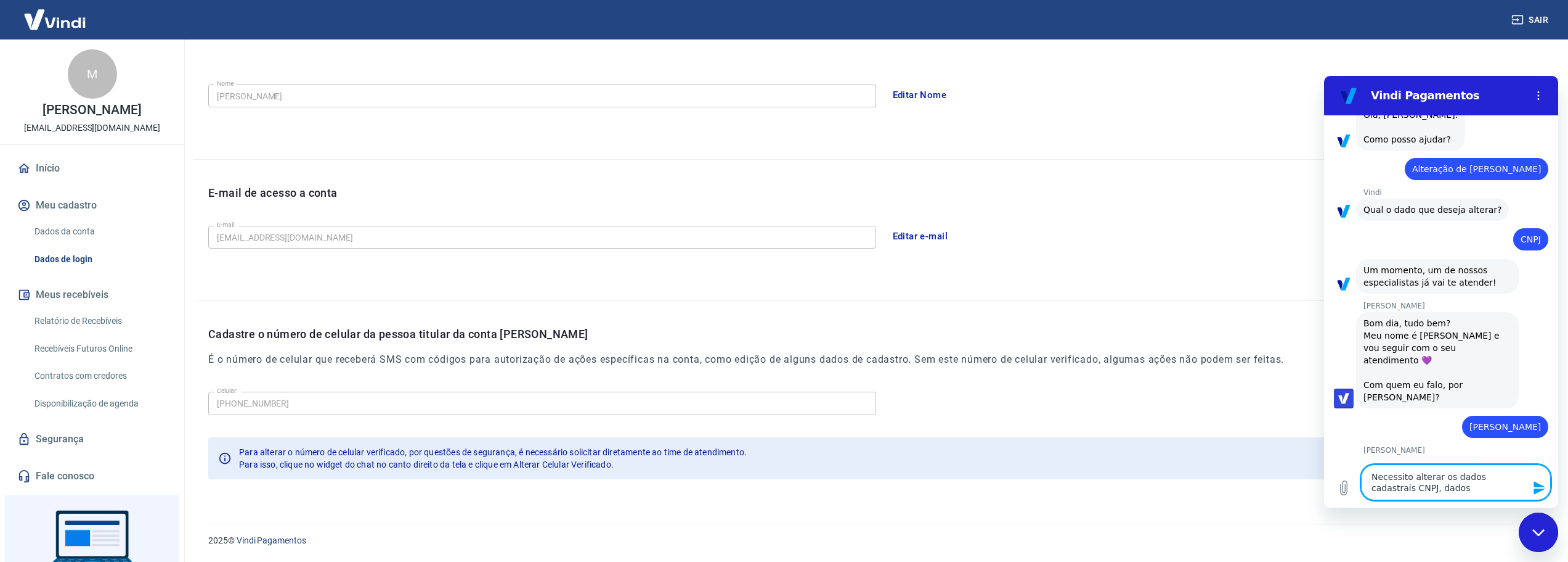
type textarea "Necessito alterar os dados cadastrais CNPJ, dados d"
type textarea "x"
type textarea "Necessito alterar os dados cadastrais CNPJ, dados do"
type textarea "x"
type textarea "Necessito alterar os dados cadastrais CNPJ, dados do"
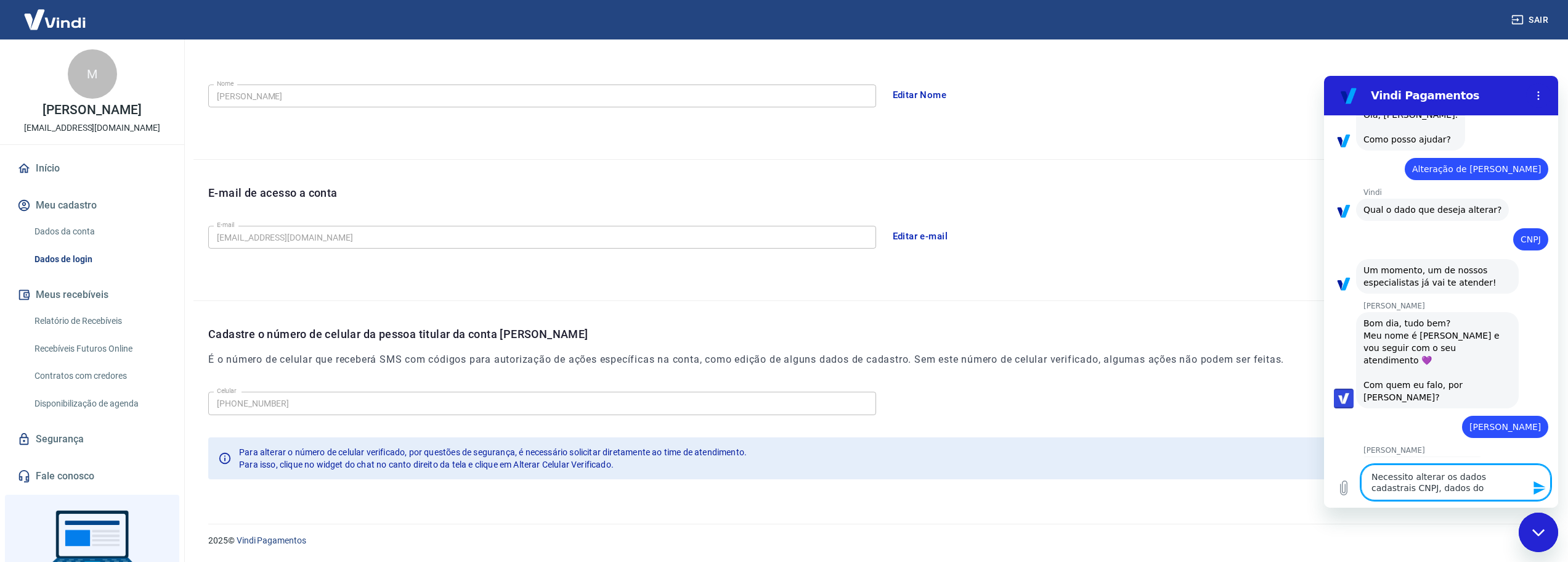
type textarea "x"
type textarea "Necessito alterar os dados cadastrais CNPJ, dados do t"
type textarea "x"
type textarea "Necessito alterar os dados cadastrais CNPJ, dados do ti"
type textarea "x"
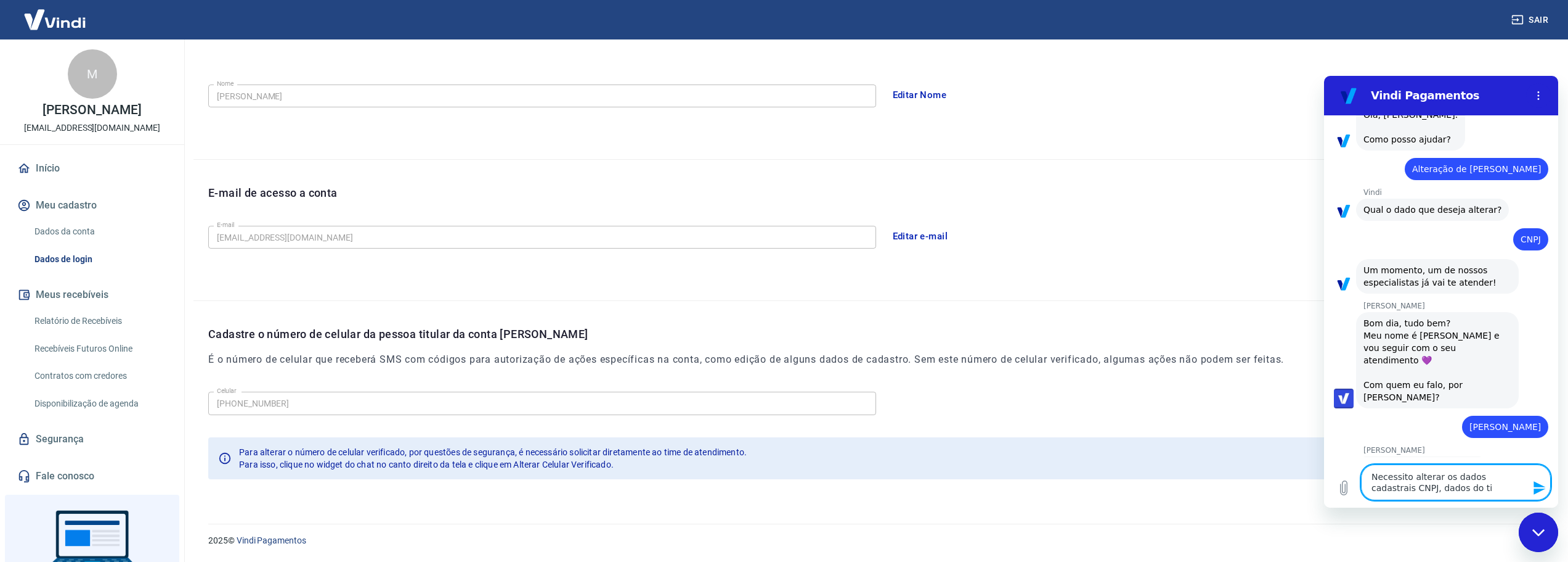
type textarea "Necessito alterar os dados cadastrais CNPJ, dados do tit"
type textarea "x"
type textarea "Necessito alterar os dados cadastrais CNPJ, dados do titu"
type textarea "x"
type textarea "Necessito alterar os dados cadastrais CNPJ, dados do titul"
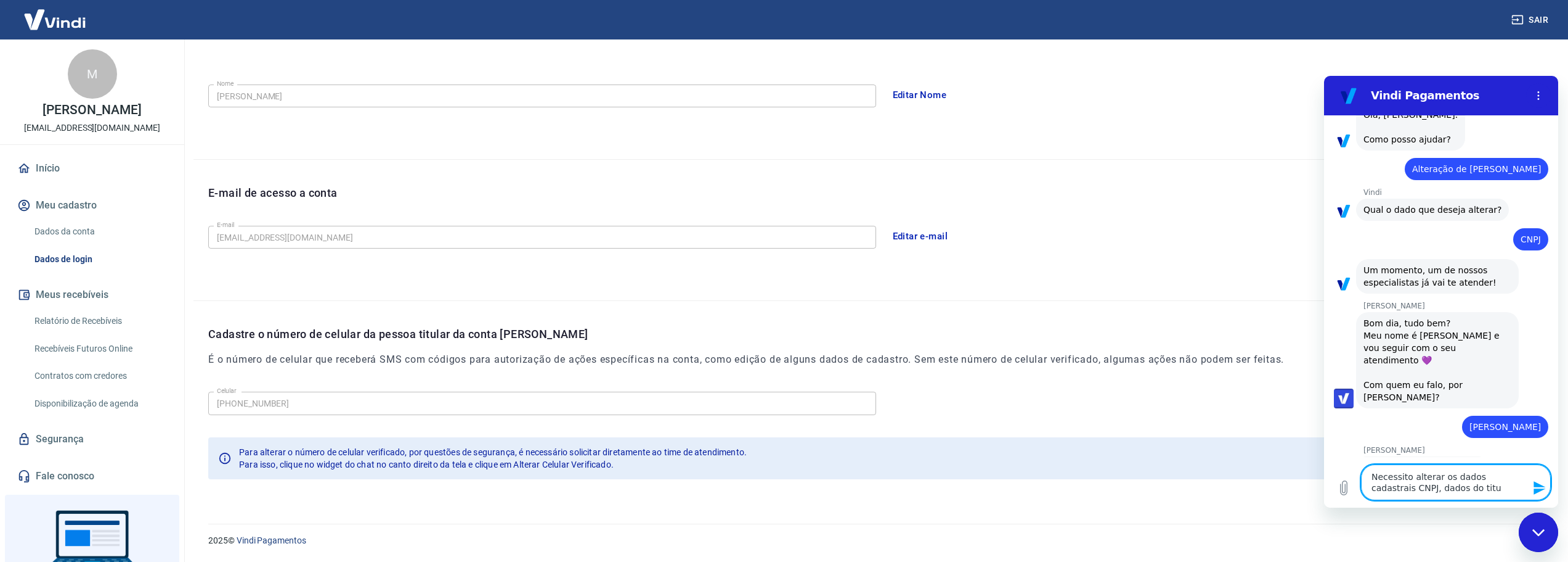
type textarea "x"
type textarea "Necessito alterar os dados cadastrais CNPJ, dados do titula"
type textarea "x"
type textarea "Necessito alterar os dados cadastrais CNPJ, dados do titular"
type textarea "x"
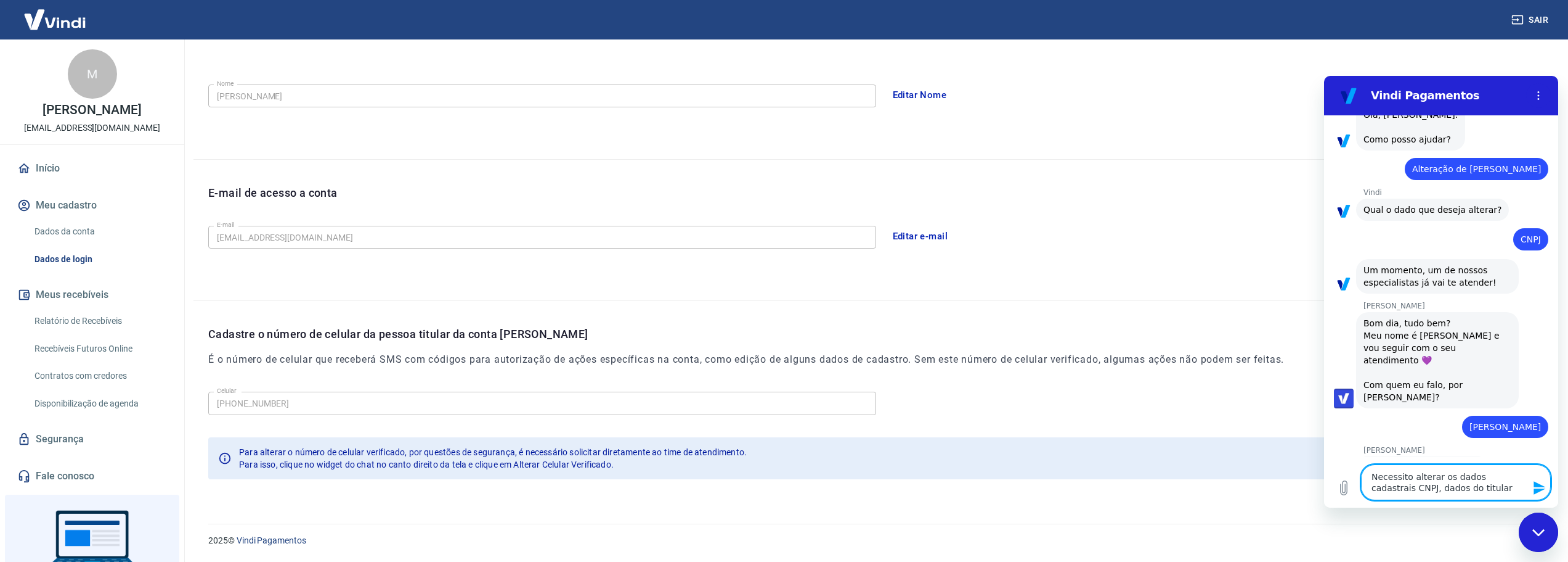
type textarea "Necessito alterar os dados cadastrais CNPJ, dados do titular"
type textarea "x"
type textarea "Necessito alterar os dados cadastrais CNPJ, dados do titular e"
type textarea "x"
type textarea "Necessito alterar os dados cadastrais CNPJ, dados do titular e"
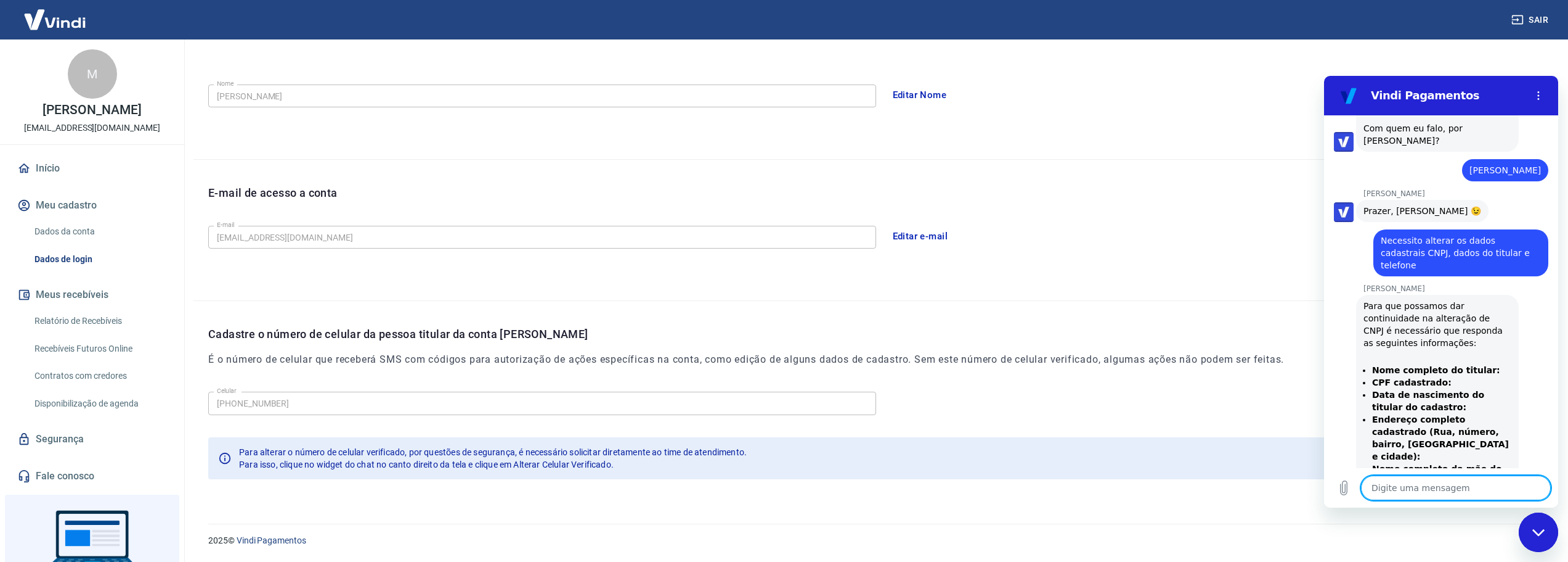
scroll to position [395, 0]
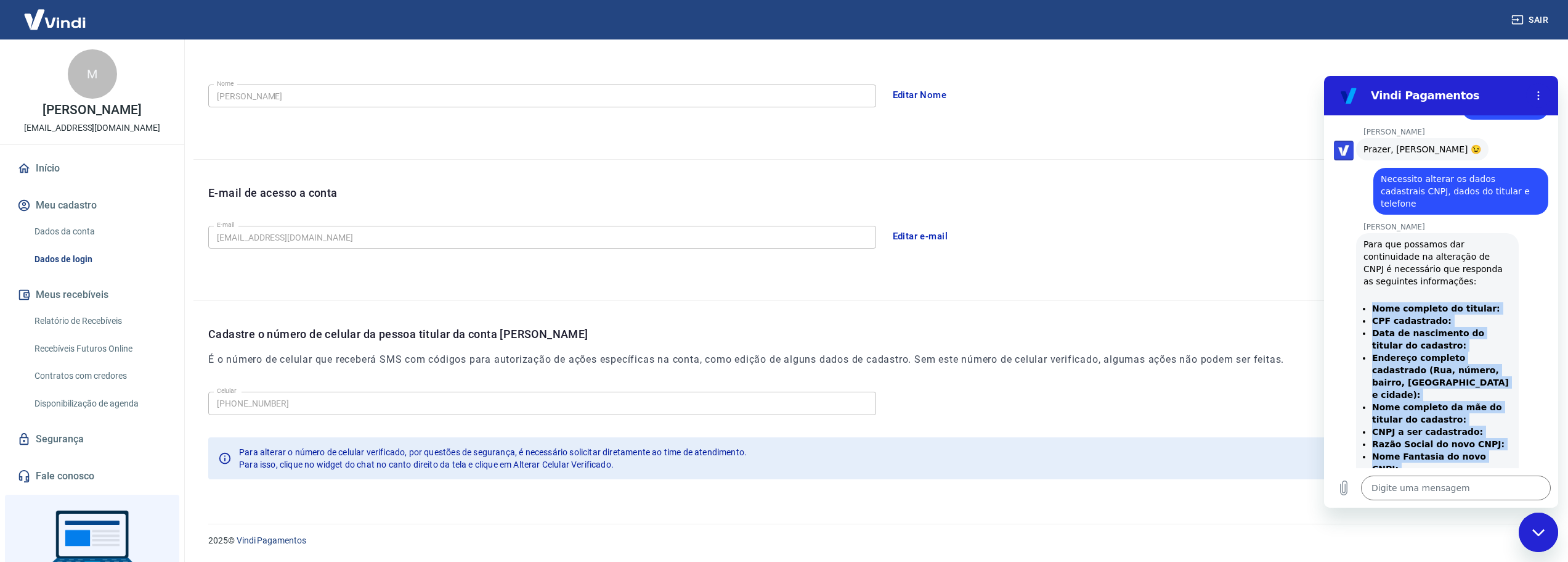
drag, startPoint x: 1375, startPoint y: 269, endPoint x: 1517, endPoint y: 426, distance: 211.7
click at [1517, 426] on div "Viviane Geraldi diz: Para que possamos dar continuidade na alteração de CNPJ é …" at bounding box center [1446, 368] width 224 height 273
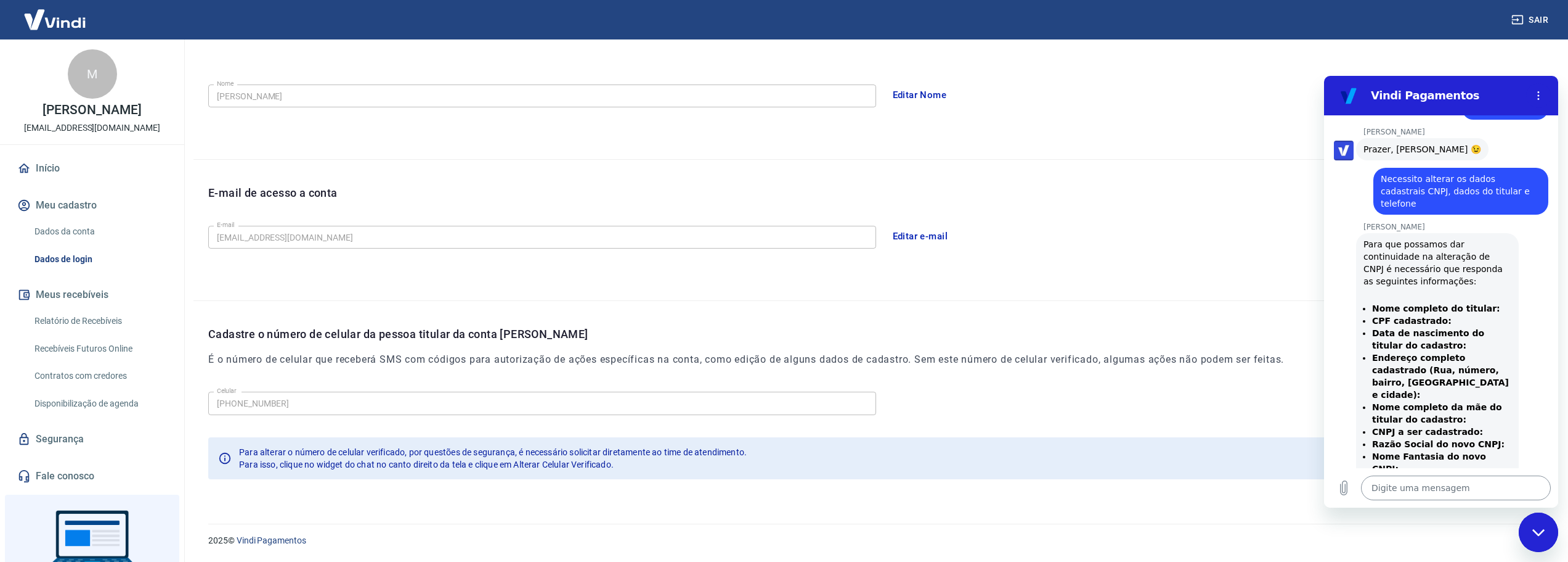
click at [1442, 496] on textarea at bounding box center [1456, 487] width 190 height 25
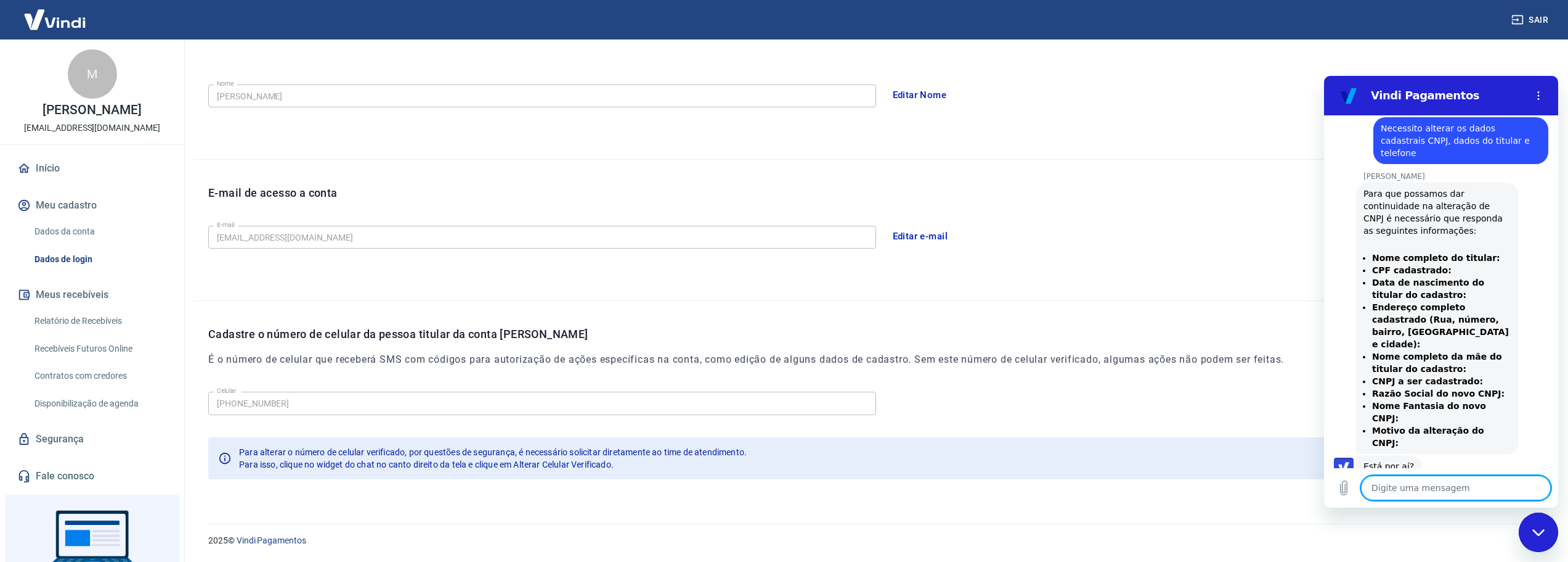
scroll to position [448, 0]
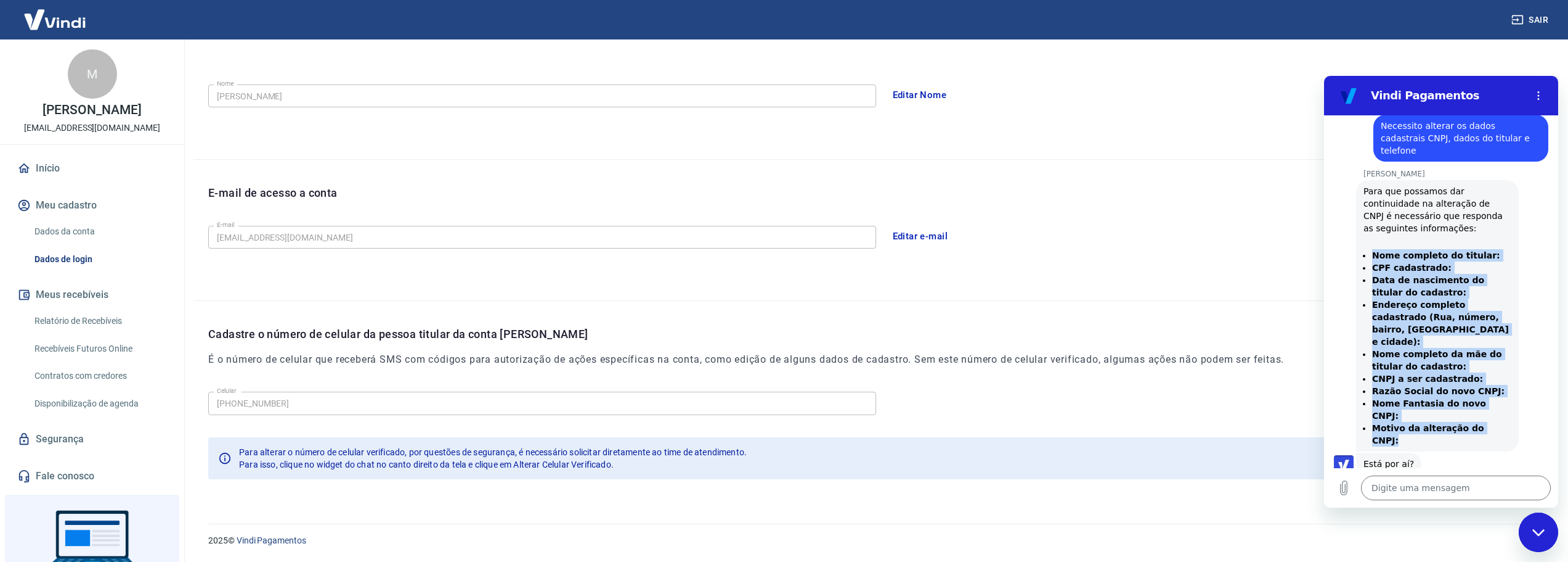
drag, startPoint x: 1373, startPoint y: 219, endPoint x: 1500, endPoint y: 368, distance: 195.8
click at [1500, 368] on ul "Nome completo do titular: CPF cadastrado: Data de nascimento do titular do cada…" at bounding box center [1438, 348] width 148 height 197
copy ul "Nome completo do titular: CPF cadastrado: Data de nascimento do titular do cada…"
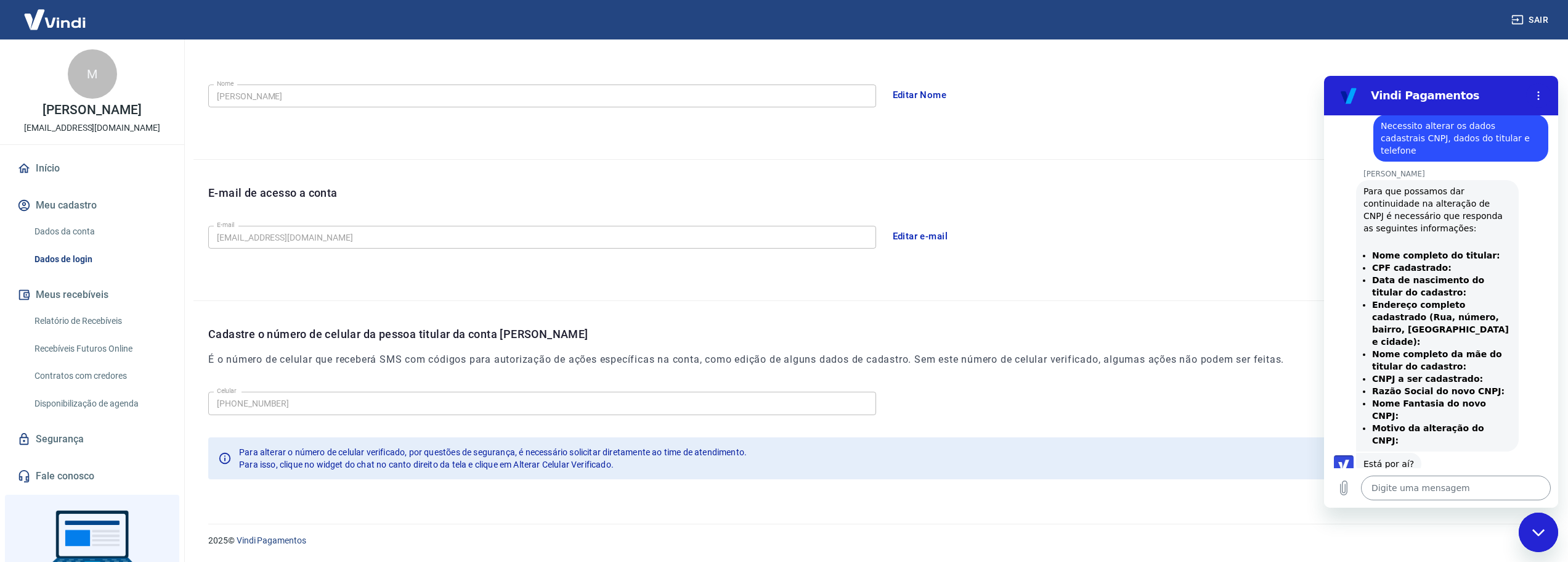
click at [1451, 485] on textarea at bounding box center [1456, 487] width 190 height 25
paste textarea "Nome completo do titular: CPF cadastrado: Data de nascimento do titular do cada…"
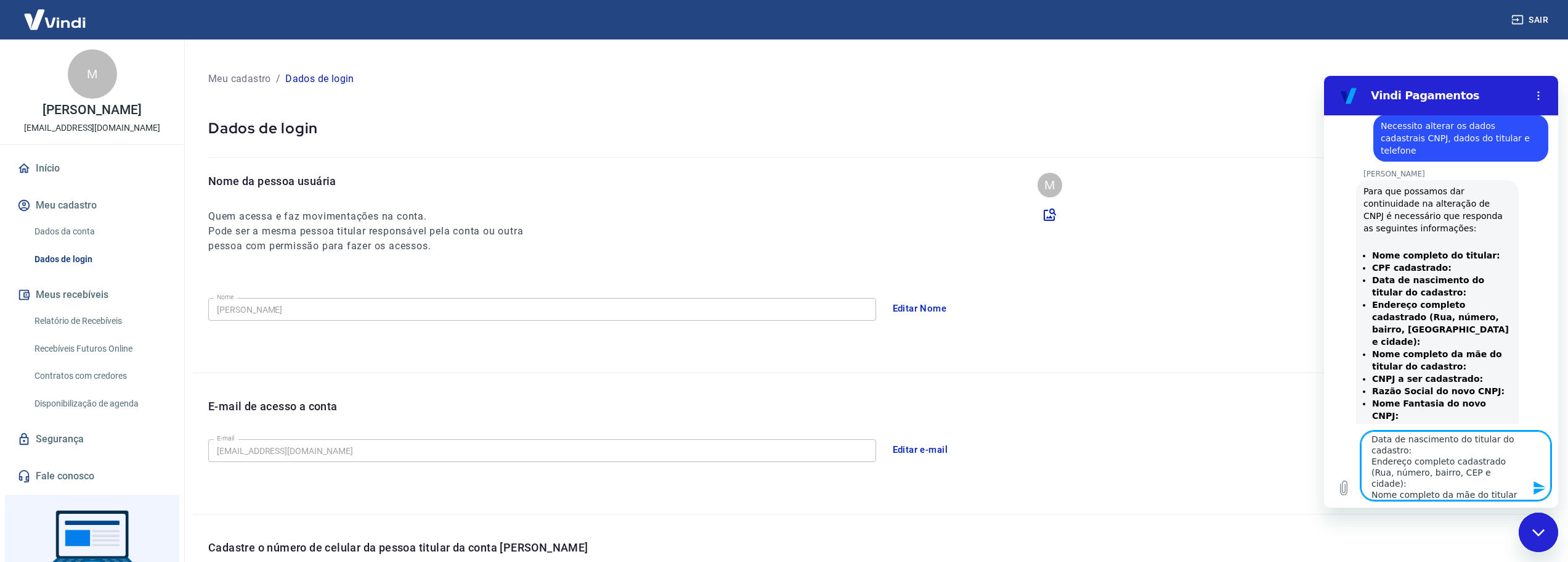
scroll to position [78, 0]
drag, startPoint x: 1374, startPoint y: 442, endPoint x: 1550, endPoint y: 521, distance: 192.9
click at [1550, 507] on html "Vindi Pagamentos 09:49 diz: bom dia Enviado · 09:49 Vindi Vindi diz: Olá, Marce…" at bounding box center [1441, 291] width 234 height 432
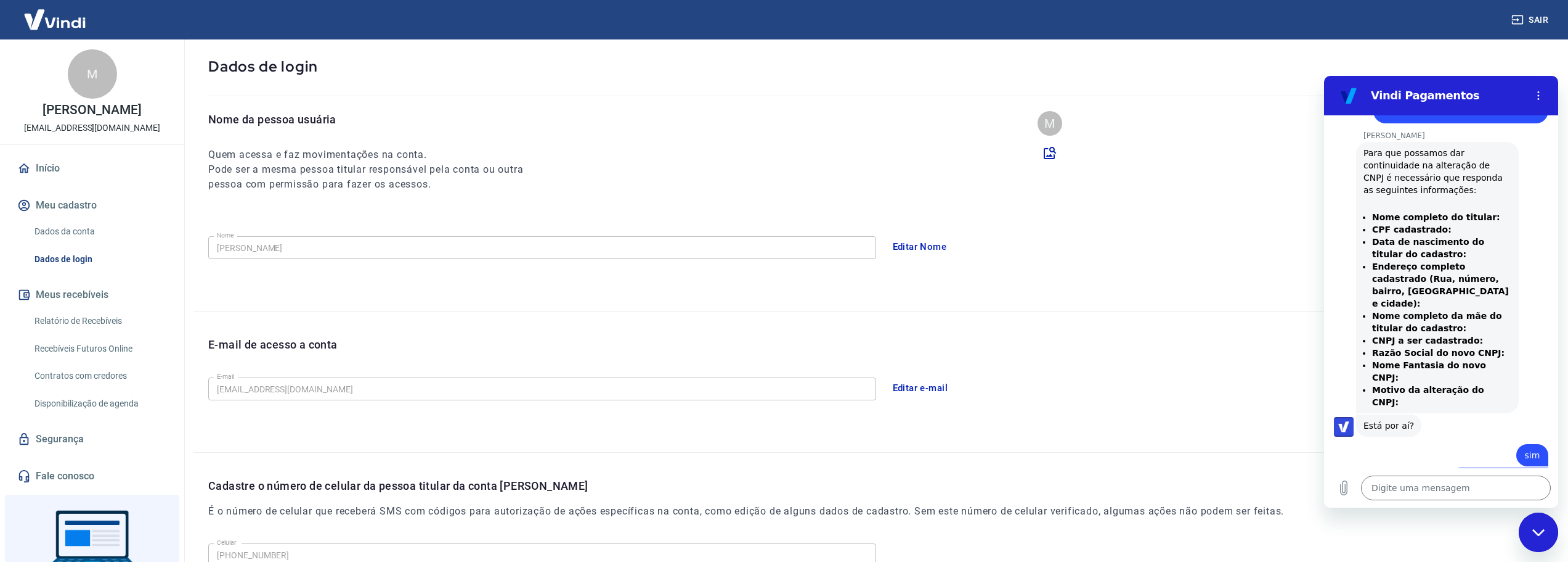
scroll to position [489, 0]
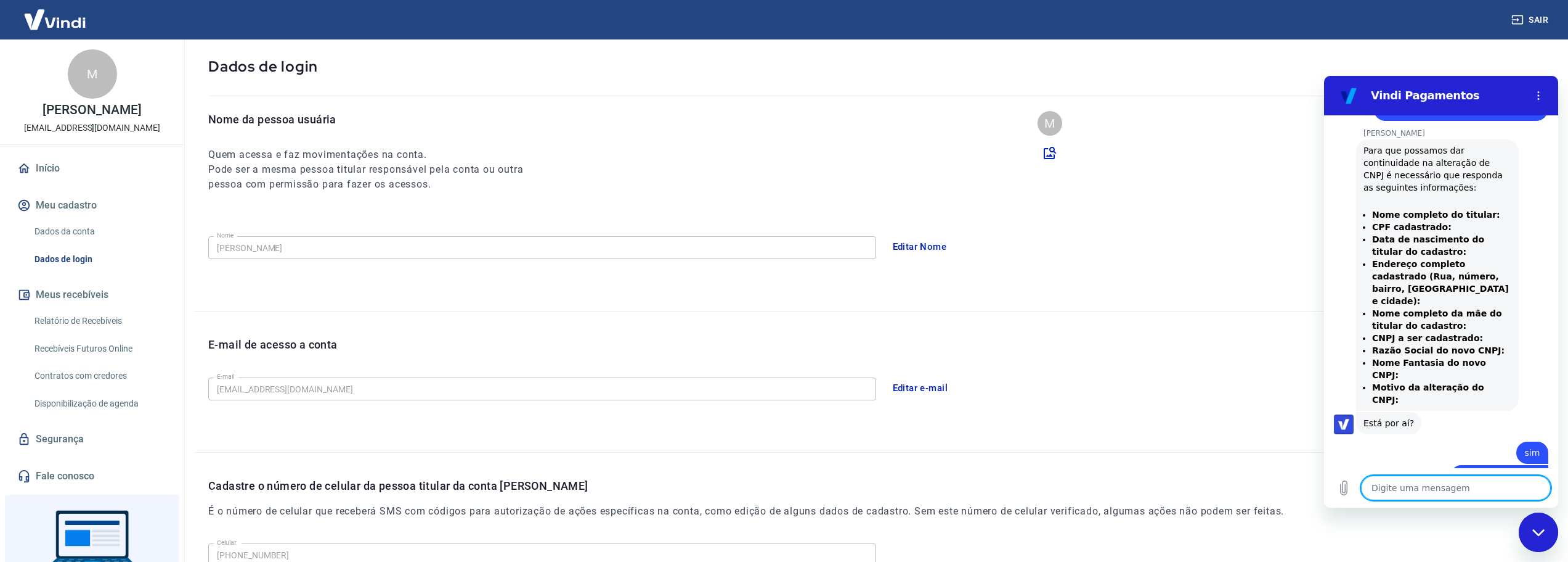
click at [1428, 489] on textarea at bounding box center [1456, 487] width 190 height 25
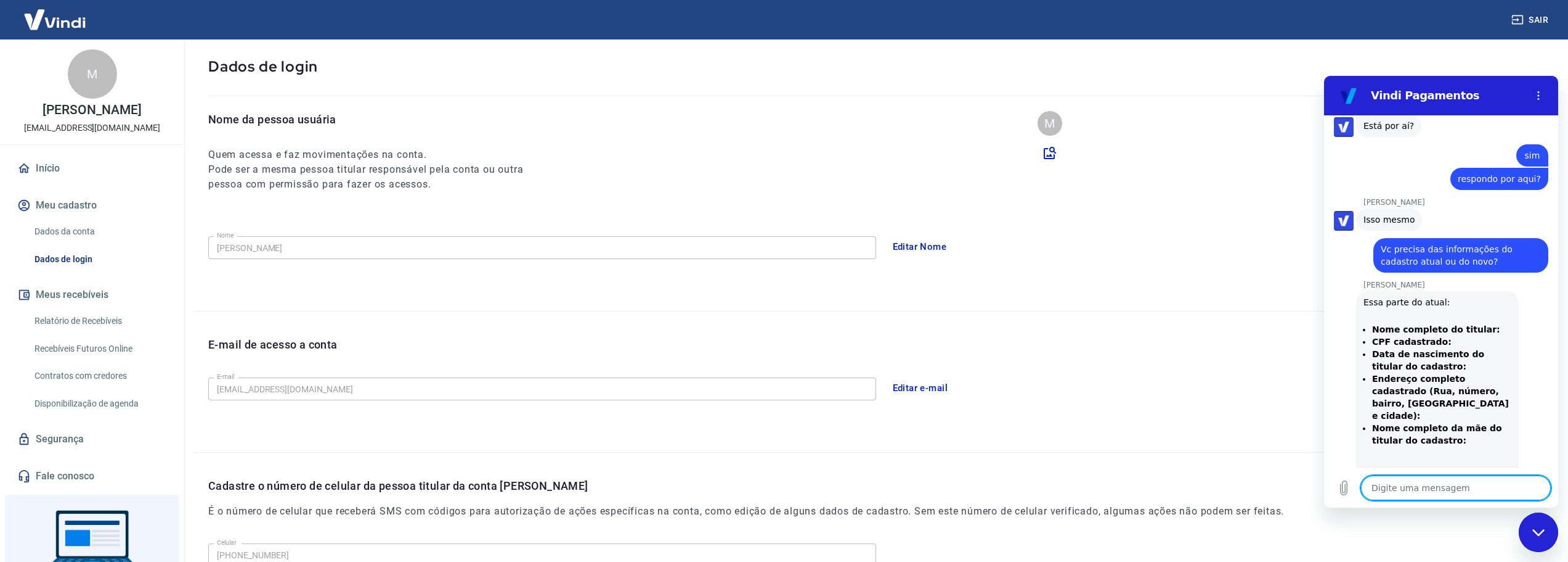
scroll to position [789, 0]
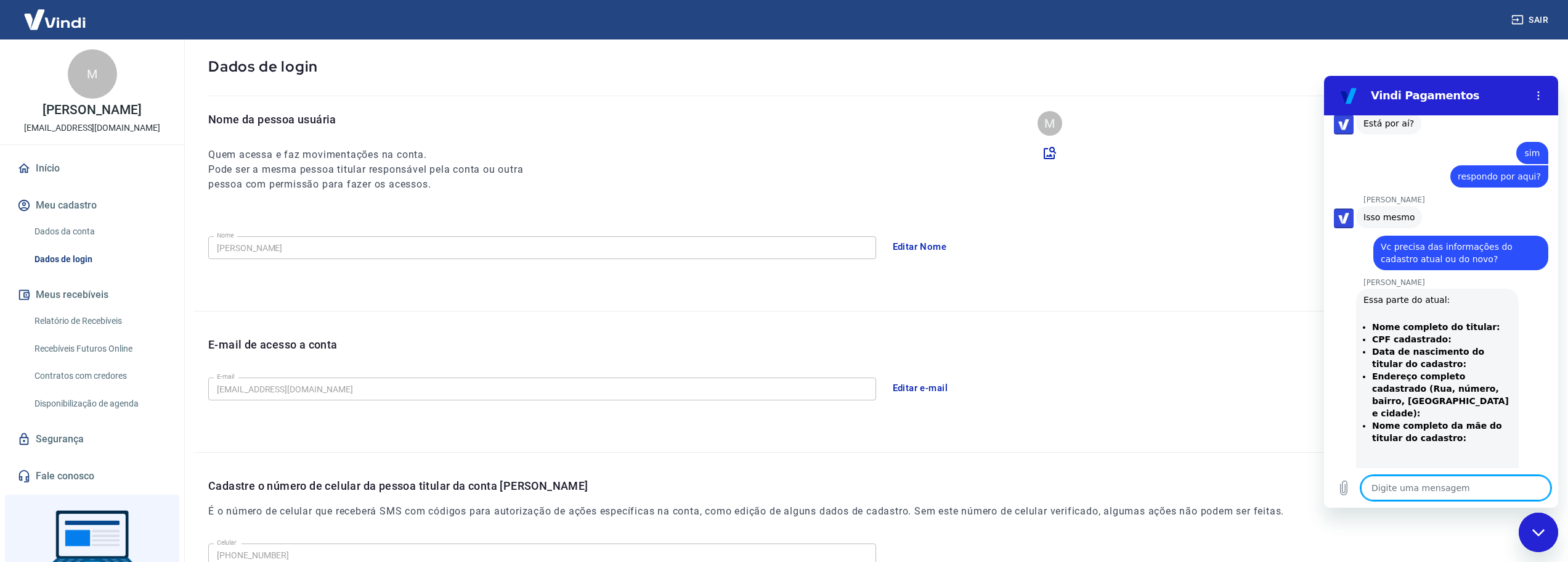
click at [1446, 485] on textarea at bounding box center [1456, 487] width 190 height 25
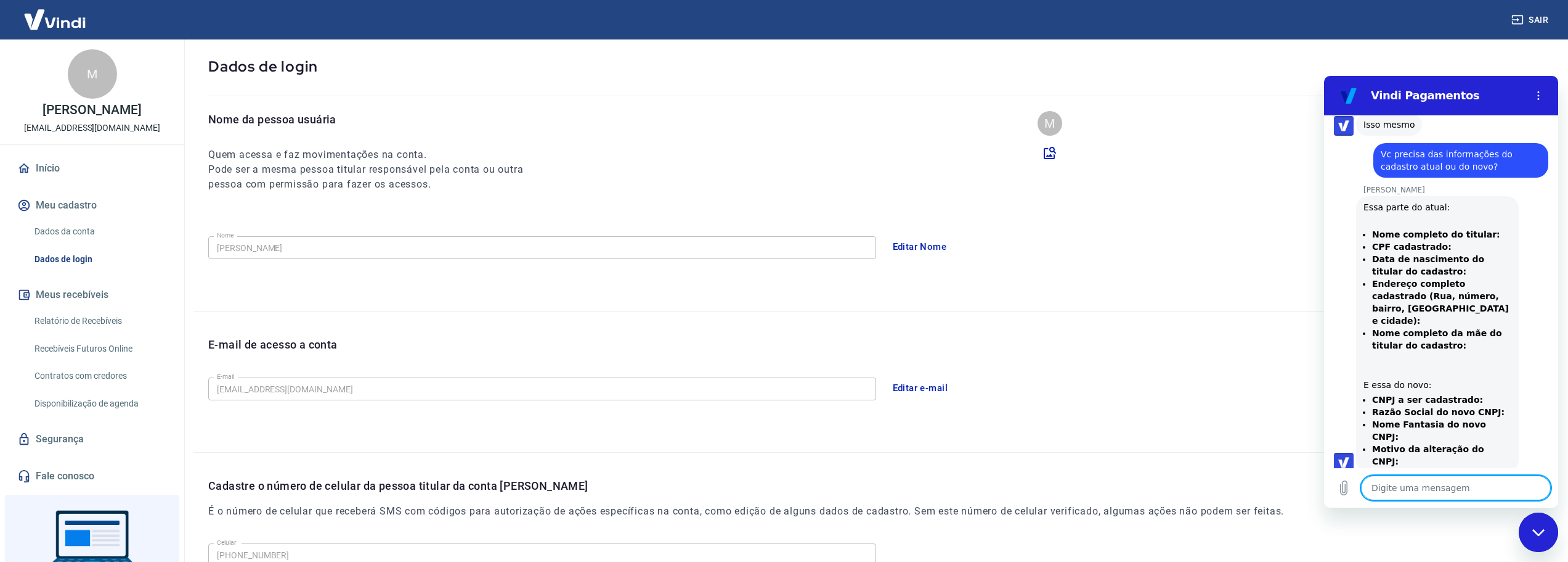
scroll to position [884, 0]
click at [1428, 484] on textarea at bounding box center [1456, 487] width 190 height 25
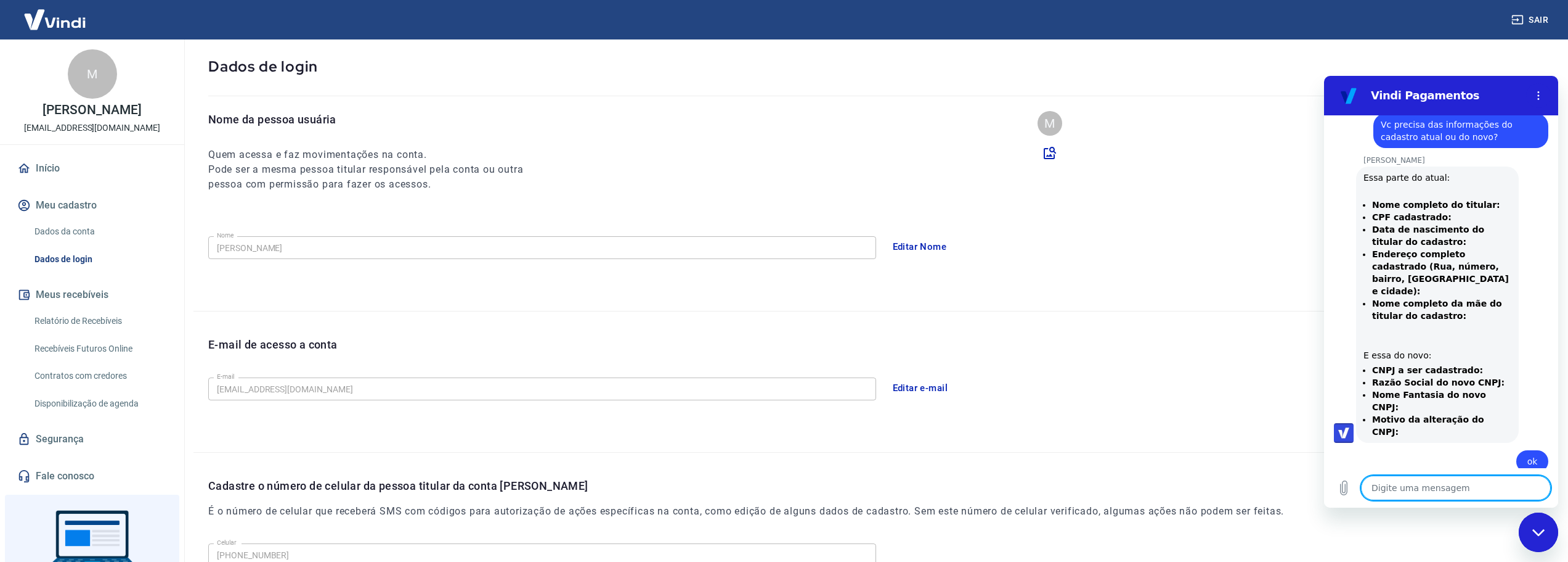
scroll to position [913, 0]
click at [1461, 494] on textarea at bounding box center [1456, 487] width 190 height 25
click at [1458, 486] on textarea at bounding box center [1456, 487] width 190 height 25
click at [1450, 489] on textarea at bounding box center [1456, 487] width 190 height 25
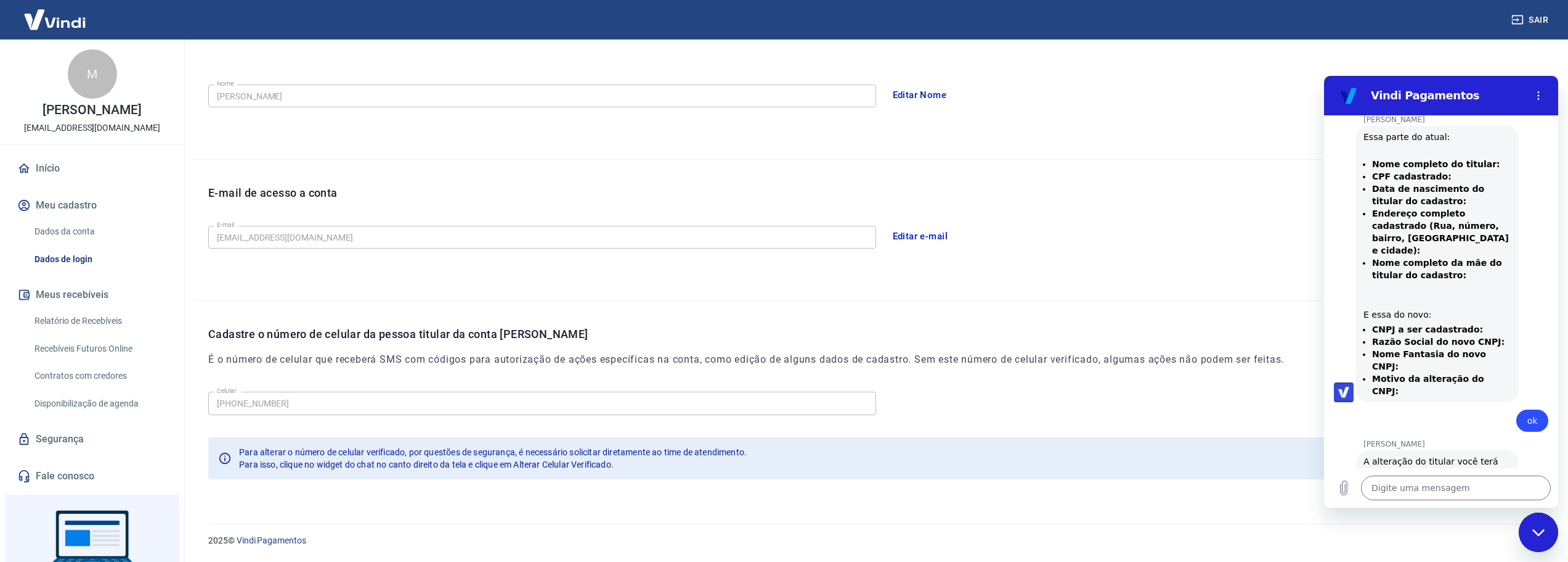
scroll to position [954, 0]
click at [1423, 486] on textarea at bounding box center [1456, 487] width 190 height 25
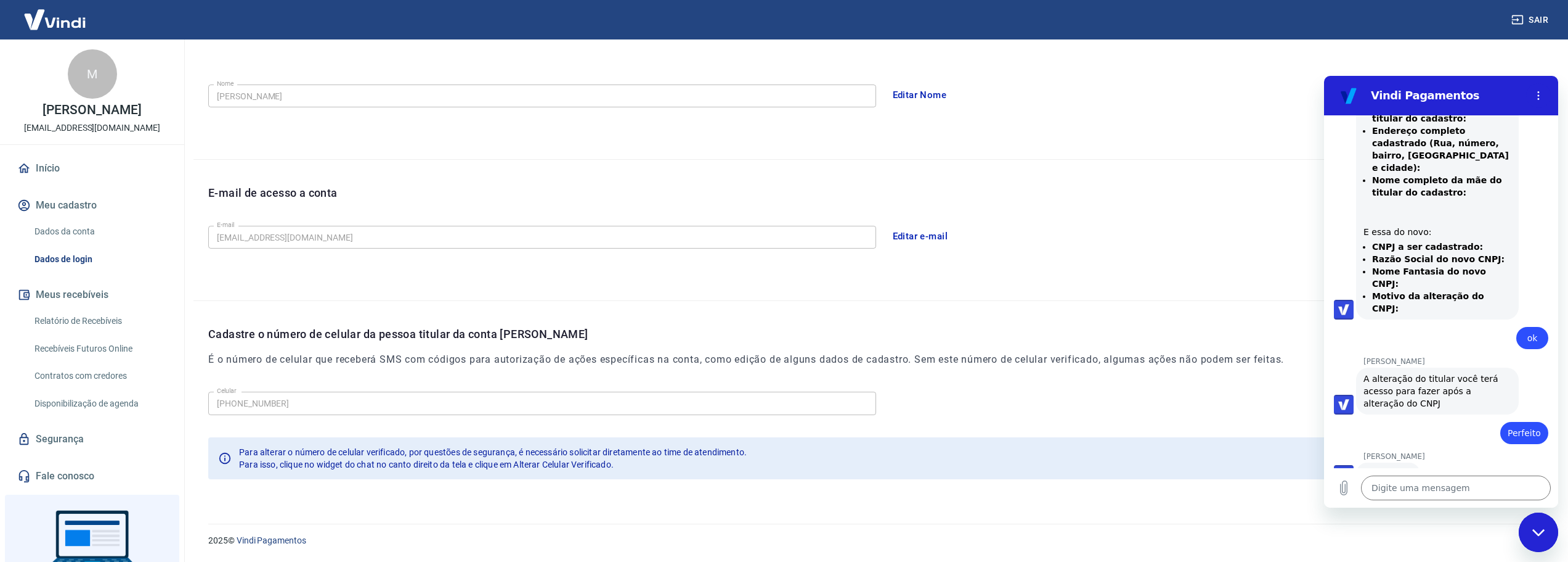
scroll to position [1036, 0]
